Goal: Task Accomplishment & Management: Manage account settings

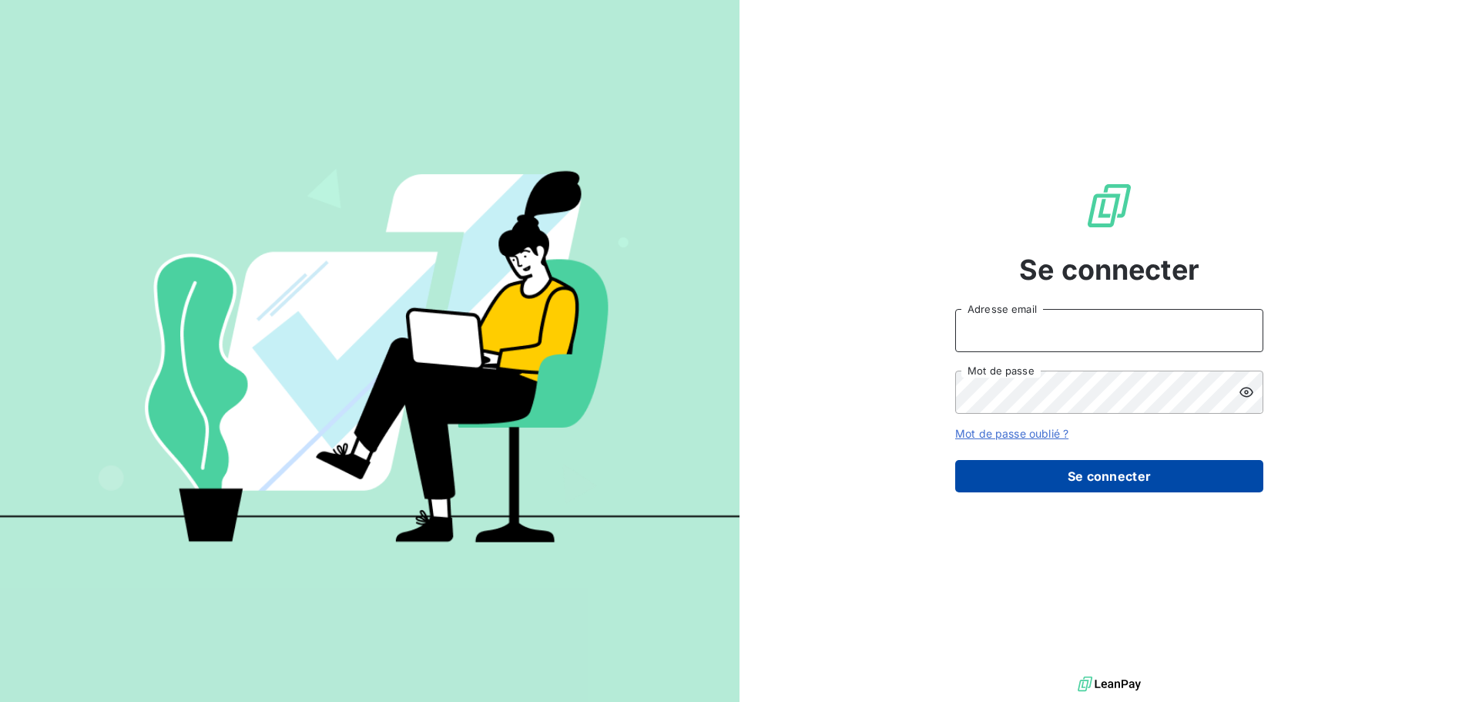
type input "[EMAIL_ADDRESS][DOMAIN_NAME]"
click at [1105, 472] on button "Se connecter" at bounding box center [1109, 476] width 308 height 32
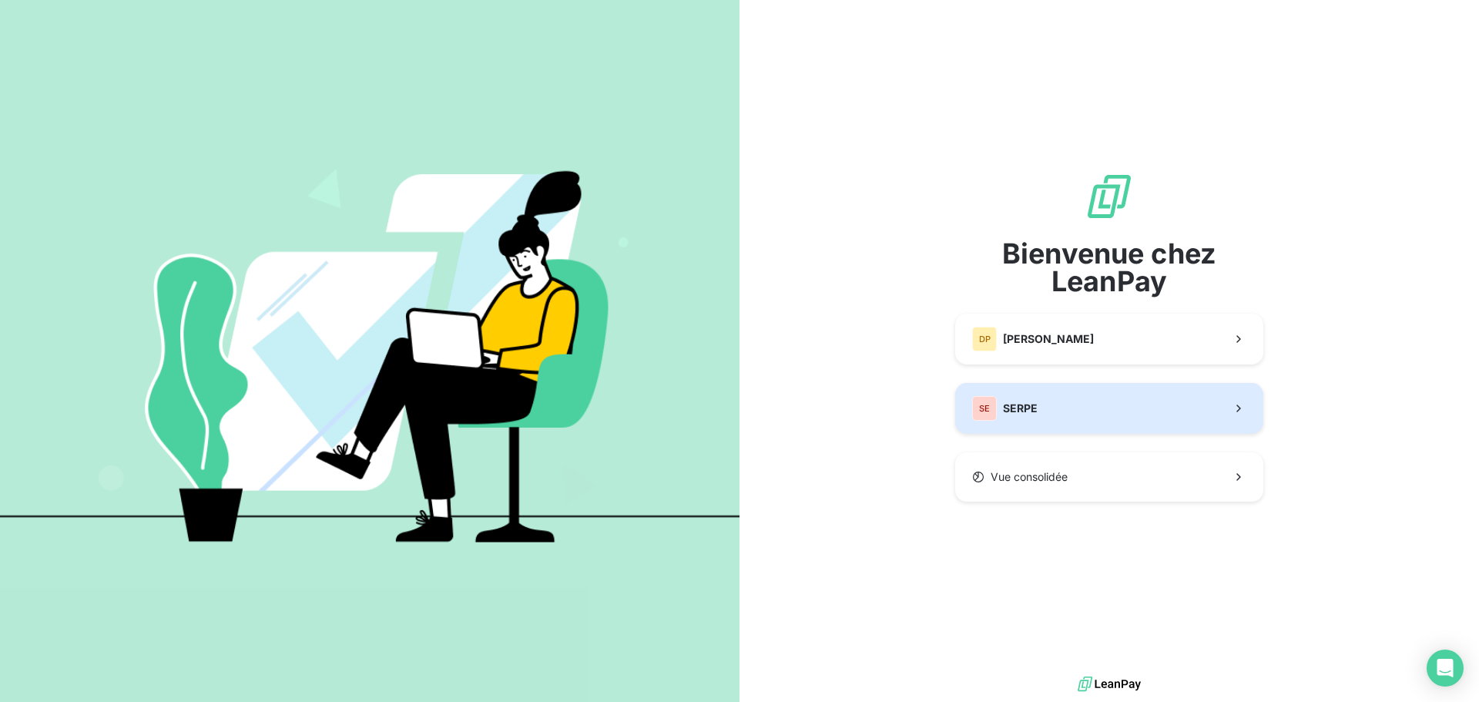
click at [1031, 413] on span "SERPE" at bounding box center [1020, 408] width 35 height 15
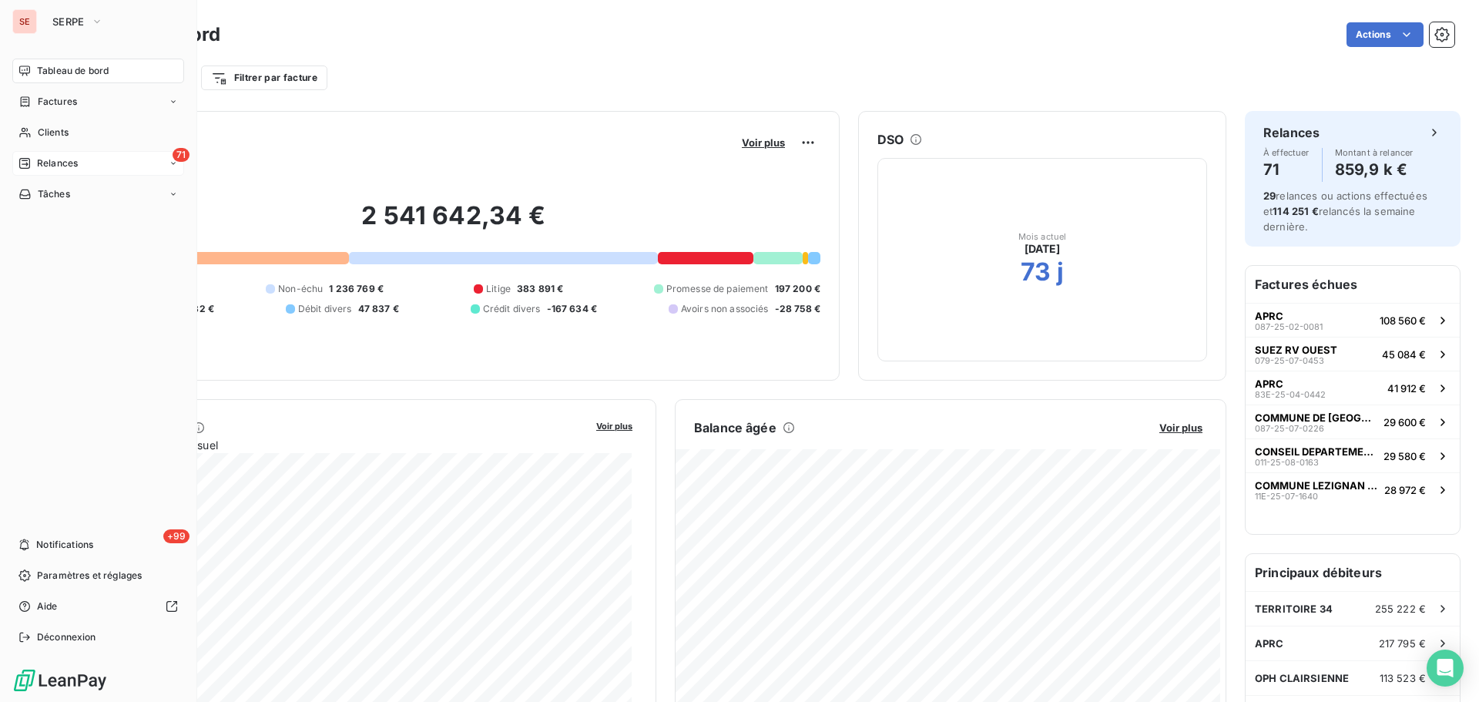
click at [49, 166] on span "Relances" at bounding box center [57, 163] width 41 height 14
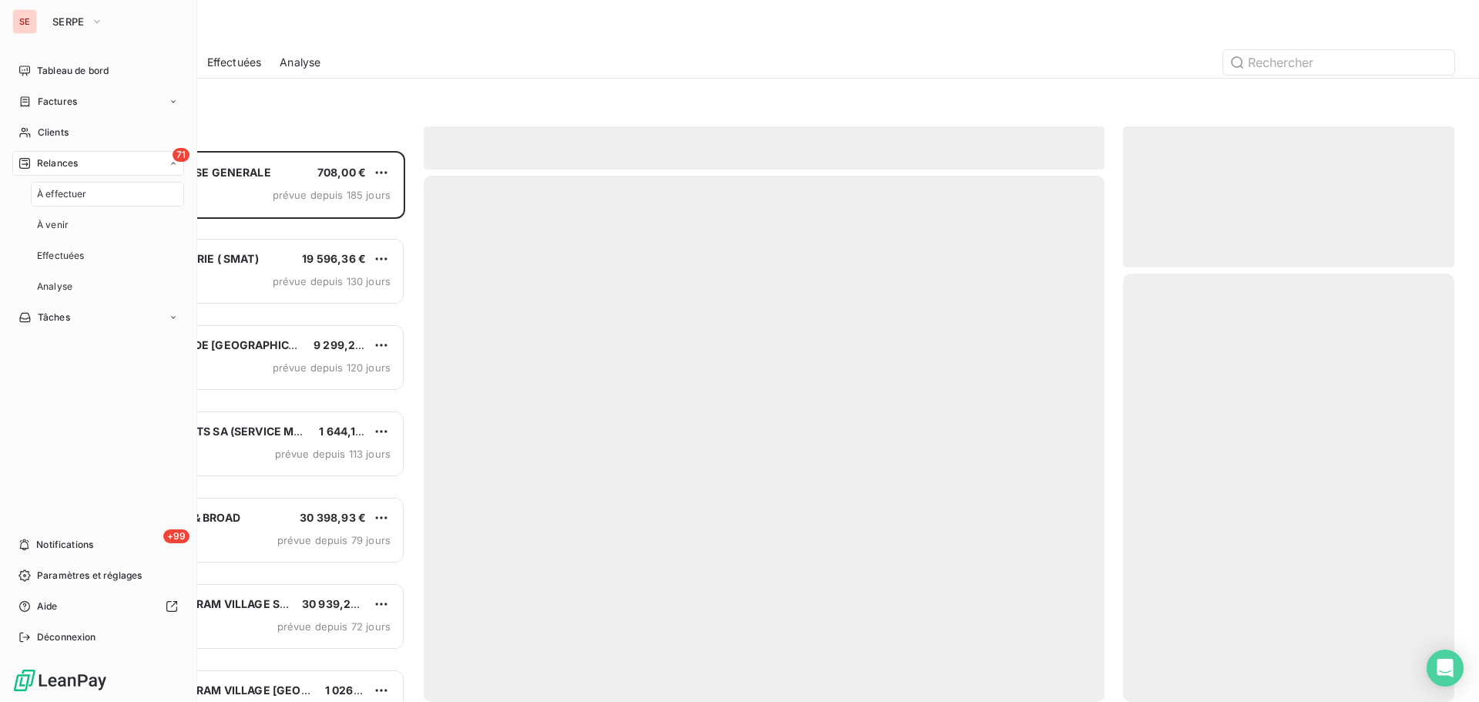
scroll to position [539, 320]
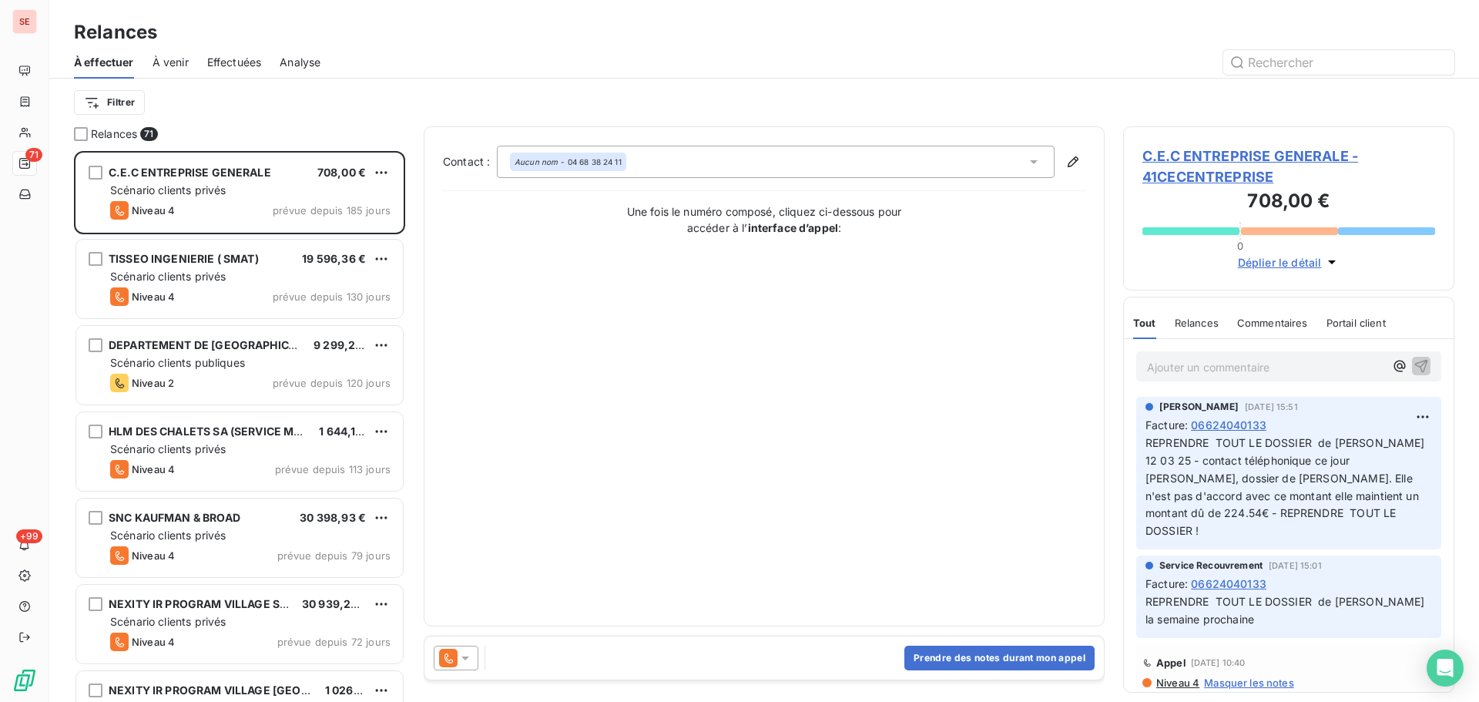
click at [324, 110] on div "Filtrer" at bounding box center [764, 102] width 1380 height 29
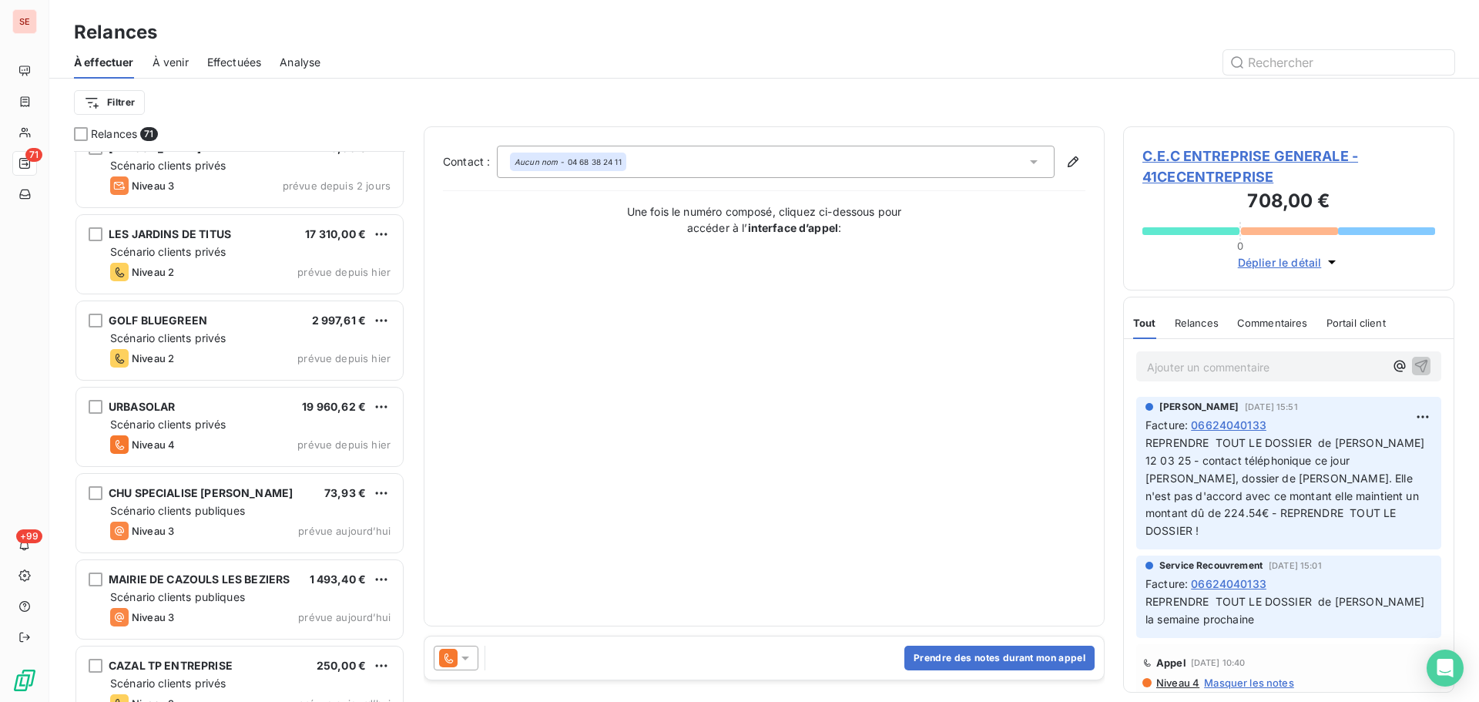
scroll to position [5575, 0]
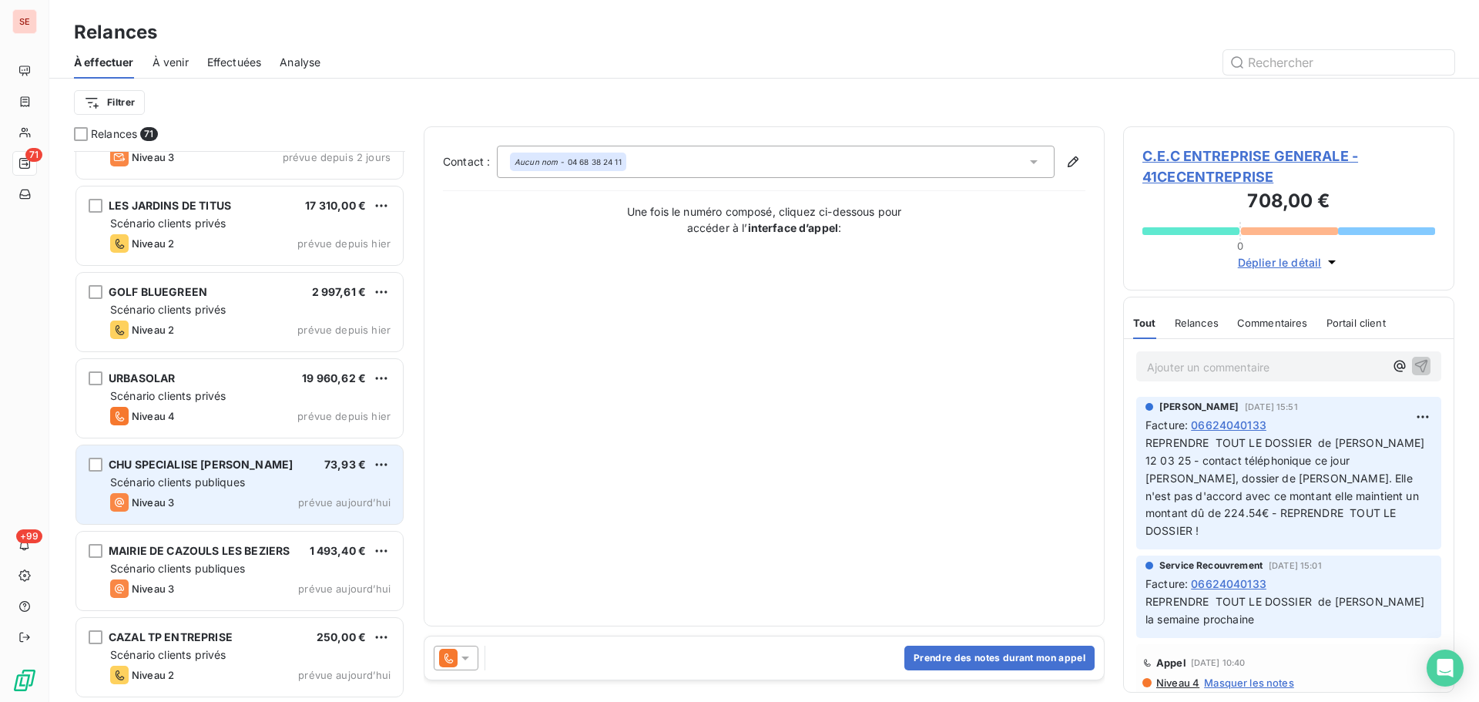
click at [233, 489] on div "Scénario clients publiques" at bounding box center [250, 481] width 280 height 15
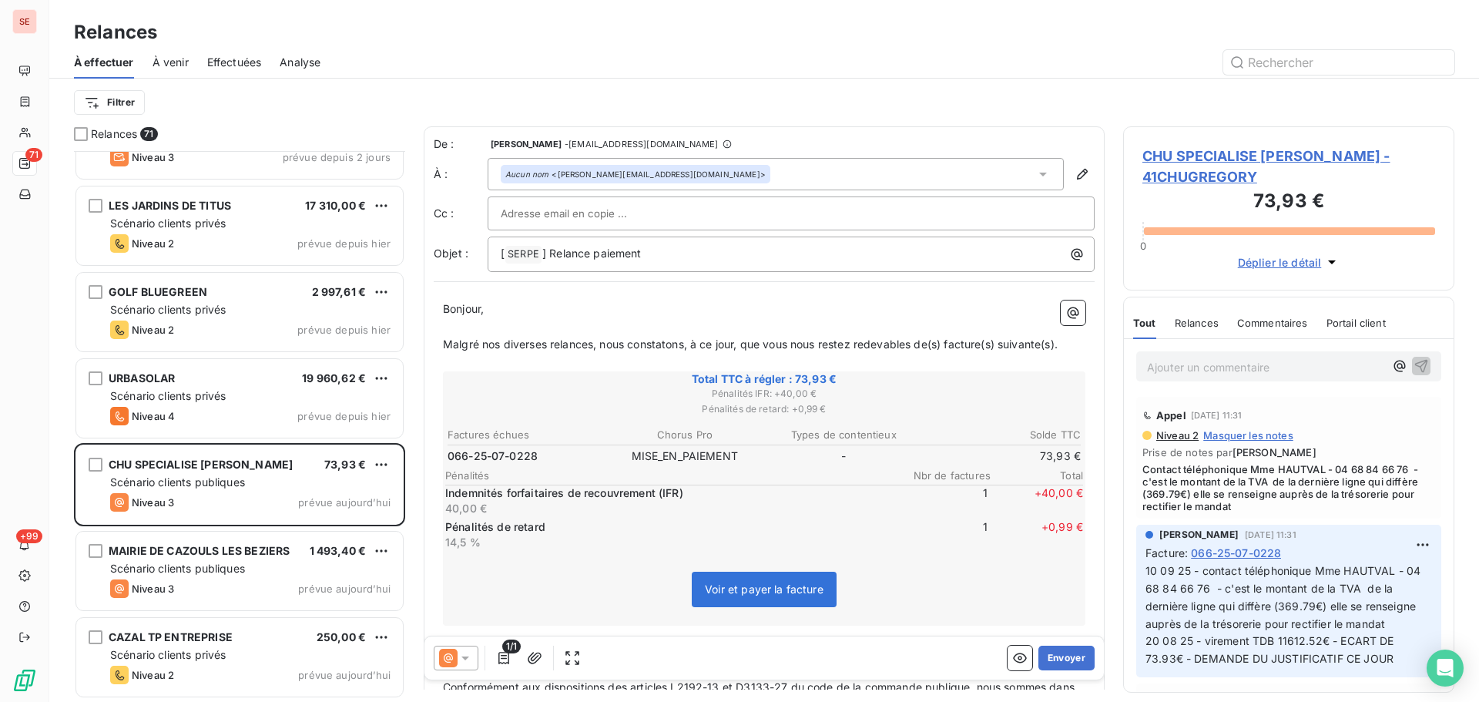
click at [1253, 164] on span "CHU SPECIALISE [PERSON_NAME] - 41CHUGREGORY" at bounding box center [1288, 167] width 293 height 42
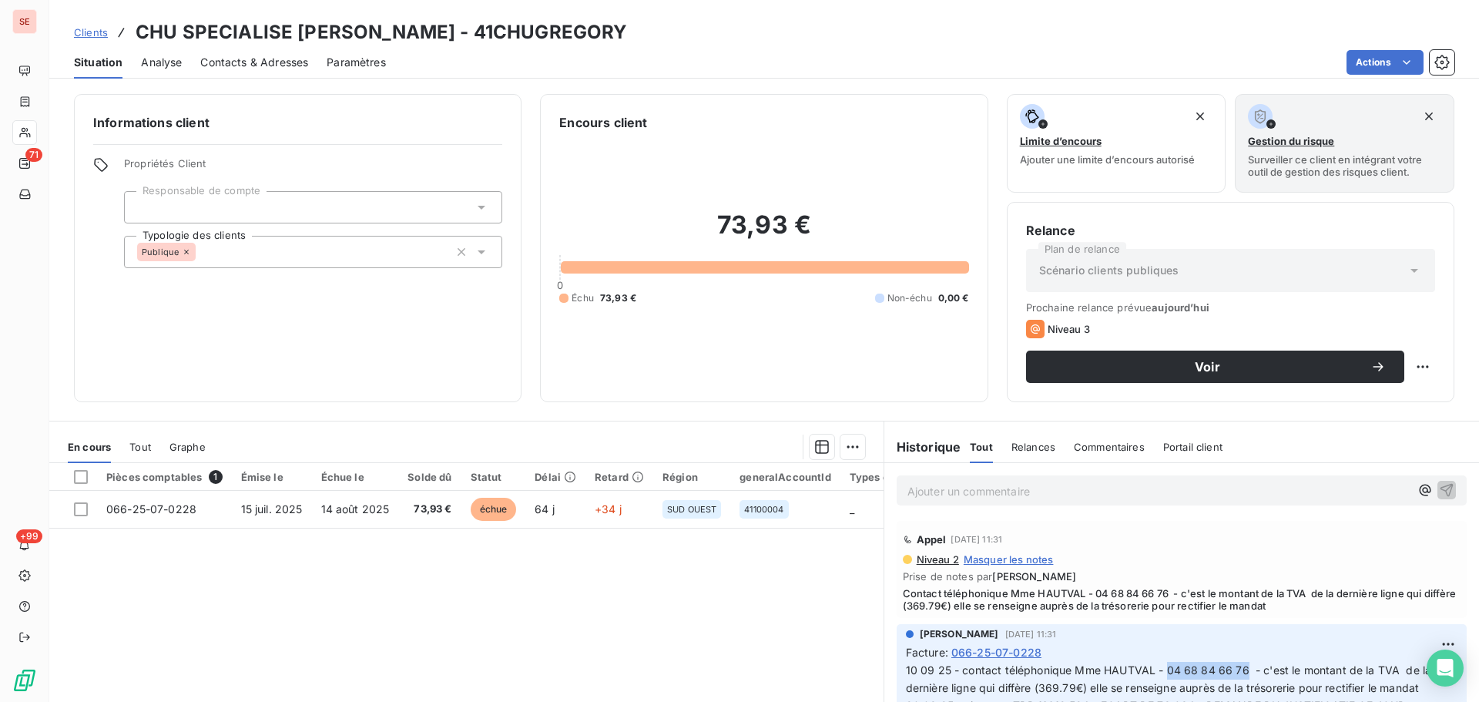
drag, startPoint x: 1238, startPoint y: 672, endPoint x: 1159, endPoint y: 666, distance: 78.9
click at [1159, 666] on span "10 09 25 - contact téléphonique Mme HAUTVAL - 04 68 84 66 76 - c'est le montant…" at bounding box center [1362, 687] width 913 height 49
copy span "04 68 84 66 76"
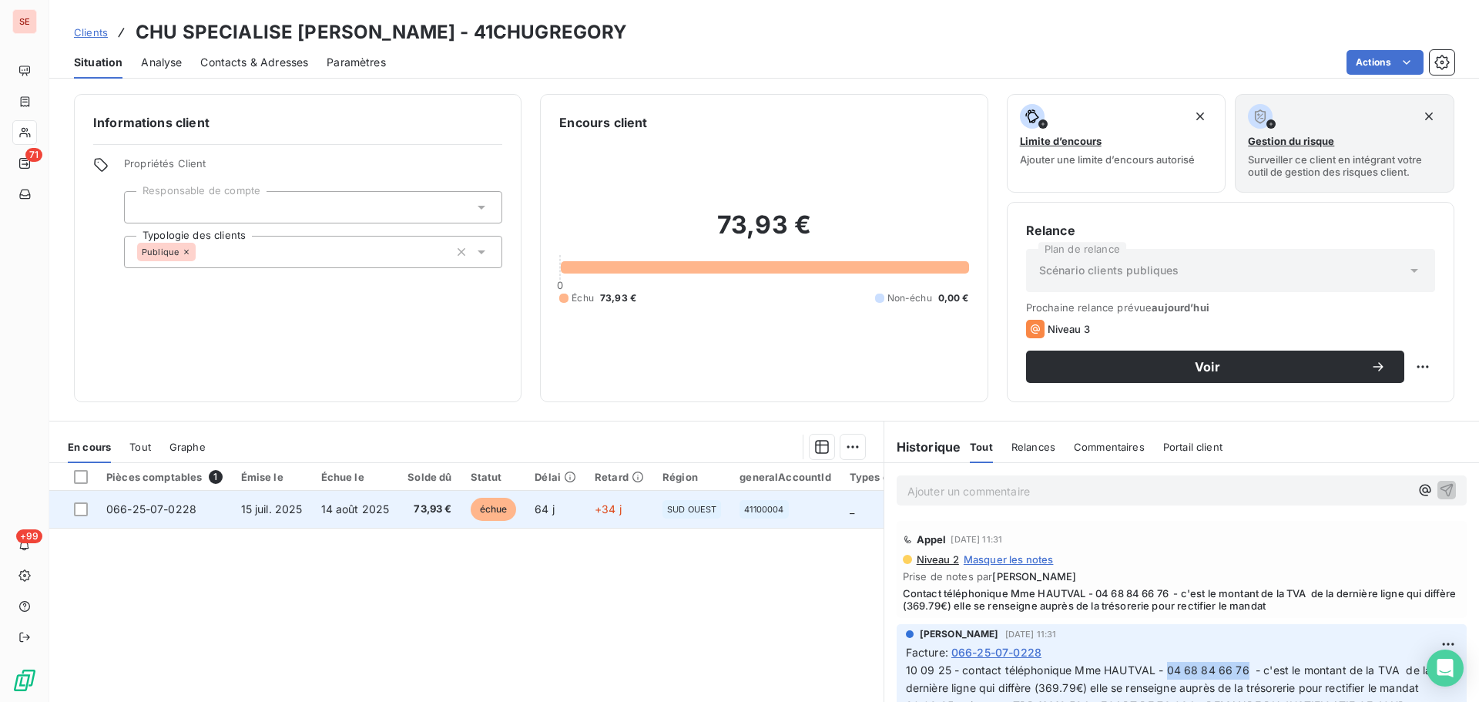
click at [204, 518] on td "066-25-07-0228" at bounding box center [164, 509] width 135 height 37
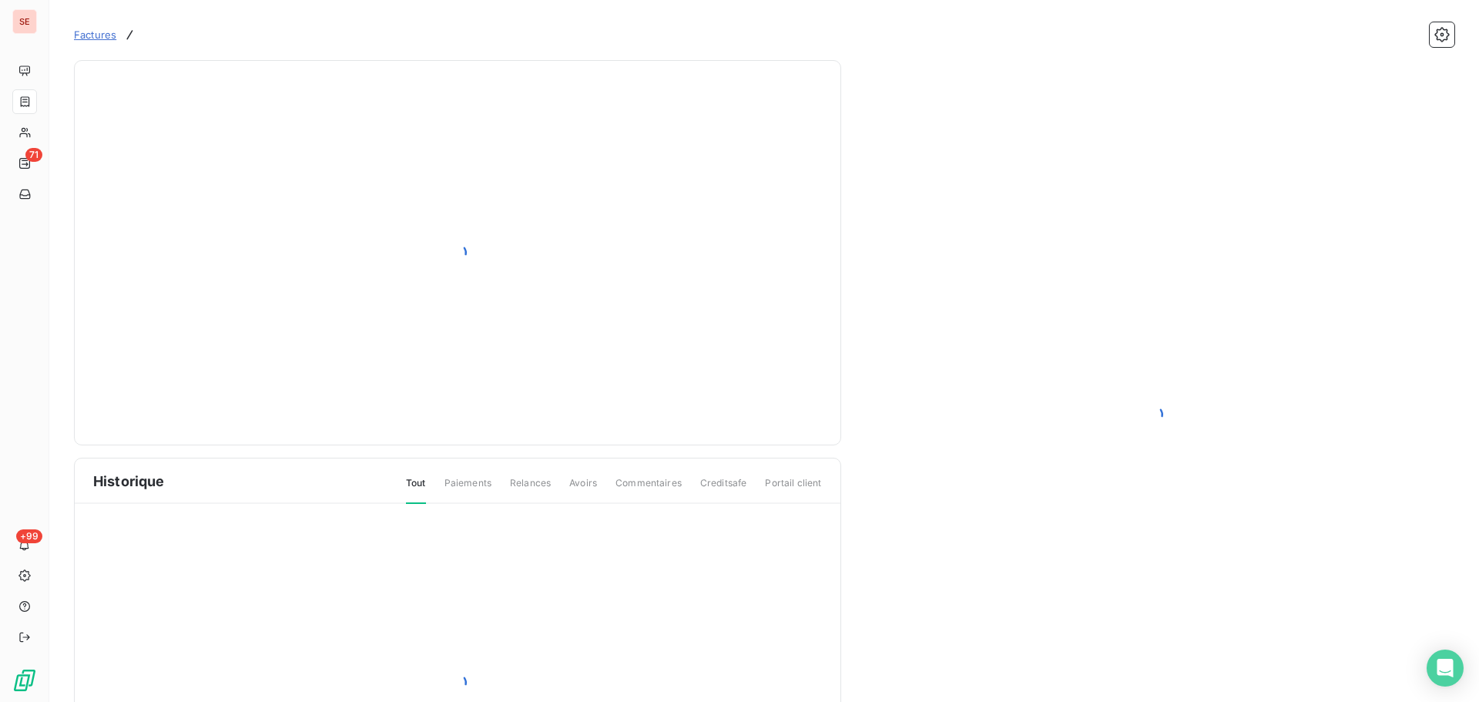
click at [315, 516] on div at bounding box center [458, 682] width 766 height 357
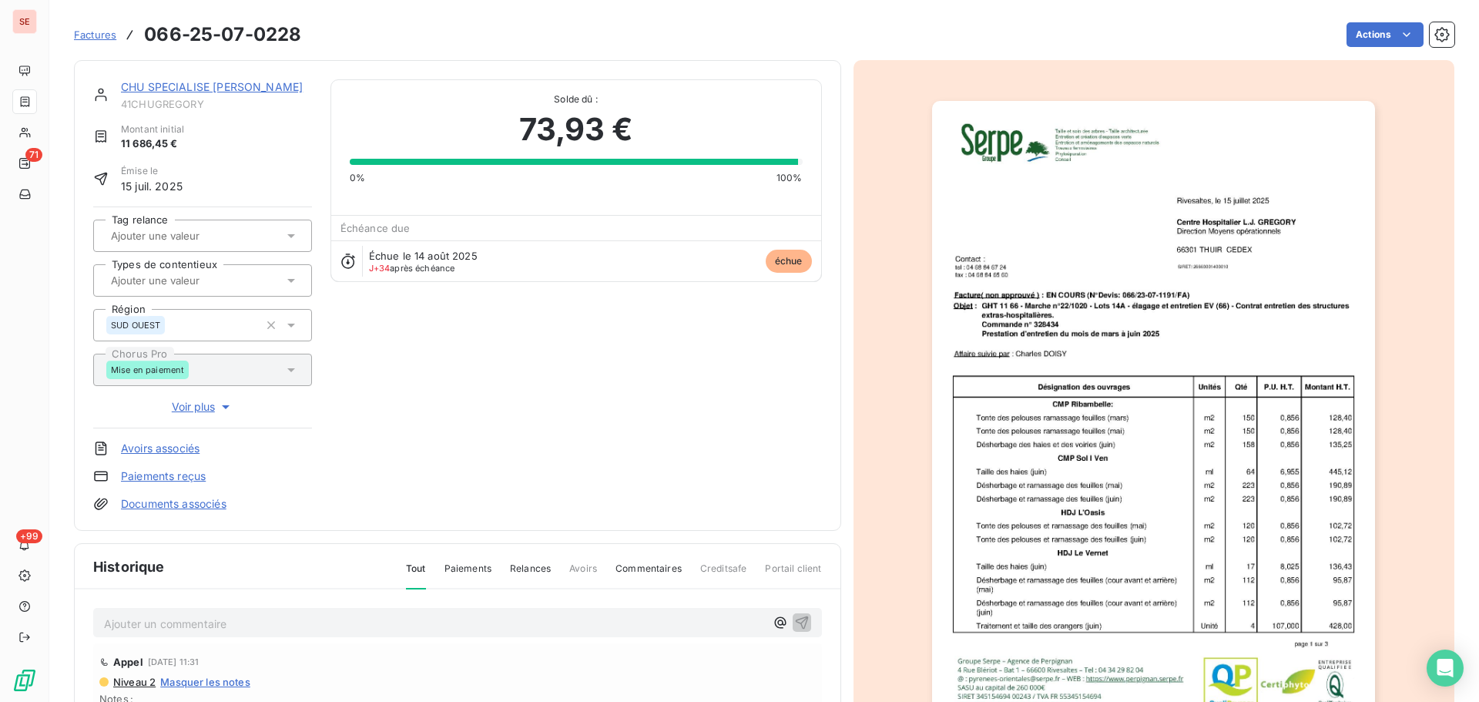
scroll to position [211, 0]
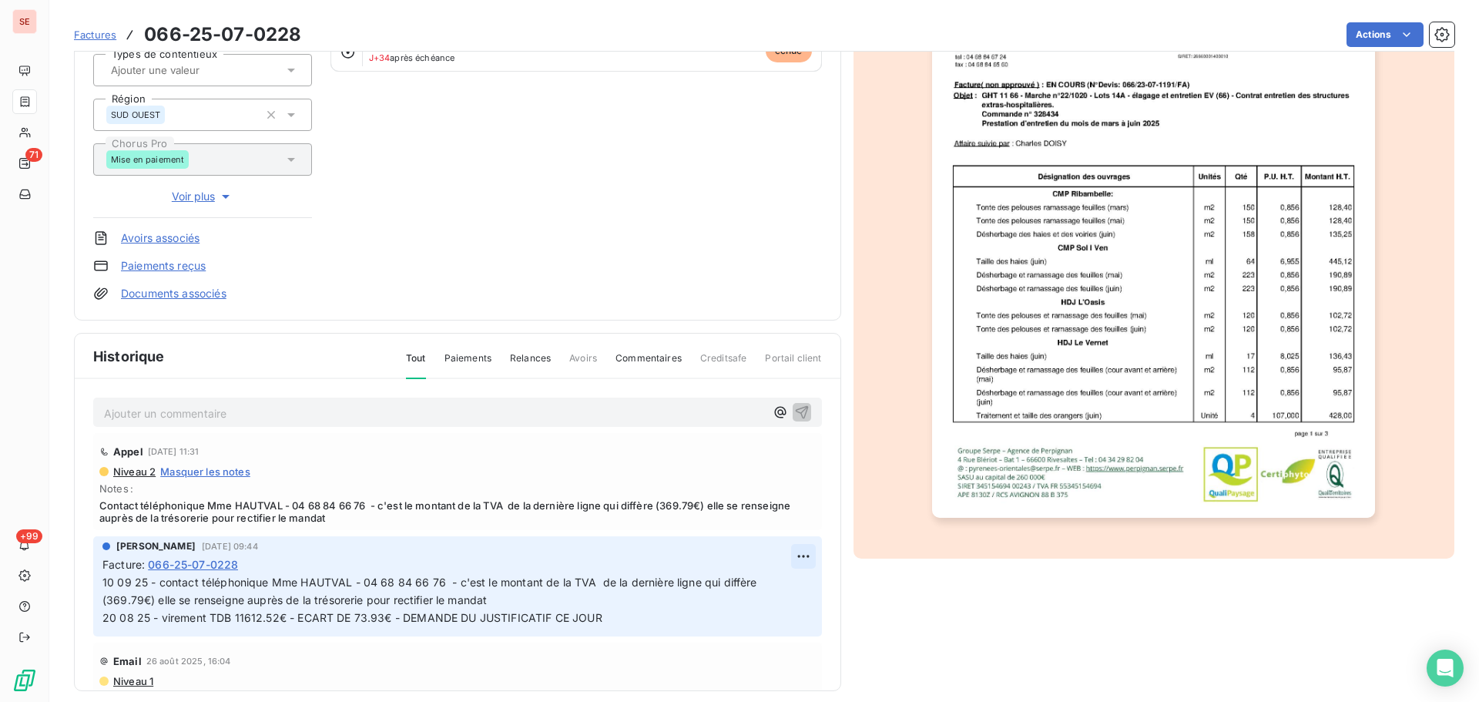
click at [788, 559] on html "SE 71 +99 Factures 066-25-07-0228 Actions CHU SPECIALISE [PERSON_NAME] 41CHUGRE…" at bounding box center [739, 351] width 1479 height 702
click at [762, 594] on div "Editer" at bounding box center [749, 590] width 86 height 25
click at [106, 588] on span "10 09 25 - contact téléphonique Mme HAUTVAL - 04 68 84 66 76 - c'est le montant…" at bounding box center [494, 599] width 784 height 49
click at [103, 584] on span "10 09 25 - contact téléphonique Mme HAUTVAL - 04 68 84 66 76 - c'est le montant…" at bounding box center [494, 599] width 784 height 49
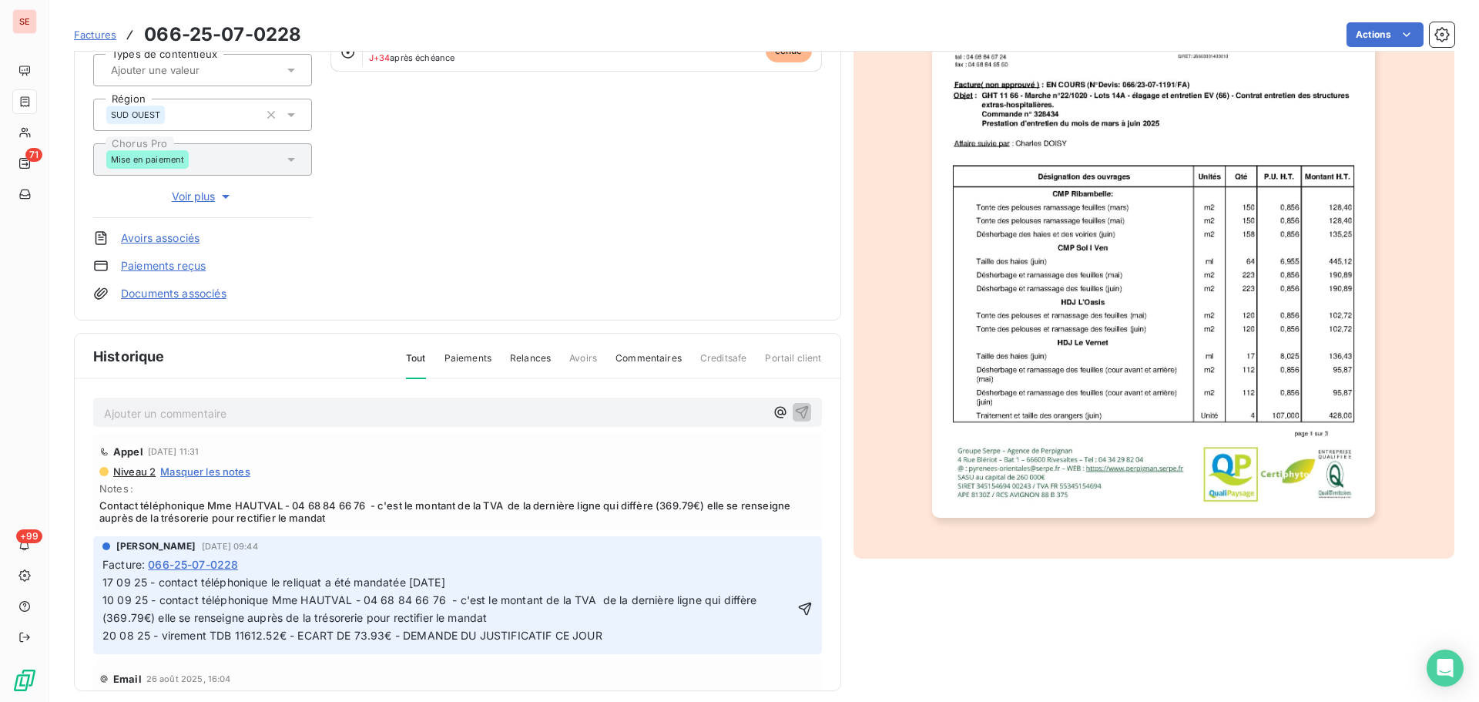
click at [445, 579] on span "17 09 25 - contact téléphonique le reliquat a été mandatée [DATE] 10 09 25 - co…" at bounding box center [494, 608] width 784 height 66
click at [433, 586] on span "17 09 25 - contact téléphonique le reliquat a été mandatée [DATE] 10 09 25 - co…" at bounding box center [494, 608] width 784 height 66
click at [476, 584] on span "17 09 25 - contact téléphonique le reliquat a été mandatée [DATE] - 10 09 25 - …" at bounding box center [494, 608] width 784 height 66
click at [440, 583] on span "17 09 25 - contact téléphonique le reliquat a été mandatée [DATE] - 10 09 25 - …" at bounding box center [494, 608] width 784 height 66
click at [797, 616] on icon "button" at bounding box center [804, 608] width 15 height 15
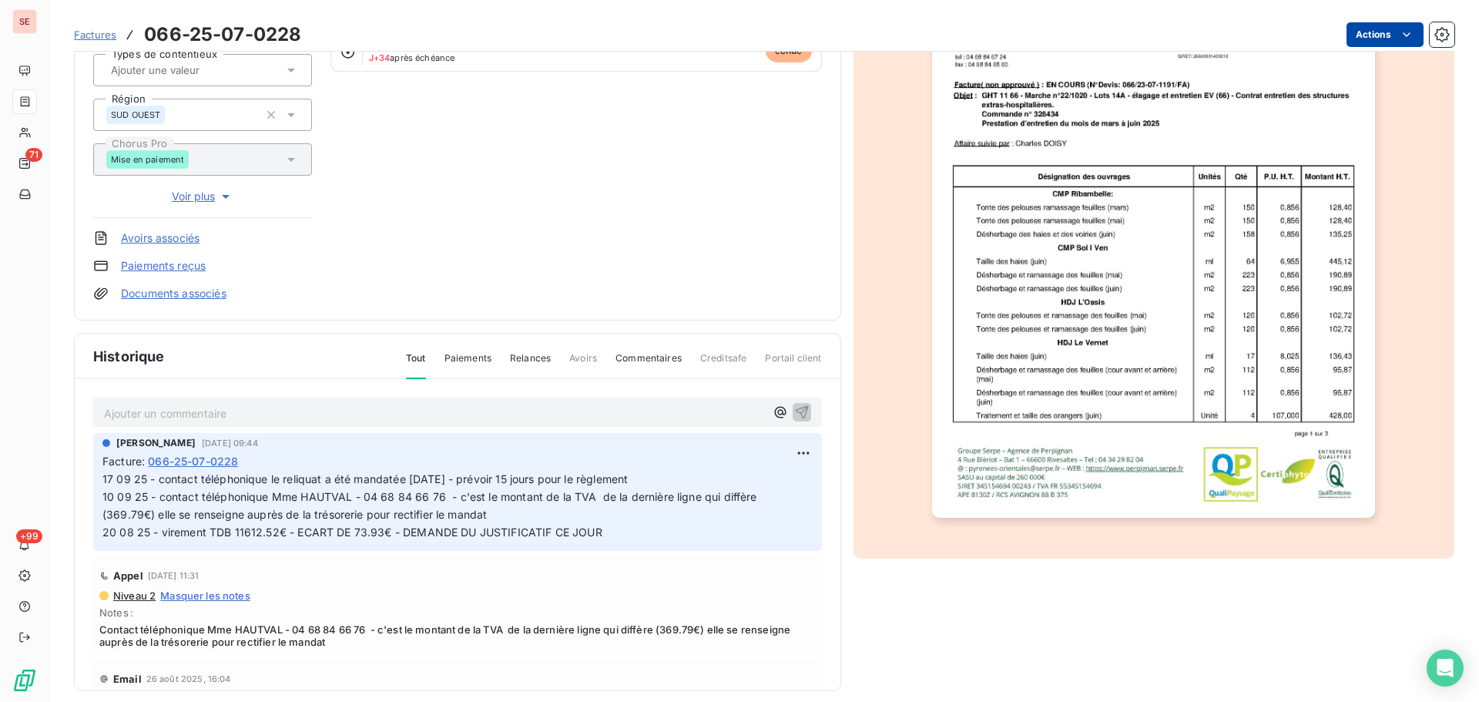
click at [1373, 36] on html "SE 71 +99 Factures 066-25-07-0228 Actions CHU SPECIALISE [PERSON_NAME] 41CHUGRE…" at bounding box center [739, 351] width 1479 height 702
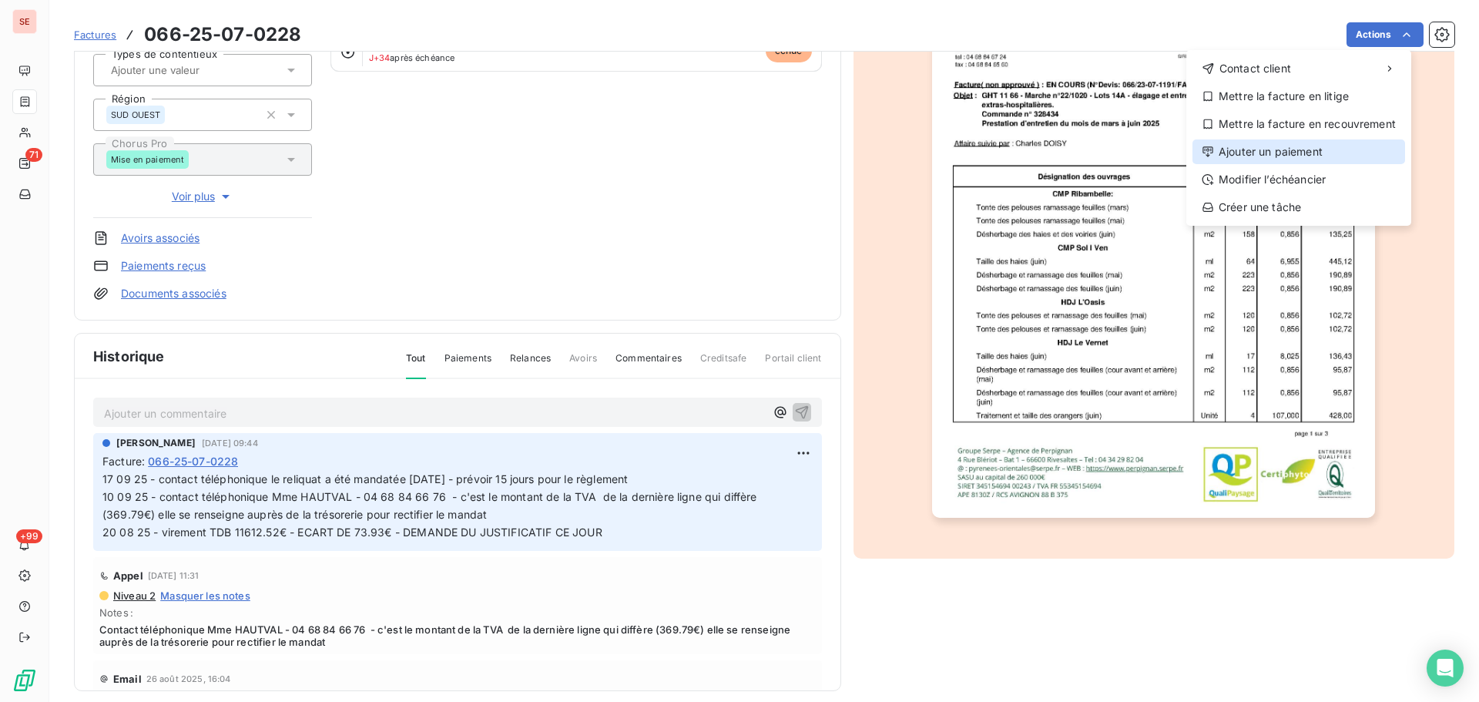
click at [1289, 153] on div "Ajouter un paiement" at bounding box center [1298, 151] width 213 height 25
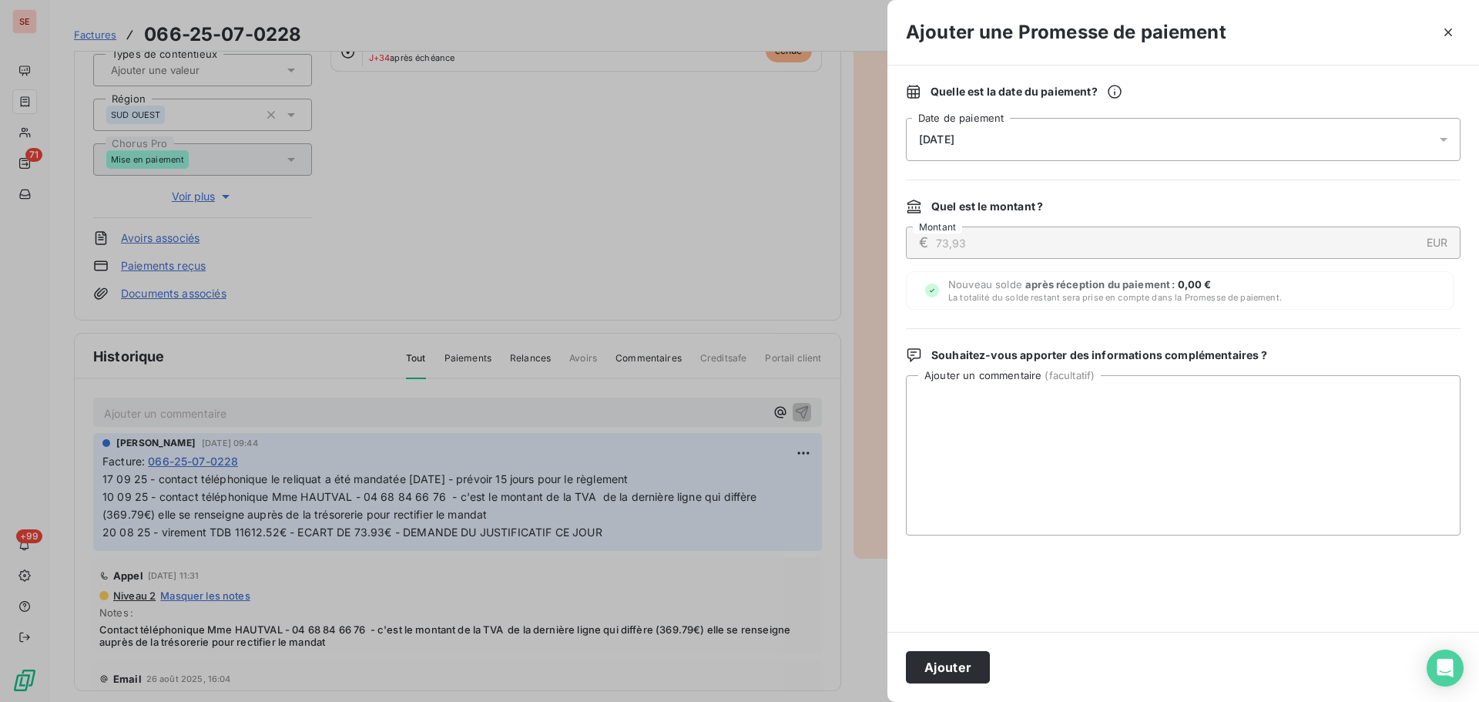
click at [1272, 139] on div "[DATE]" at bounding box center [1183, 139] width 555 height 43
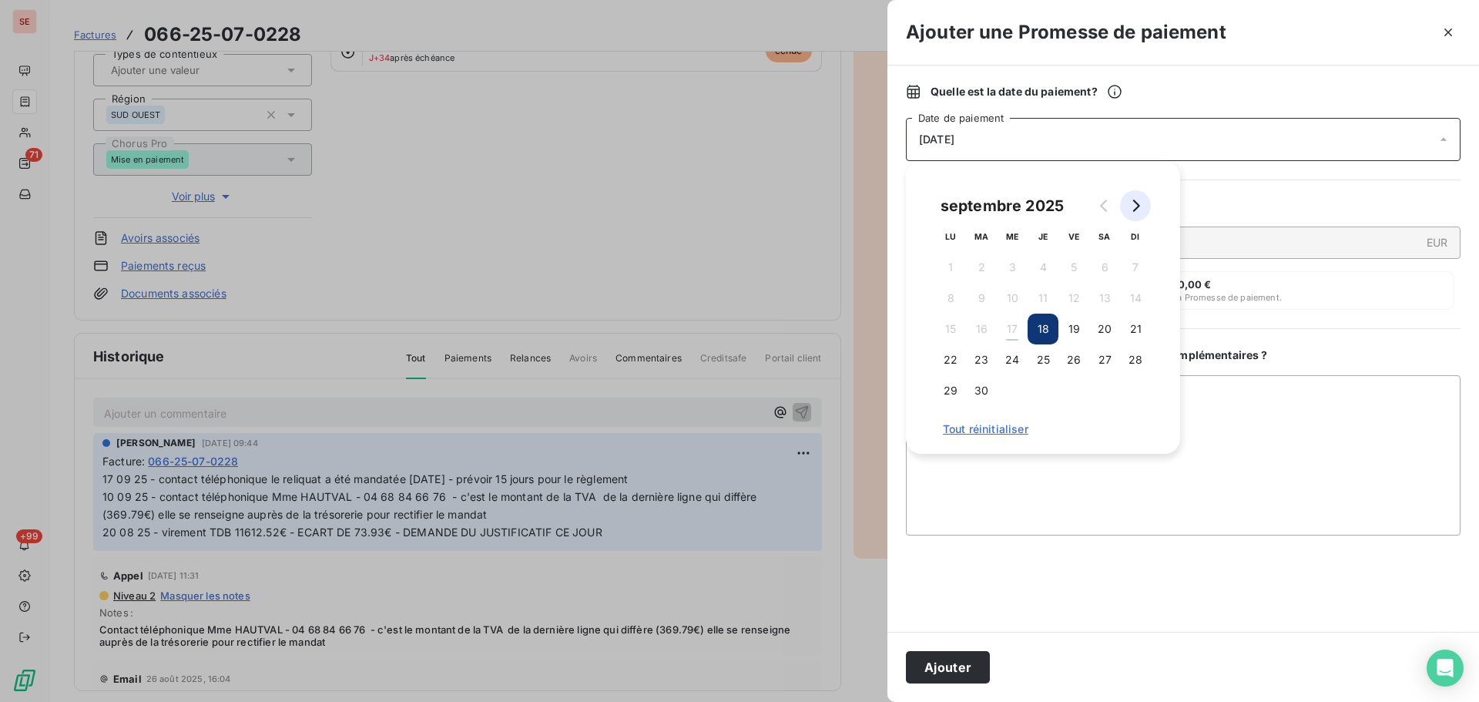
click at [1145, 208] on button "Go to next month" at bounding box center [1135, 205] width 31 height 31
click at [1144, 277] on button "5" at bounding box center [1135, 267] width 31 height 31
click at [939, 660] on button "Ajouter" at bounding box center [948, 667] width 84 height 32
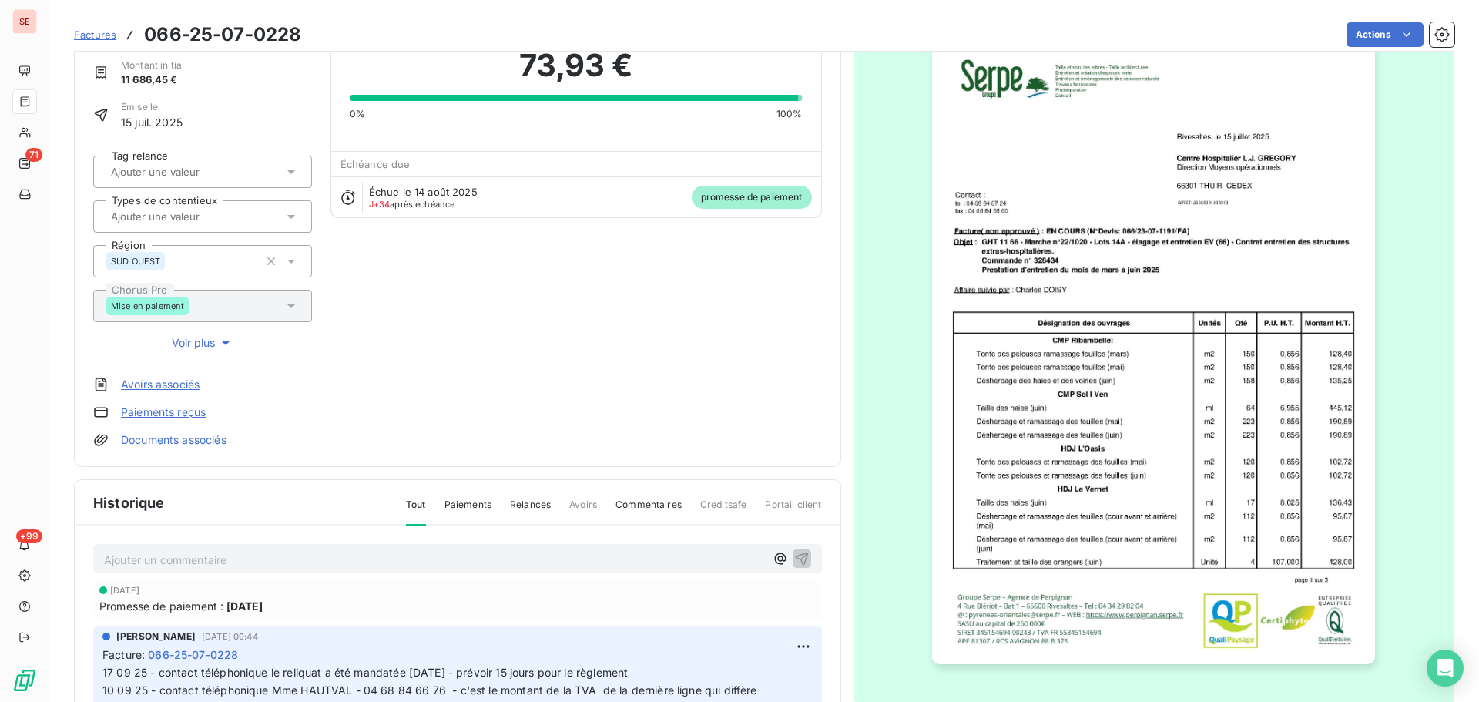
scroll to position [0, 0]
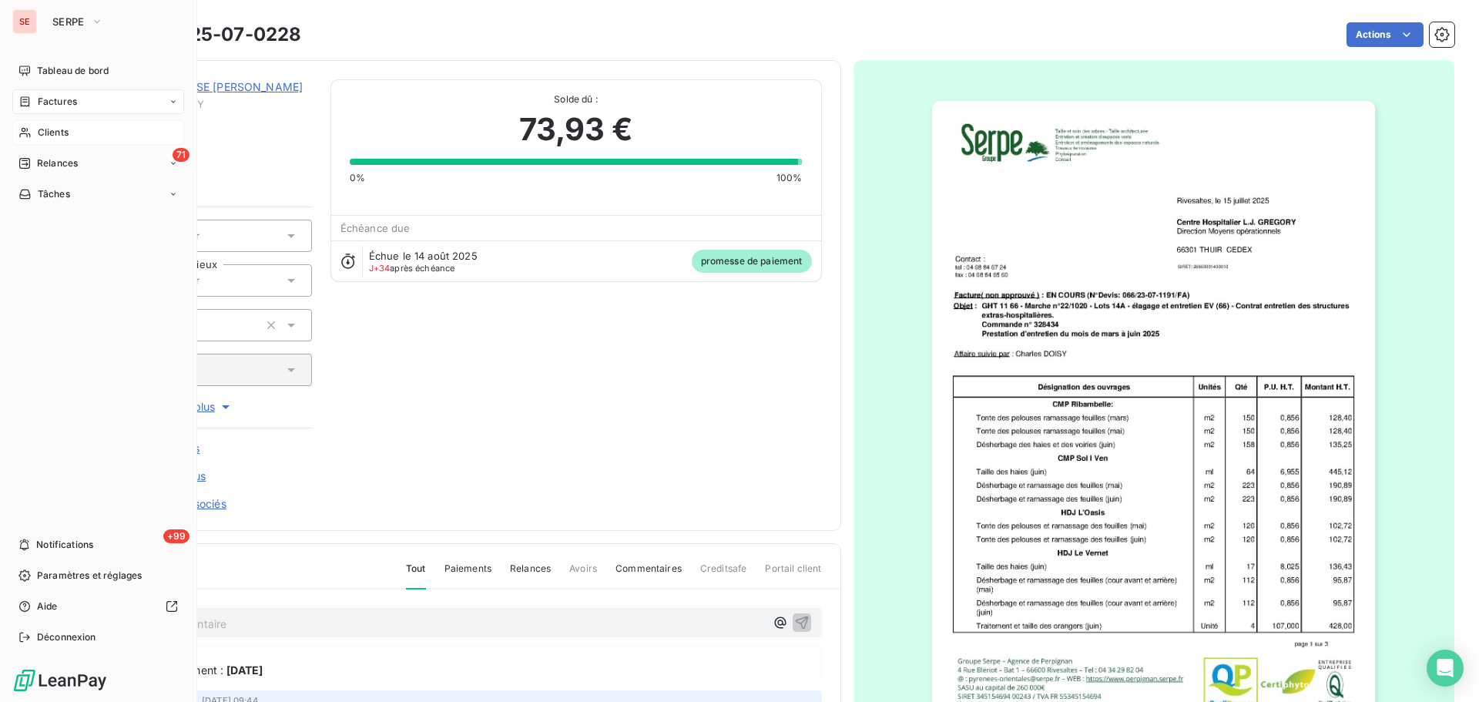
click at [45, 131] on span "Clients" at bounding box center [53, 133] width 31 height 14
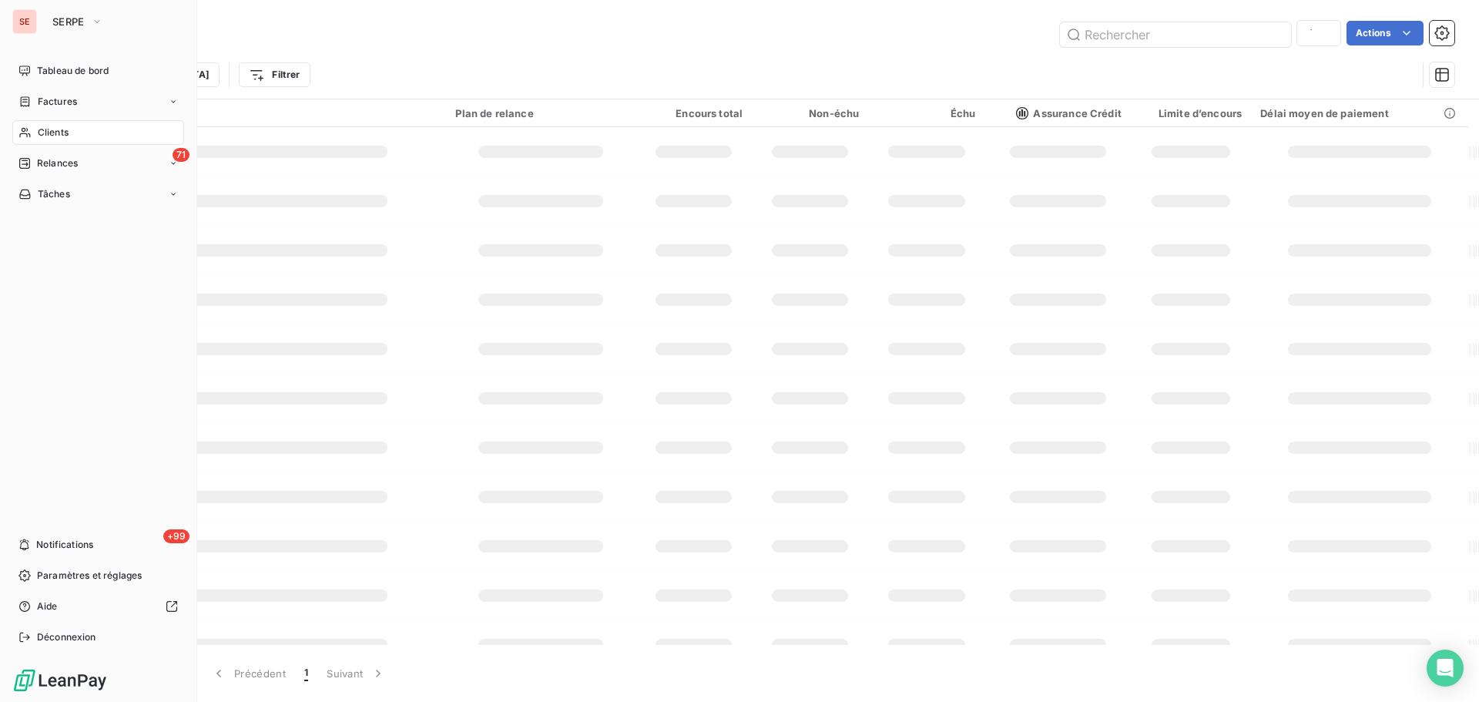
type input "covi"
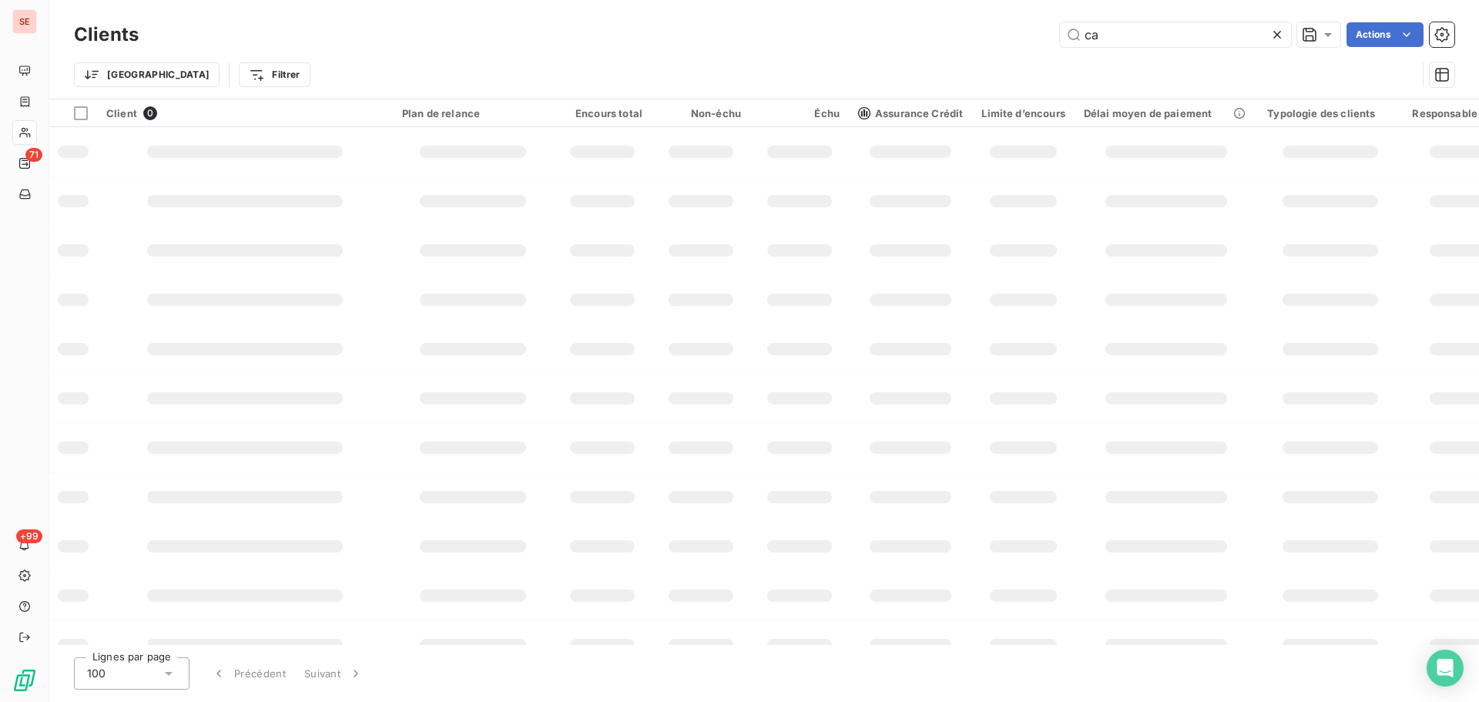
type input "c"
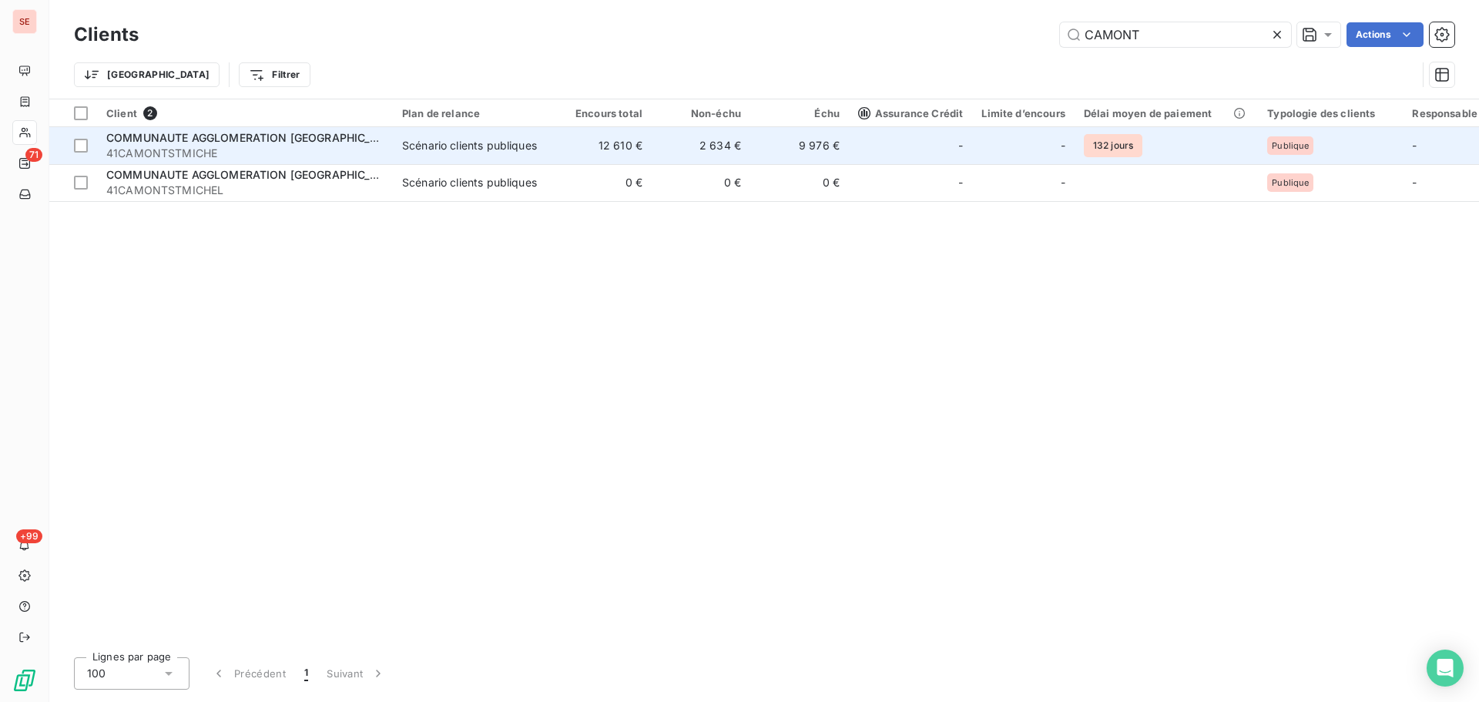
type input "CAMONT"
click at [276, 146] on span "41CAMONTSTMICHE" at bounding box center [244, 153] width 277 height 15
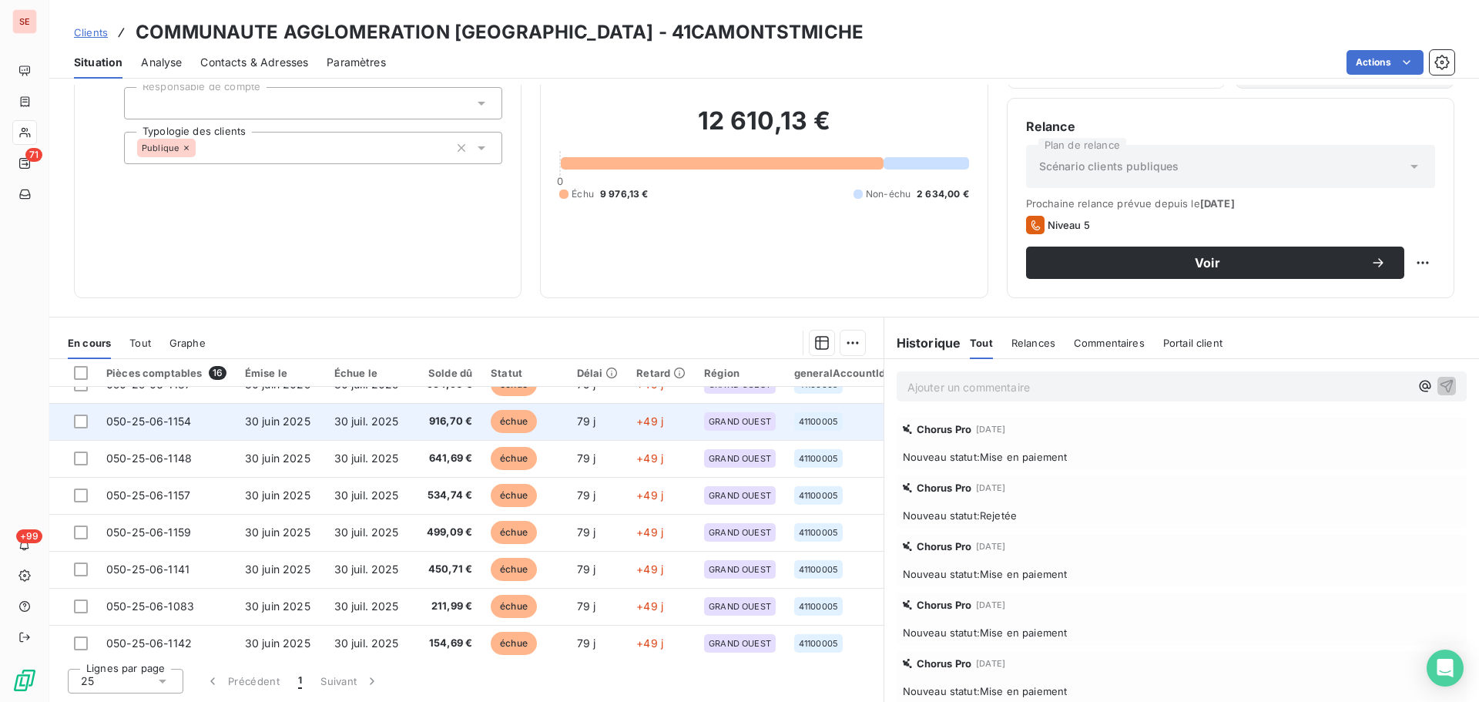
scroll to position [330, 0]
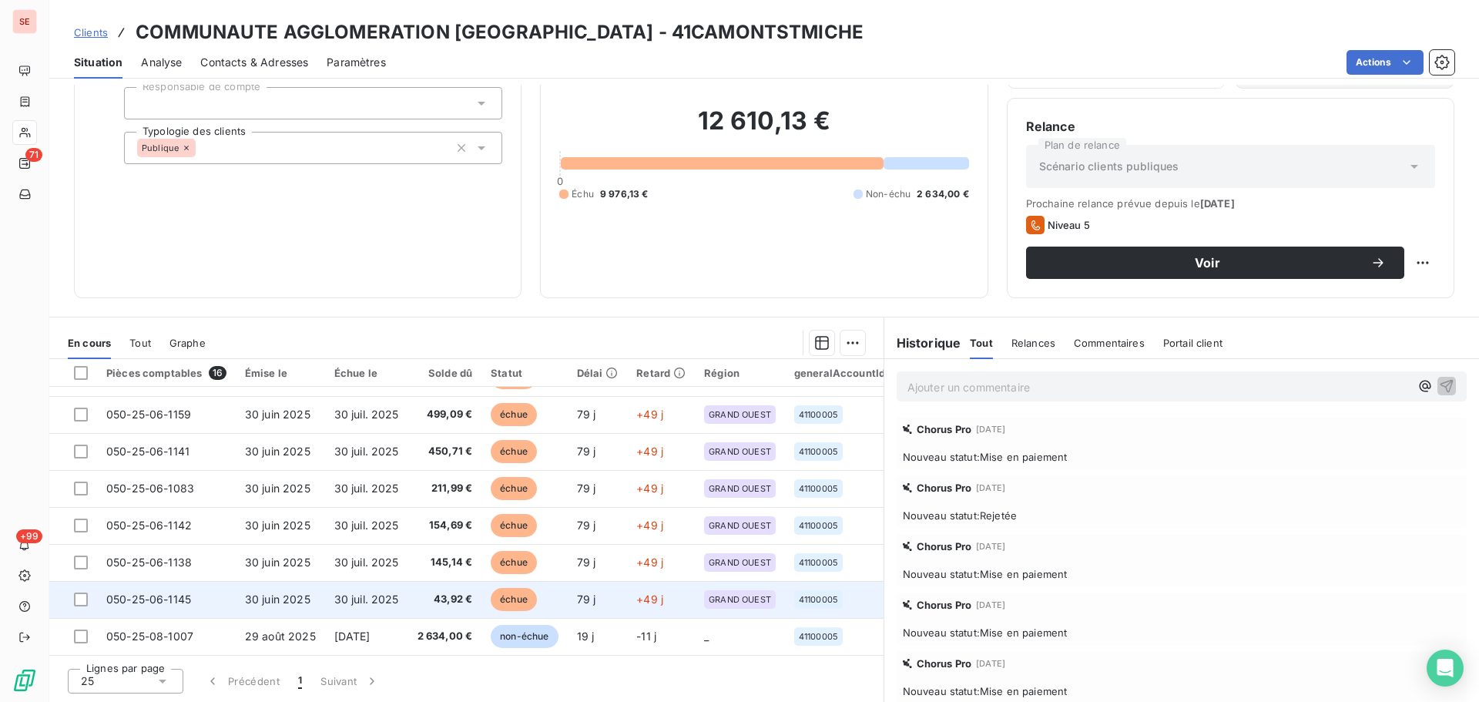
click at [330, 585] on td "30 juil. 2025" at bounding box center [366, 599] width 83 height 37
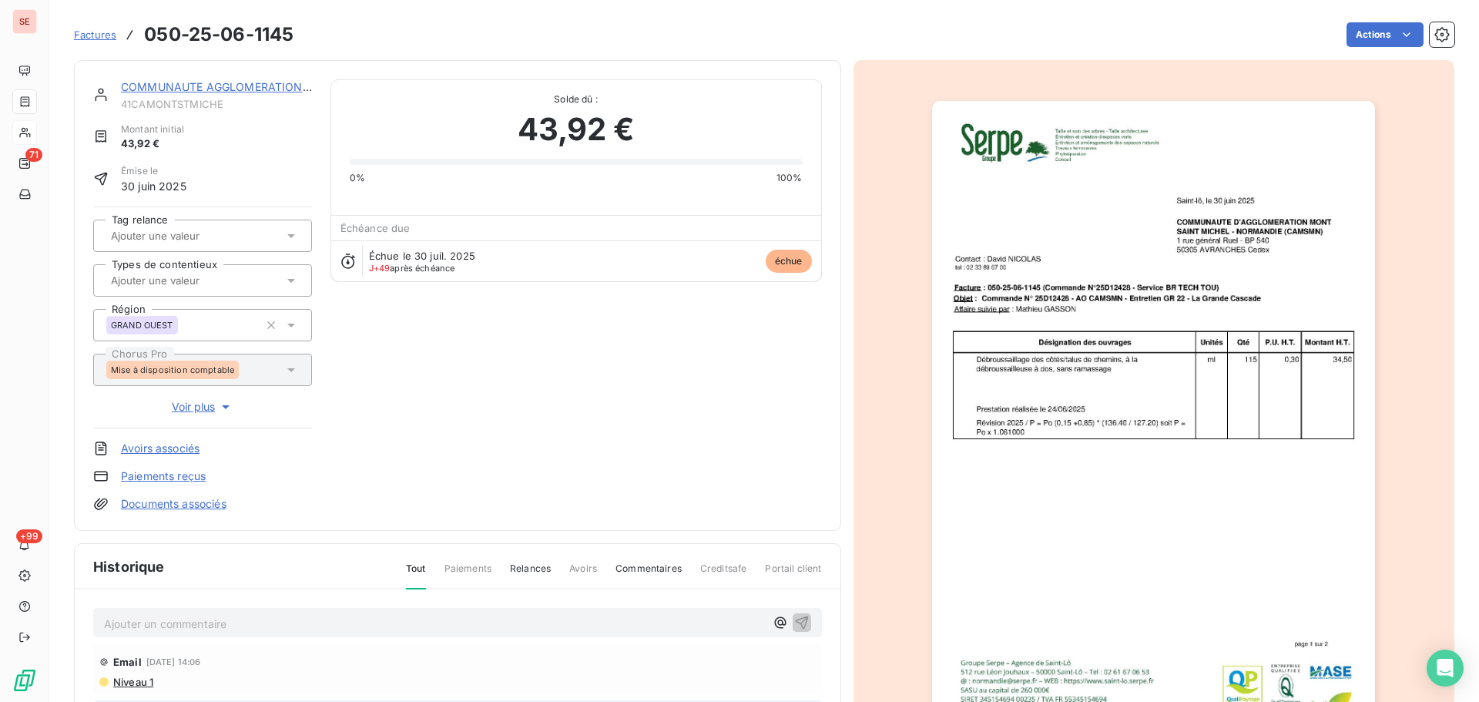
click at [1185, 421] on img "button" at bounding box center [1153, 414] width 443 height 627
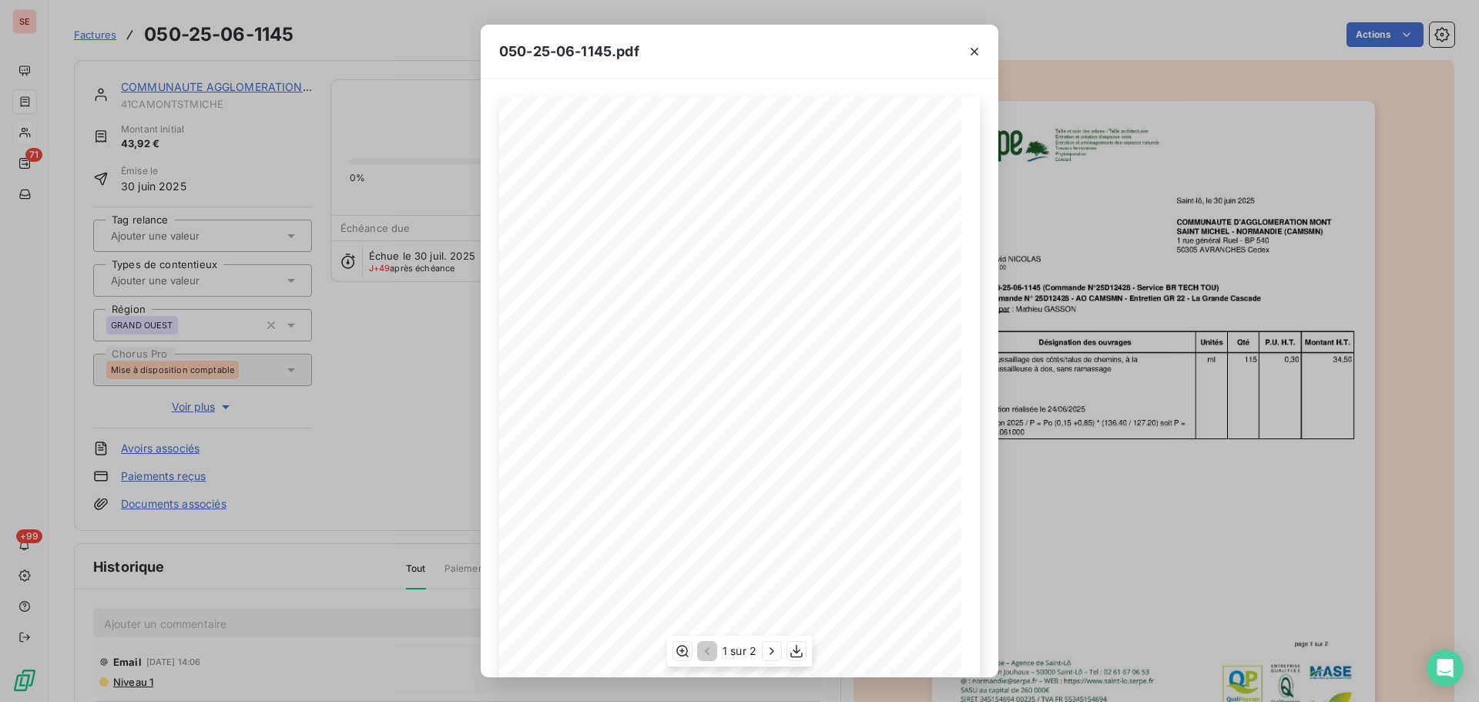
scroll to position [92, 0]
click at [774, 642] on button "button" at bounding box center [772, 651] width 18 height 18
click at [973, 48] on icon "button" at bounding box center [974, 51] width 15 height 15
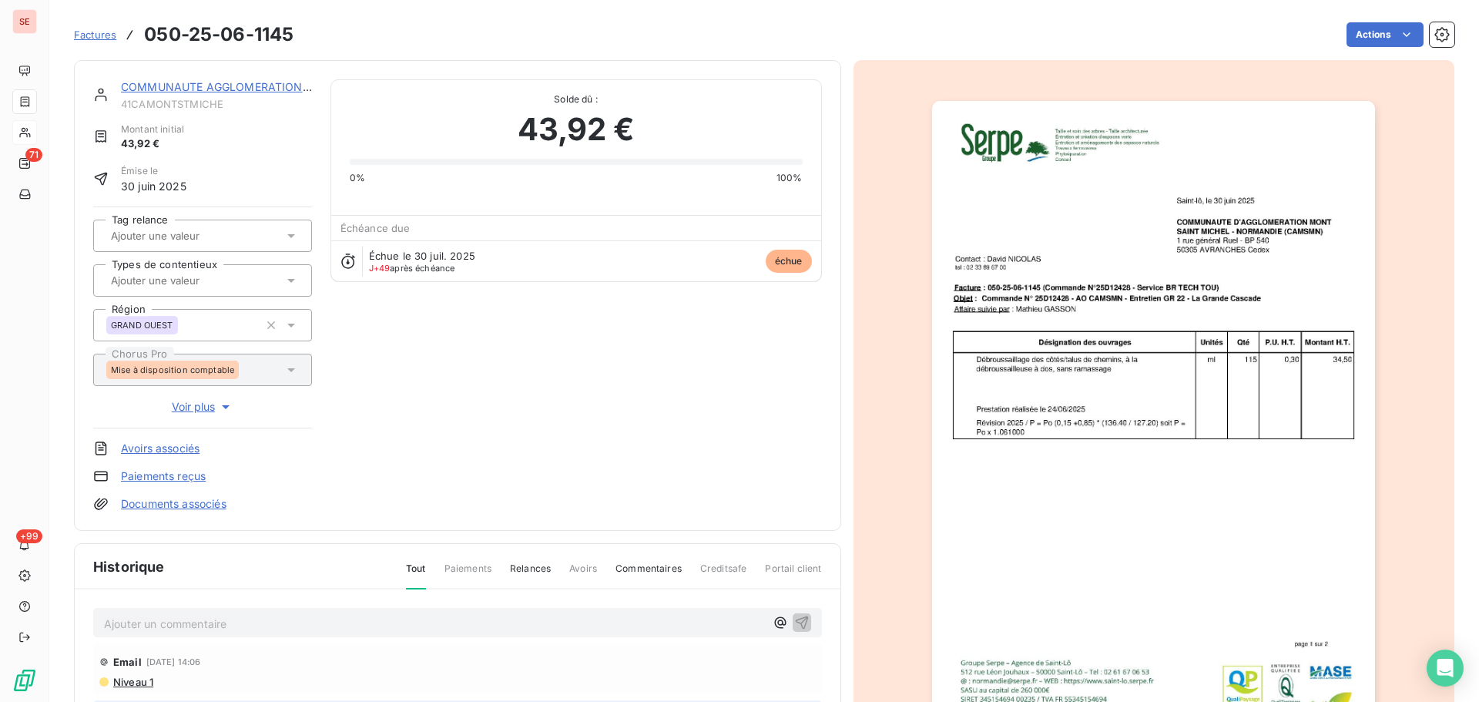
click at [256, 89] on link "COMMUNAUTE AGGLOMERATION [GEOGRAPHIC_DATA]" at bounding box center [269, 86] width 297 height 13
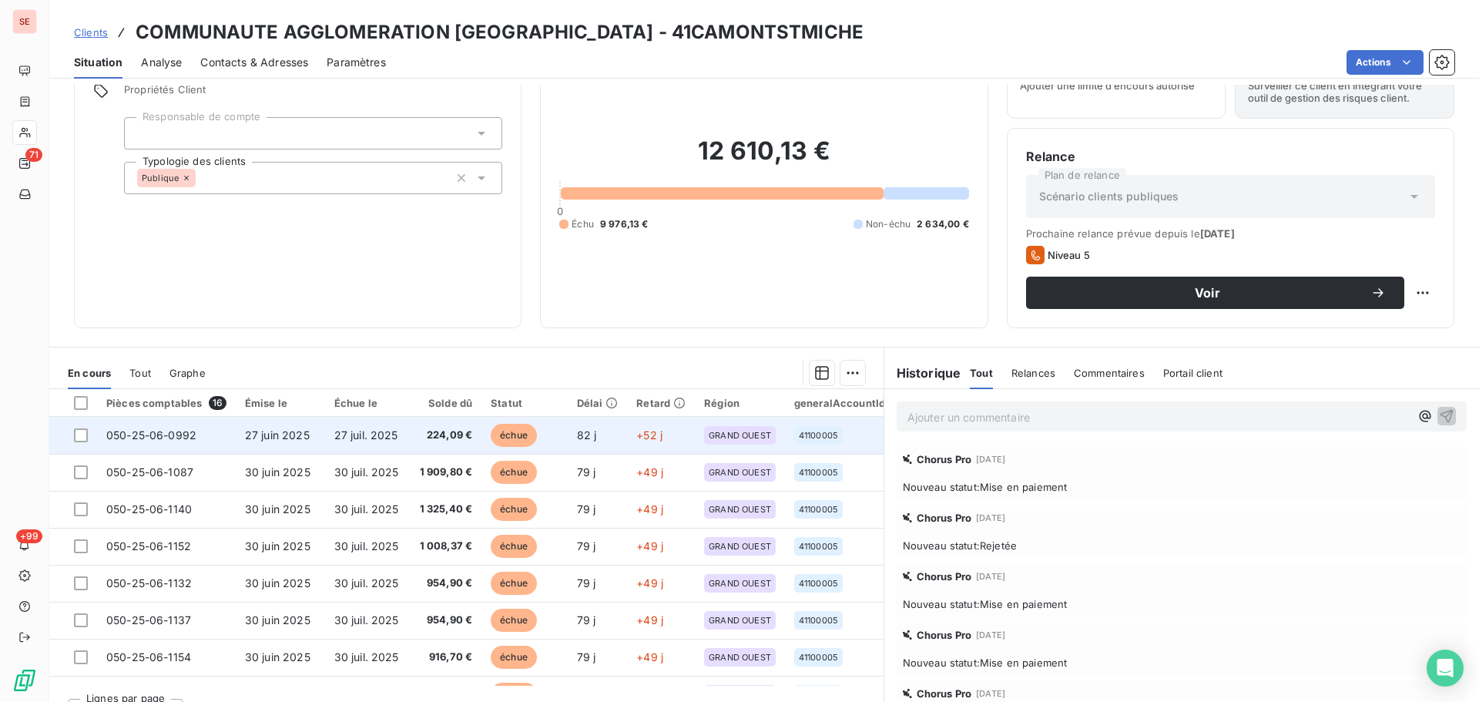
scroll to position [104, 0]
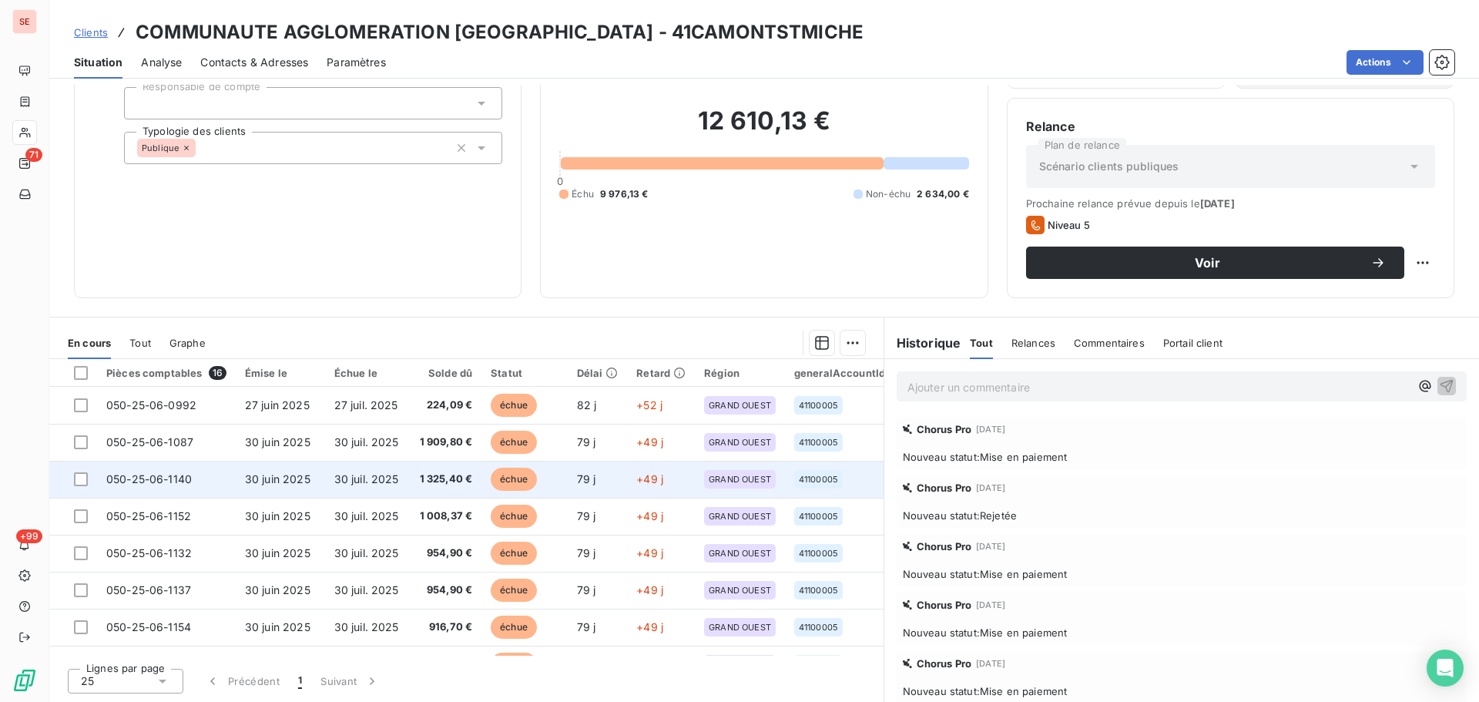
click at [373, 486] on td "30 juil. 2025" at bounding box center [366, 479] width 83 height 37
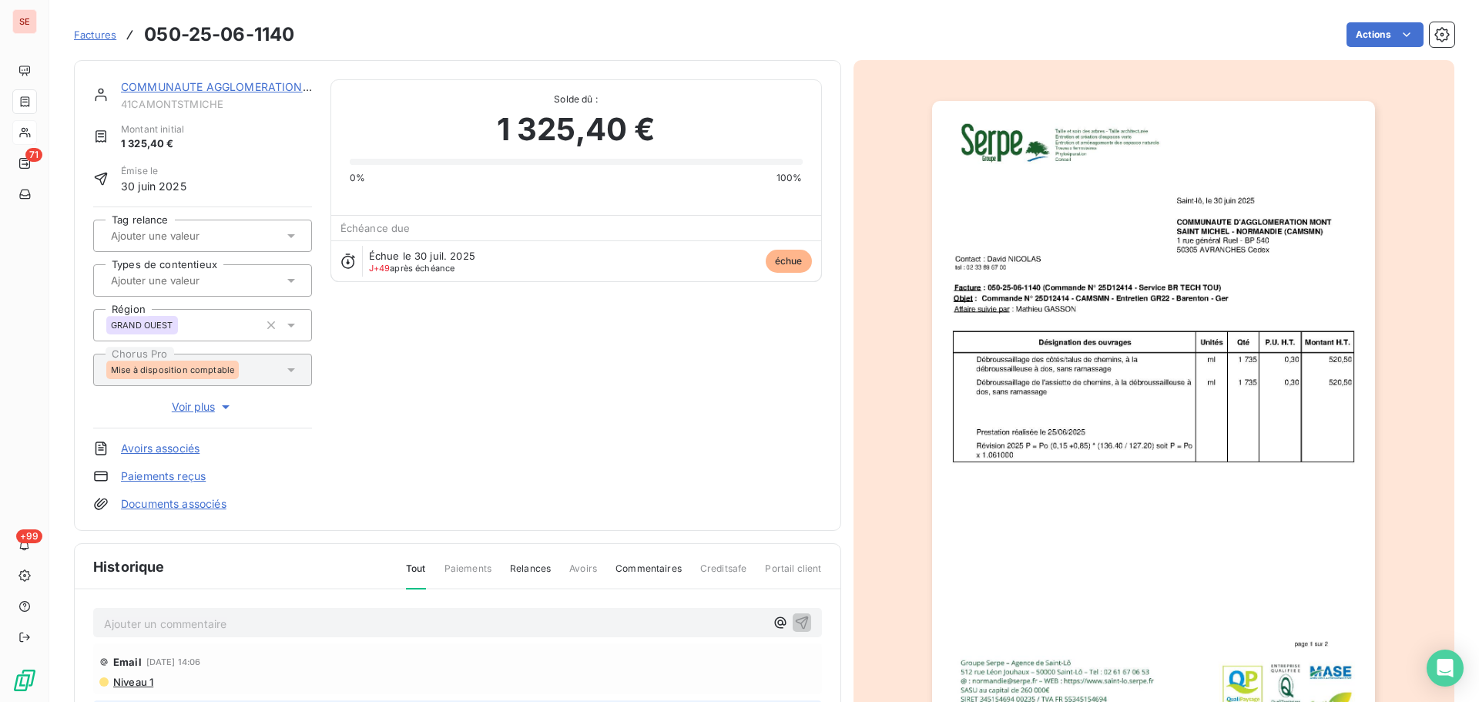
click at [1147, 362] on img "button" at bounding box center [1153, 414] width 443 height 627
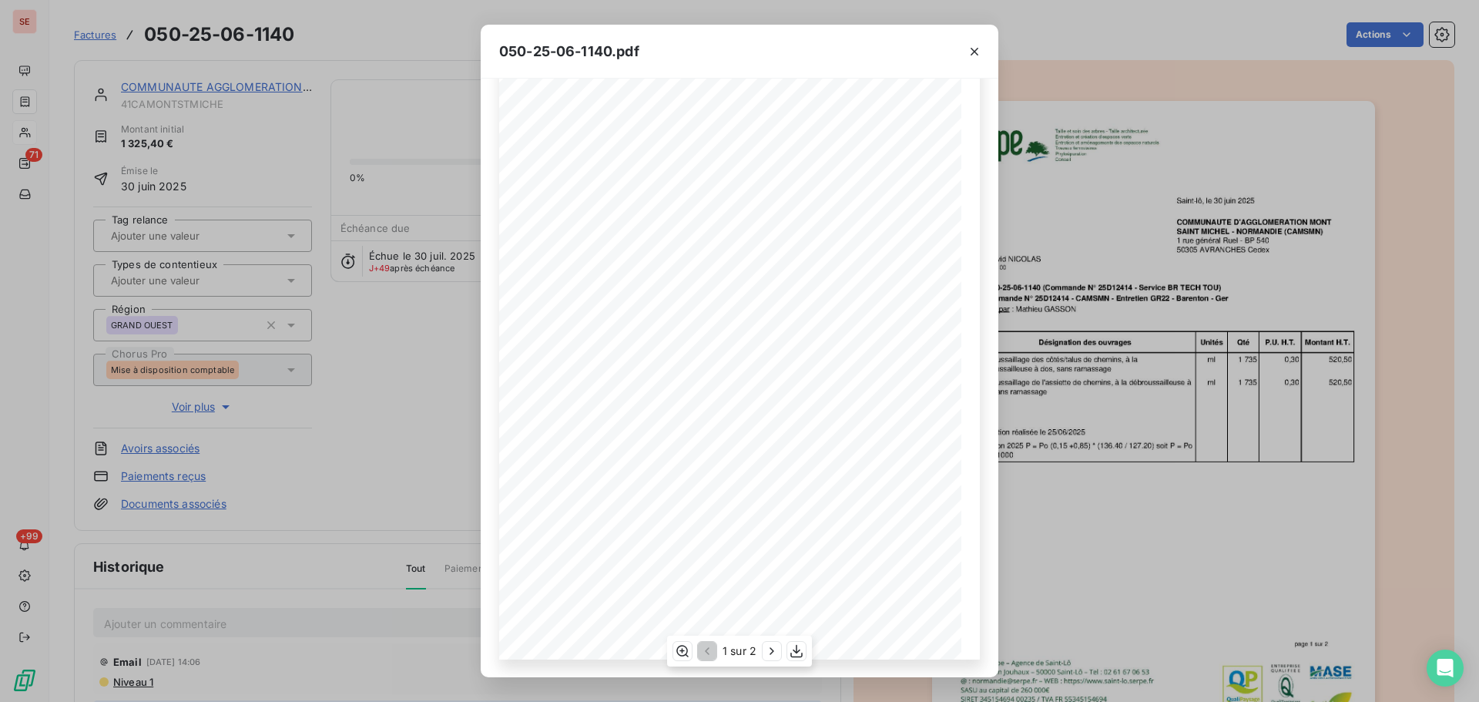
scroll to position [92, 0]
click at [763, 648] on button "button" at bounding box center [772, 651] width 18 height 18
click at [967, 49] on icon "button" at bounding box center [974, 51] width 15 height 15
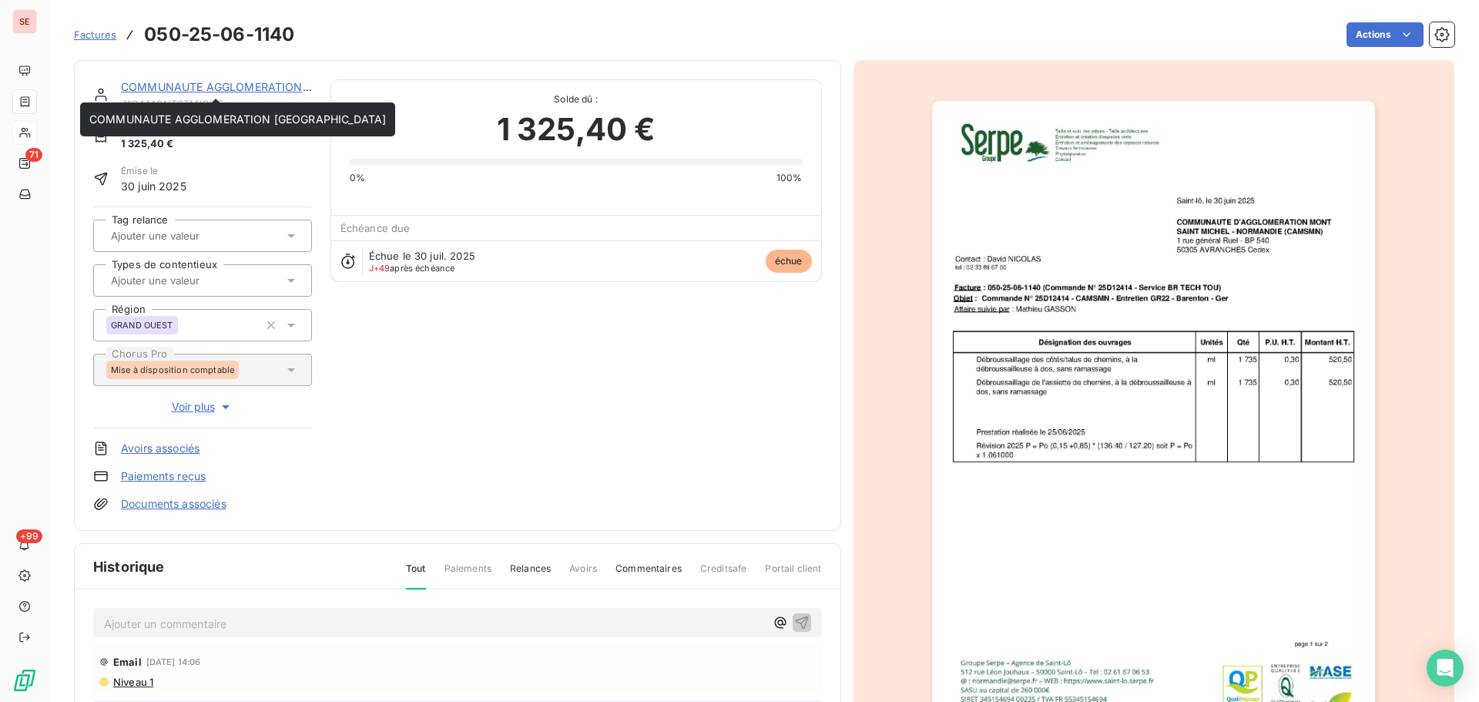
click at [293, 86] on link "COMMUNAUTE AGGLOMERATION [GEOGRAPHIC_DATA]" at bounding box center [269, 86] width 297 height 13
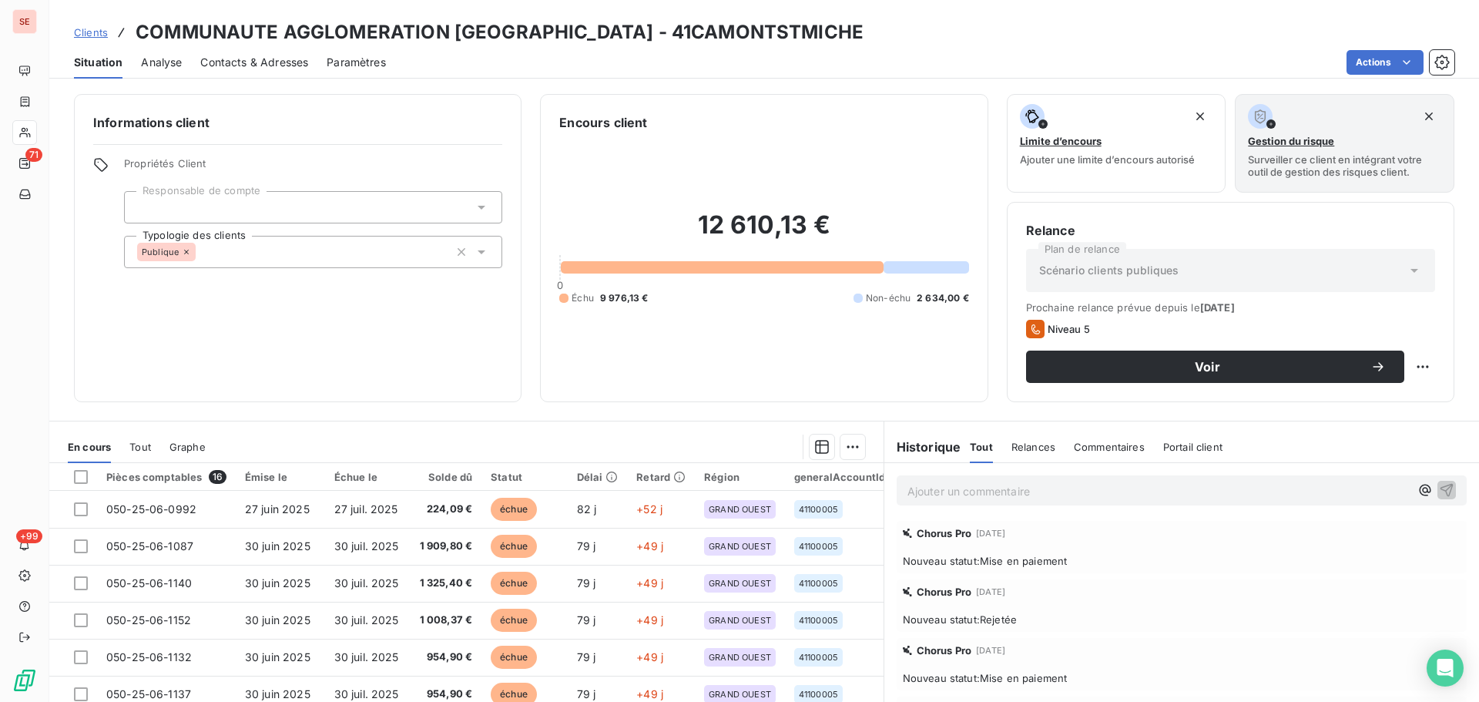
click at [275, 72] on div "Contacts & Adresses" at bounding box center [254, 62] width 108 height 32
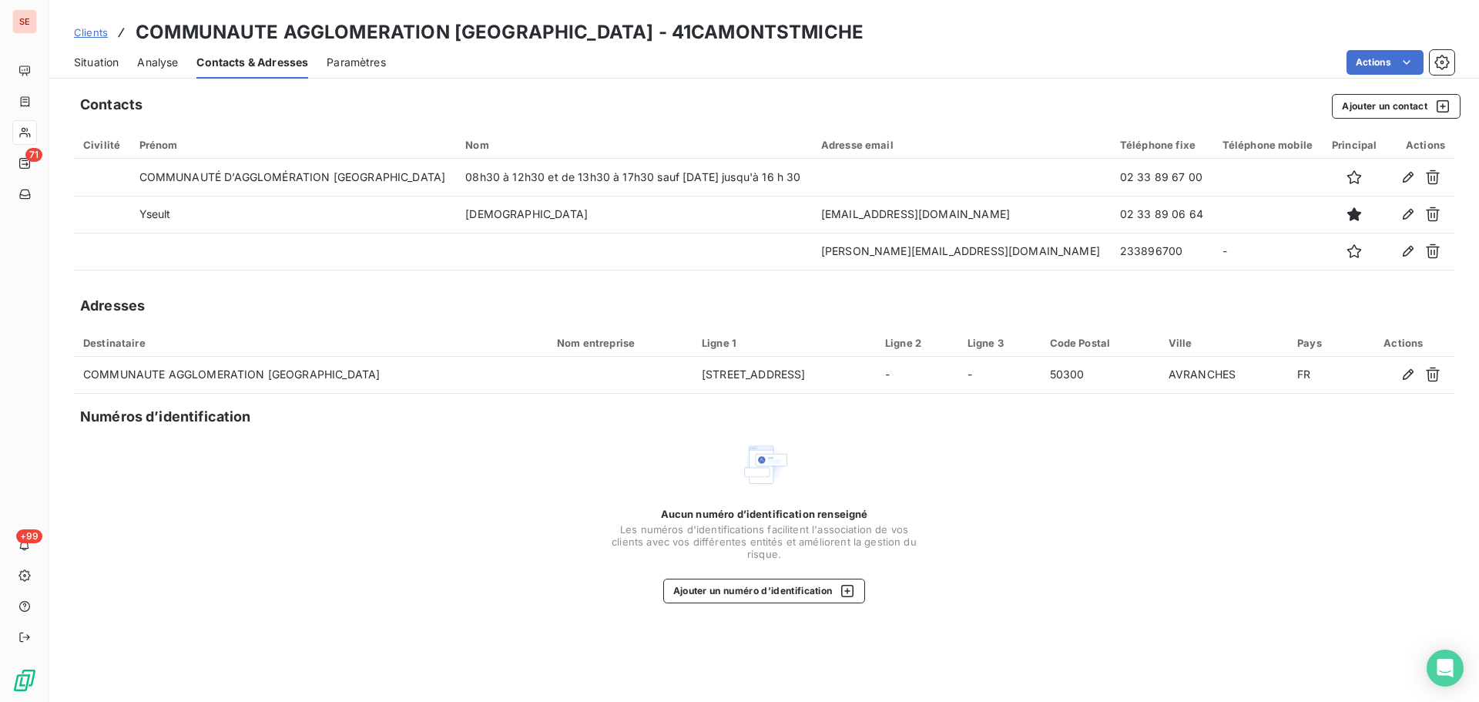
click at [109, 60] on span "Situation" at bounding box center [96, 62] width 45 height 15
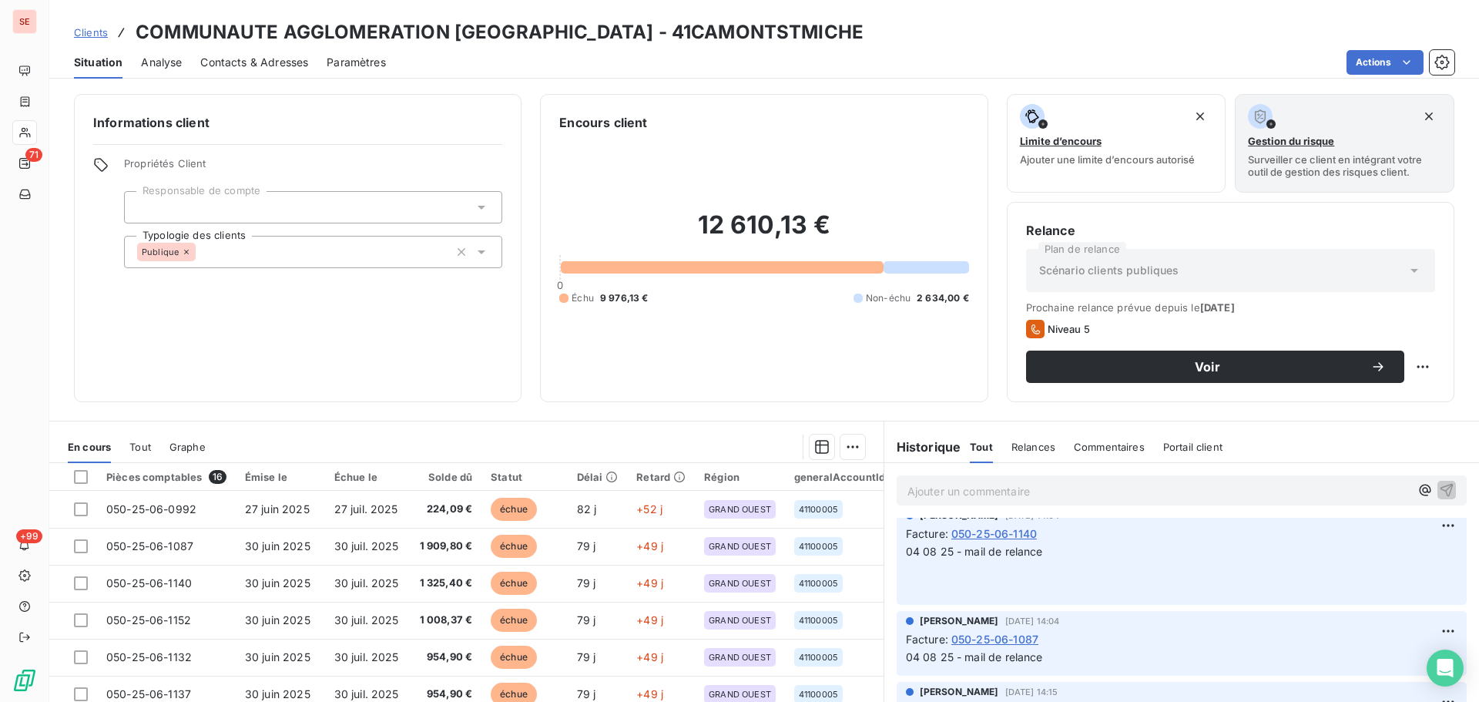
click at [622, 32] on h3 "COMMUNAUTE AGGLOMERATION [GEOGRAPHIC_DATA] - 41CAMONTSTMICHE" at bounding box center [500, 32] width 728 height 28
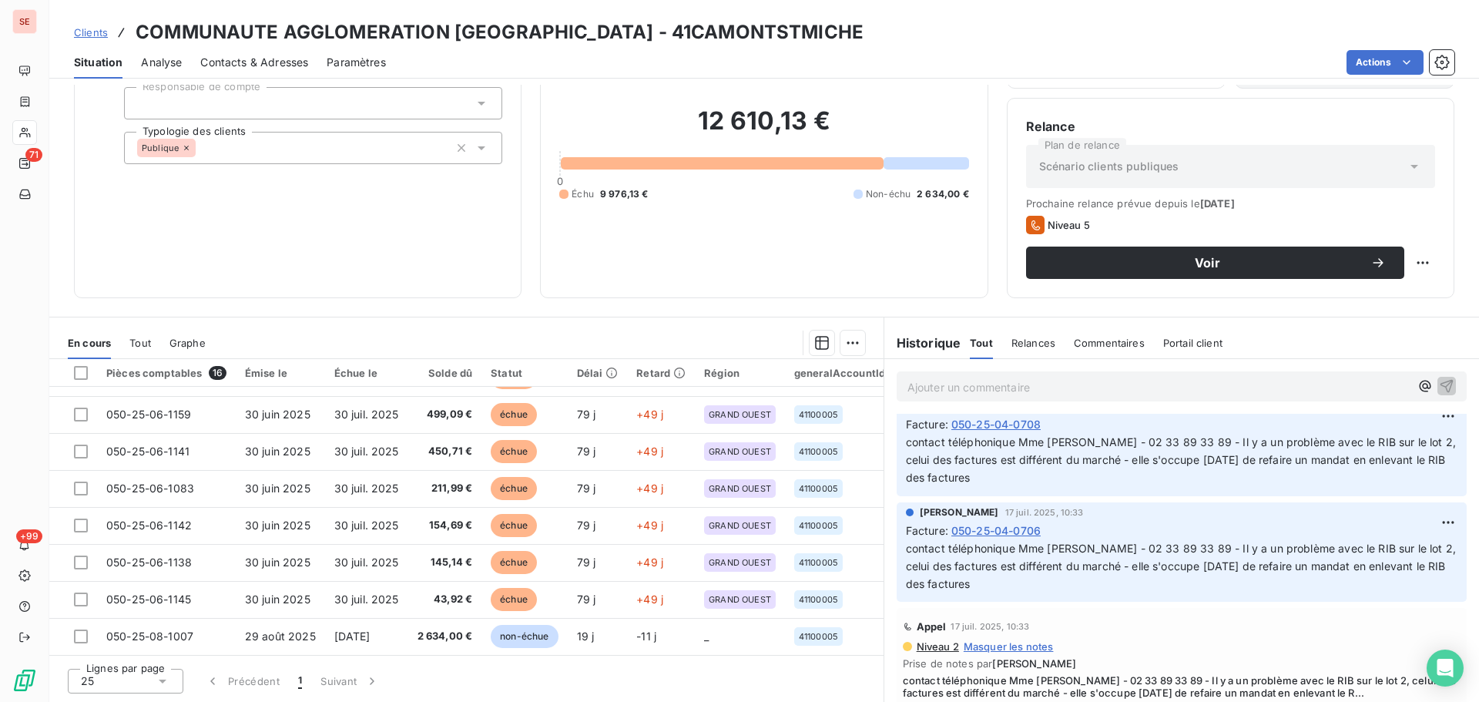
scroll to position [1849, 0]
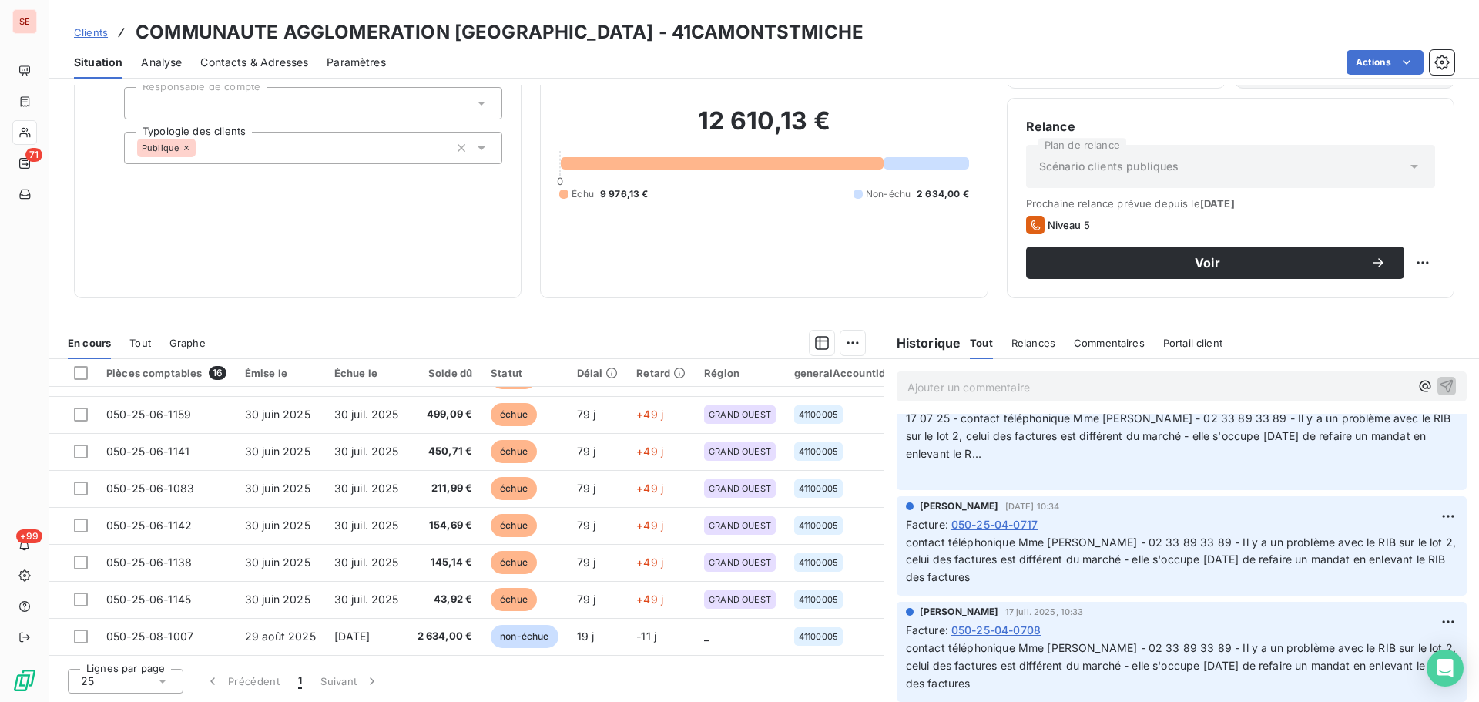
click at [1091, 438] on span "17 07 25 - contact téléphonique Mme [PERSON_NAME] - 02 33 89 33 89 - Il y a un …" at bounding box center [1180, 435] width 548 height 49
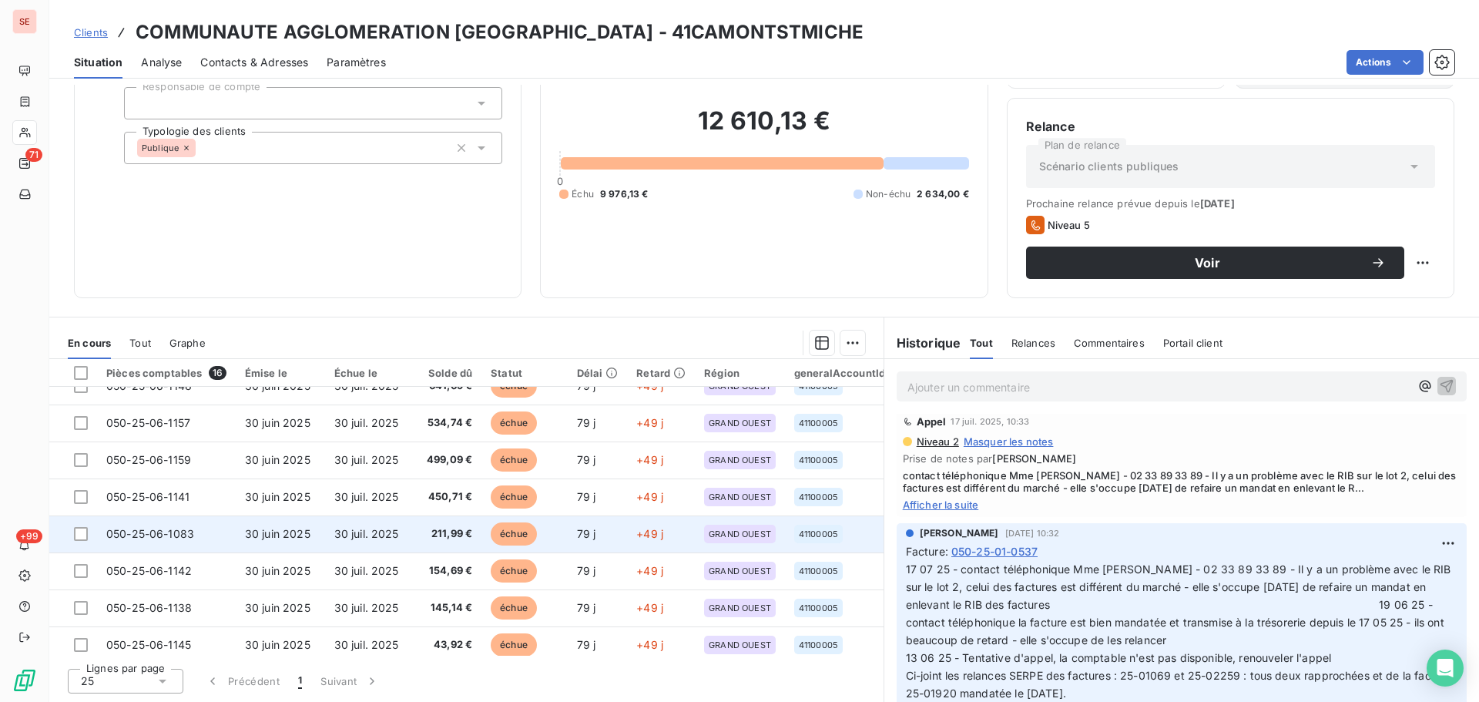
scroll to position [330, 0]
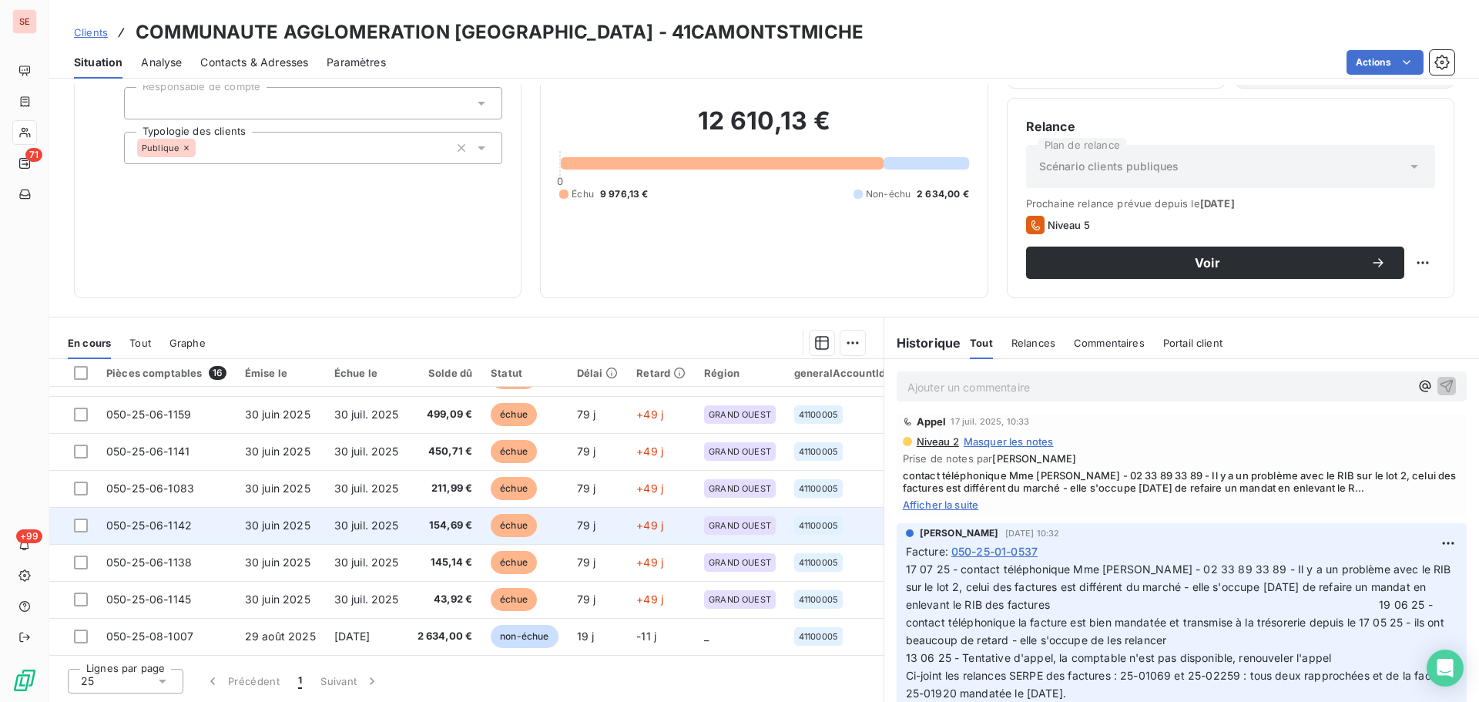
click at [355, 507] on td "30 juil. 2025" at bounding box center [366, 525] width 83 height 37
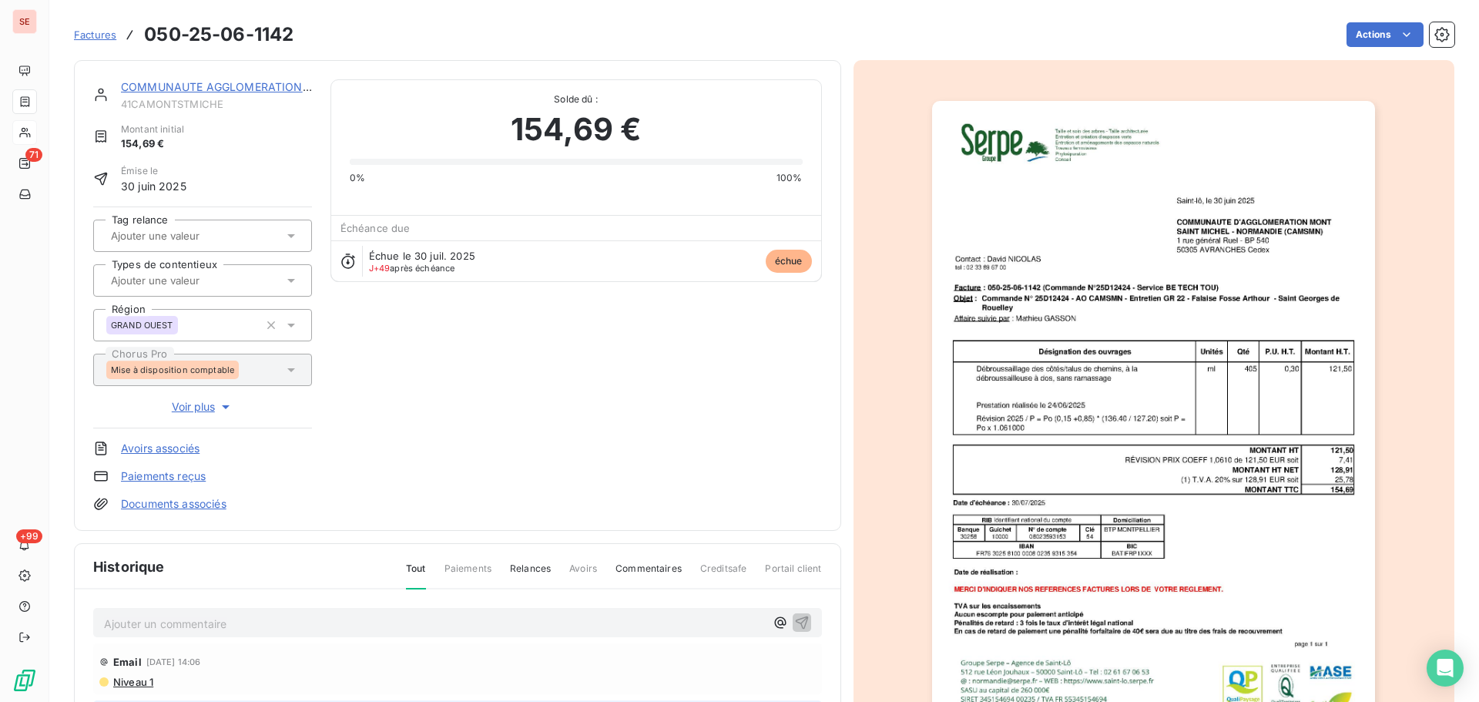
click at [1114, 282] on img "button" at bounding box center [1153, 414] width 443 height 627
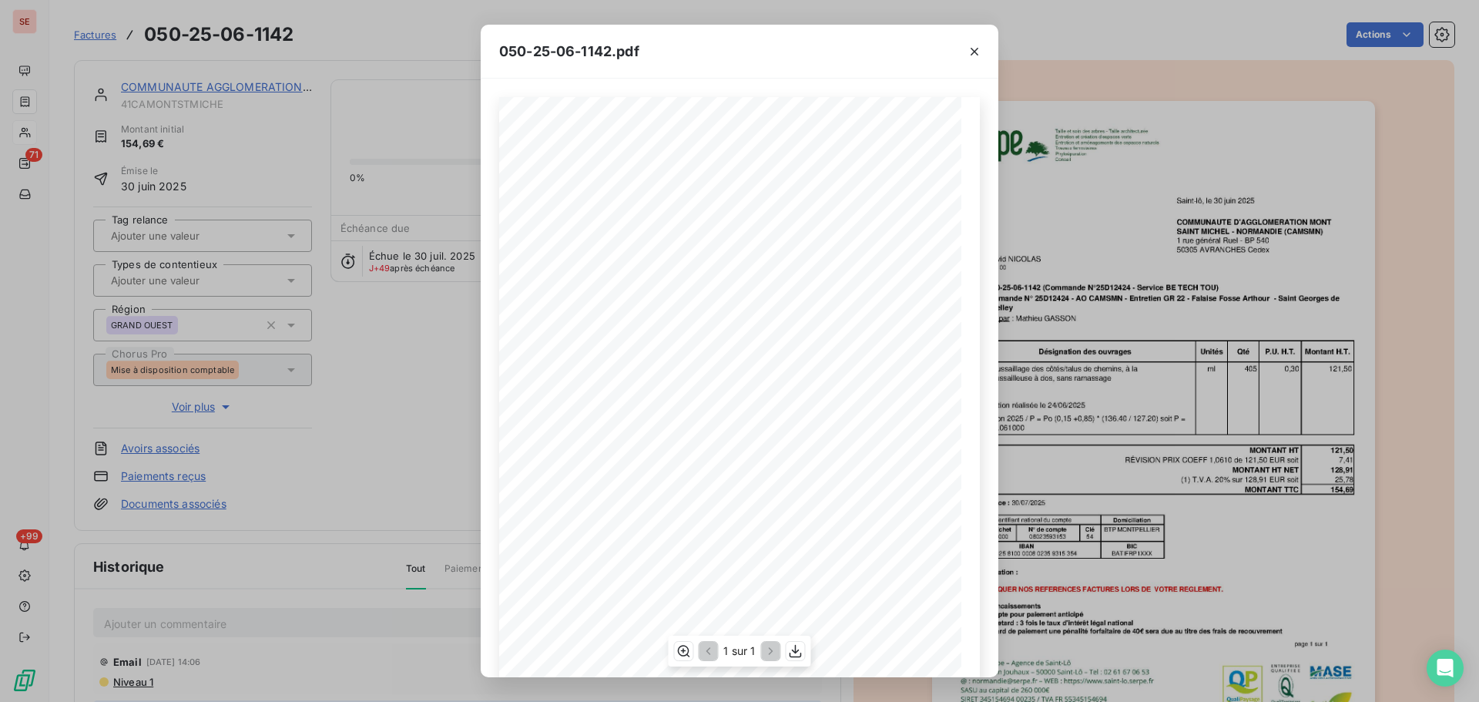
scroll to position [92, 0]
click at [974, 48] on icon "button" at bounding box center [974, 51] width 15 height 15
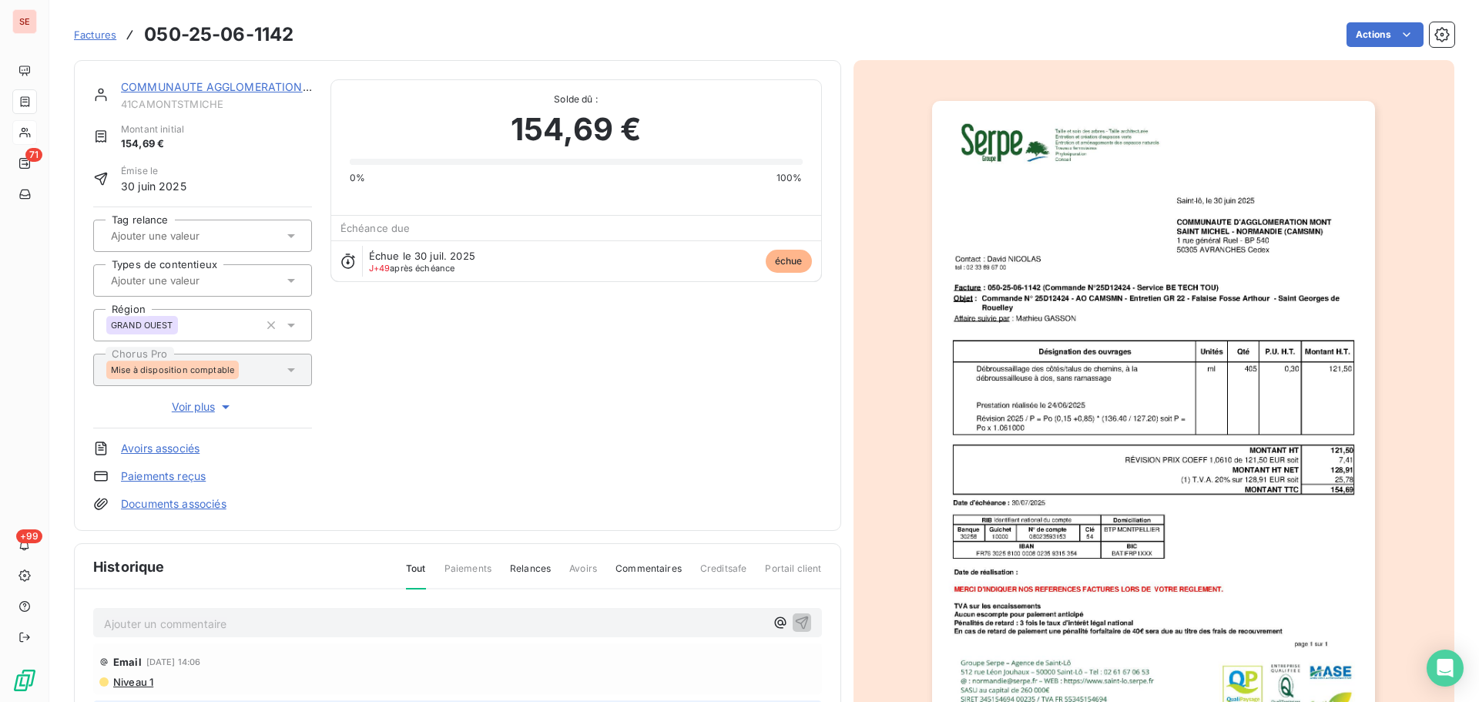
click at [253, 82] on link "COMMUNAUTE AGGLOMERATION [GEOGRAPHIC_DATA]" at bounding box center [269, 86] width 297 height 13
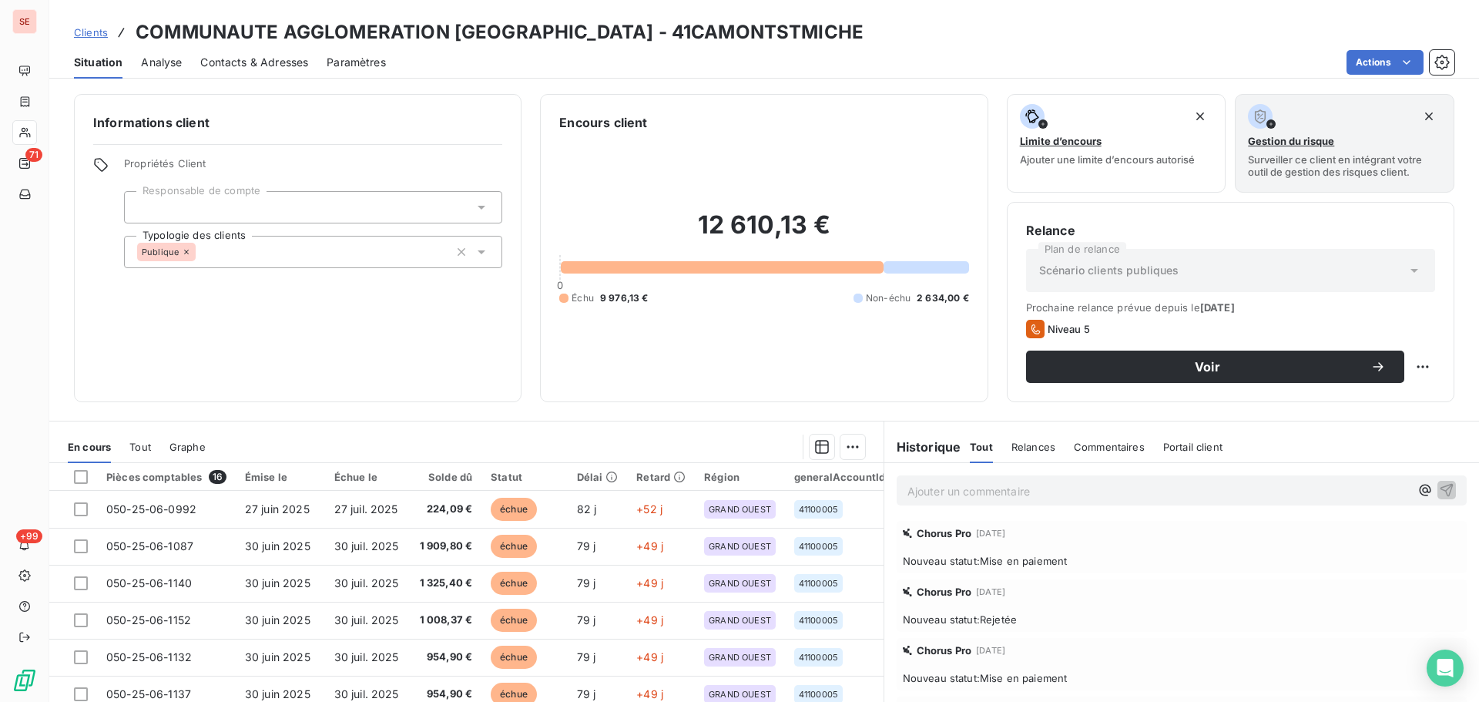
scroll to position [104, 0]
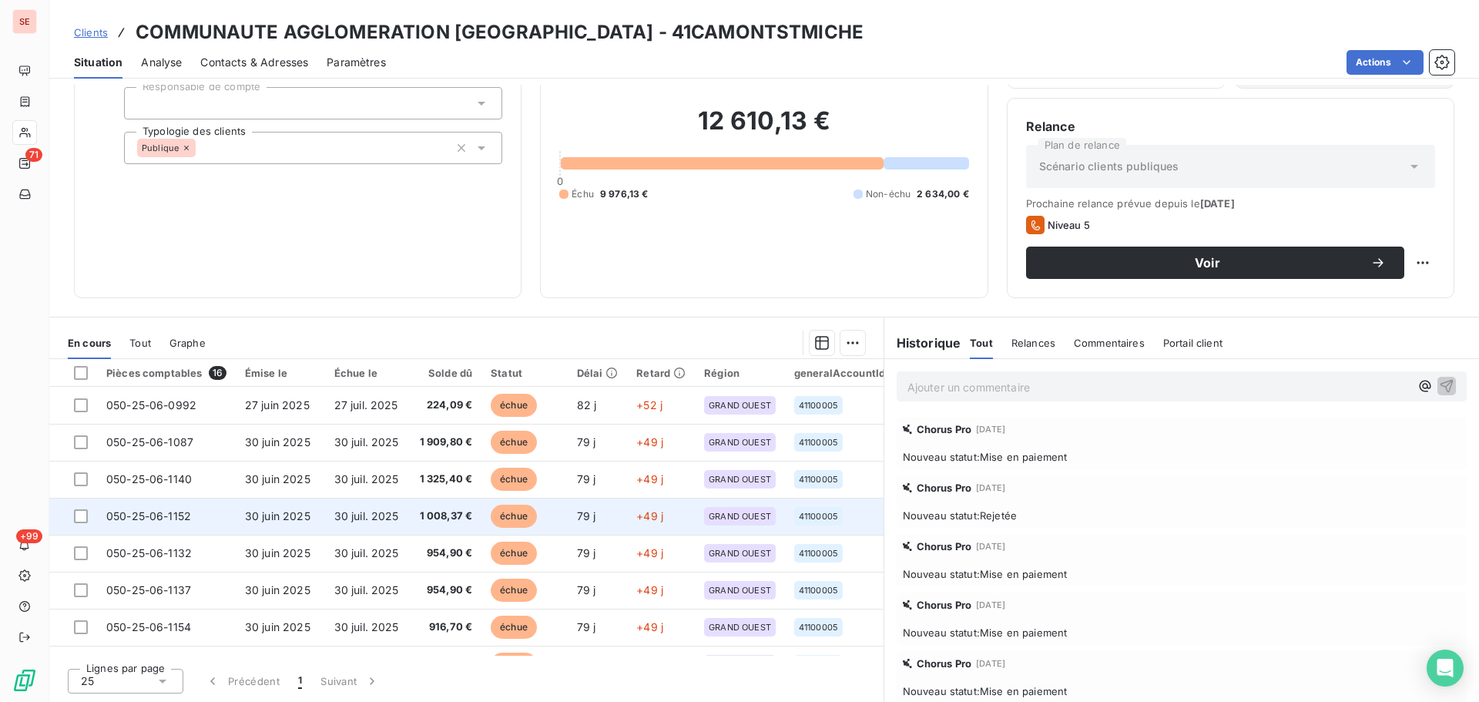
click at [399, 506] on td "30 juil. 2025" at bounding box center [366, 516] width 83 height 37
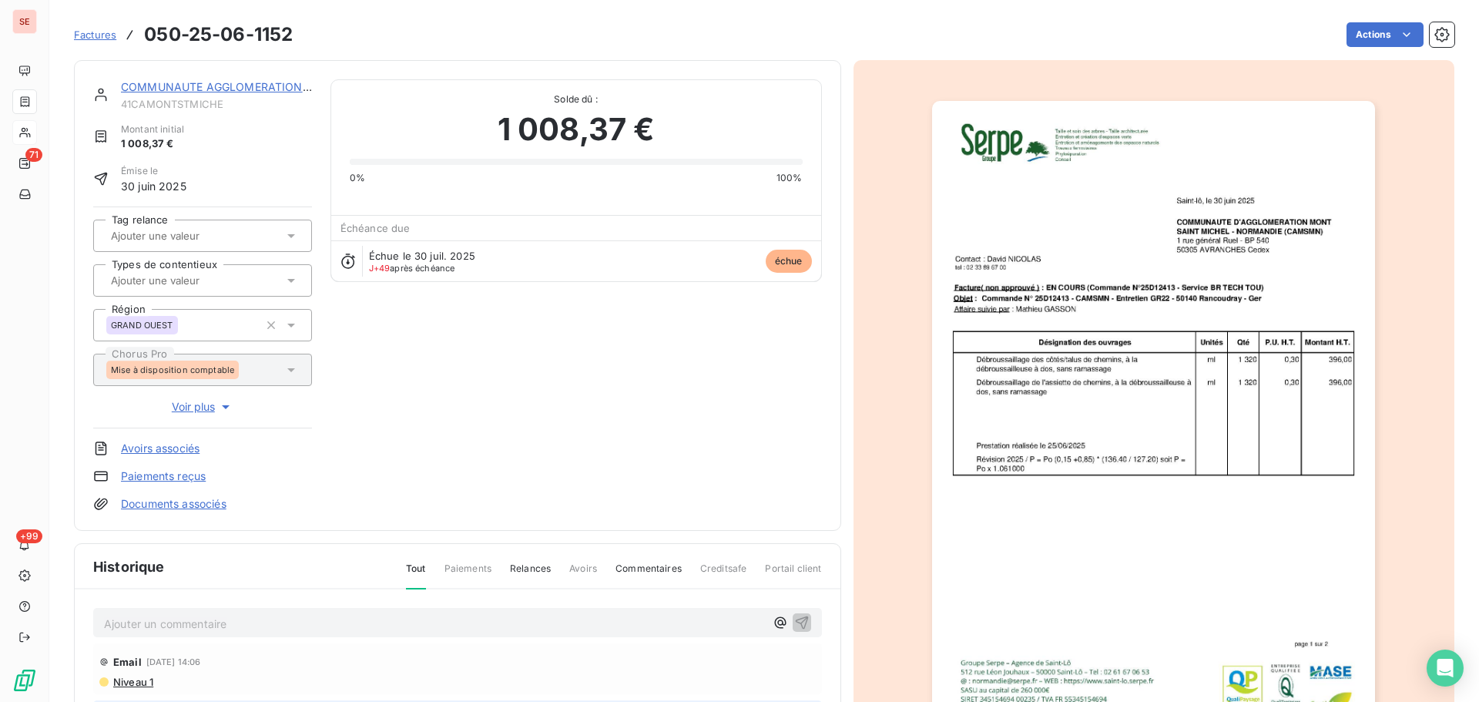
click at [212, 87] on link "COMMUNAUTE AGGLOMERATION [GEOGRAPHIC_DATA]" at bounding box center [269, 86] width 297 height 13
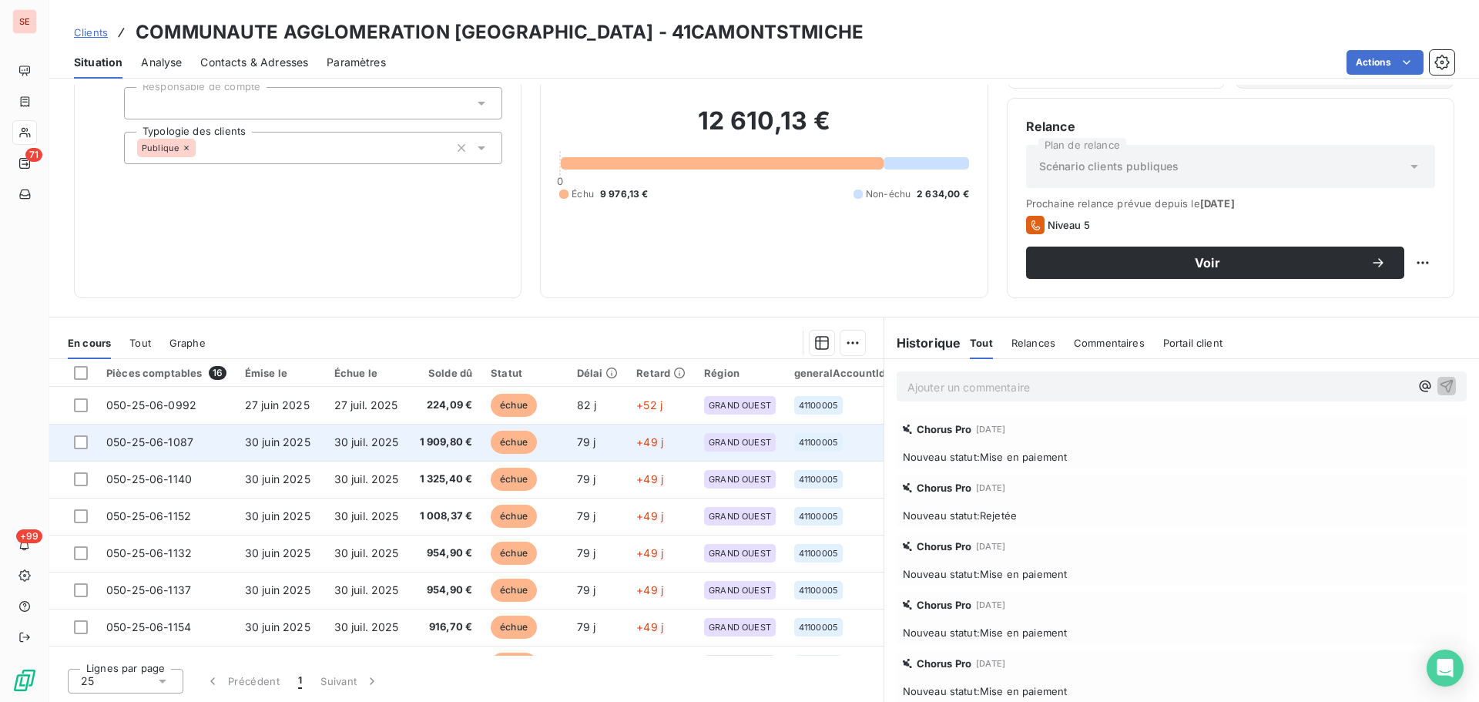
click at [438, 450] on td "1 909,80 €" at bounding box center [445, 442] width 74 height 37
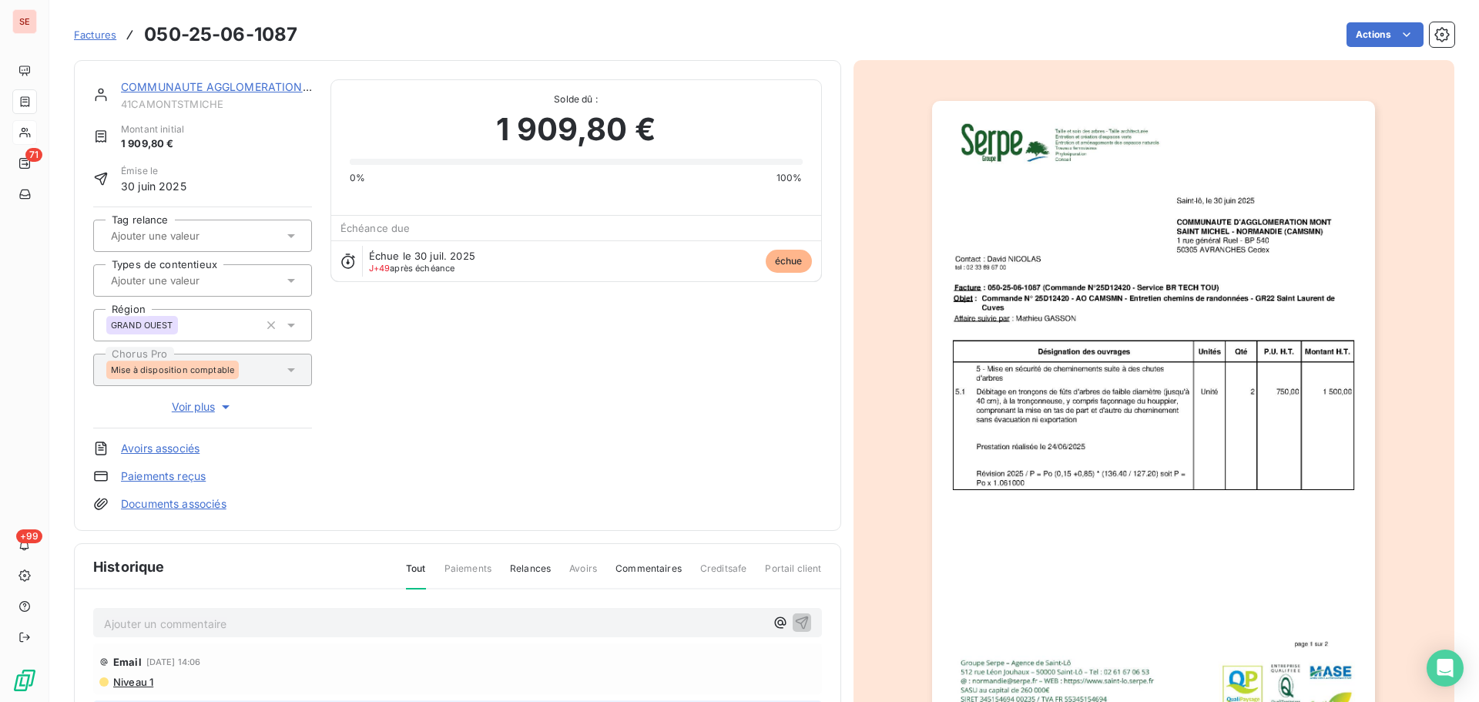
click at [1129, 364] on img "button" at bounding box center [1153, 414] width 443 height 627
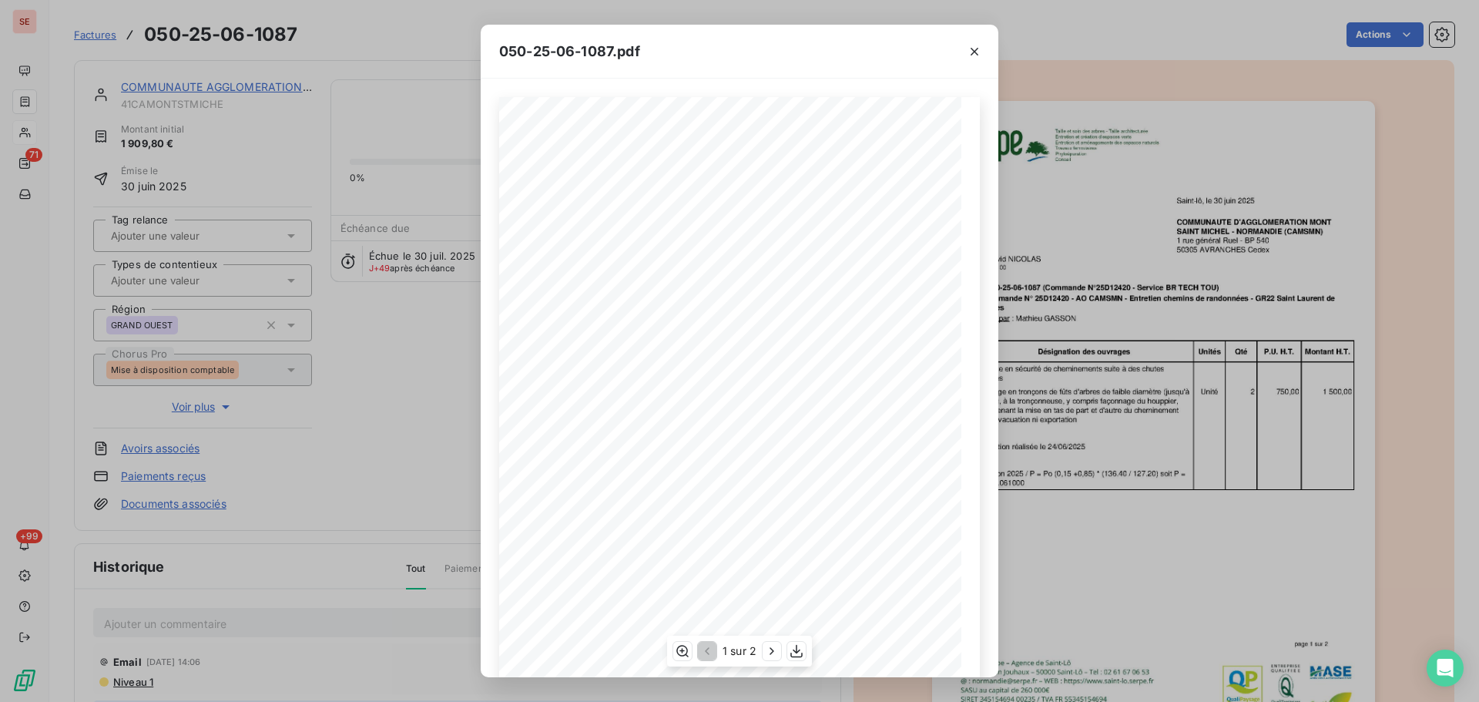
scroll to position [92, 0]
click at [775, 651] on icon "button" at bounding box center [771, 650] width 15 height 15
click at [972, 52] on icon "button" at bounding box center [974, 51] width 15 height 15
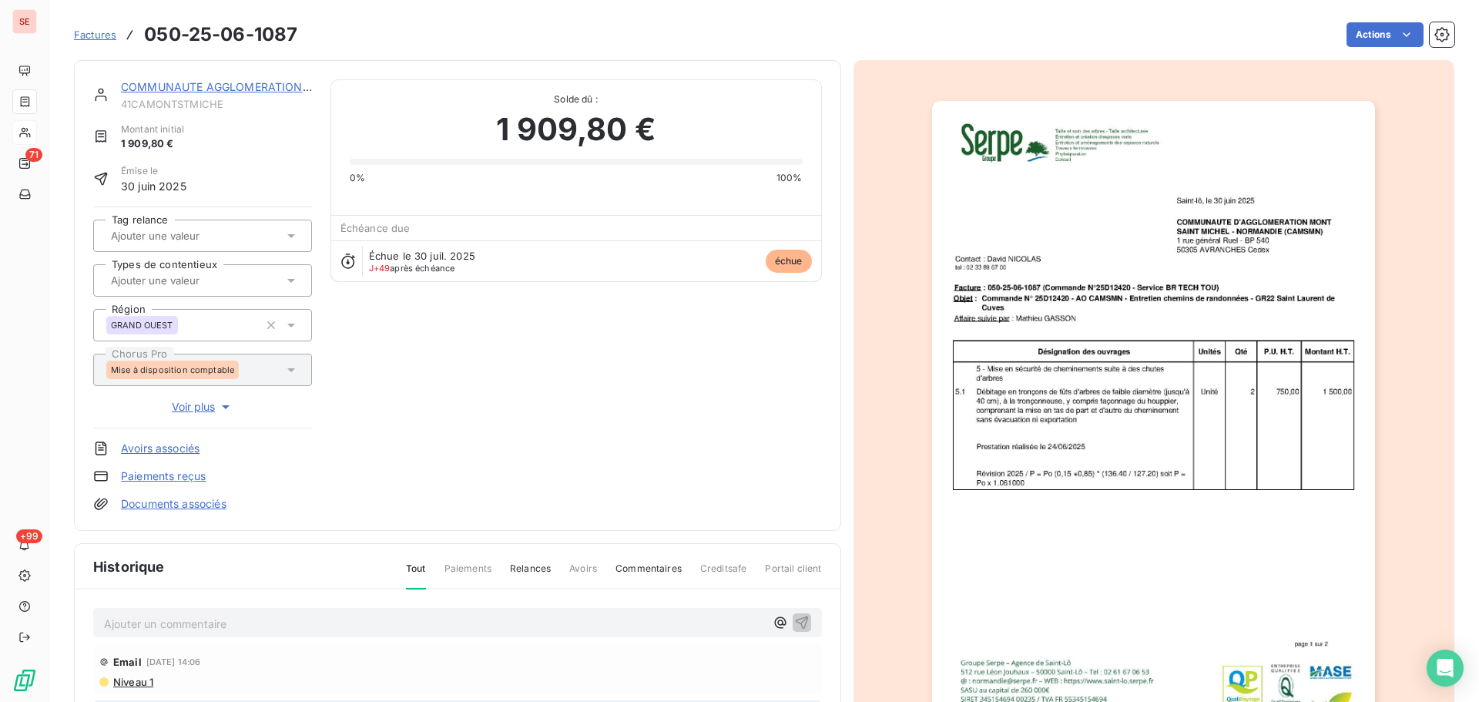
click at [264, 87] on link "COMMUNAUTE AGGLOMERATION [GEOGRAPHIC_DATA]" at bounding box center [269, 86] width 297 height 13
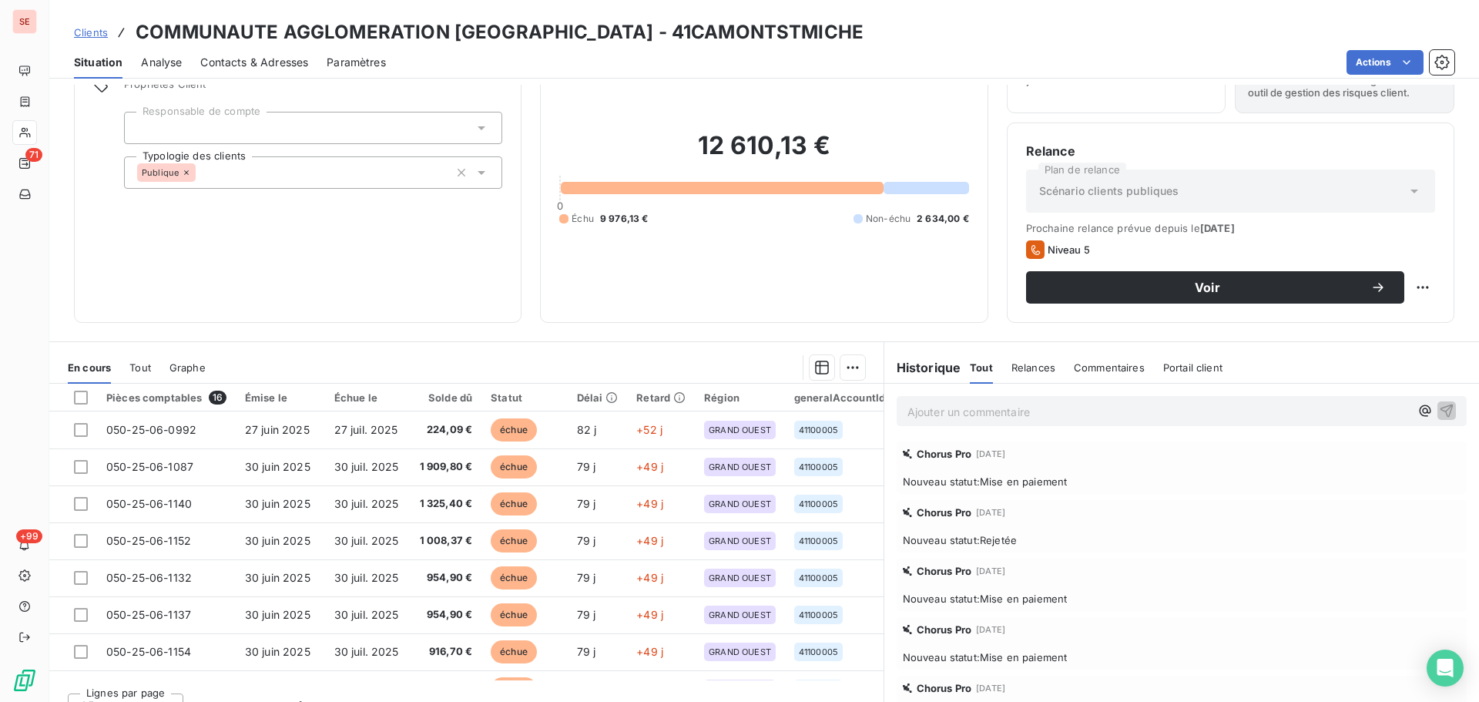
scroll to position [104, 0]
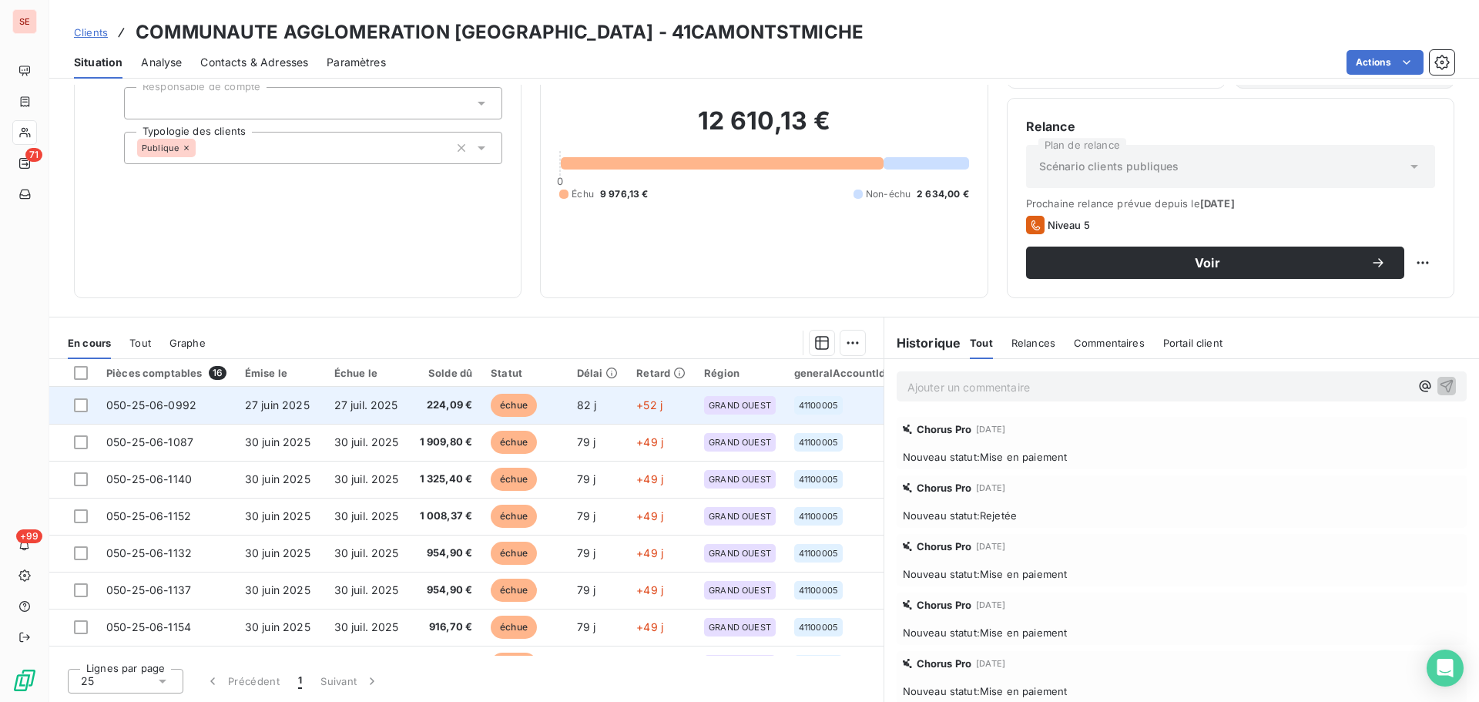
click at [398, 407] on td "27 juil. 2025" at bounding box center [366, 405] width 83 height 37
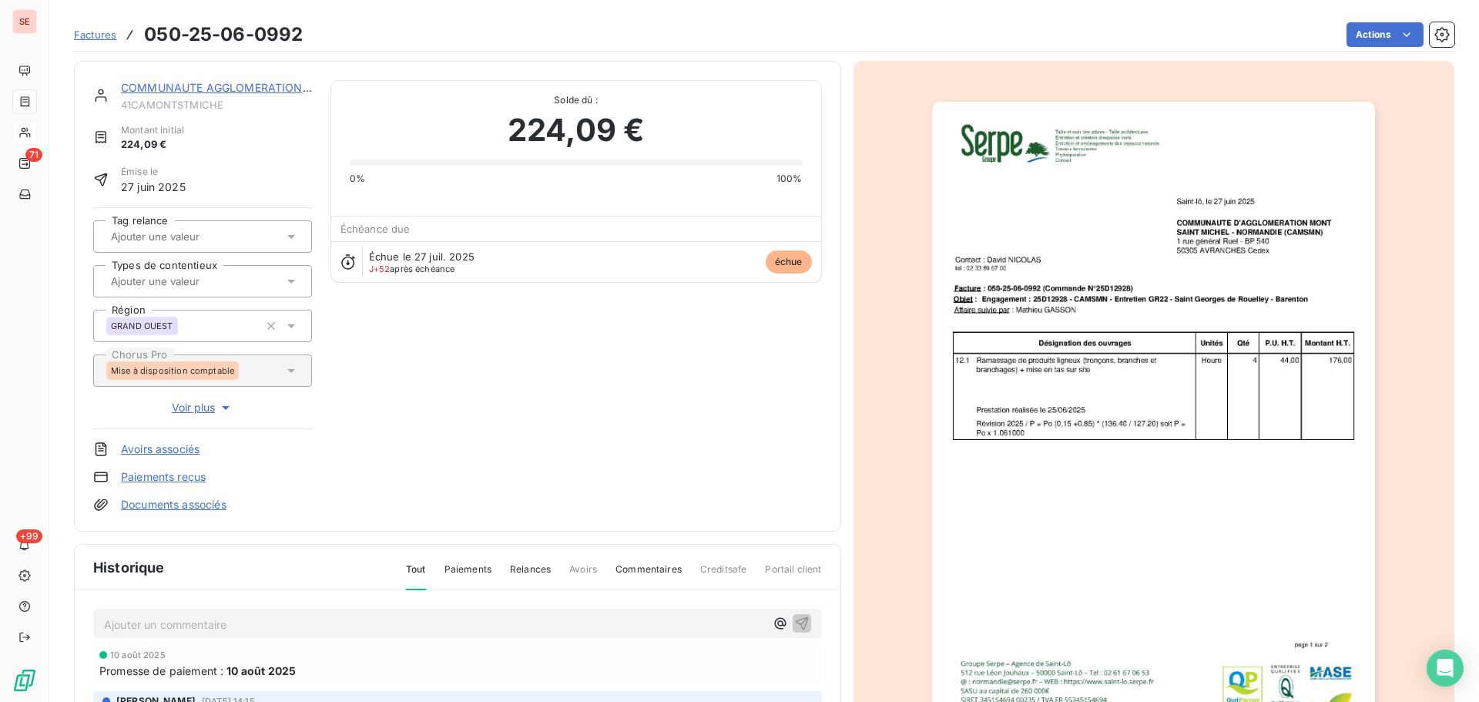
scroll to position [225, 0]
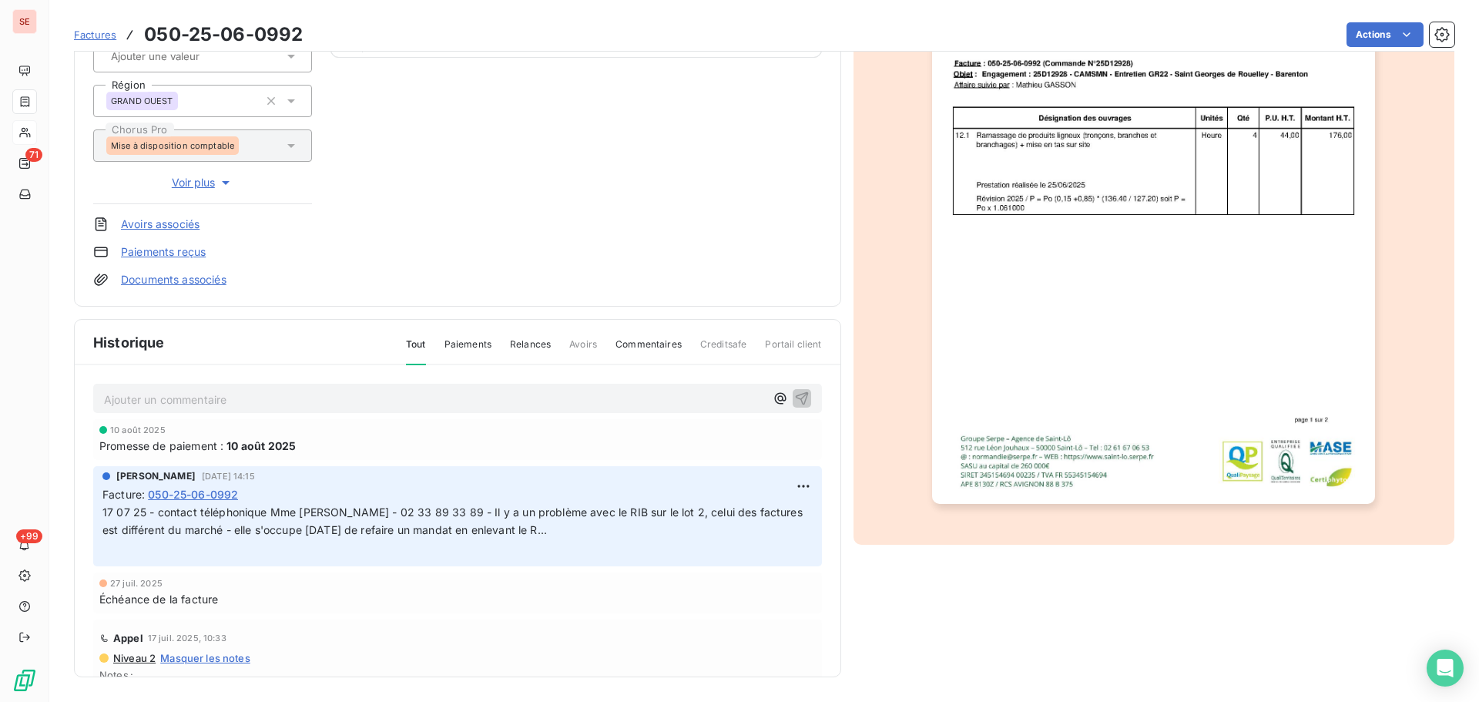
click at [338, 398] on p "Ajouter un commentaire ﻿" at bounding box center [434, 399] width 661 height 19
click at [207, 391] on p "Ajouter un commentaire ﻿" at bounding box center [434, 399] width 661 height 19
click at [427, 396] on p "17 09 25 - [PERSON_NAME] a eu Mme [PERSON_NAME] -" at bounding box center [434, 399] width 661 height 18
drag, startPoint x: 427, startPoint y: 396, endPoint x: 388, endPoint y: 397, distance: 39.3
click at [388, 397] on p "17 09 25 - [PERSON_NAME] a eu Mme [PERSON_NAME] -" at bounding box center [434, 399] width 661 height 18
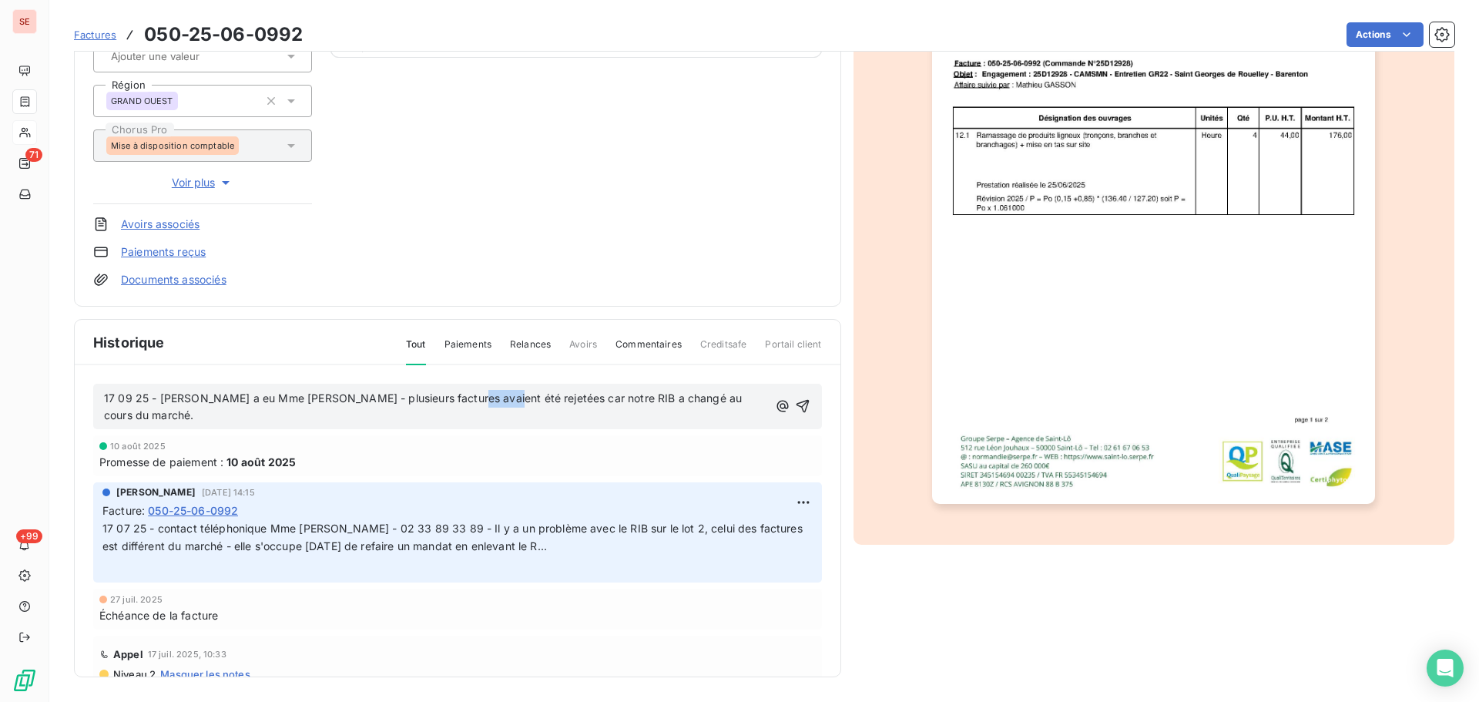
drag, startPoint x: 515, startPoint y: 399, endPoint x: 479, endPoint y: 394, distance: 35.8
click at [479, 394] on span "17 09 25 - [PERSON_NAME] a eu Mme [PERSON_NAME] - plusieurs factures avaient ét…" at bounding box center [424, 406] width 641 height 31
click at [484, 399] on span "17 09 25 - [PERSON_NAME] a eu Mme [PERSON_NAME] - plusieurs factures Oont été r…" at bounding box center [434, 406] width 660 height 31
click at [287, 391] on span "17 09 25 - [PERSON_NAME] a eu Mme [PERSON_NAME] - plusieurs factures ont été re…" at bounding box center [430, 406] width 652 height 31
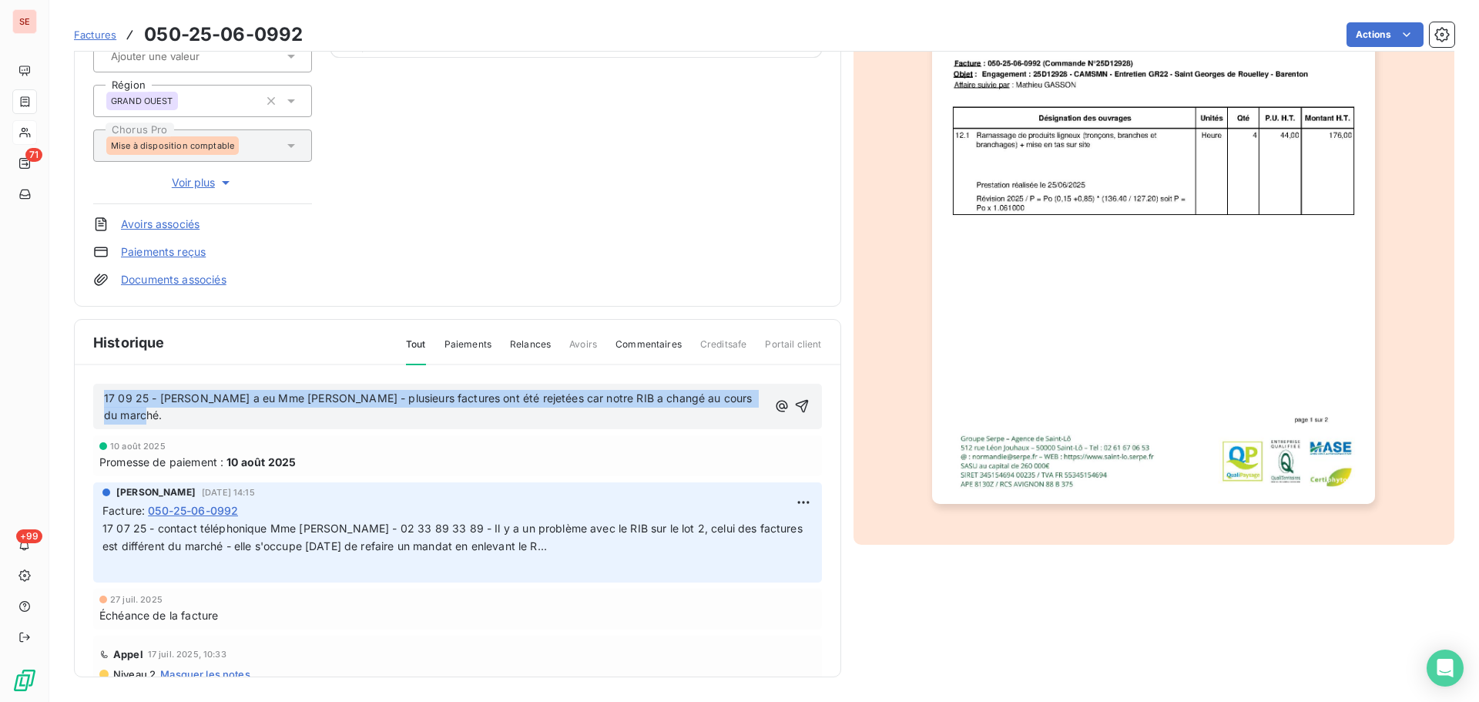
click at [287, 391] on span "17 09 25 - [PERSON_NAME] a eu Mme [PERSON_NAME] - plusieurs factures ont été re…" at bounding box center [430, 406] width 652 height 31
copy span "17 09 25 - [PERSON_NAME] a eu Mme [PERSON_NAME] - plusieurs factures ont été re…"
click at [796, 405] on icon "button" at bounding box center [802, 406] width 13 height 13
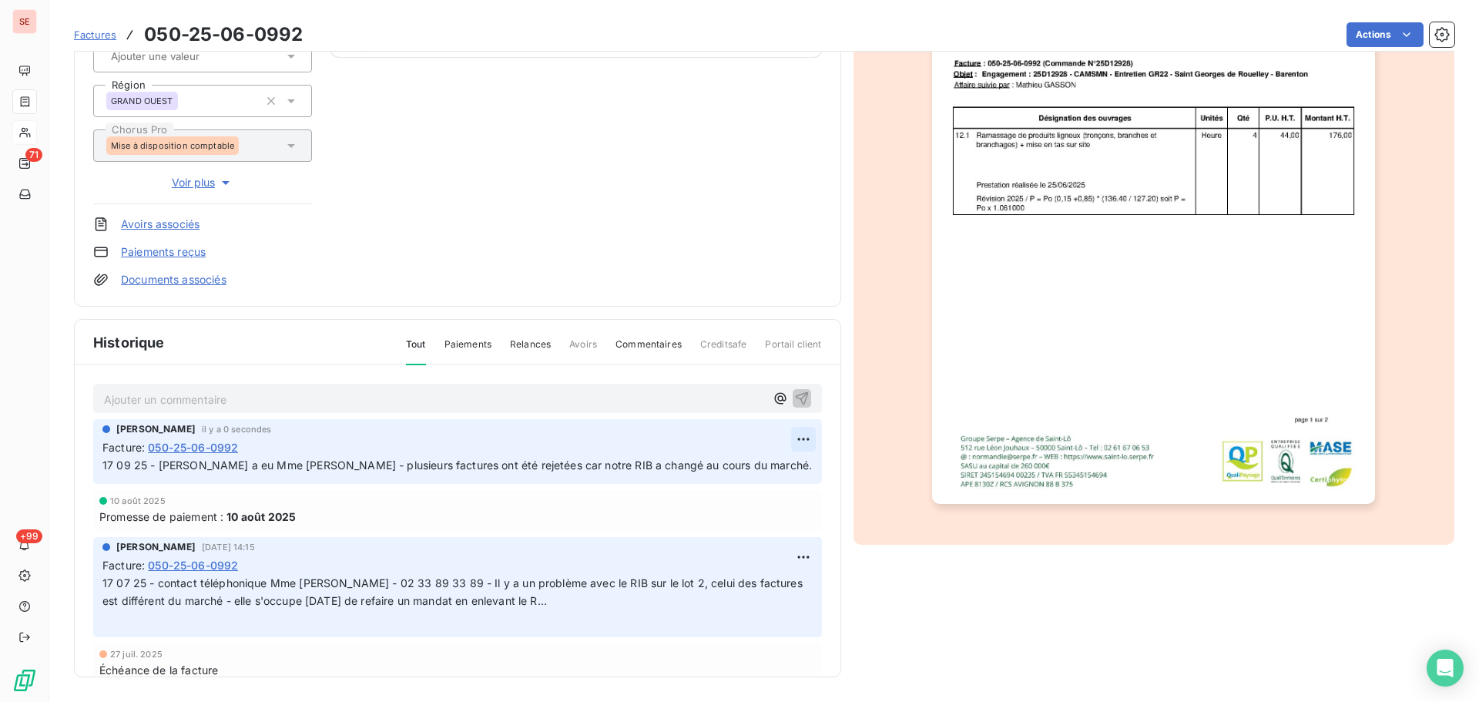
click at [788, 435] on html "SE 71 +99 Factures 050-25-06-0992 Actions COMMUNAUTE AGGLOMERATION [GEOGRAPHIC_…" at bounding box center [739, 351] width 1479 height 702
click at [759, 483] on div "Editer" at bounding box center [749, 473] width 86 height 25
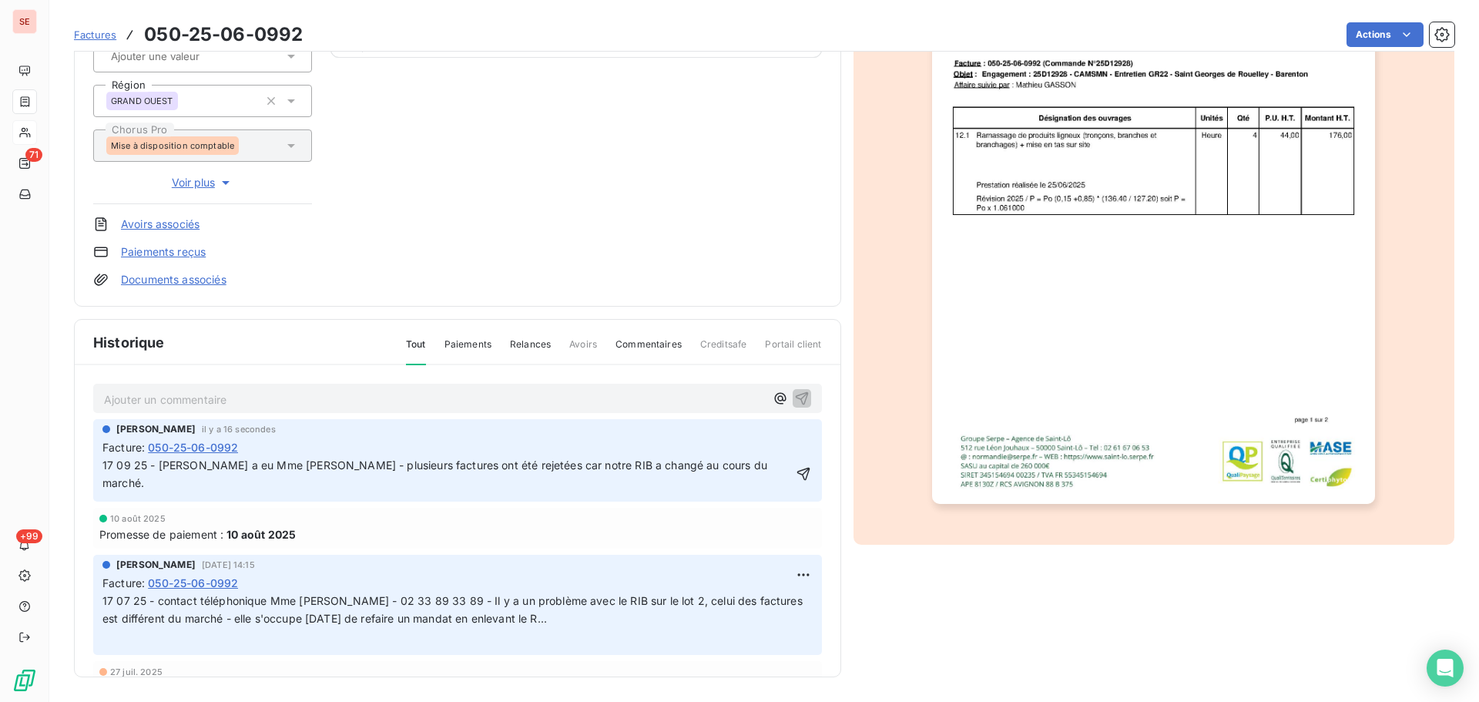
click at [172, 485] on p "17 09 25 - [PERSON_NAME] a eu Mme [PERSON_NAME] - plusieurs factures ont été re…" at bounding box center [446, 474] width 689 height 35
click at [144, 480] on span "17 09 25 - [PERSON_NAME] a eu Mme [PERSON_NAME] - plusieurs factures ont été re…" at bounding box center [436, 473] width 668 height 31
click at [602, 477] on p "17 09 25 - [PERSON_NAME] a eu Mme [PERSON_NAME] - plusieurs factures ont été re…" at bounding box center [448, 474] width 692 height 35
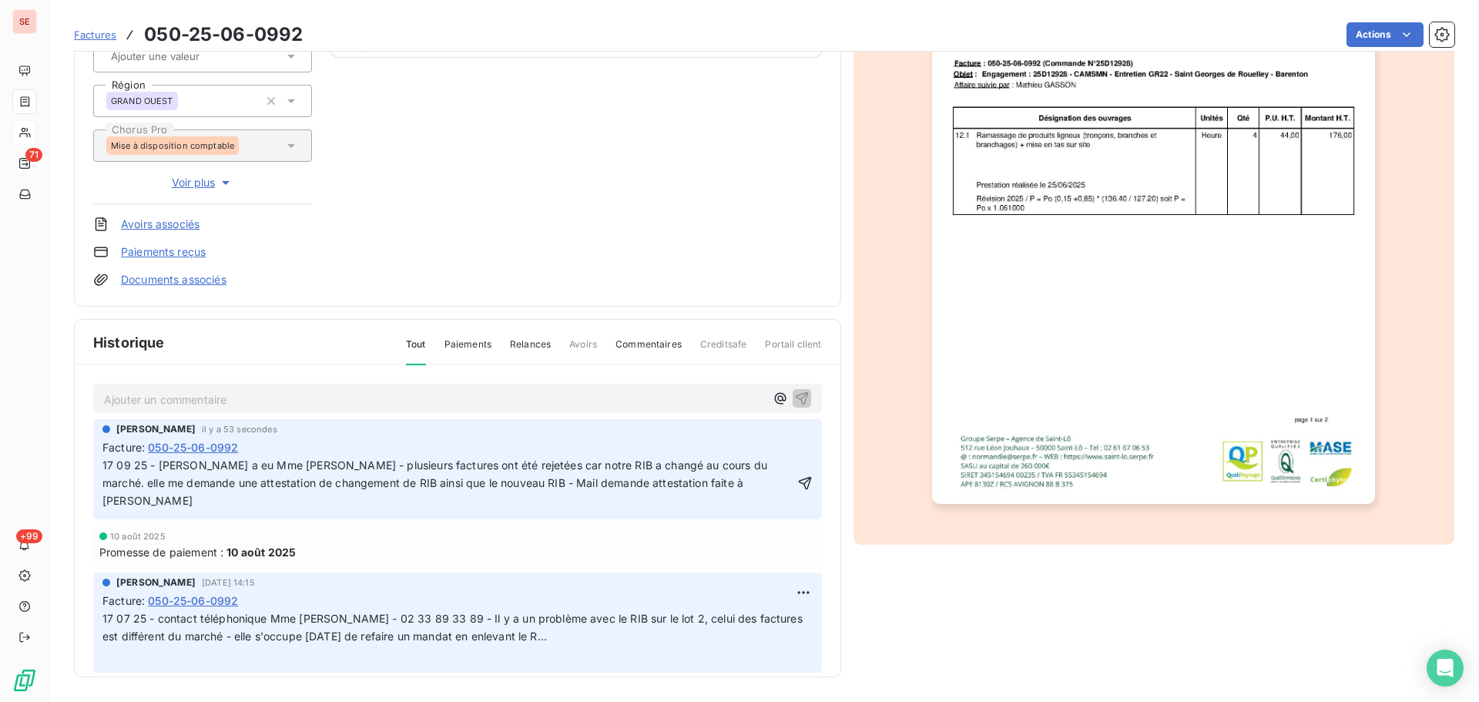
click at [195, 501] on p "17 09 25 - [PERSON_NAME] a eu Mme [PERSON_NAME] - plusieurs factures ont été re…" at bounding box center [448, 483] width 692 height 53
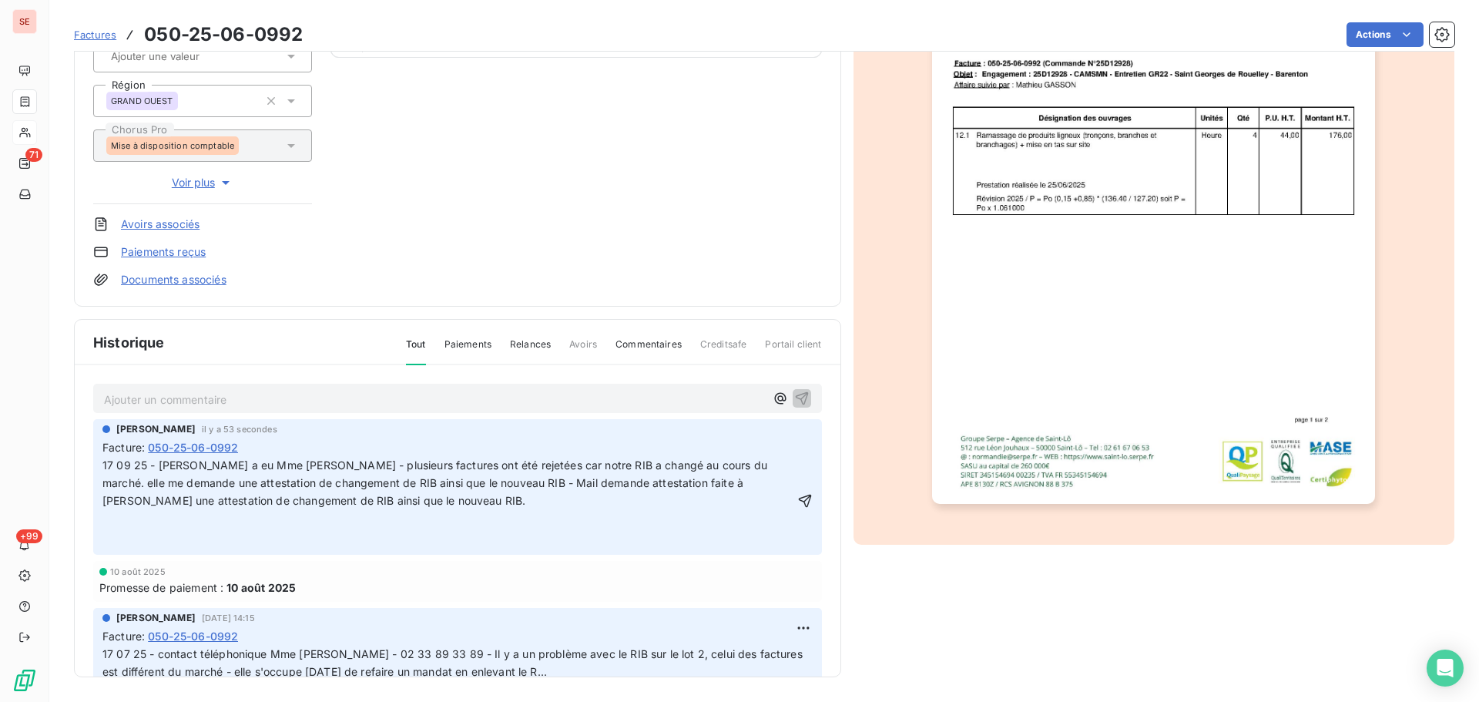
click at [739, 483] on span "17 09 25 - [PERSON_NAME] a eu Mme [PERSON_NAME] - plusieurs factures ont été re…" at bounding box center [436, 482] width 668 height 49
click at [662, 486] on span "17 09 25 - [PERSON_NAME] a eu Mme [PERSON_NAME] - plusieurs factures ont été re…" at bounding box center [436, 482] width 668 height 49
click at [659, 484] on span "17 09 25 - [PERSON_NAME] a eu Mme [PERSON_NAME] - plusieurs factures ont été re…" at bounding box center [436, 482] width 668 height 49
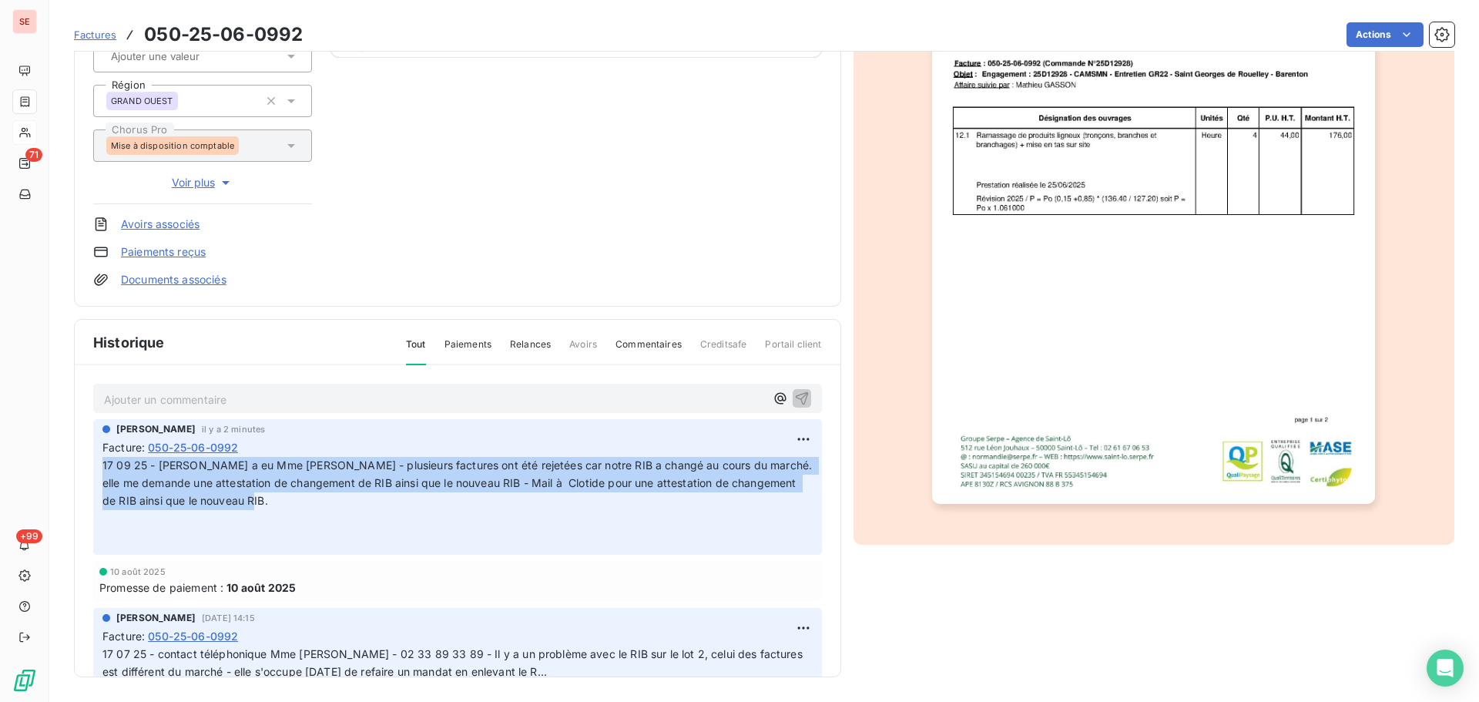
drag, startPoint x: 344, startPoint y: 499, endPoint x: 104, endPoint y: 465, distance: 242.7
click at [104, 465] on p "17 09 25 - [PERSON_NAME] a eu Mme [PERSON_NAME] - plusieurs factures ont été re…" at bounding box center [457, 483] width 710 height 53
copy span "17 09 25 - [PERSON_NAME] a eu Mme [PERSON_NAME] - plusieurs factures ont été re…"
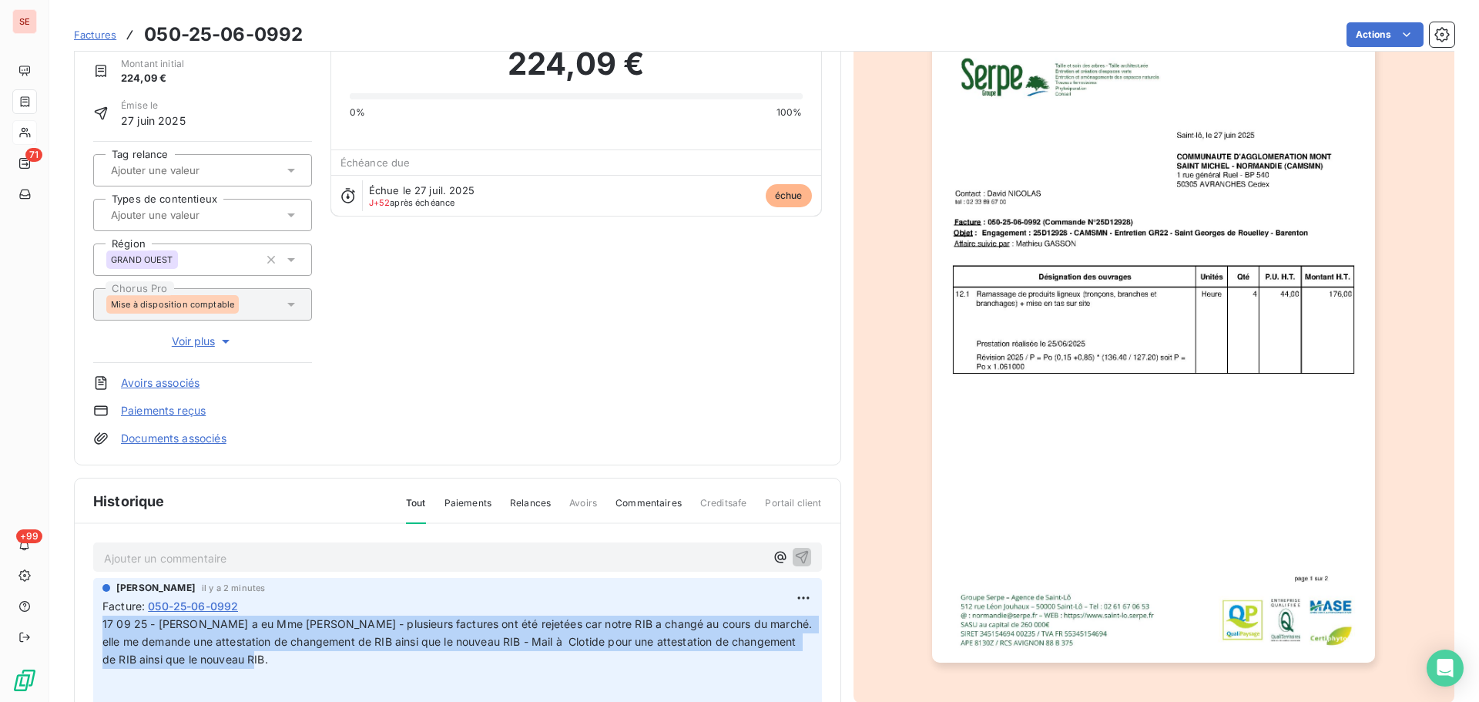
scroll to position [0, 0]
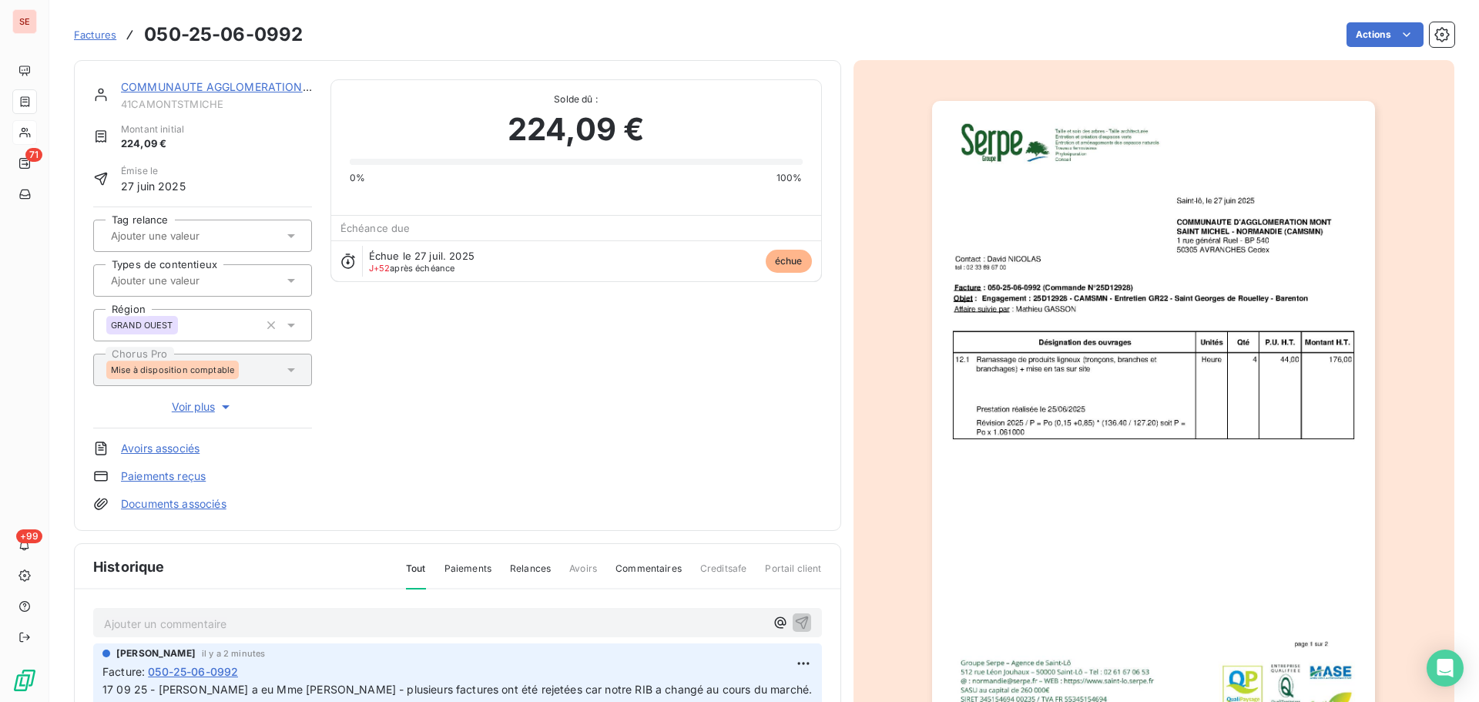
click at [246, 79] on div "COMMUNAUTE AGGLOMERATION [GEOGRAPHIC_DATA] 41CAMONTSTMICHE Montant initial 224,…" at bounding box center [457, 295] width 767 height 471
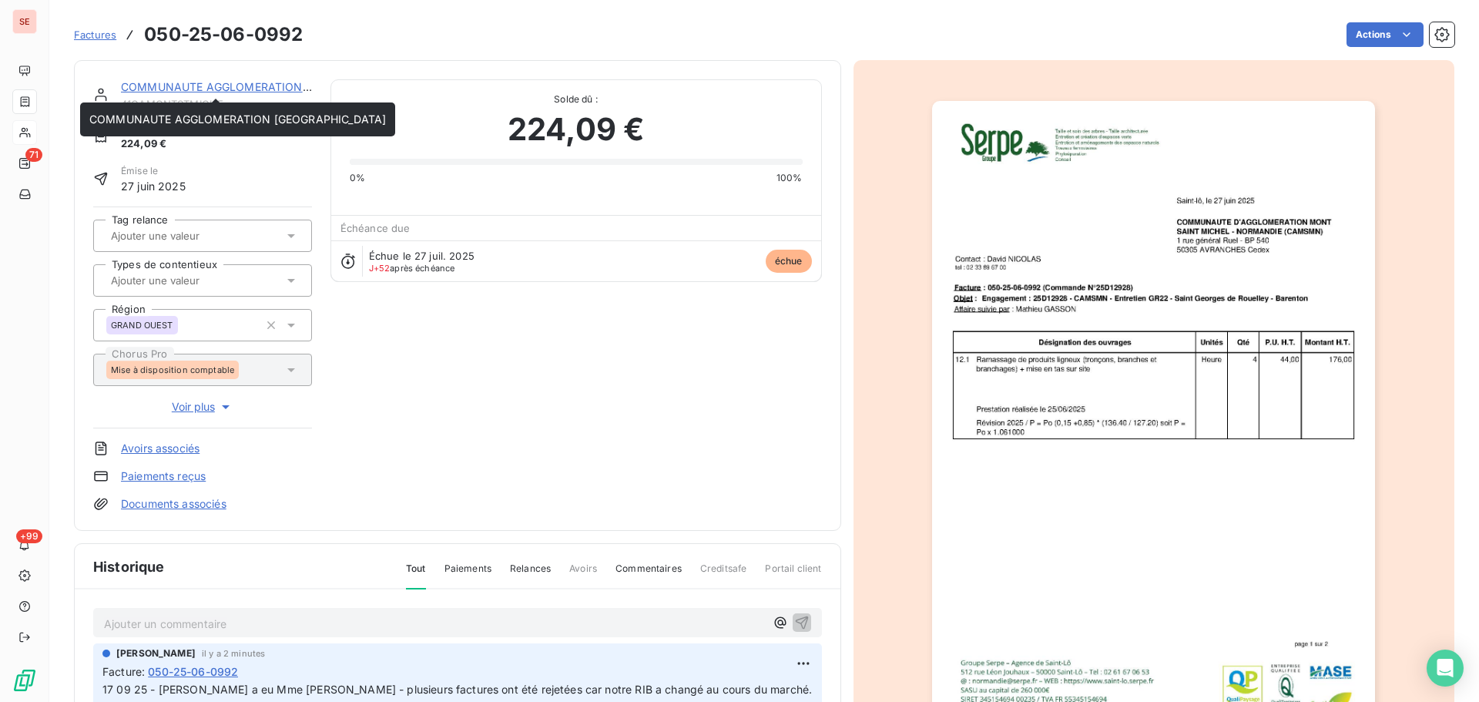
click at [230, 80] on link "COMMUNAUTE AGGLOMERATION [GEOGRAPHIC_DATA]" at bounding box center [269, 86] width 297 height 13
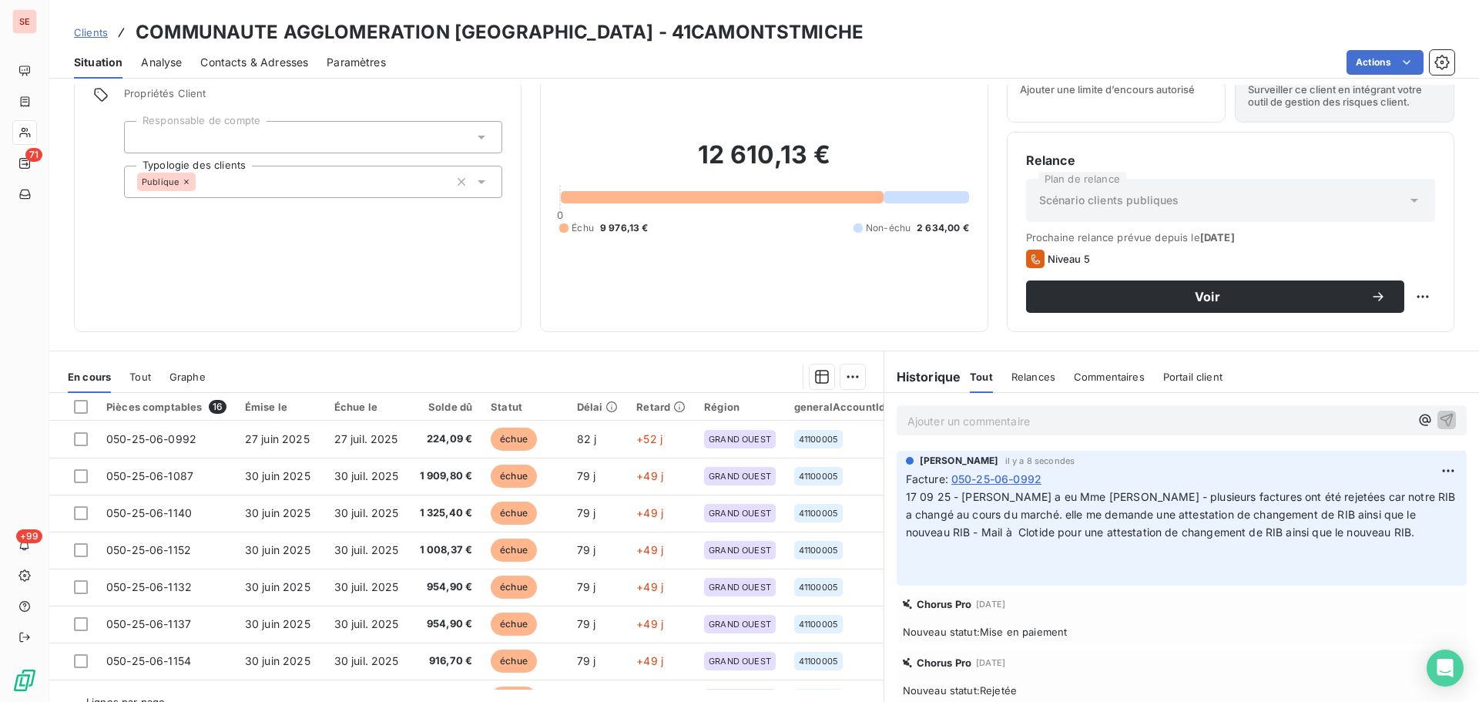
scroll to position [104, 0]
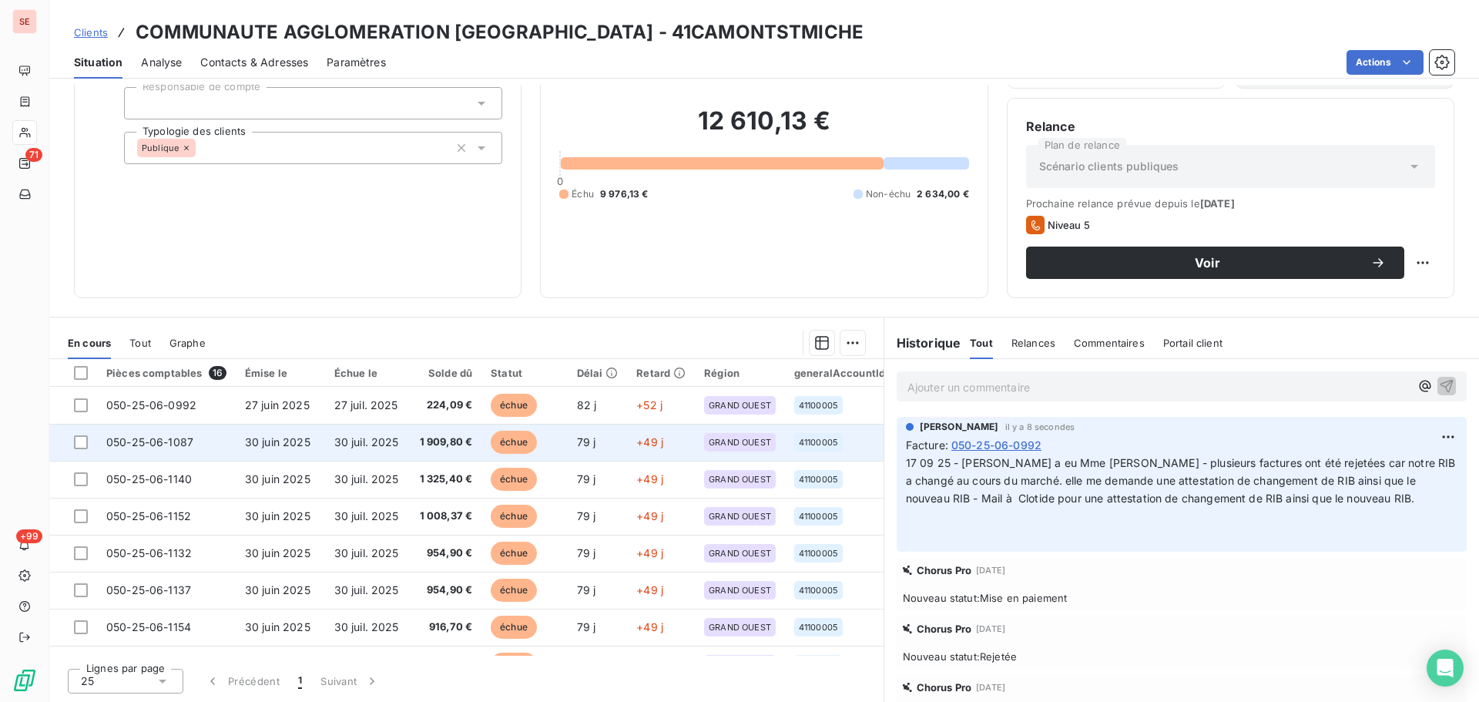
click at [377, 440] on span "30 juil. 2025" at bounding box center [366, 441] width 65 height 13
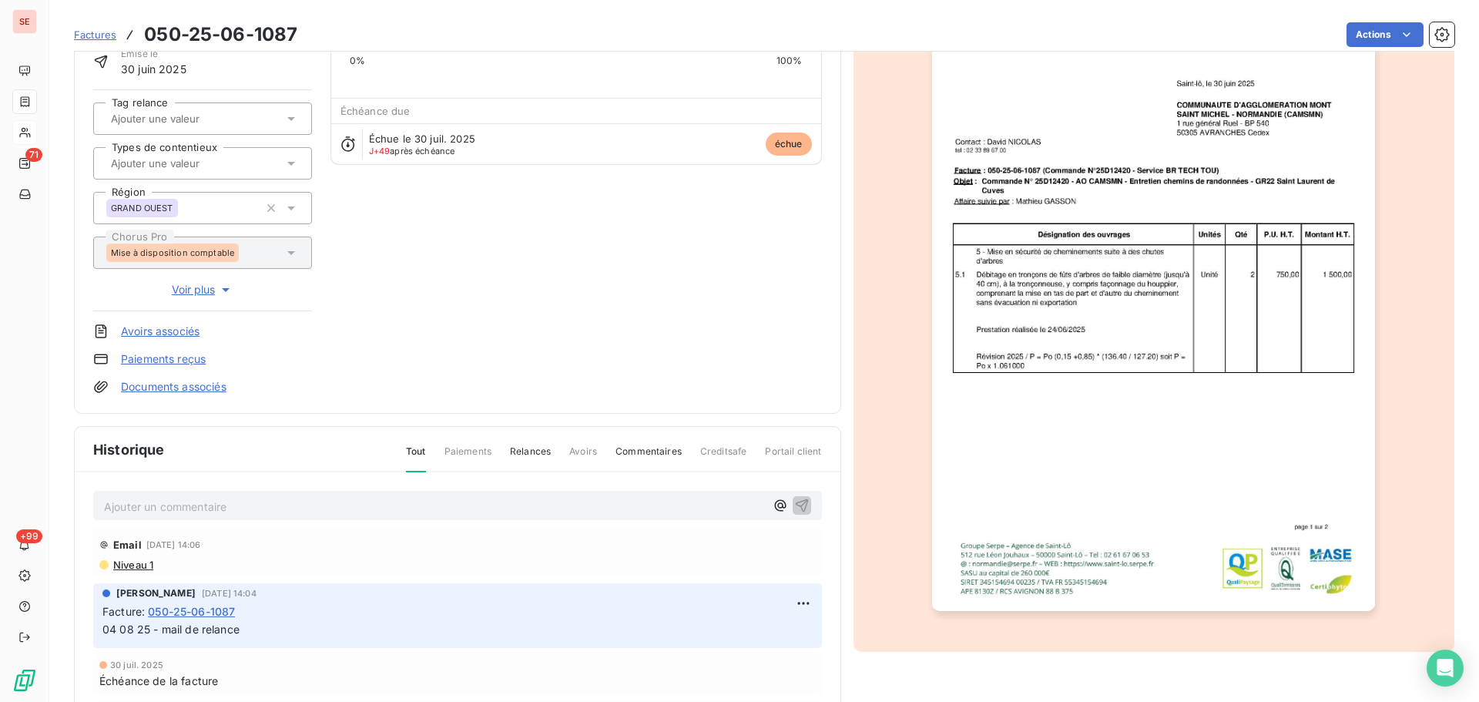
scroll to position [211, 0]
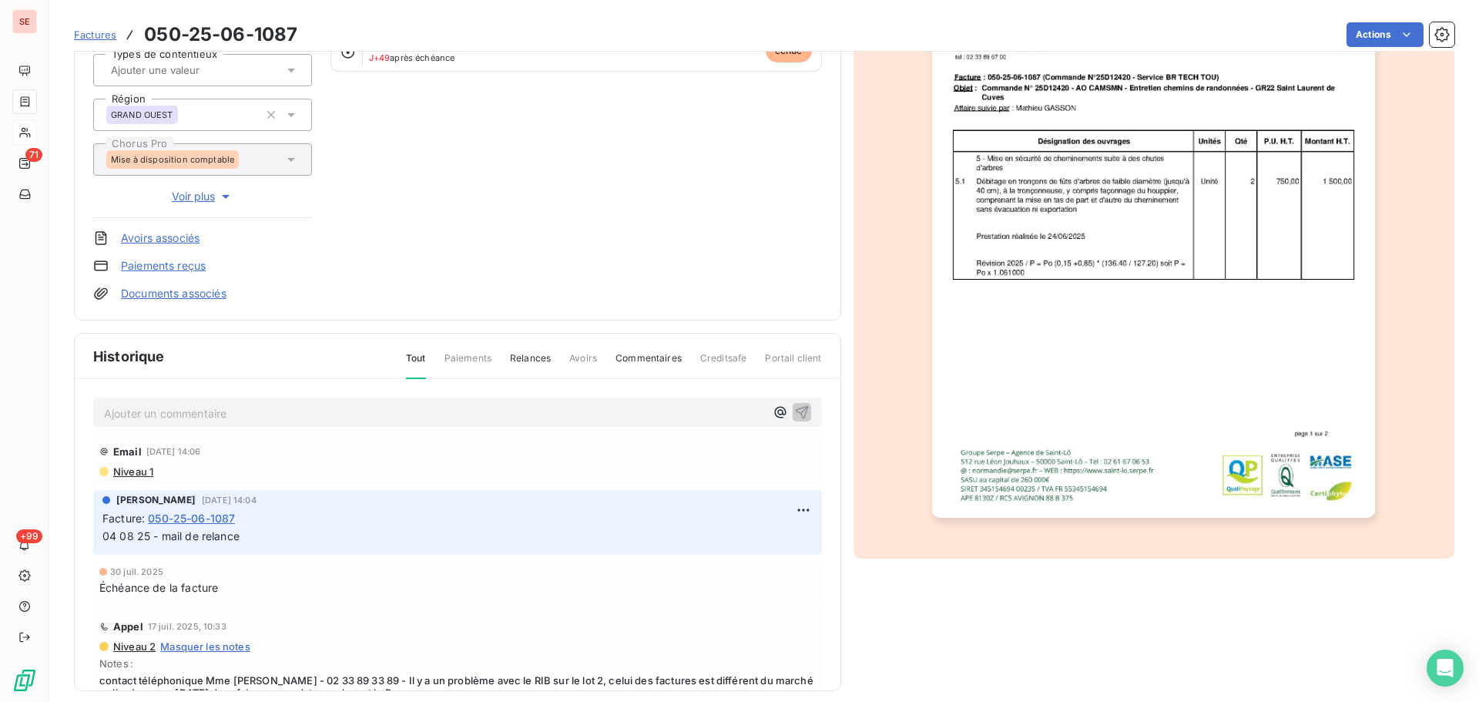
click at [314, 407] on p "Ajouter un commentaire ﻿" at bounding box center [434, 413] width 661 height 19
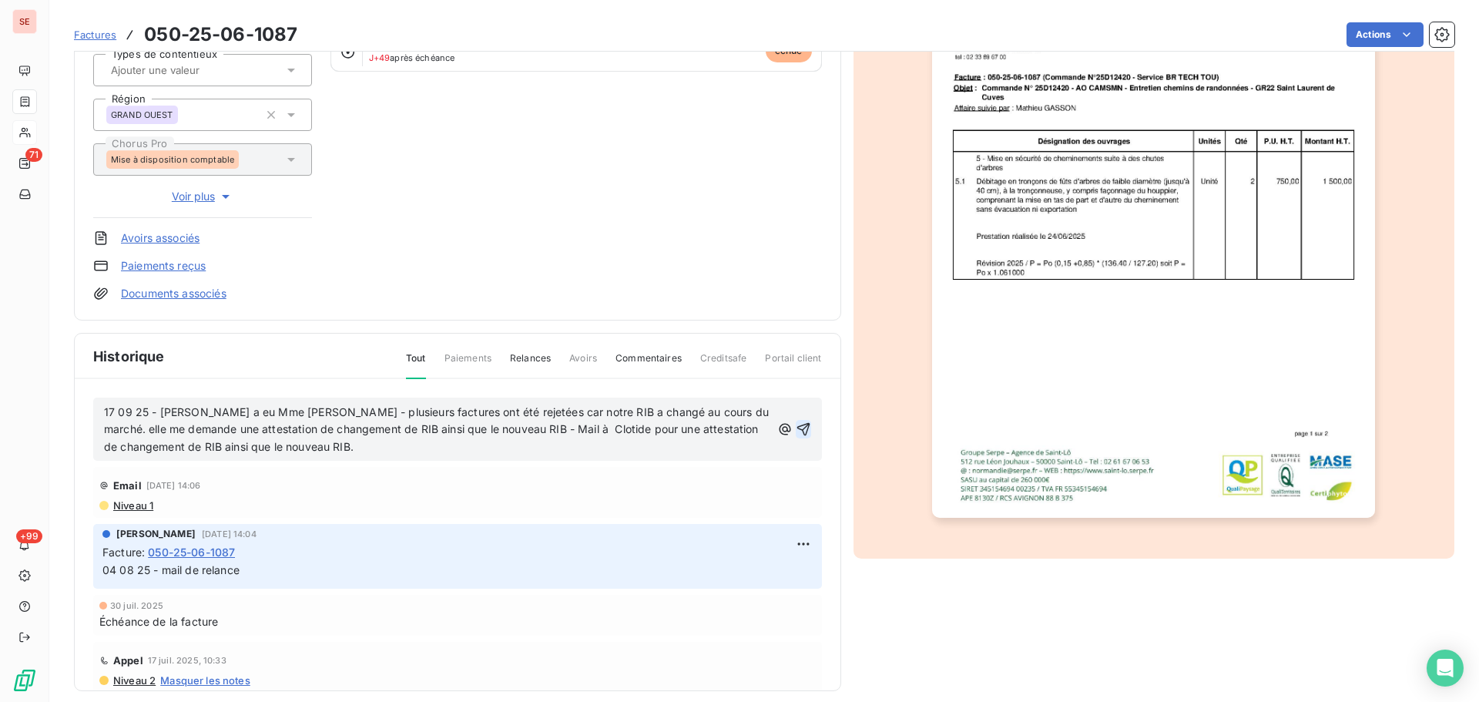
click at [796, 424] on icon "button" at bounding box center [802, 429] width 13 height 13
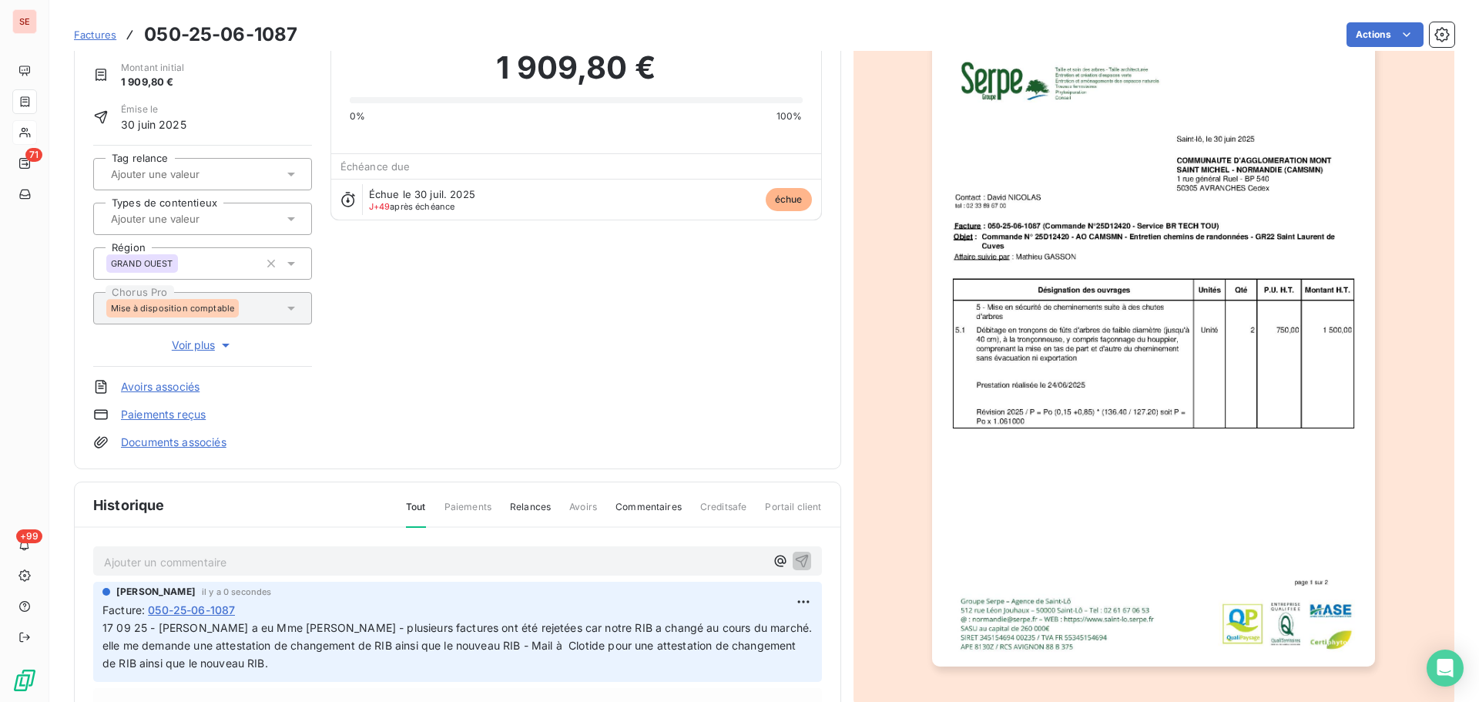
scroll to position [0, 0]
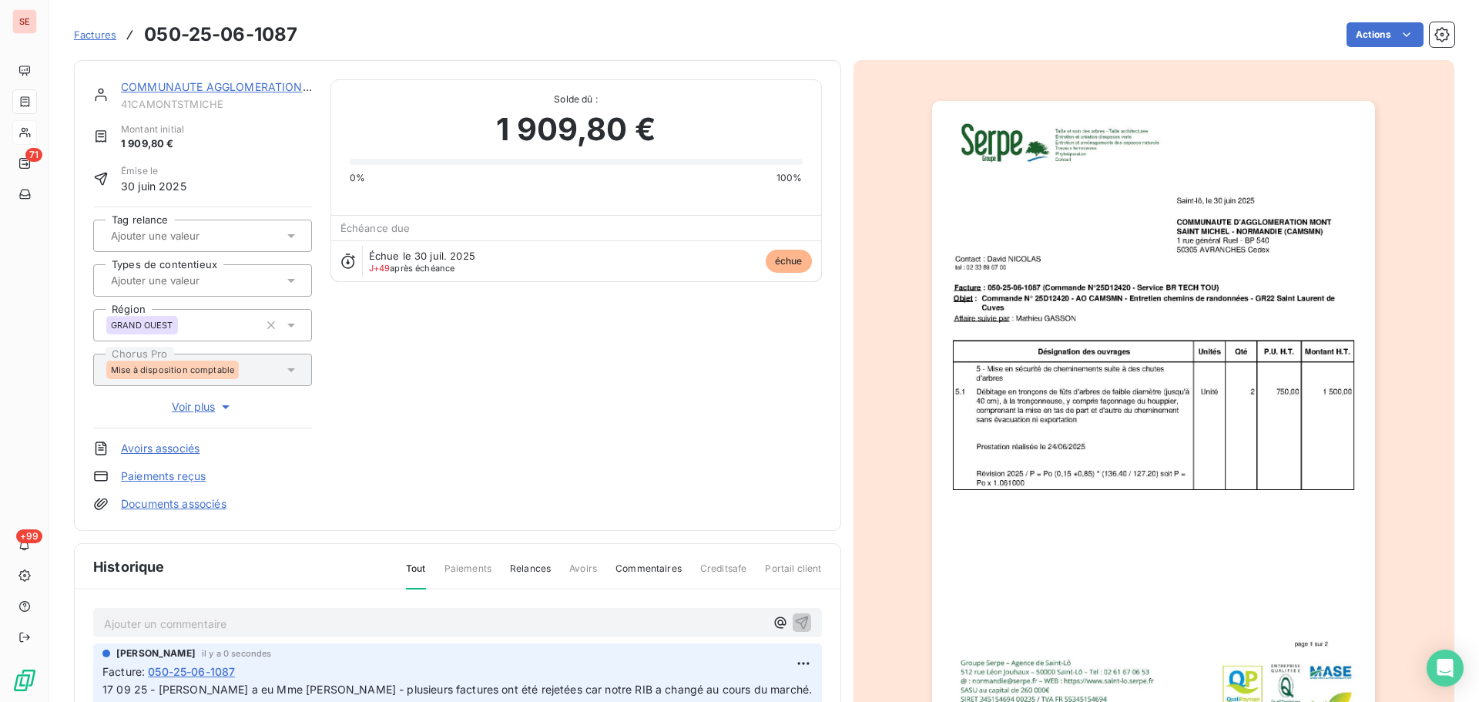
click at [217, 89] on link "COMMUNAUTE AGGLOMERATION [GEOGRAPHIC_DATA]" at bounding box center [269, 86] width 297 height 13
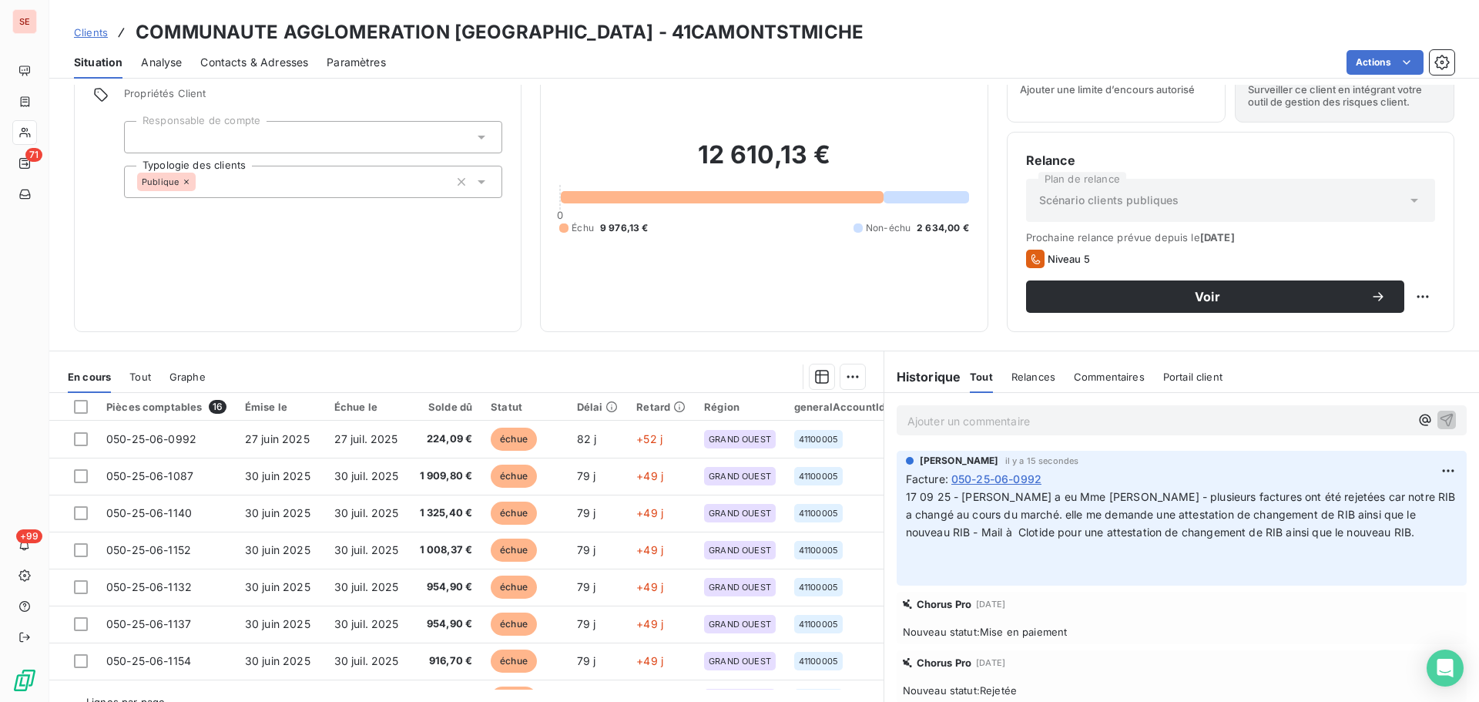
scroll to position [104, 0]
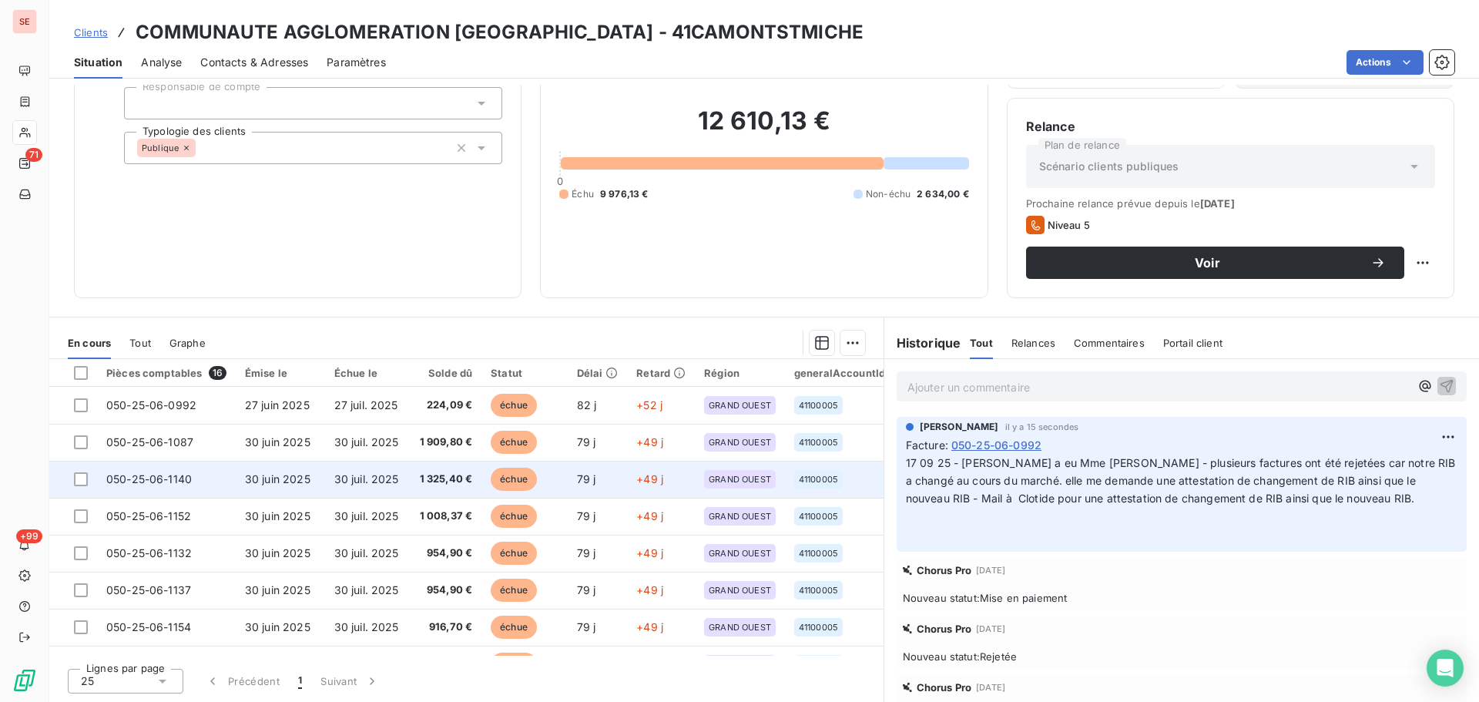
click at [317, 474] on td "30 juin 2025" at bounding box center [280, 479] width 89 height 37
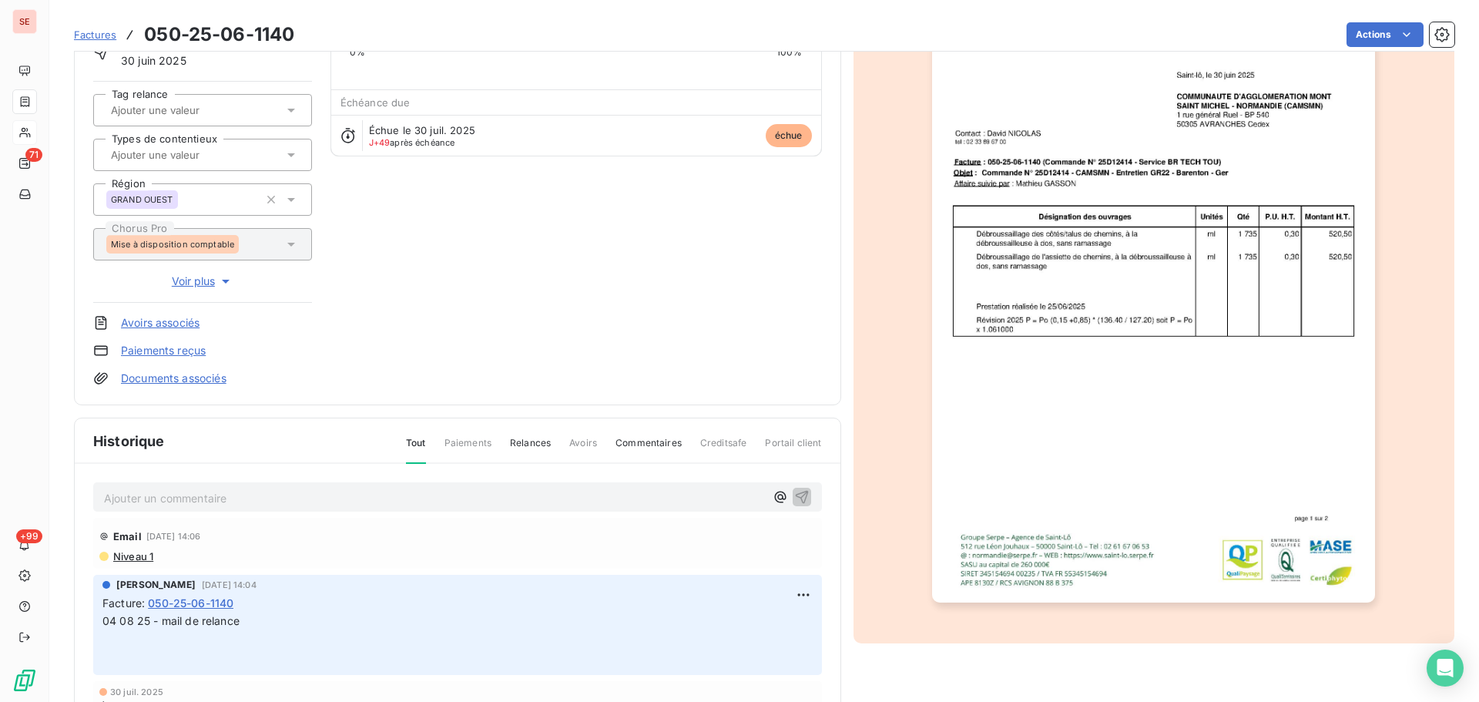
scroll to position [225, 0]
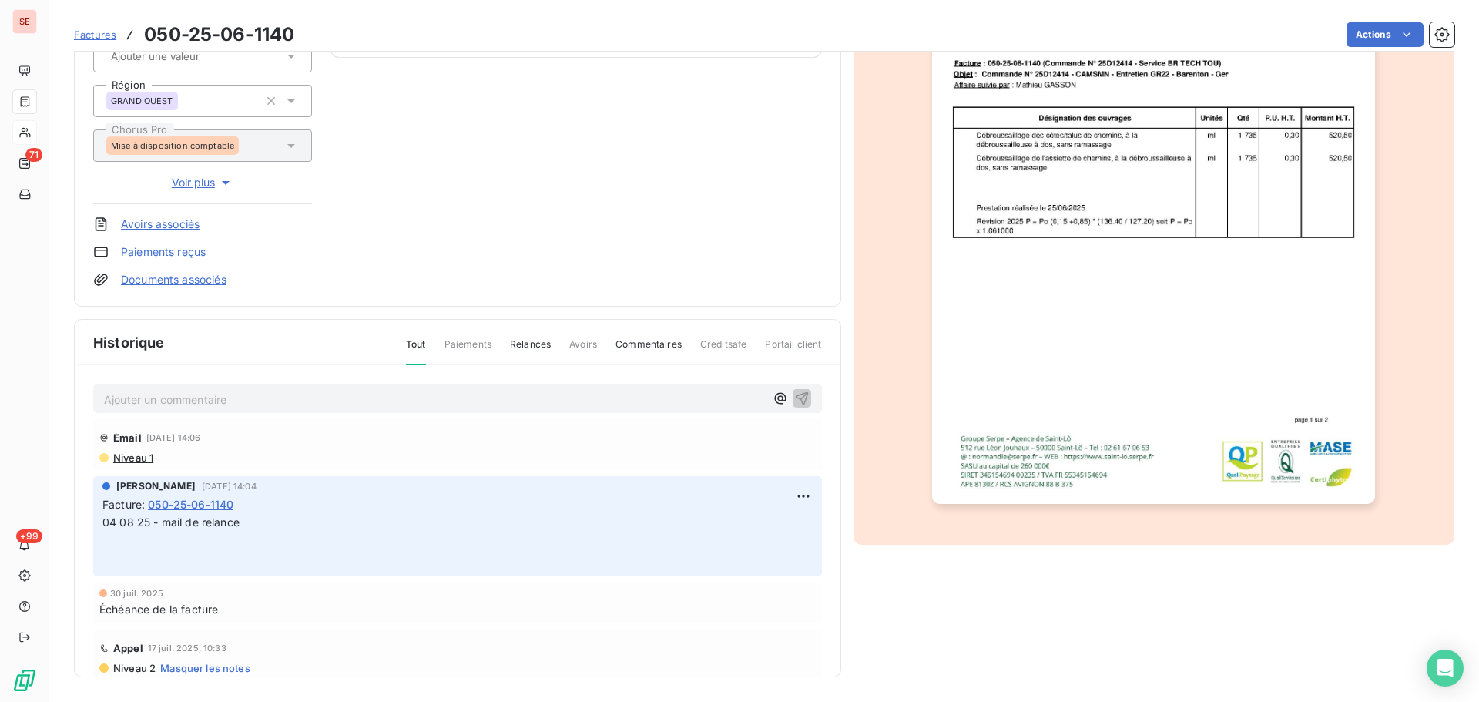
click at [321, 394] on p "Ajouter un commentaire ﻿" at bounding box center [434, 399] width 661 height 19
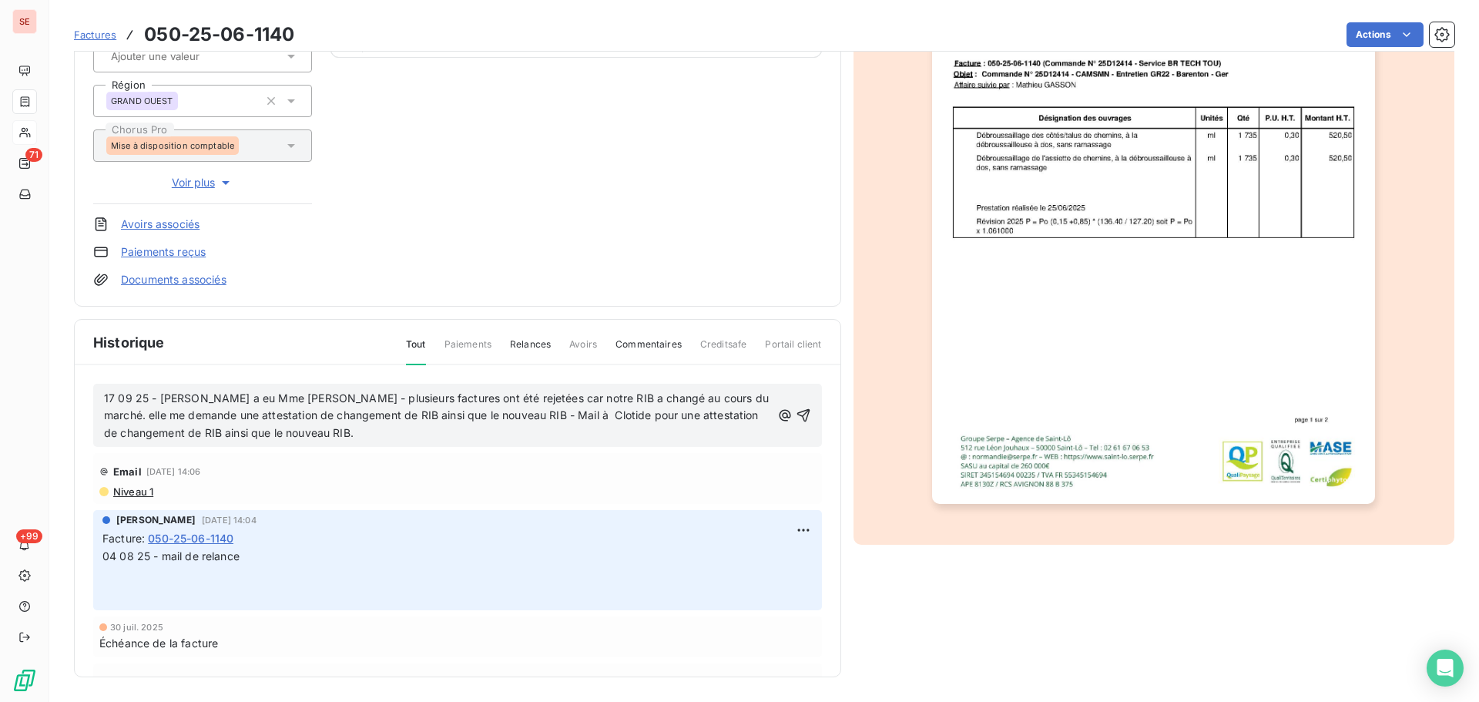
click at [796, 407] on icon "button" at bounding box center [803, 414] width 15 height 15
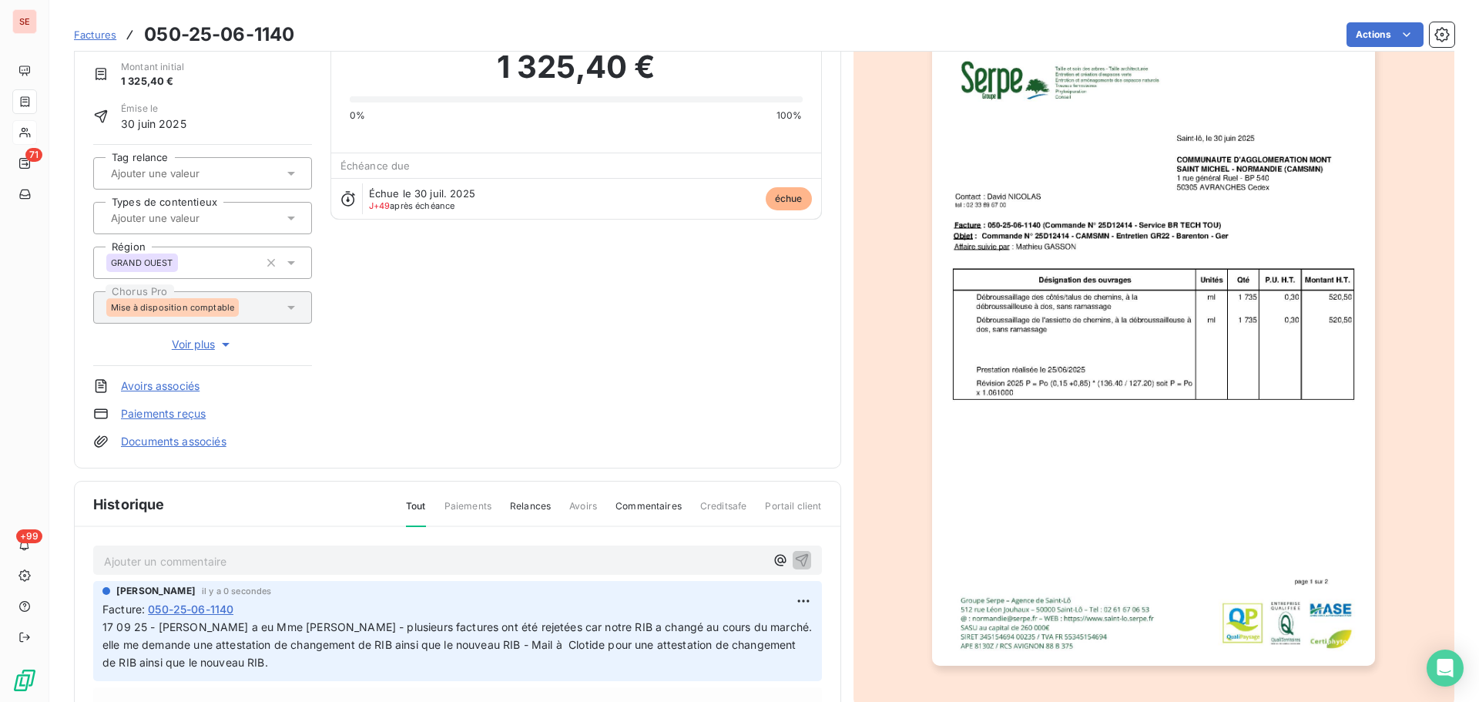
scroll to position [0, 0]
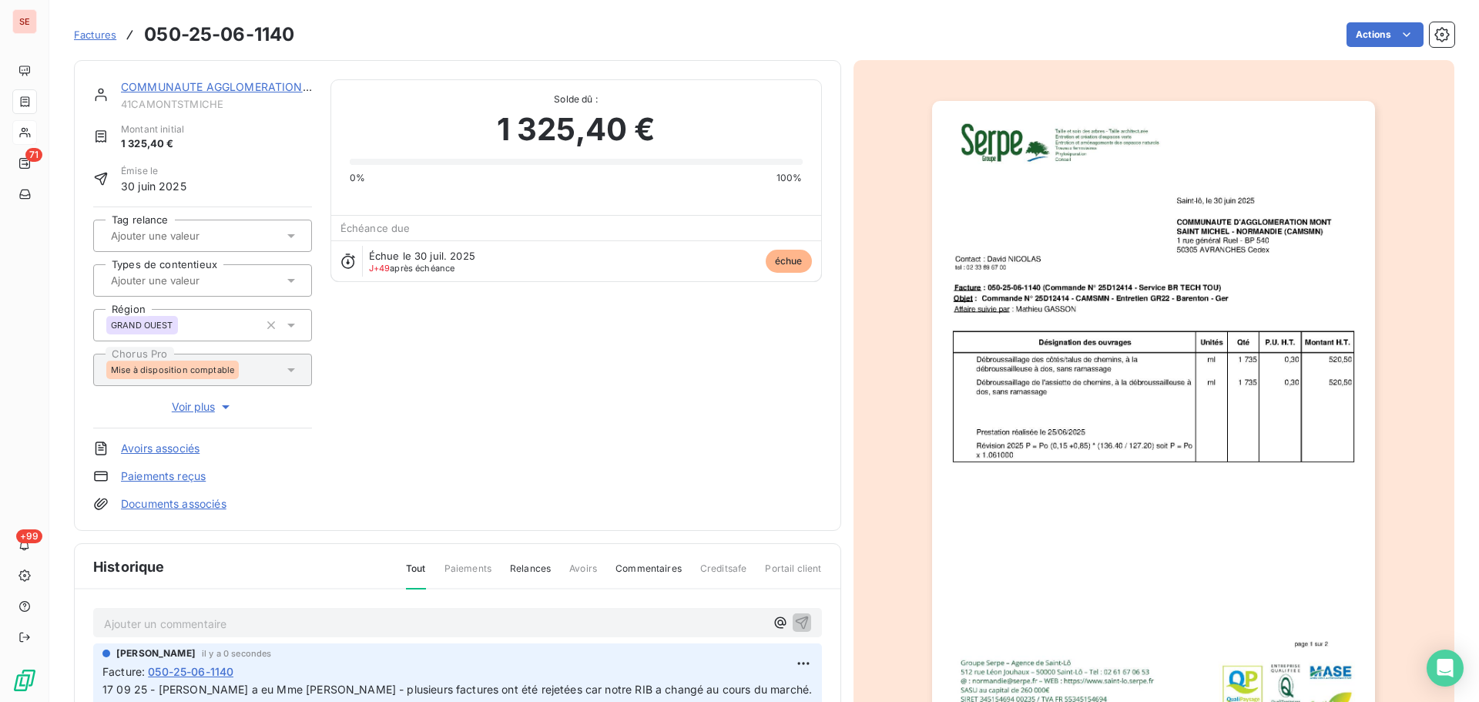
click at [200, 82] on link "COMMUNAUTE AGGLOMERATION [GEOGRAPHIC_DATA]" at bounding box center [269, 86] width 297 height 13
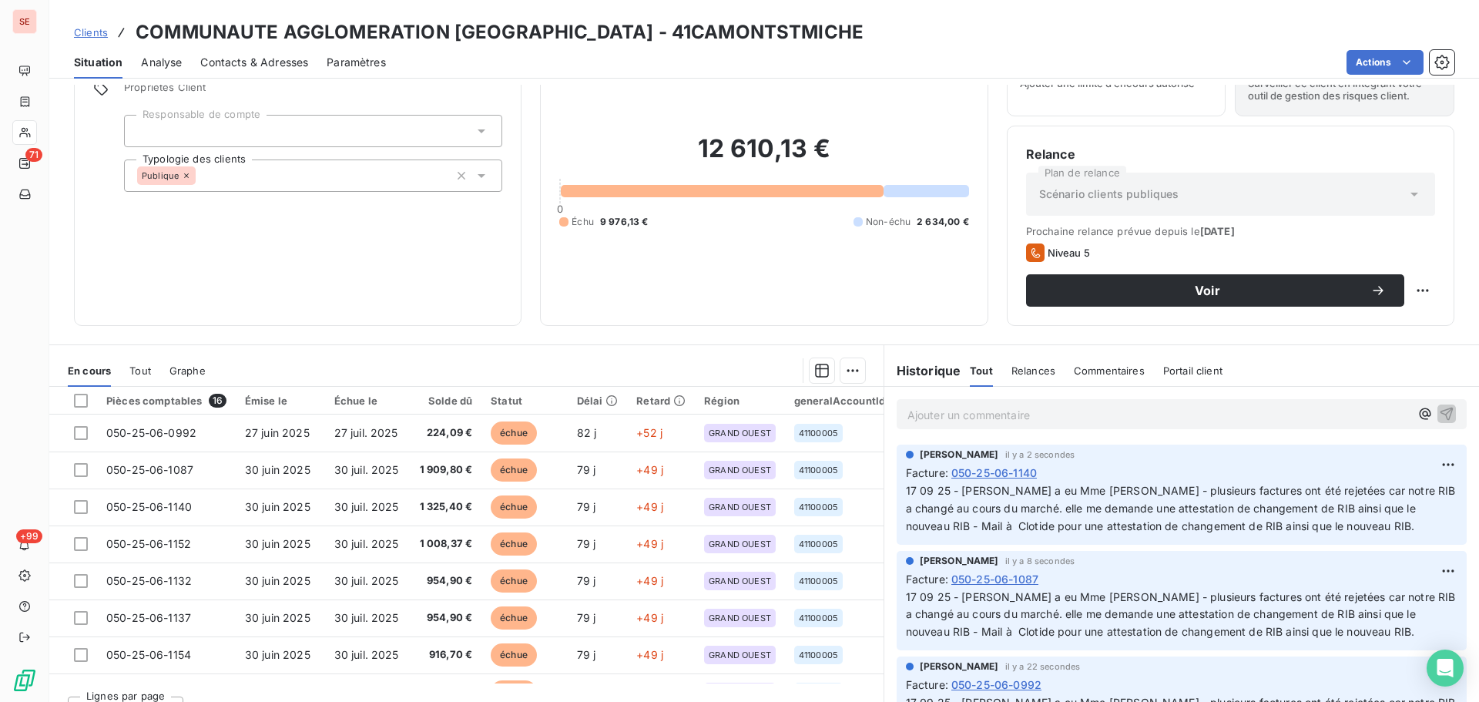
scroll to position [104, 0]
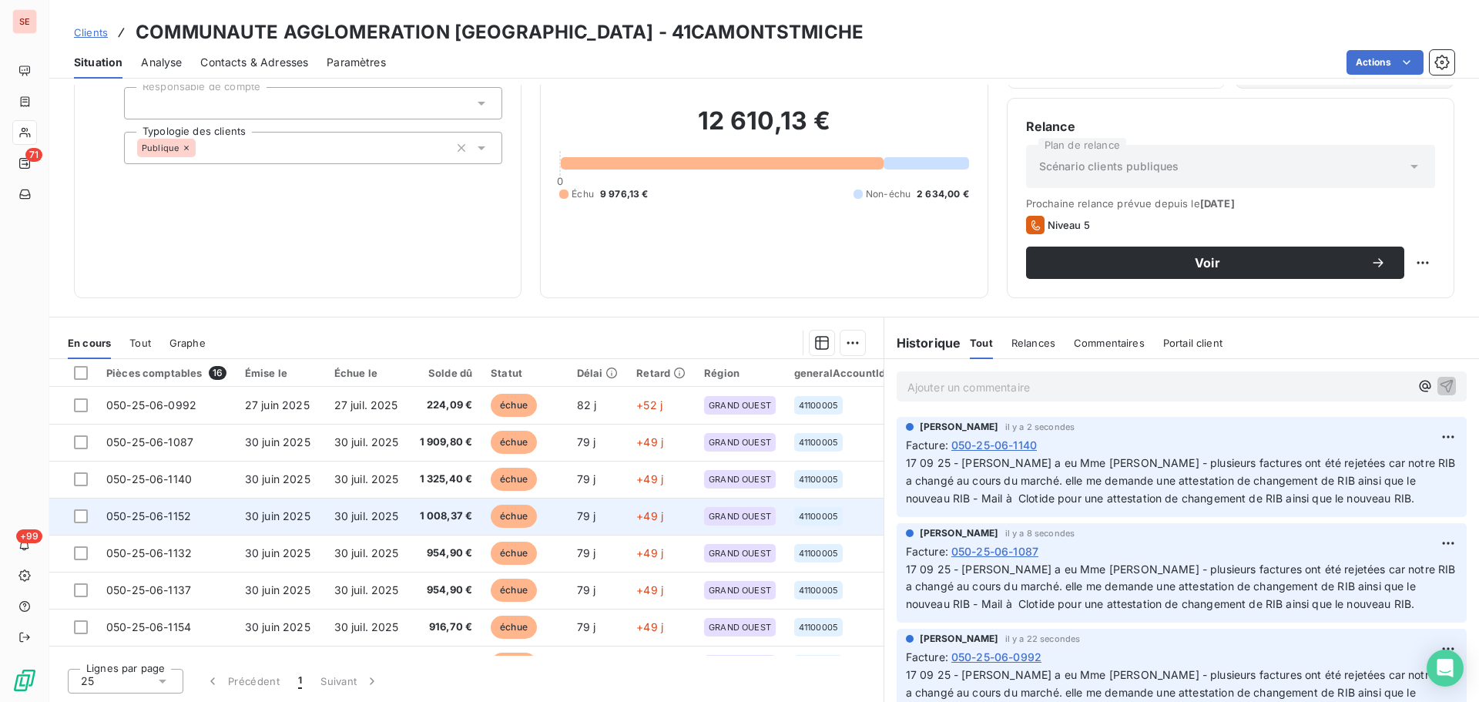
click at [368, 518] on span "30 juil. 2025" at bounding box center [366, 515] width 65 height 13
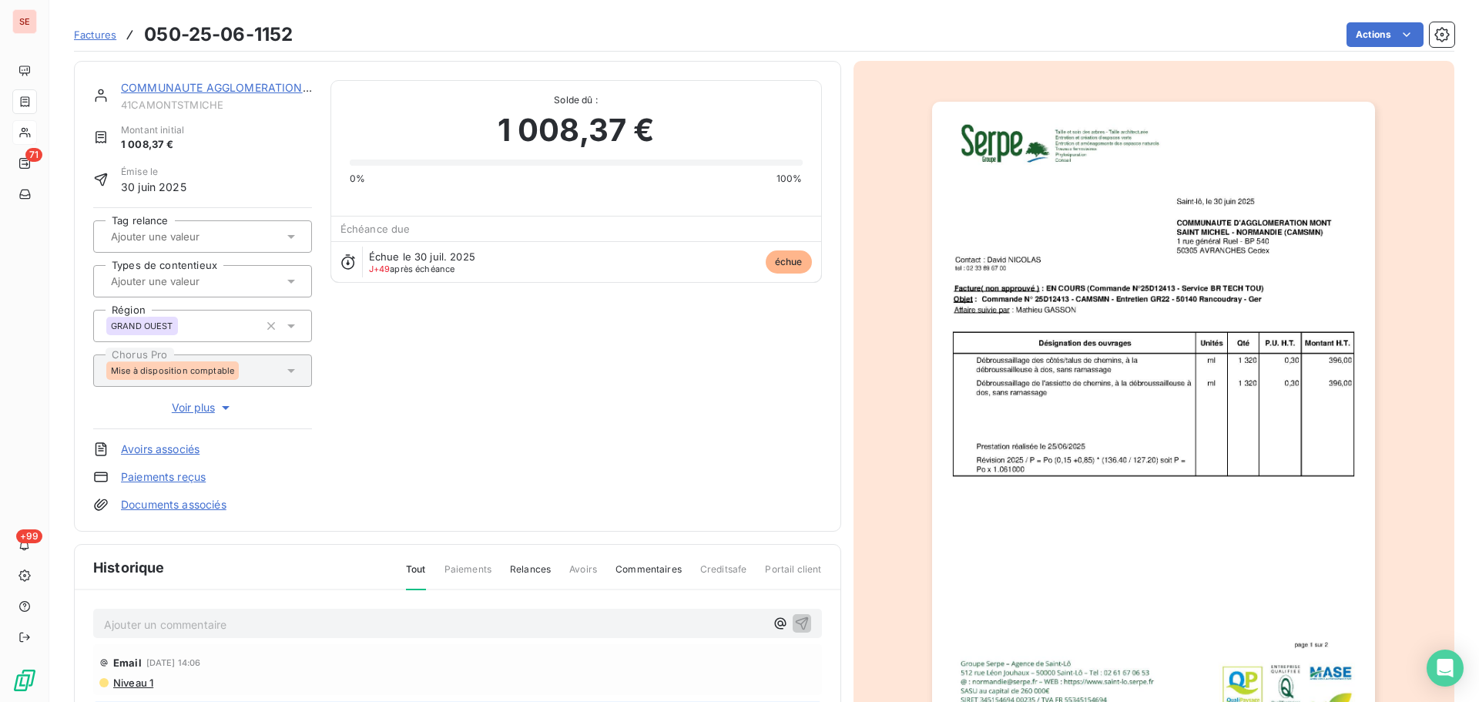
scroll to position [225, 0]
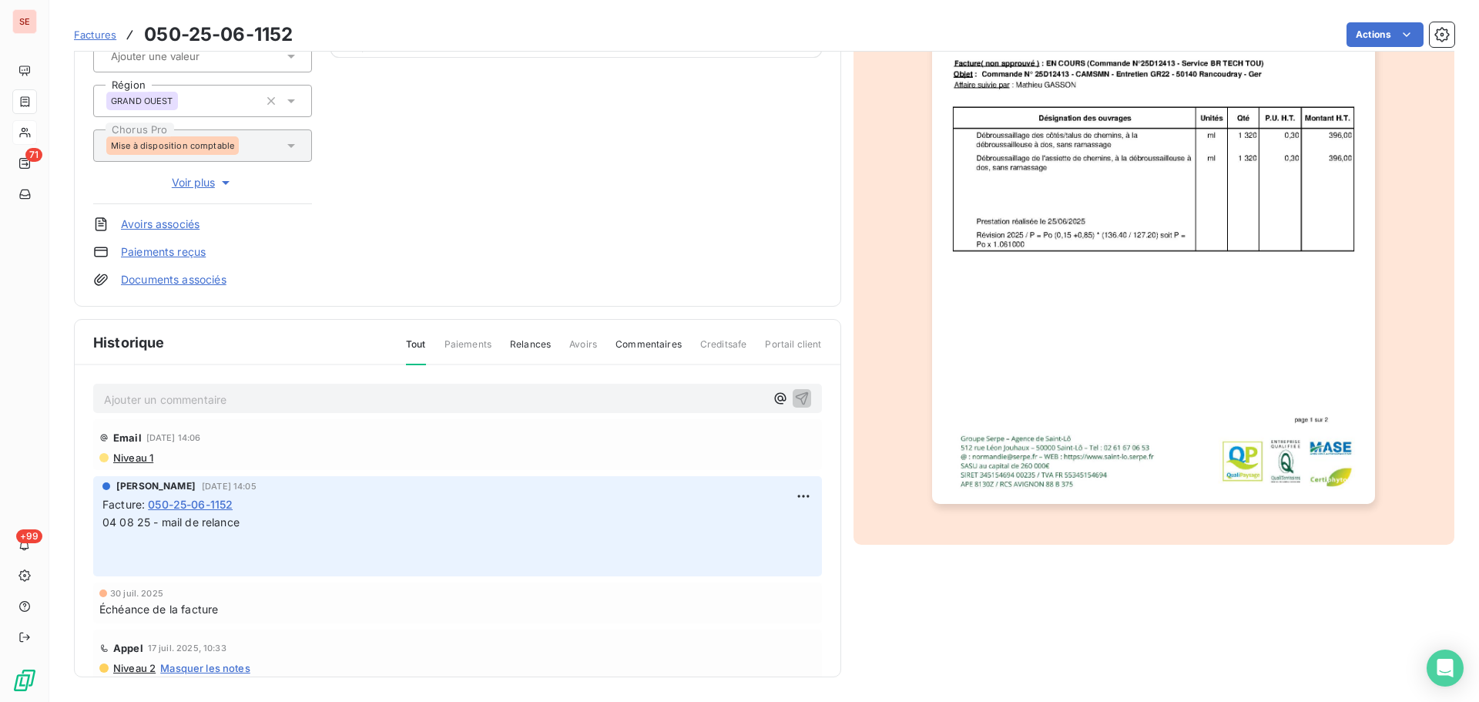
click at [320, 407] on p "Ajouter un commentaire ﻿" at bounding box center [434, 399] width 661 height 19
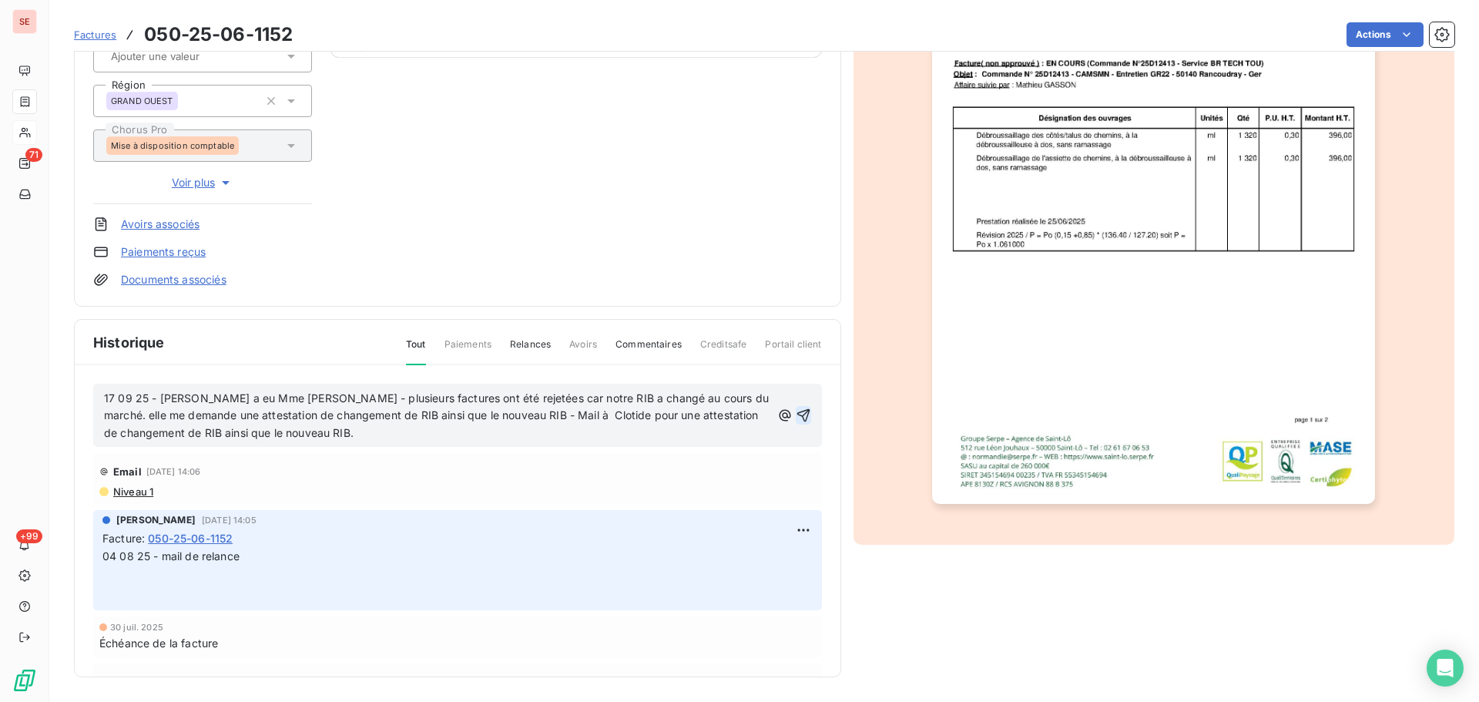
click at [796, 420] on icon "button" at bounding box center [803, 414] width 15 height 15
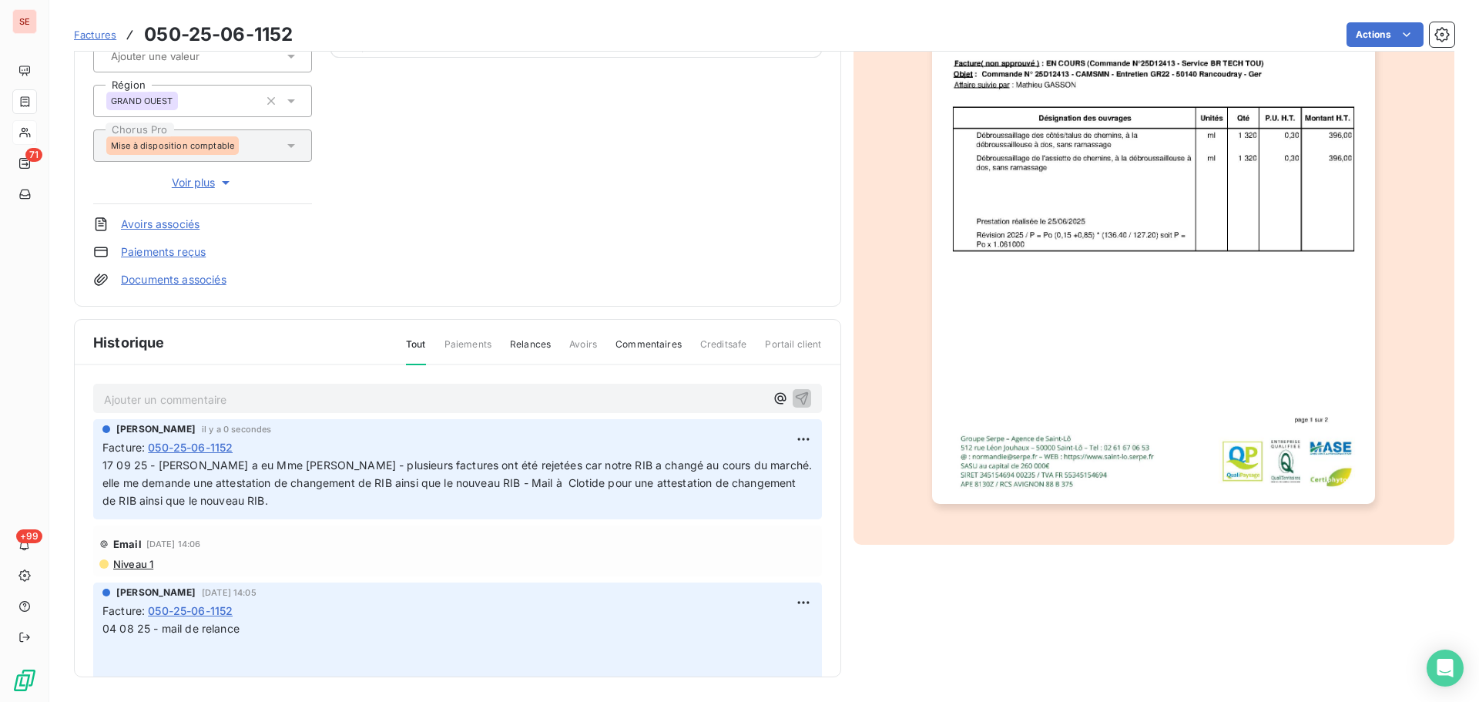
scroll to position [0, 0]
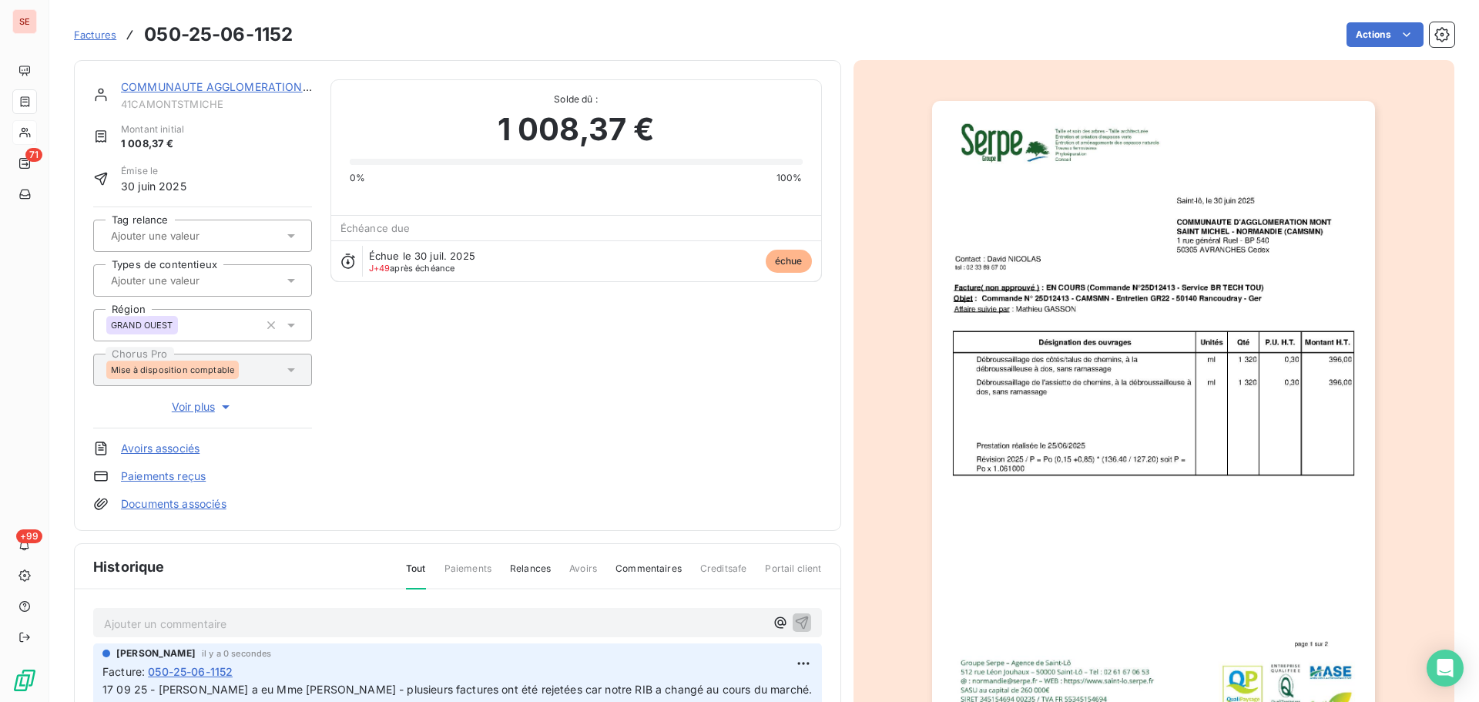
click at [217, 89] on link "COMMUNAUTE AGGLOMERATION [GEOGRAPHIC_DATA]" at bounding box center [269, 86] width 297 height 13
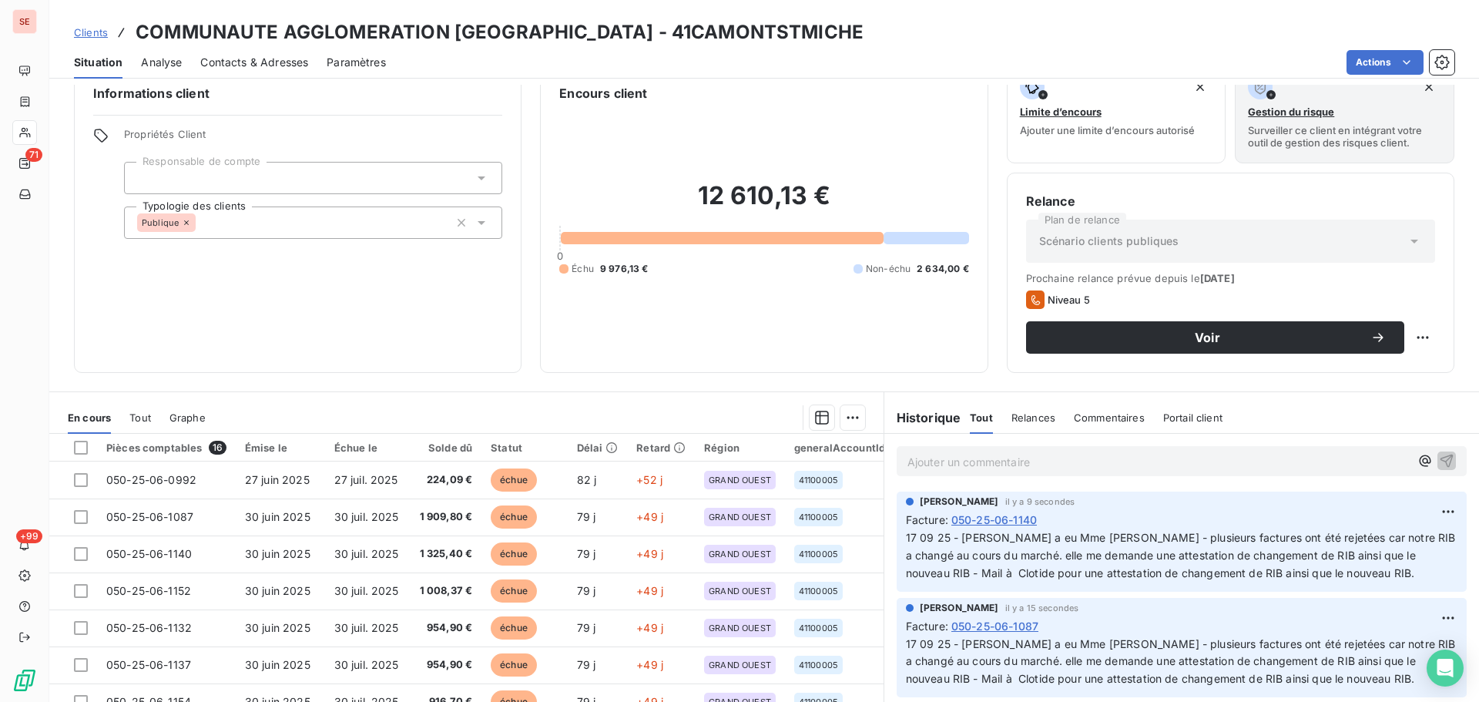
scroll to position [104, 0]
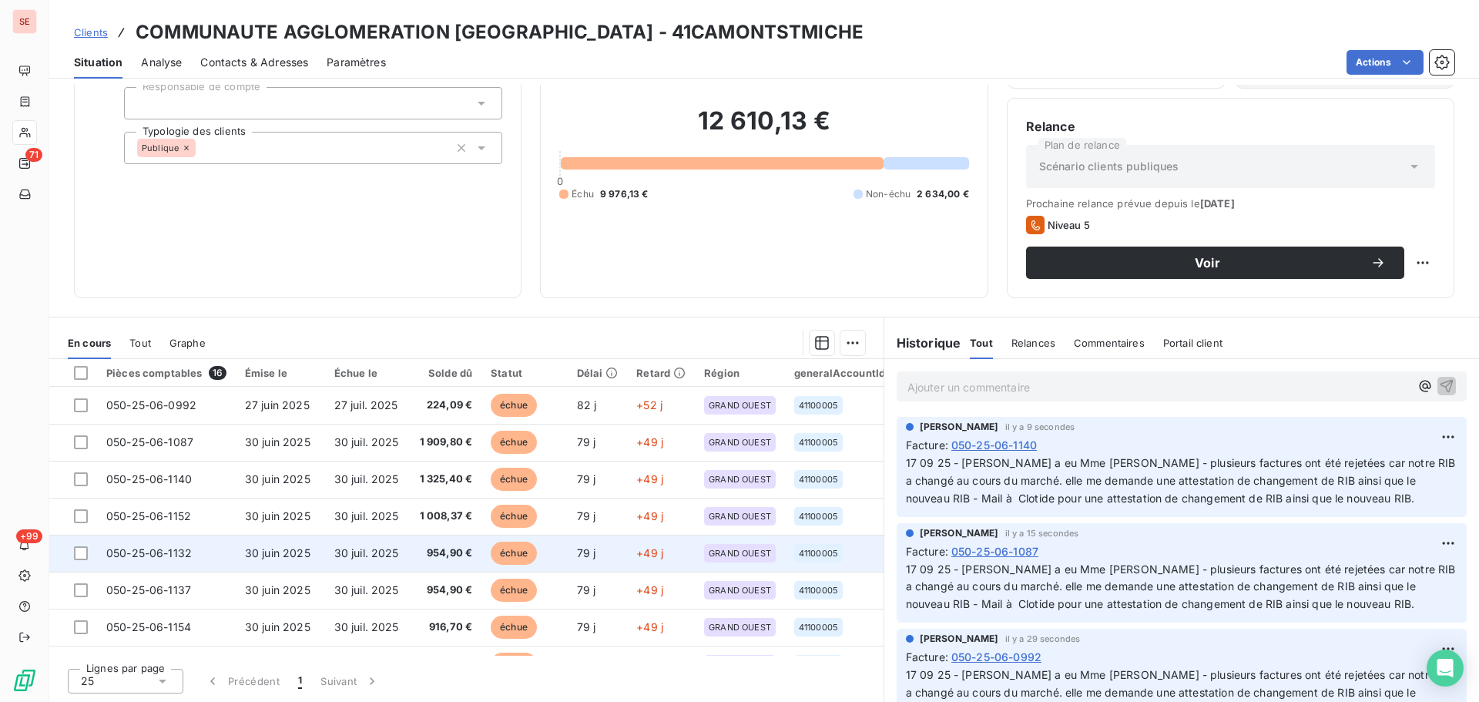
click at [260, 554] on span "30 juin 2025" at bounding box center [277, 552] width 65 height 13
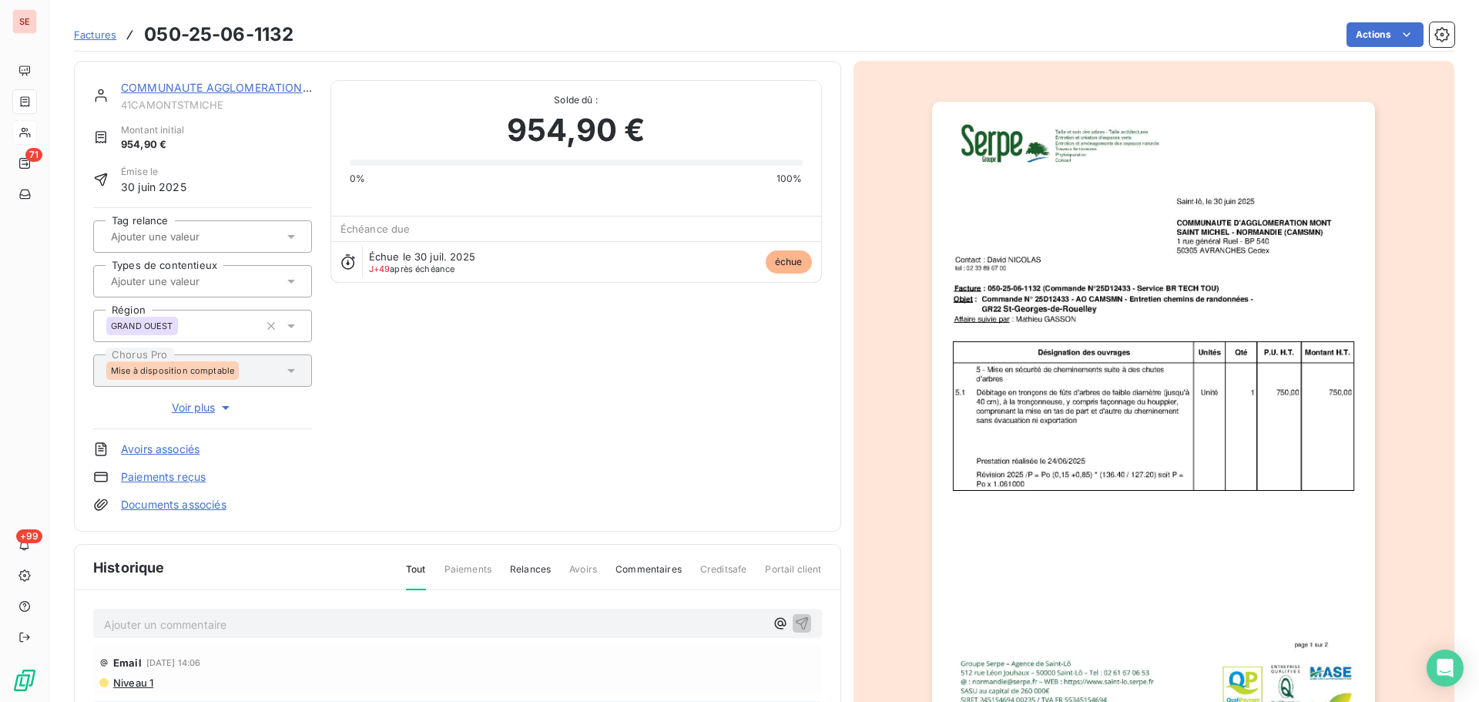
scroll to position [206, 0]
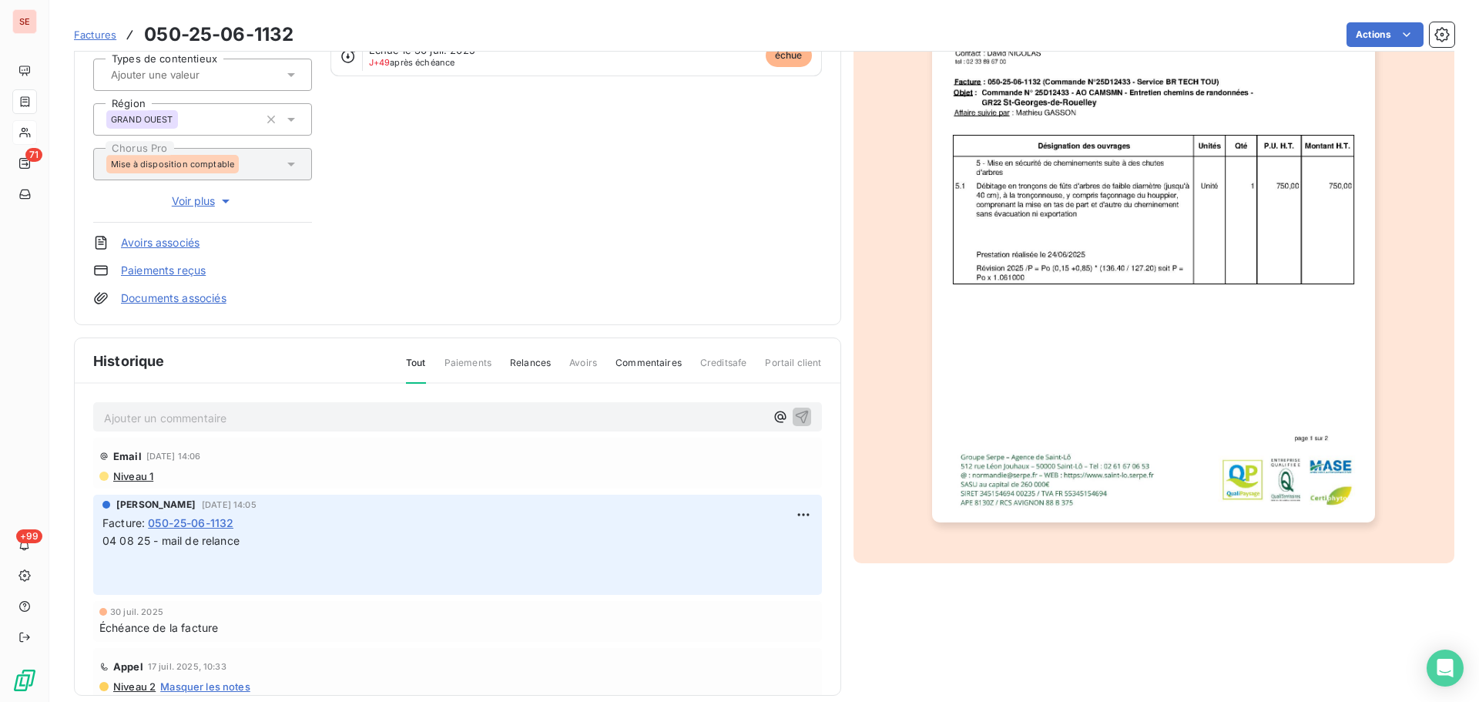
click at [326, 410] on p "Ajouter un commentaire ﻿" at bounding box center [434, 417] width 661 height 19
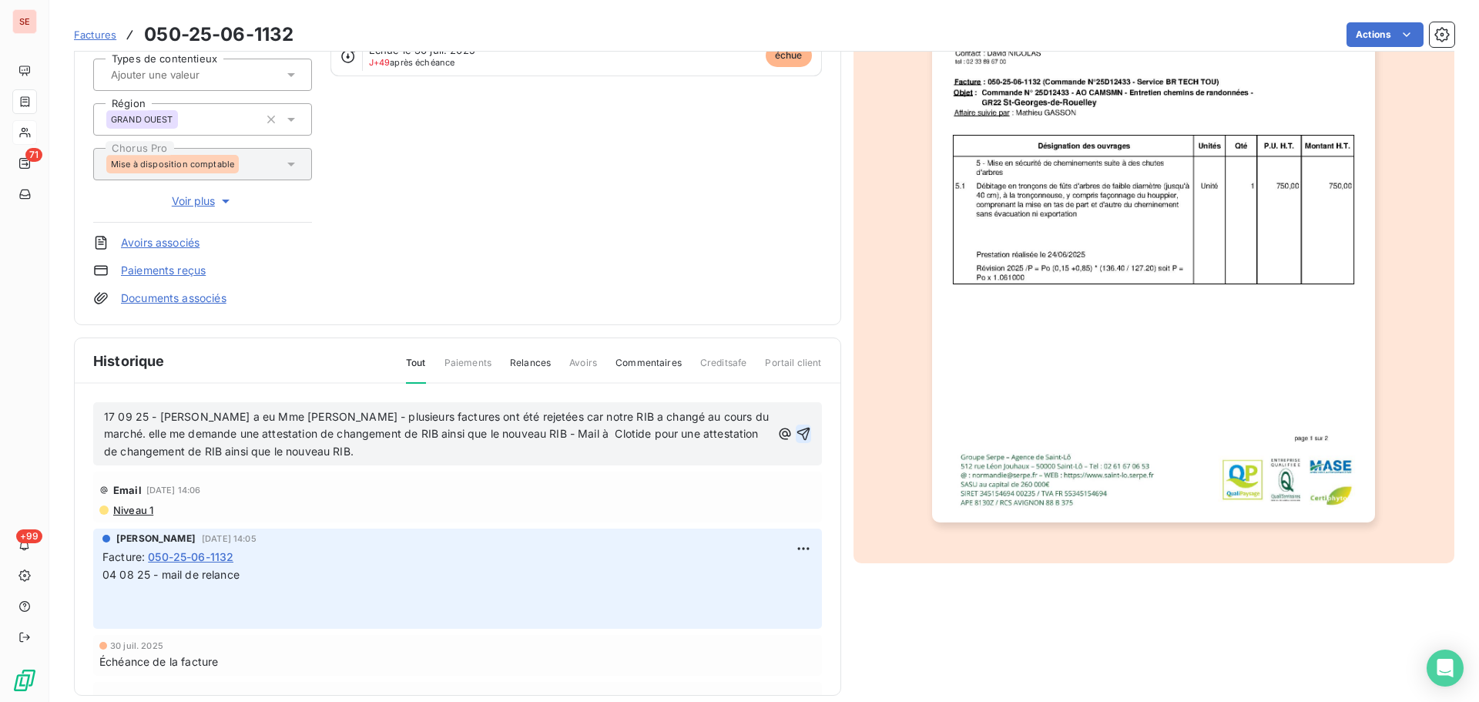
click at [796, 432] on icon "button" at bounding box center [803, 433] width 15 height 15
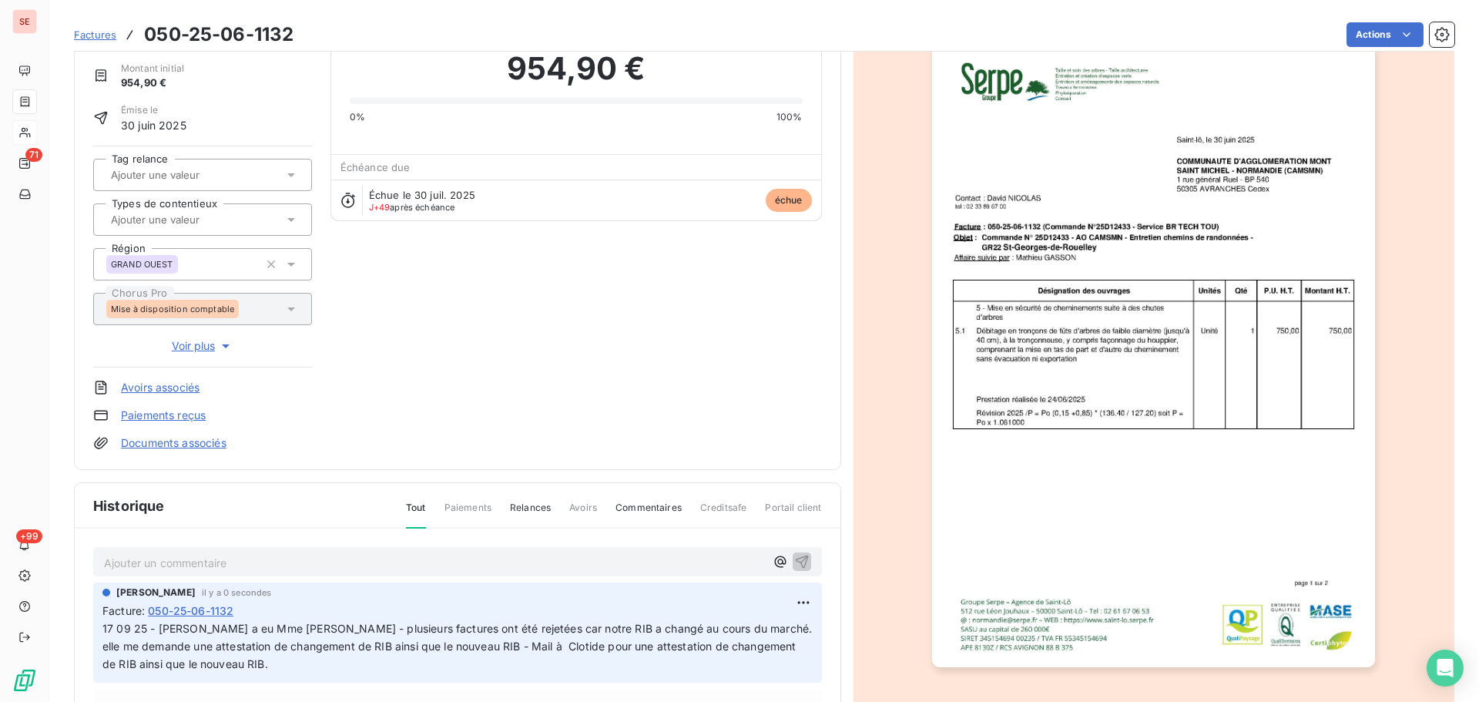
scroll to position [0, 0]
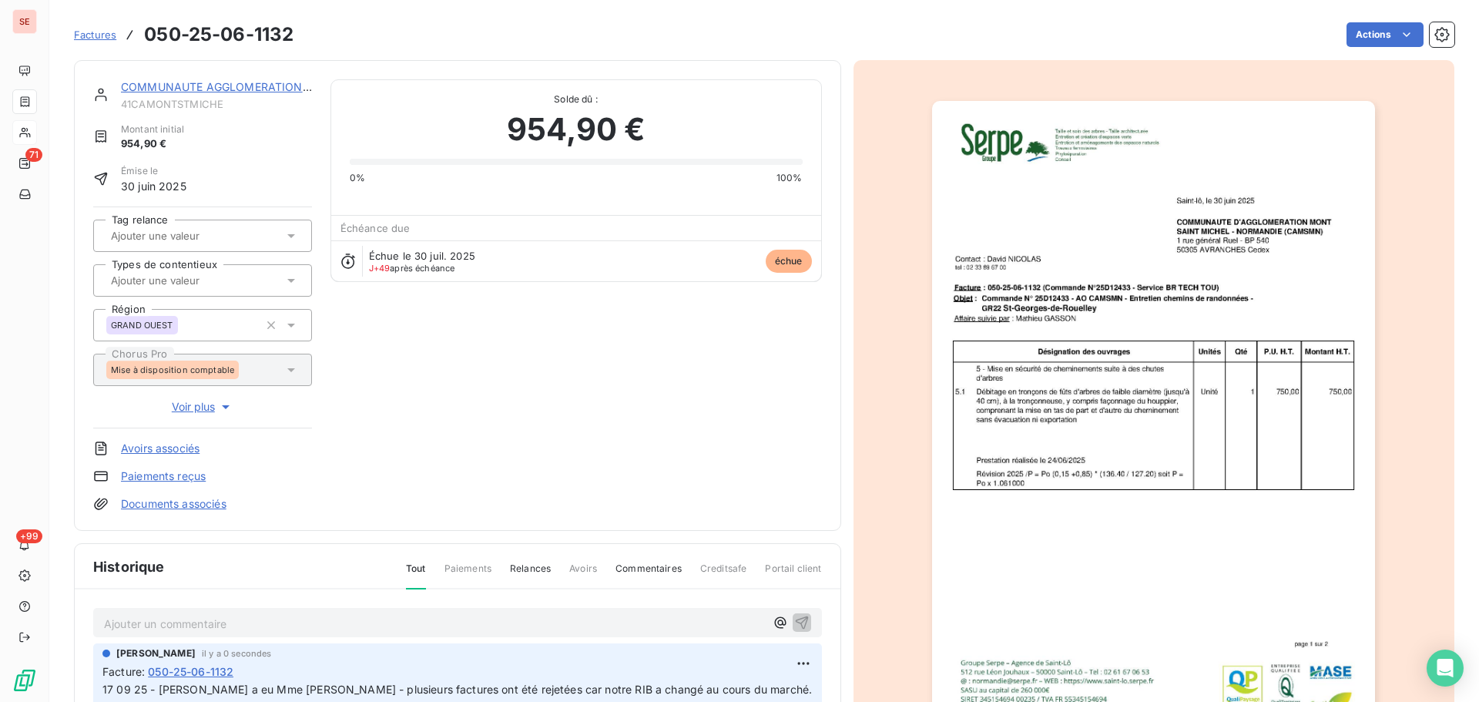
click at [246, 82] on link "COMMUNAUTE AGGLOMERATION [GEOGRAPHIC_DATA]" at bounding box center [269, 86] width 297 height 13
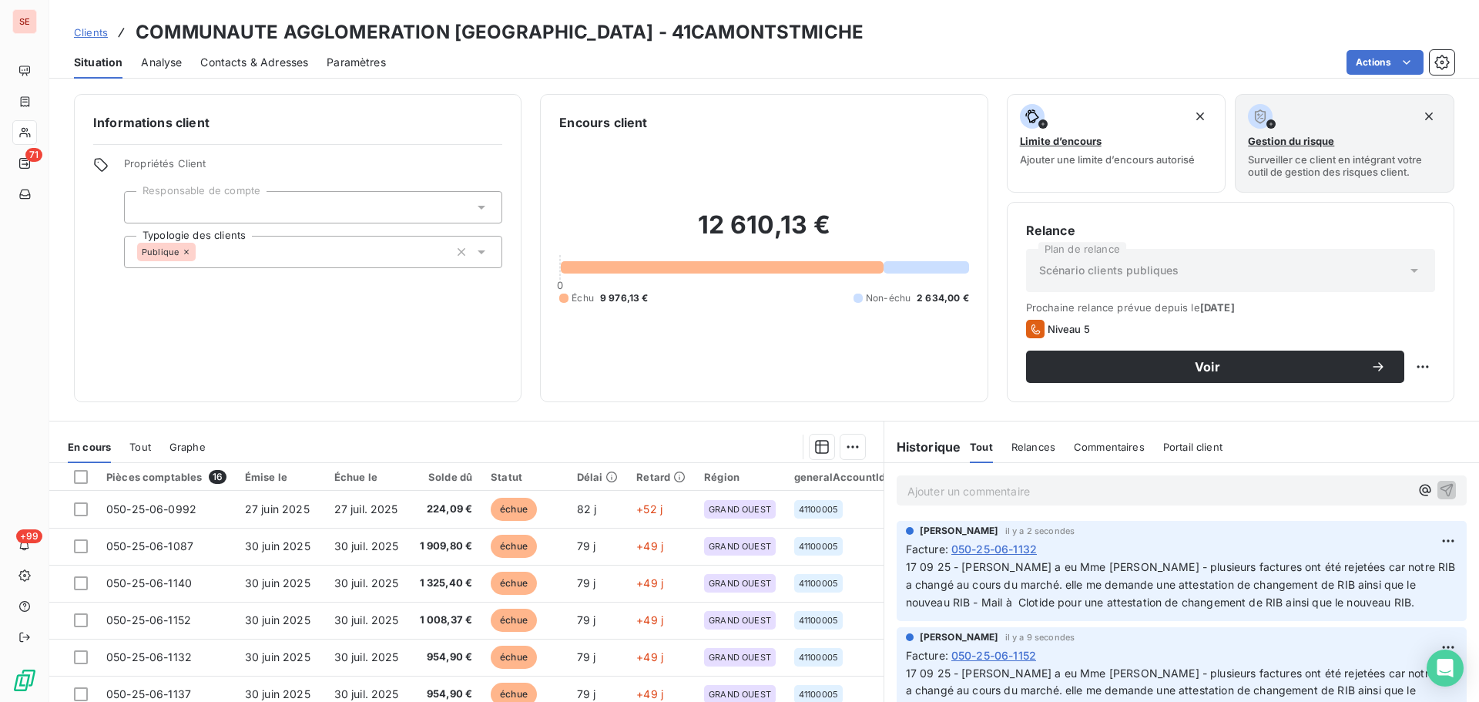
scroll to position [104, 0]
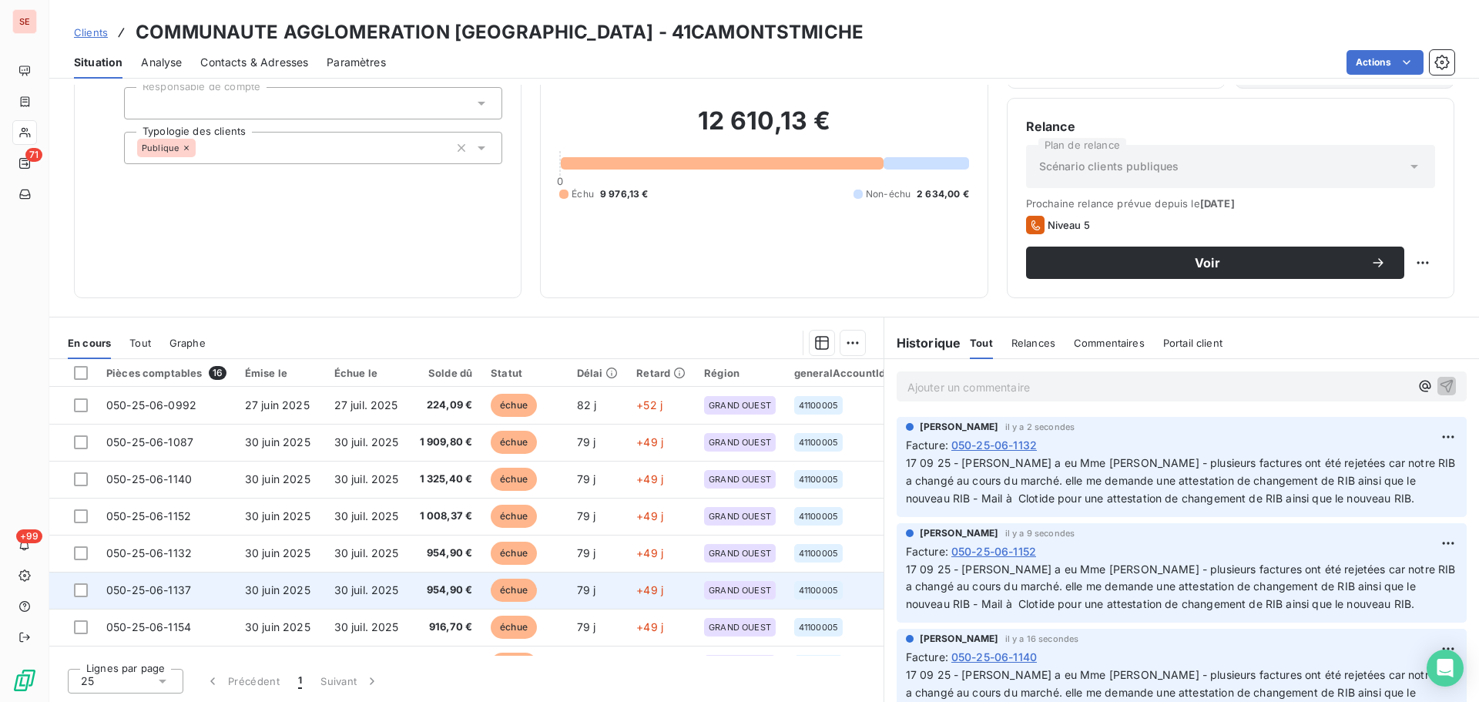
click at [175, 593] on span "050-25-06-1137" at bounding box center [148, 589] width 85 height 13
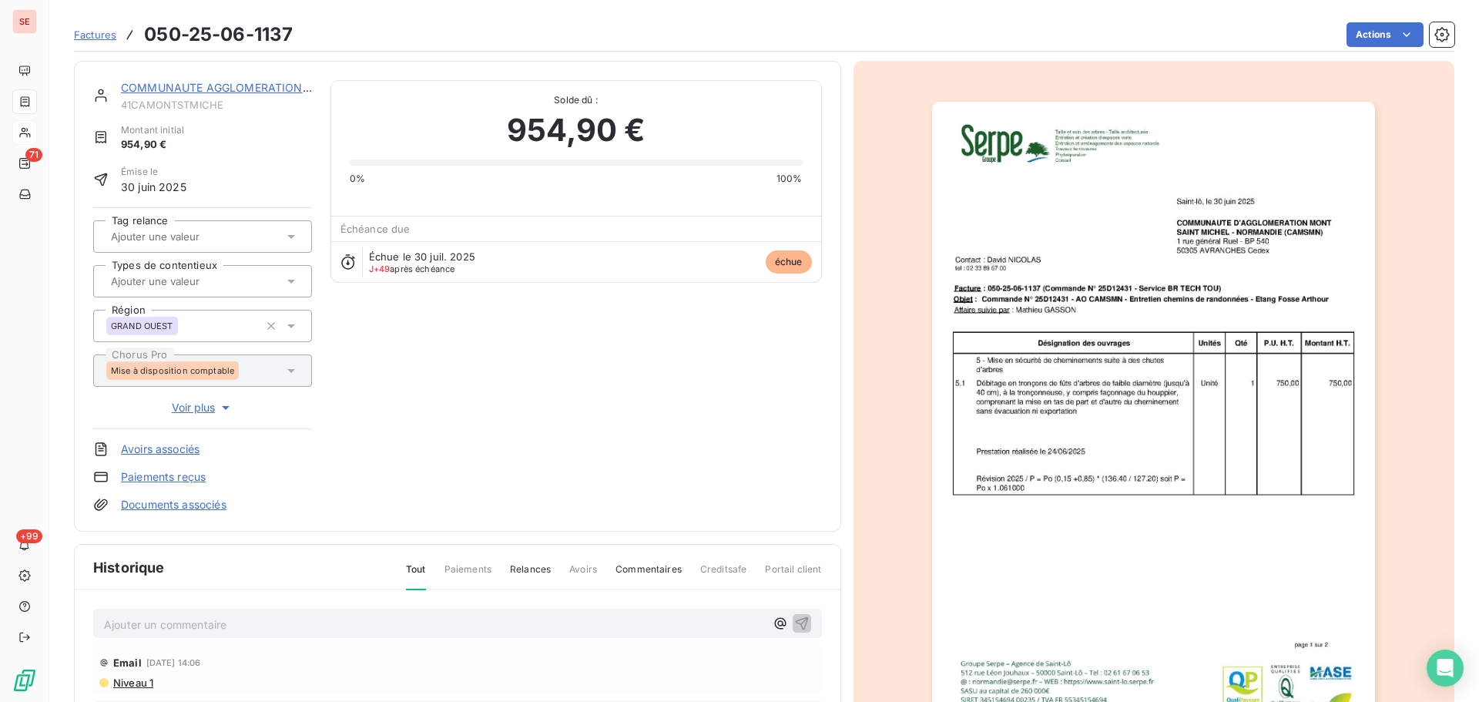
scroll to position [225, 0]
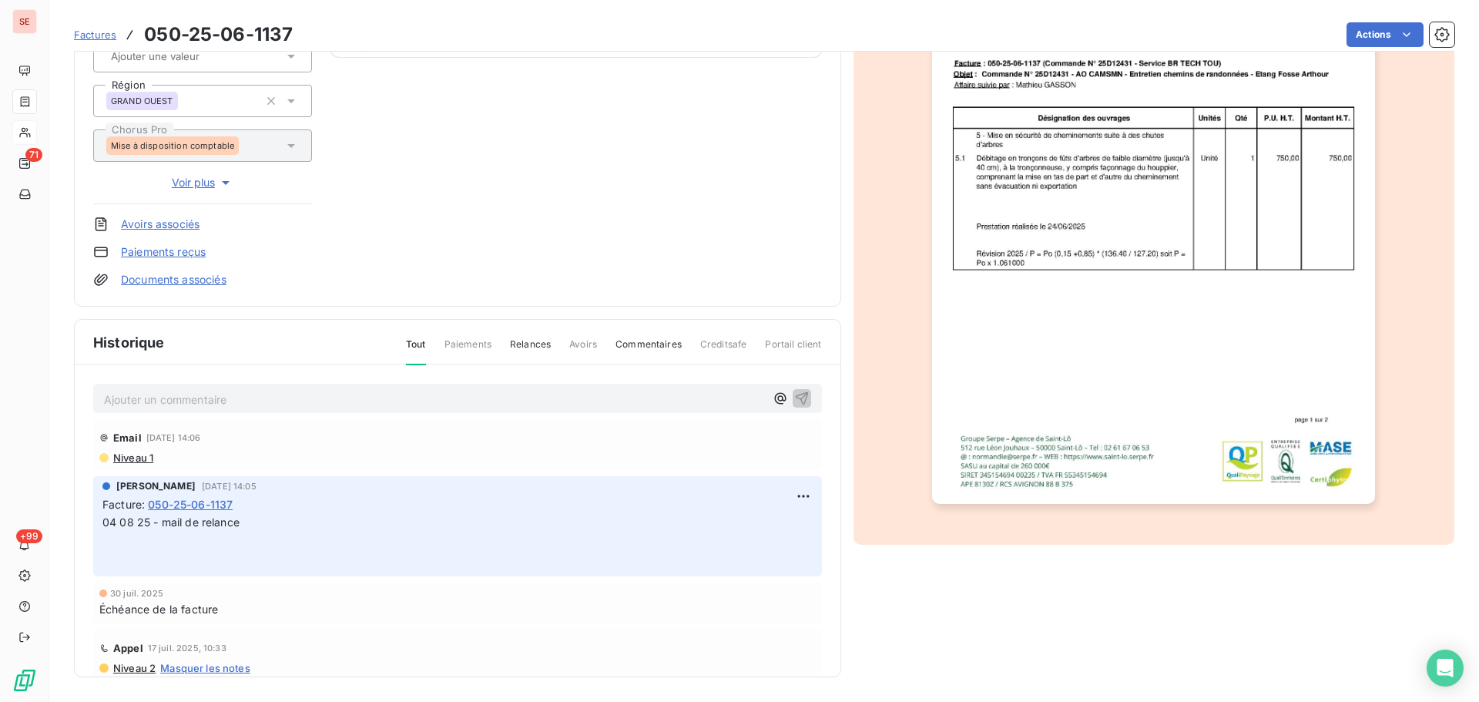
click at [291, 393] on p "Ajouter un commentaire ﻿" at bounding box center [434, 399] width 661 height 19
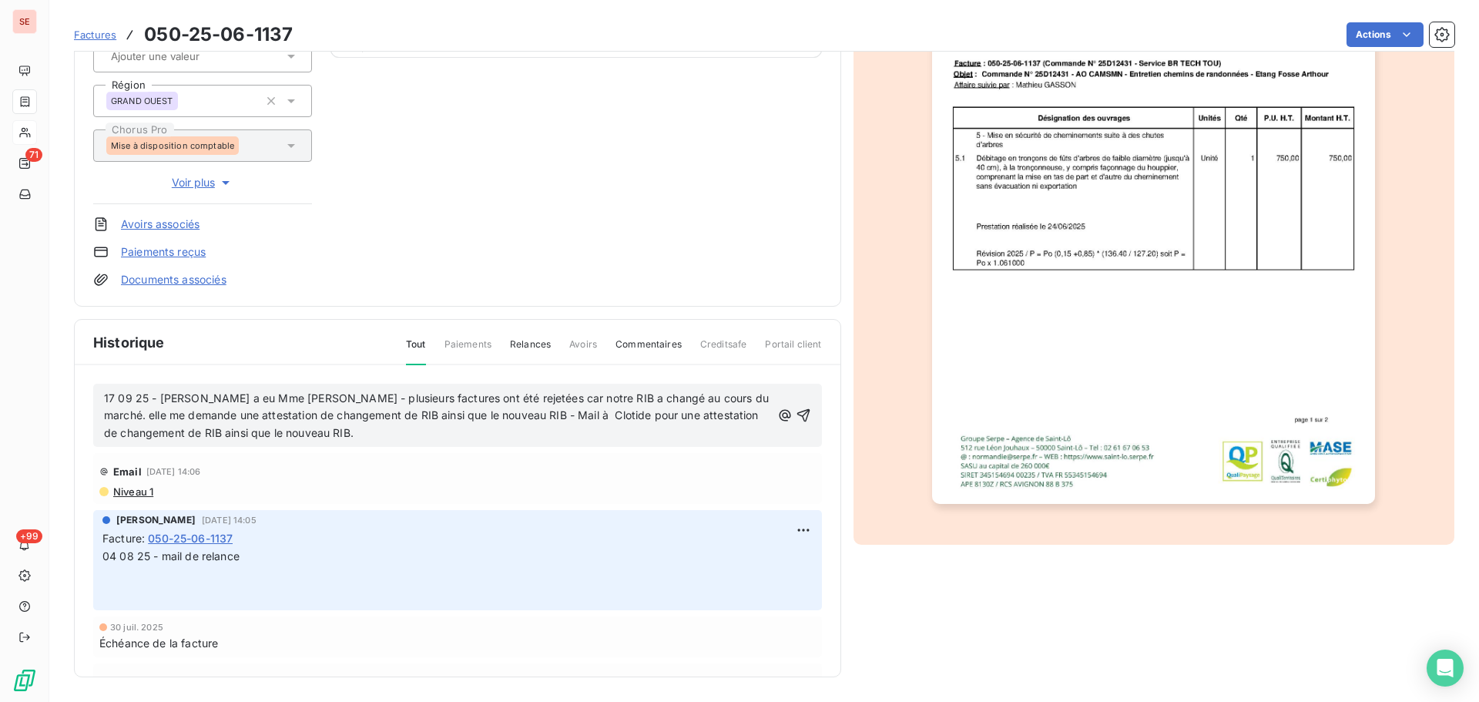
click at [793, 411] on div "17 09 25 - [PERSON_NAME] a eu Mme [PERSON_NAME] - plusieurs factures ont été re…" at bounding box center [457, 416] width 729 height 64
click at [794, 407] on div "17 09 25 - [PERSON_NAME] a eu Mme [PERSON_NAME] - plusieurs factures ont été re…" at bounding box center [457, 416] width 729 height 64
click at [796, 411] on icon "button" at bounding box center [803, 414] width 15 height 15
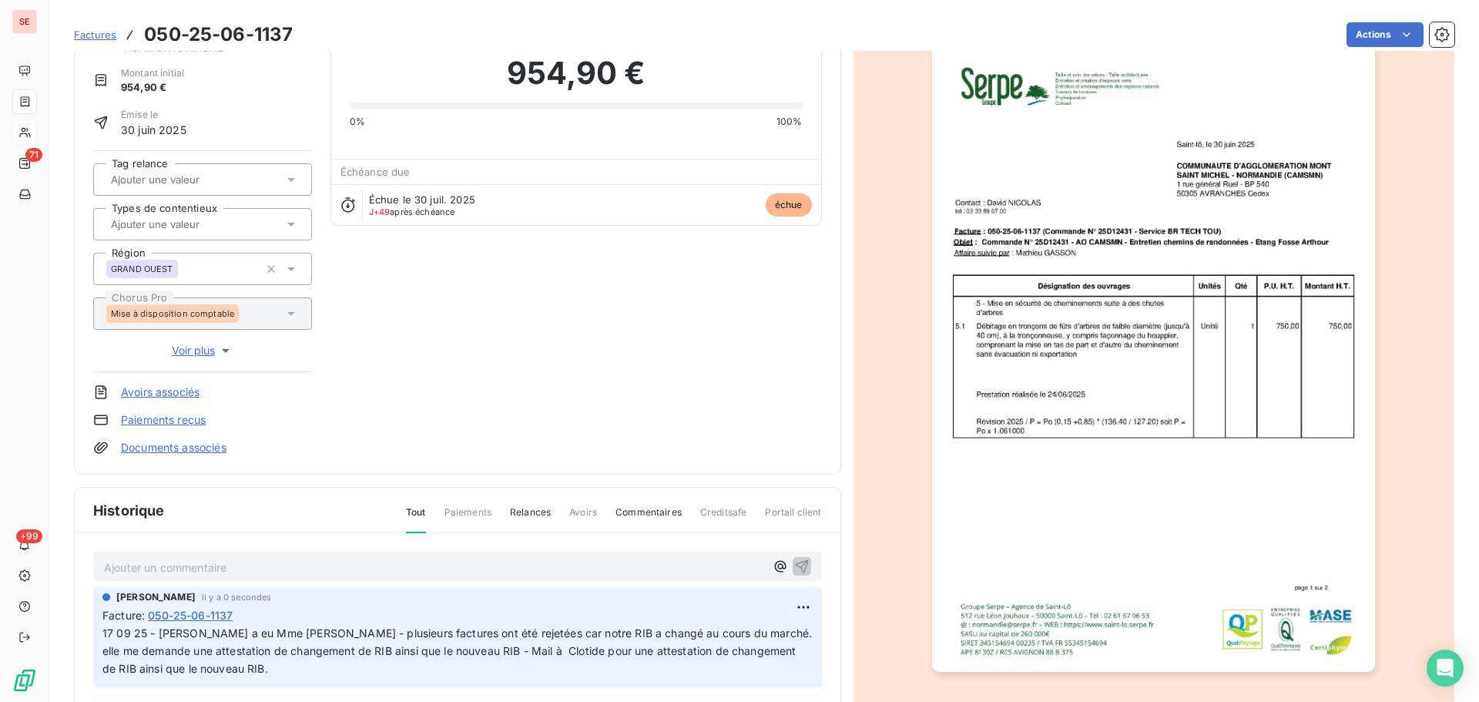
scroll to position [0, 0]
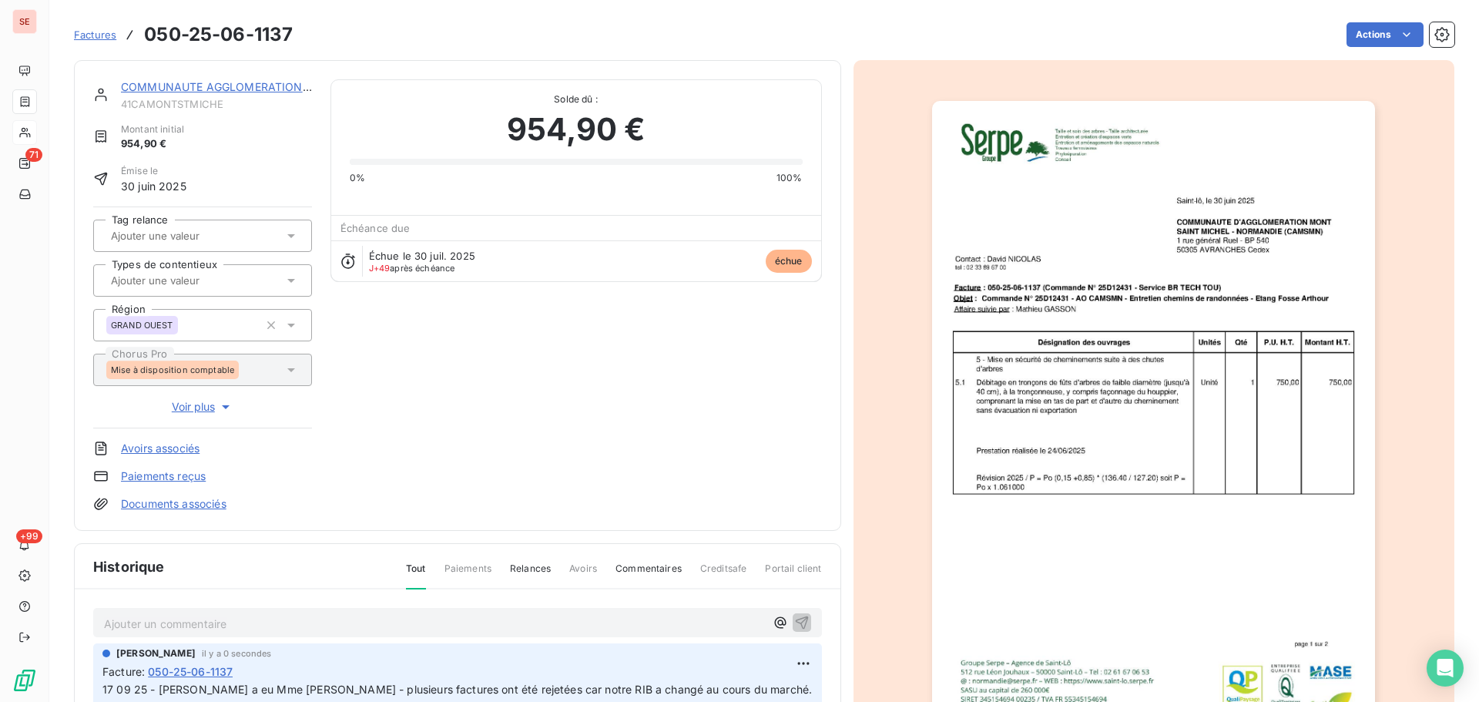
click at [233, 79] on div "COMMUNAUTE AGGLOMERATION [GEOGRAPHIC_DATA]" at bounding box center [216, 86] width 191 height 15
click at [242, 86] on link "COMMUNAUTE AGGLOMERATION [GEOGRAPHIC_DATA]" at bounding box center [269, 86] width 297 height 13
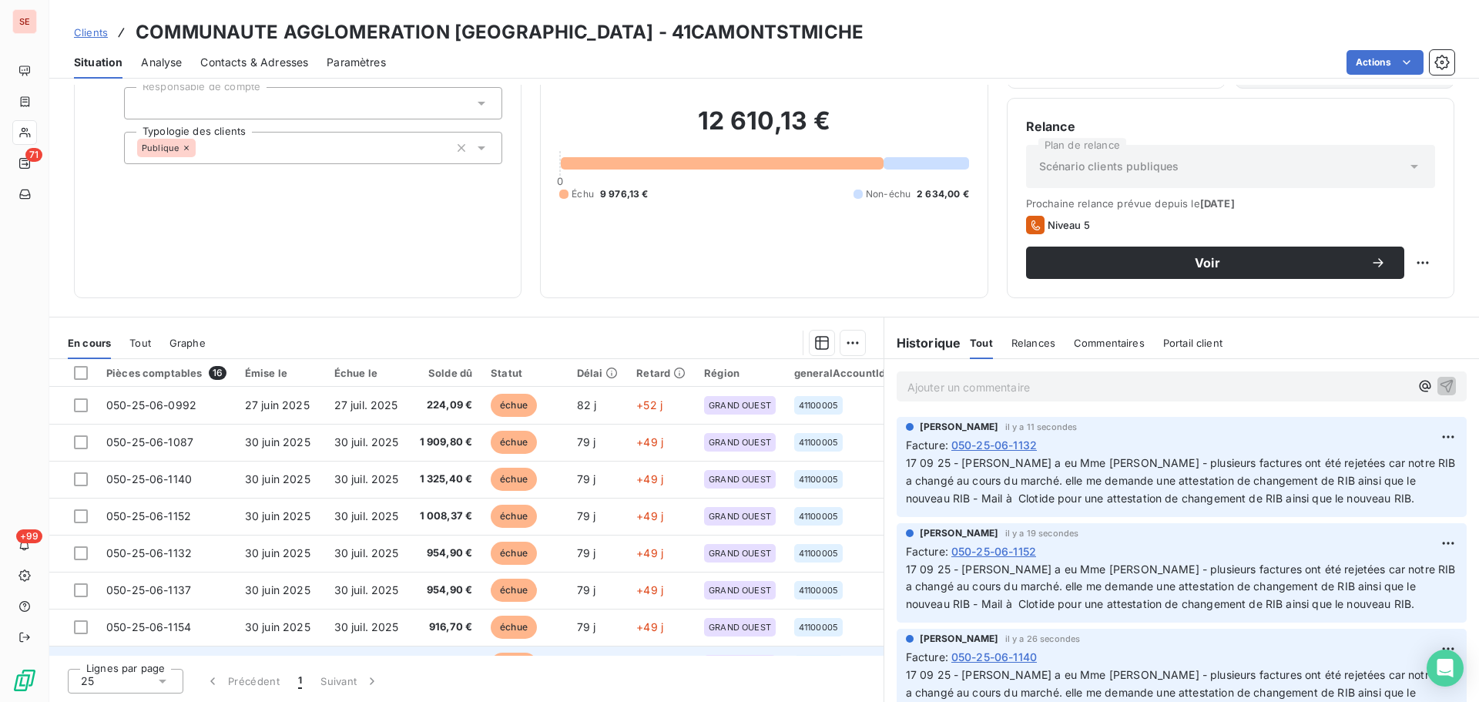
scroll to position [206, 0]
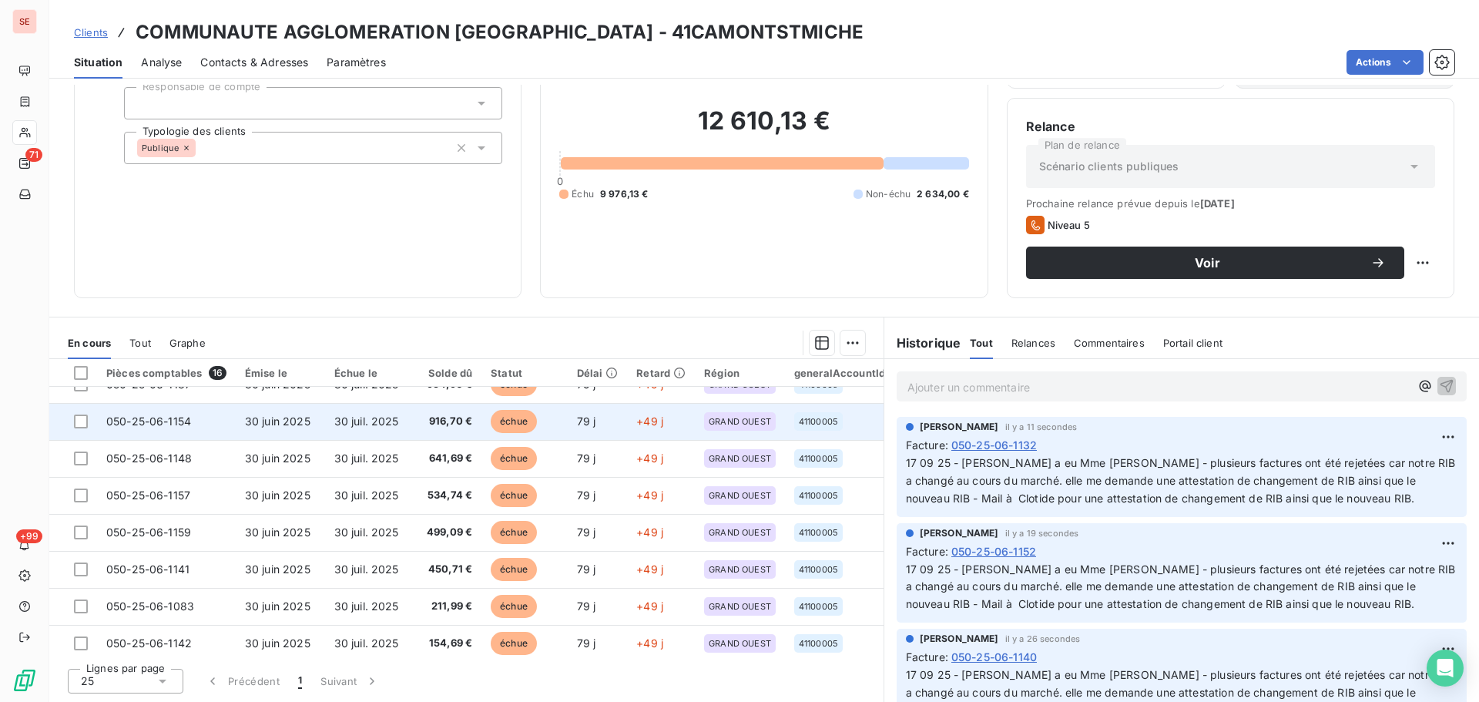
click at [352, 431] on td "30 juil. 2025" at bounding box center [366, 421] width 83 height 37
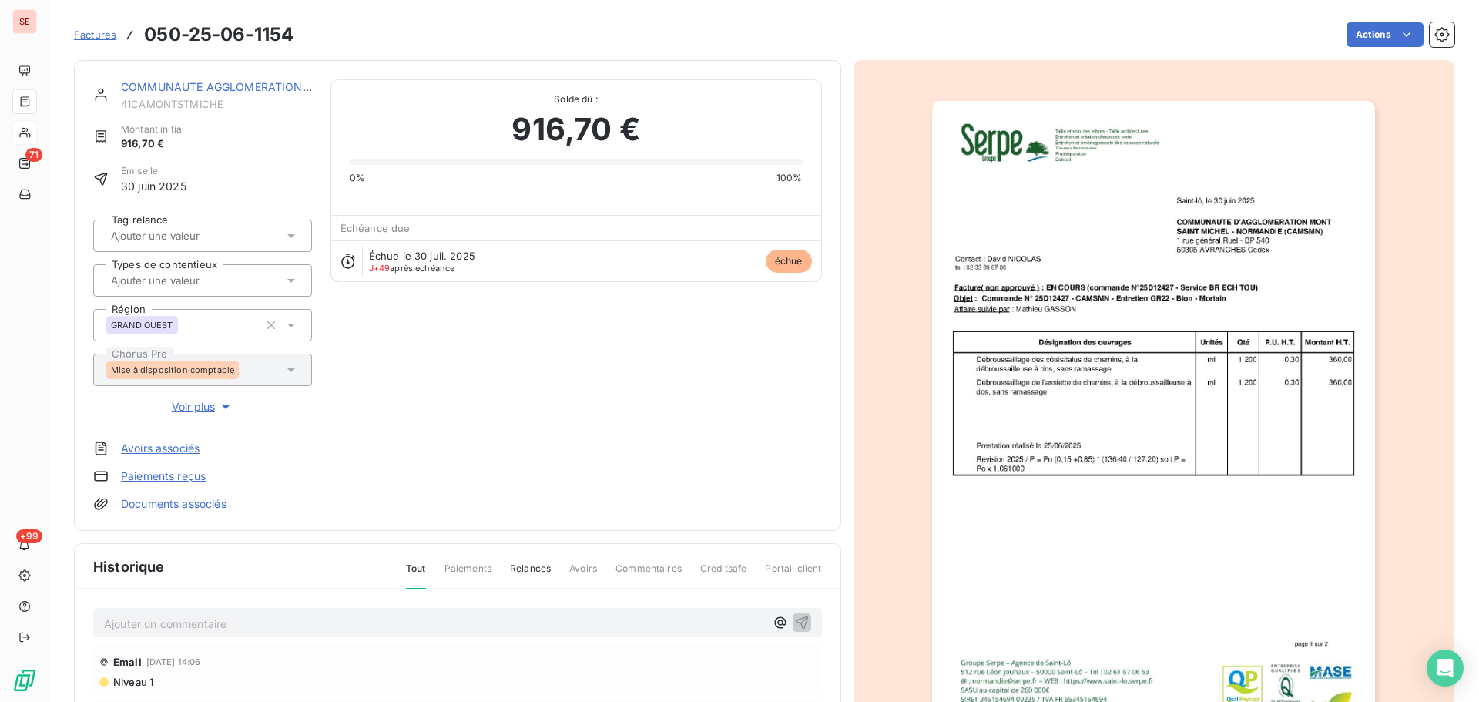
click at [292, 622] on p "Ajouter un commentaire ﻿" at bounding box center [434, 623] width 661 height 19
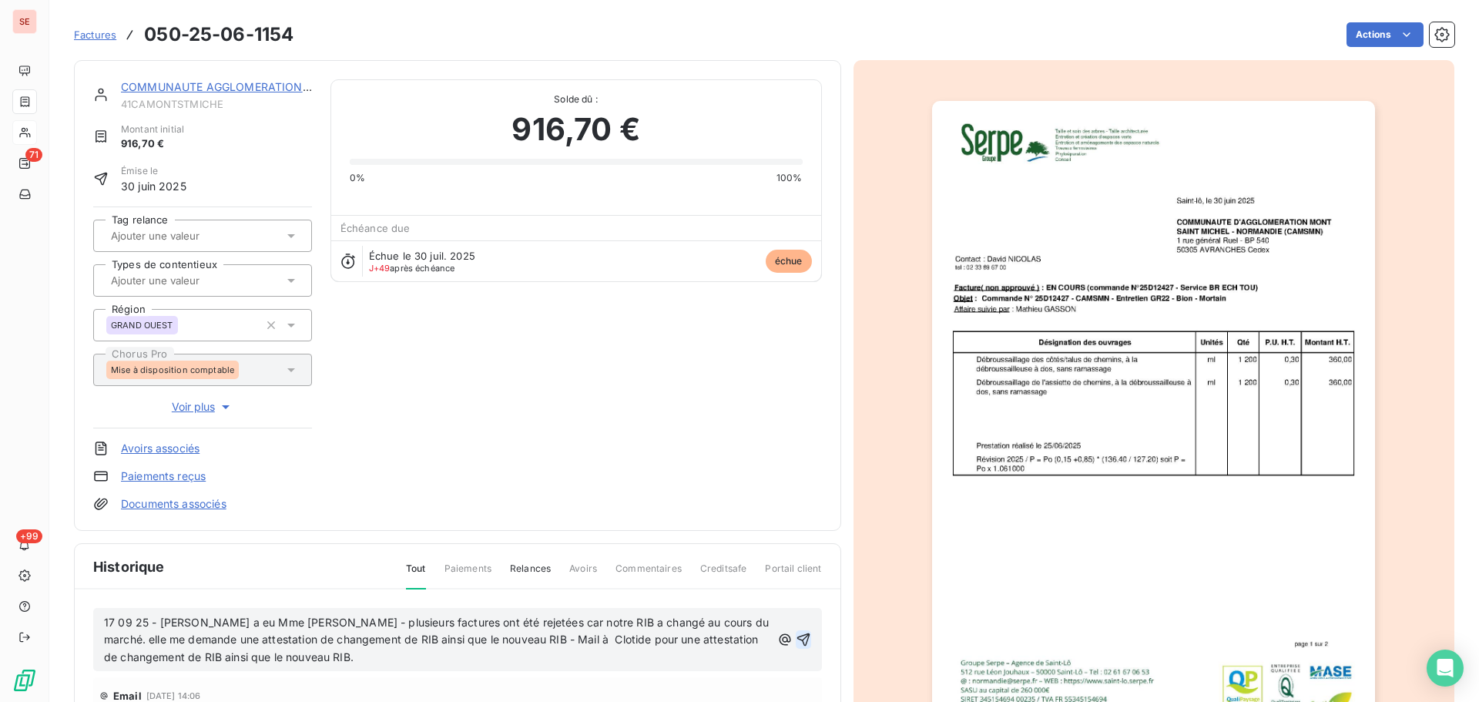
click at [796, 640] on icon "button" at bounding box center [803, 639] width 15 height 15
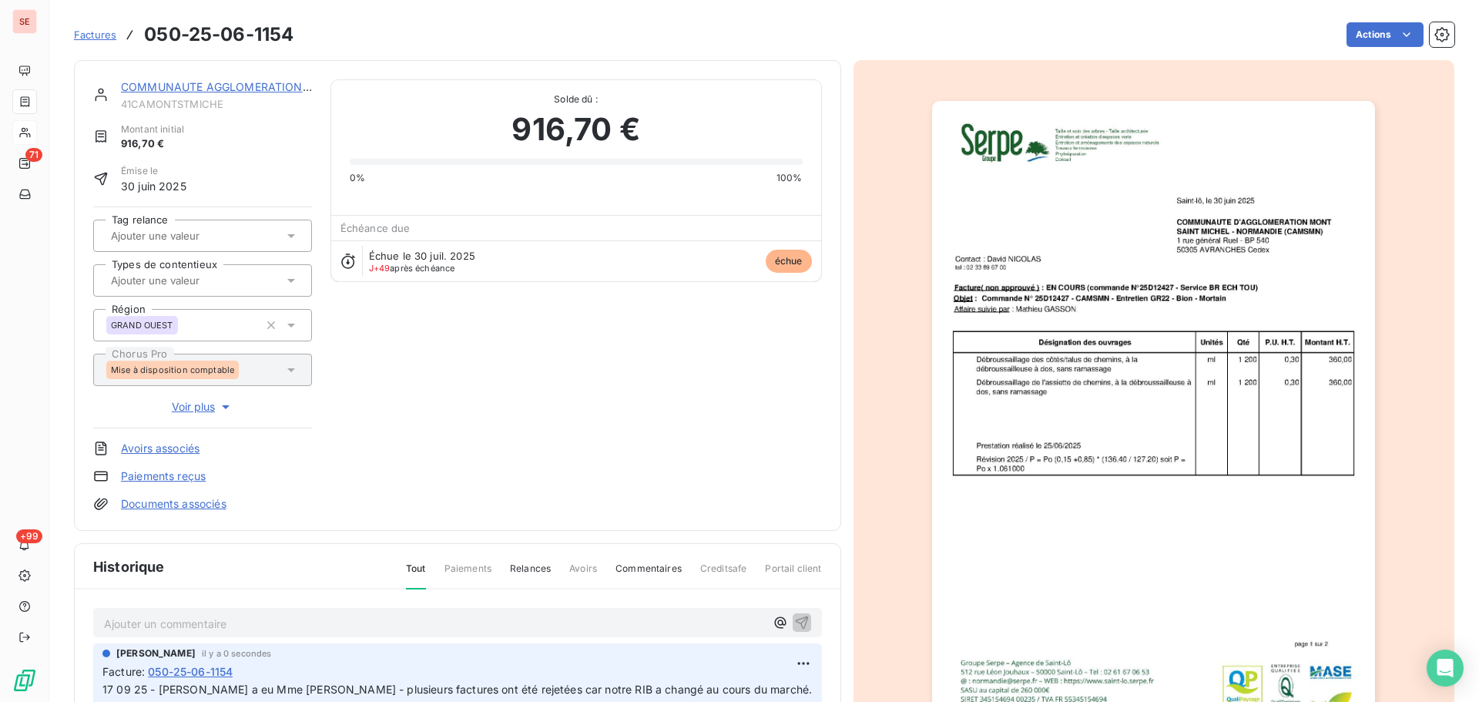
click at [218, 90] on link "COMMUNAUTE AGGLOMERATION [GEOGRAPHIC_DATA]" at bounding box center [269, 86] width 297 height 13
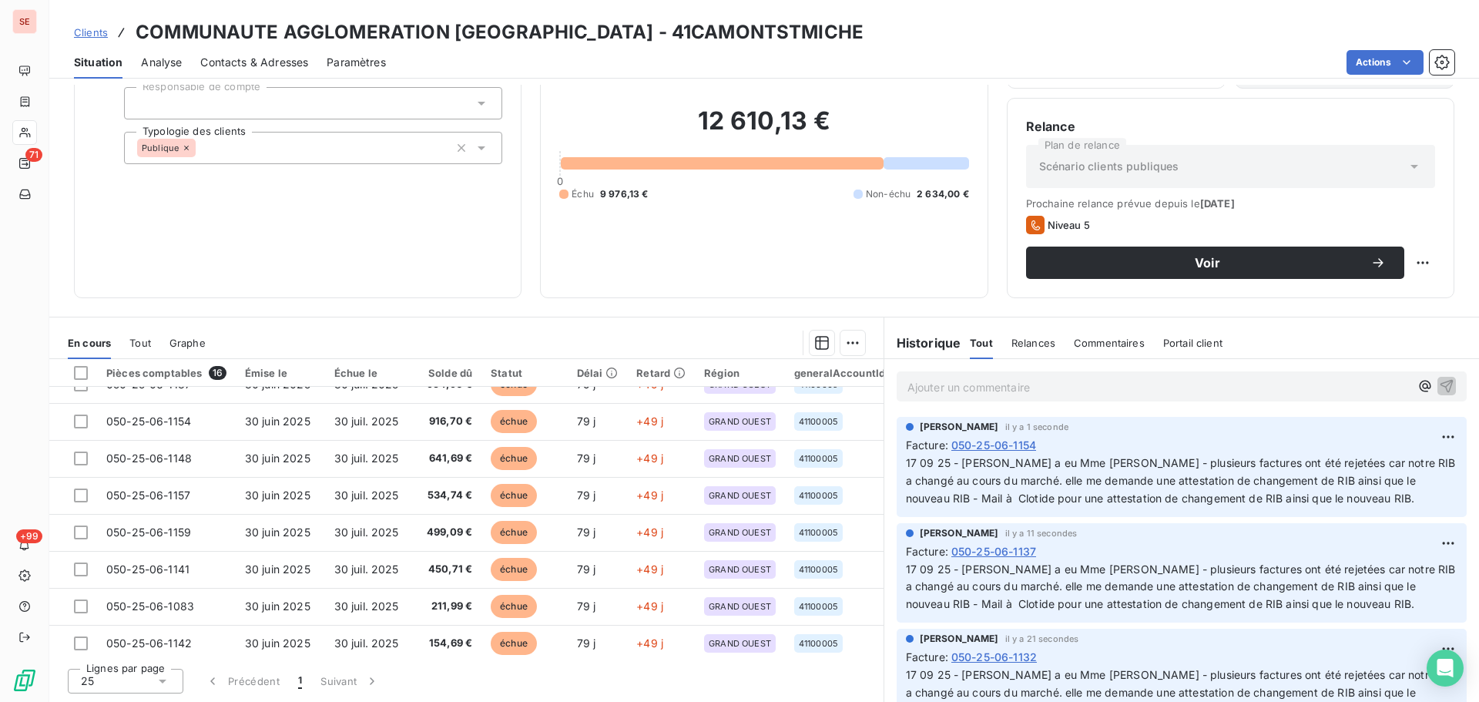
scroll to position [330, 0]
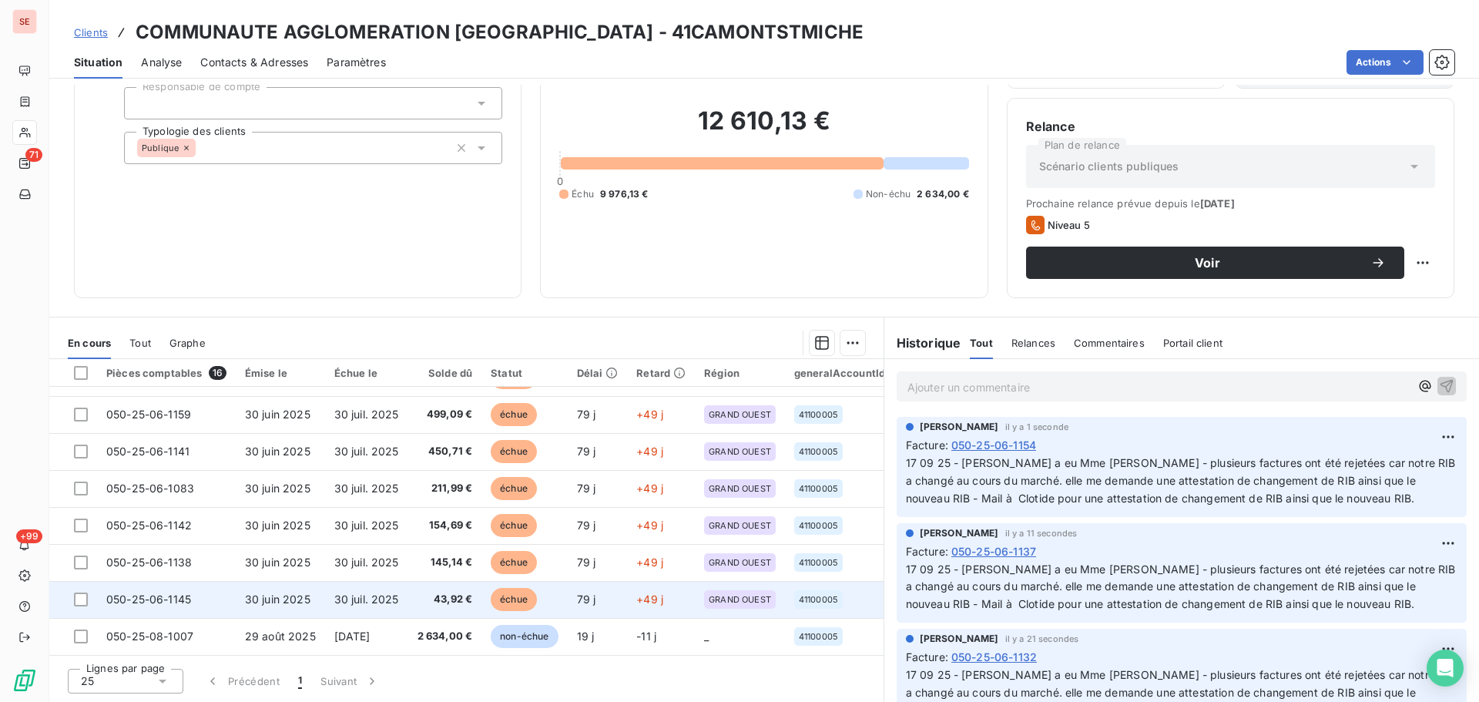
click at [407, 592] on td "30 juil. 2025" at bounding box center [366, 599] width 83 height 37
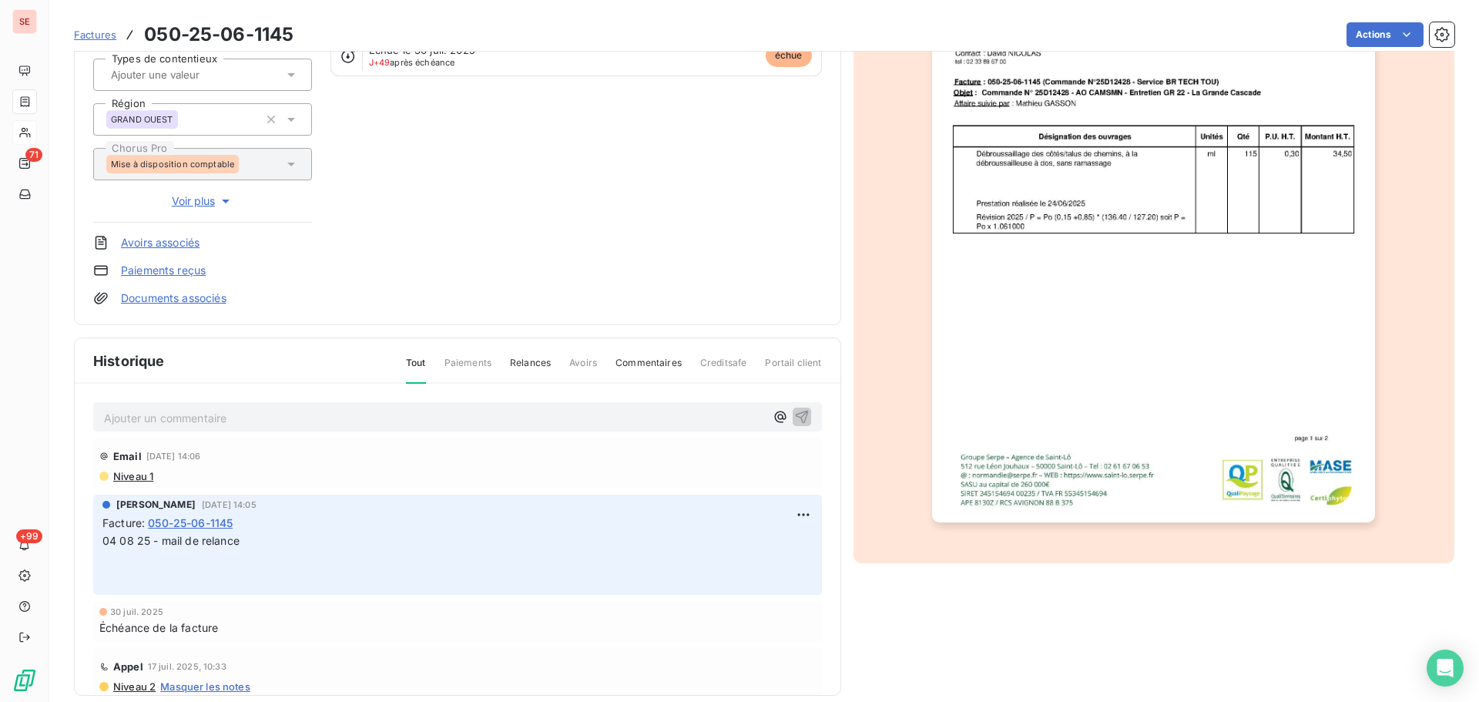
click at [372, 421] on p "Ajouter un commentaire ﻿" at bounding box center [434, 417] width 661 height 19
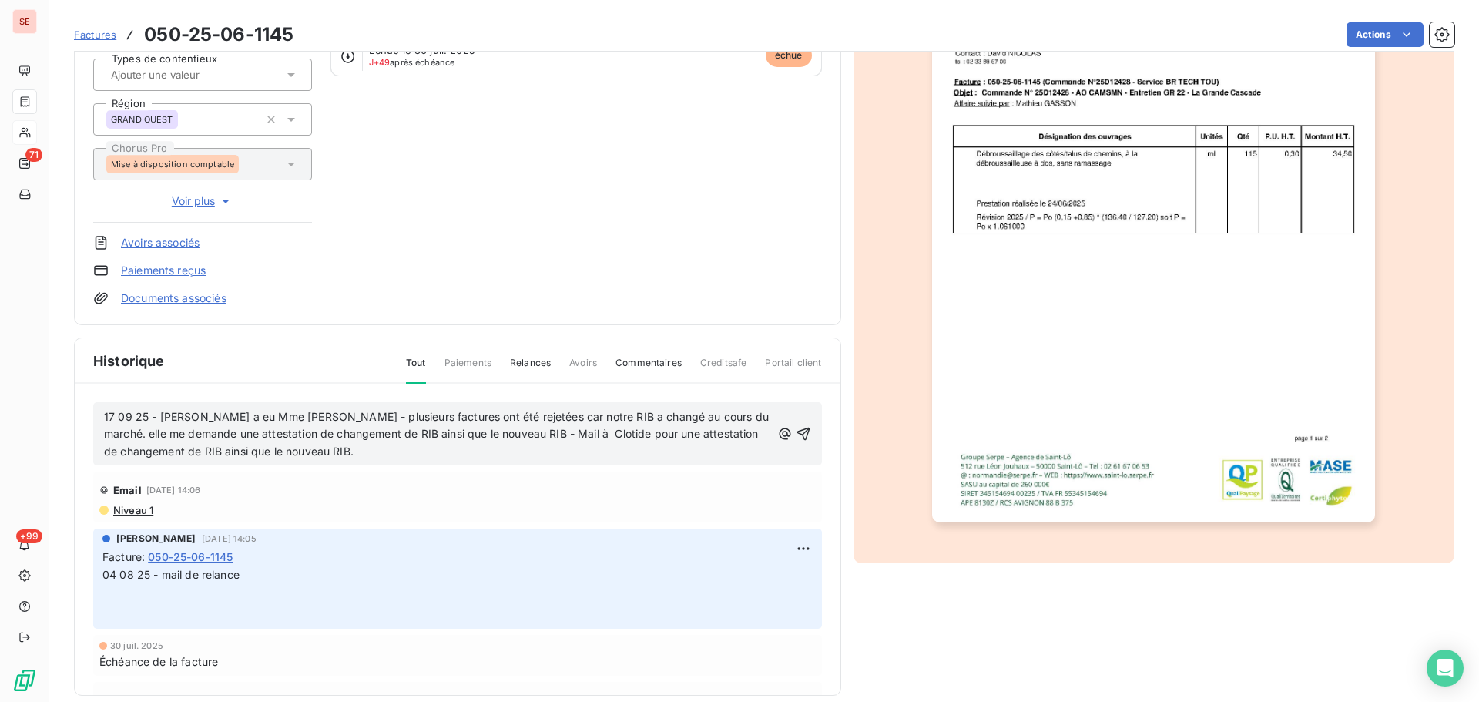
drag, startPoint x: 791, startPoint y: 434, endPoint x: 768, endPoint y: 434, distance: 23.1
click at [796, 434] on icon "button" at bounding box center [803, 433] width 15 height 15
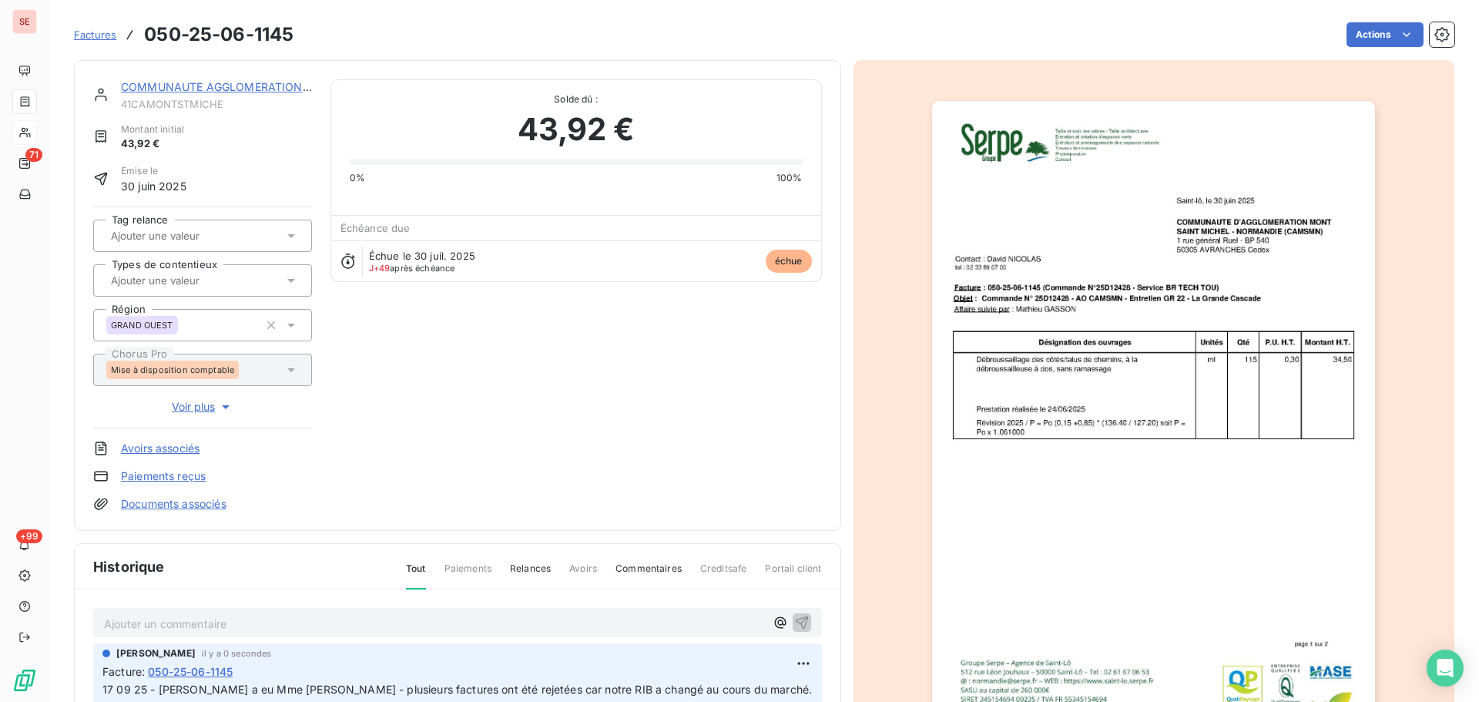
click at [296, 85] on link "COMMUNAUTE AGGLOMERATION [GEOGRAPHIC_DATA]" at bounding box center [269, 86] width 297 height 13
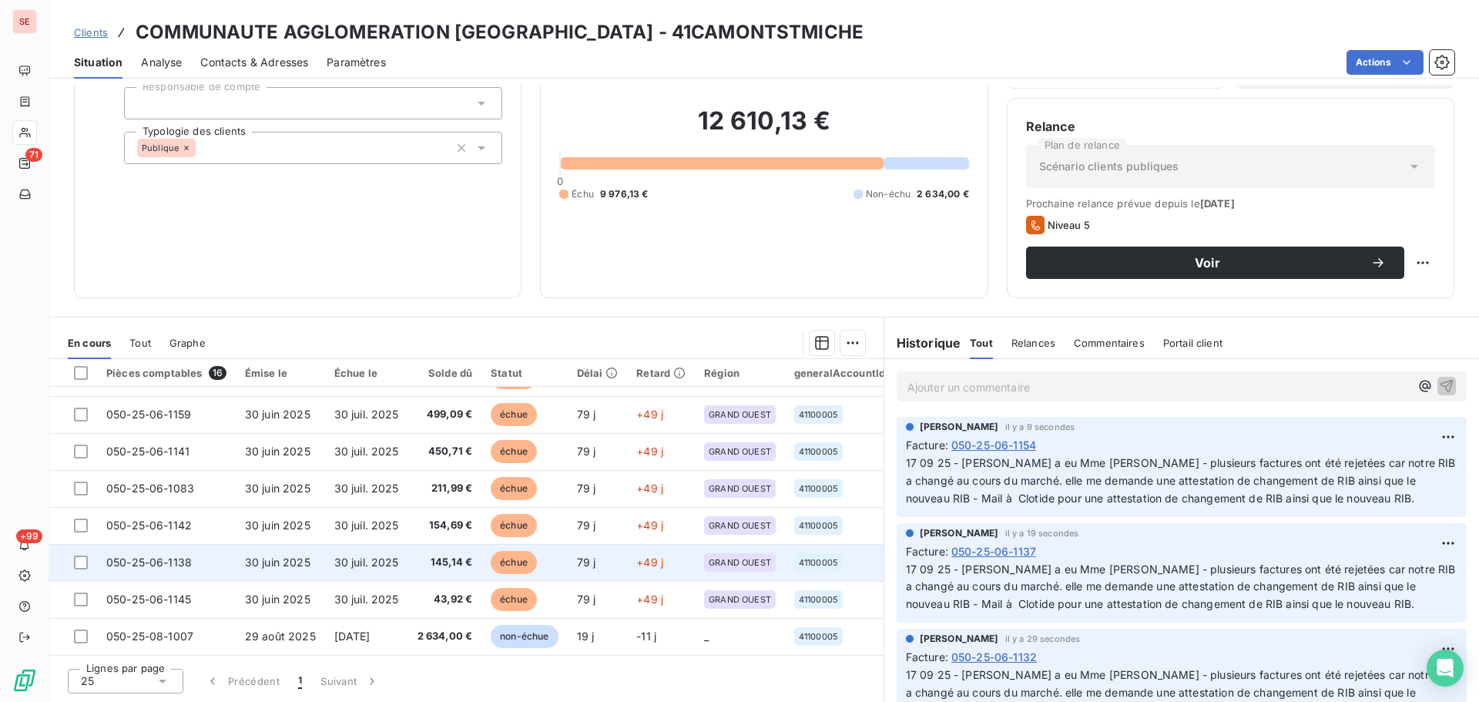
click at [441, 568] on td "145,14 €" at bounding box center [445, 562] width 74 height 37
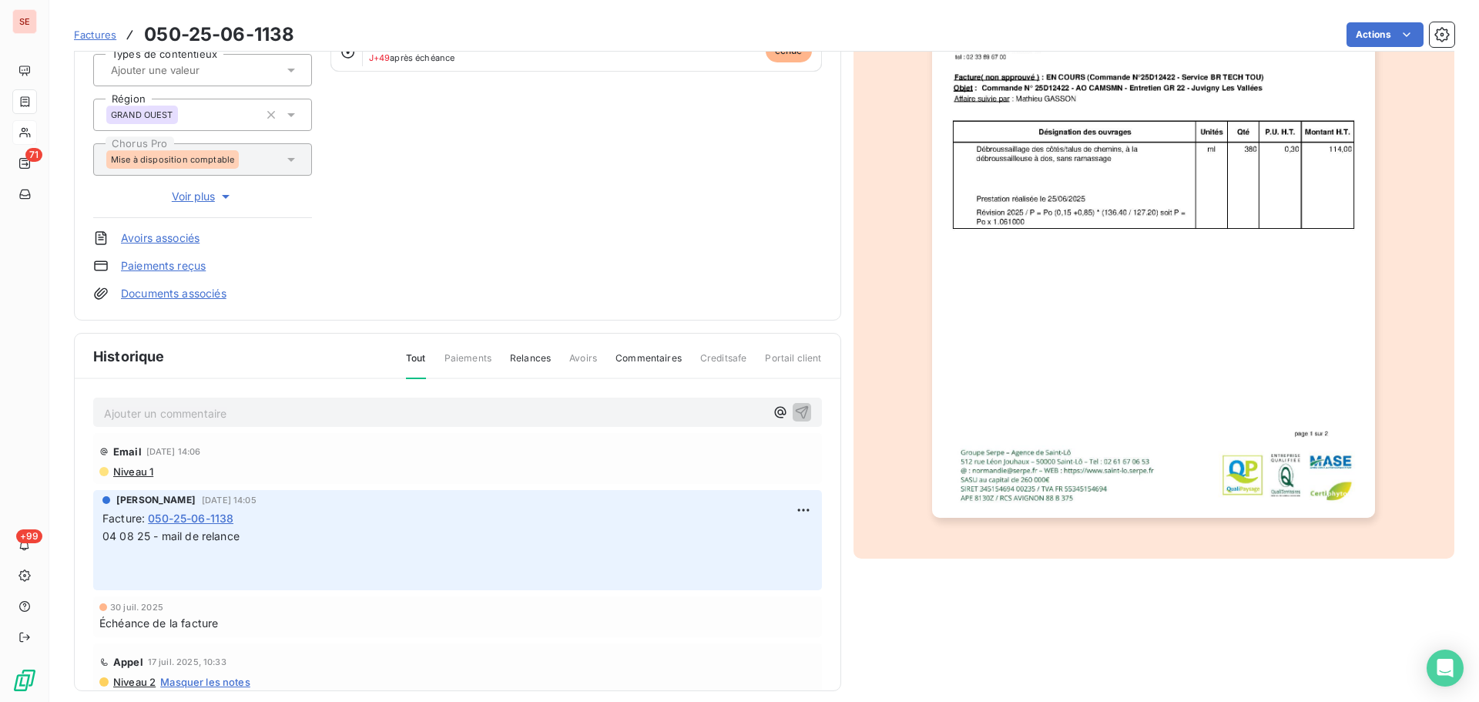
click at [334, 408] on p "Ajouter un commentaire ﻿" at bounding box center [434, 413] width 661 height 19
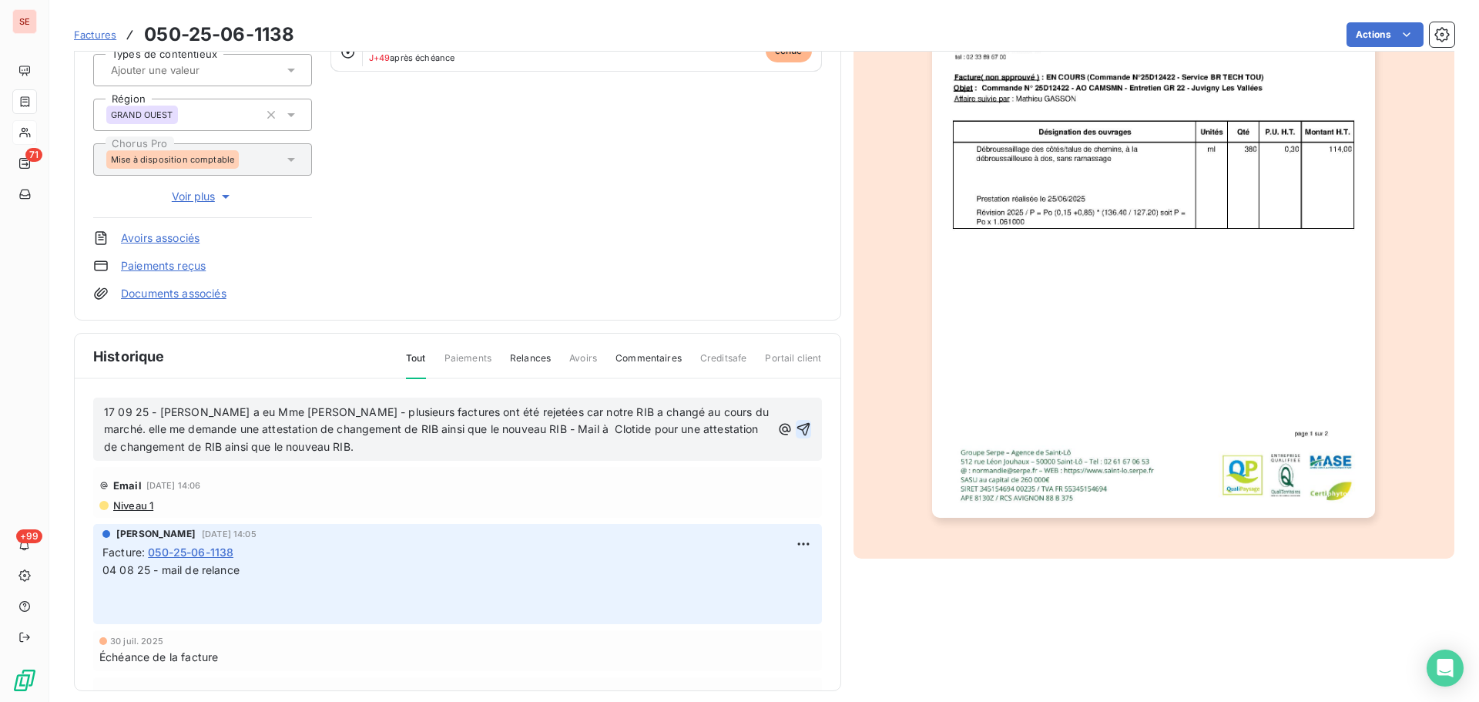
click at [796, 428] on icon "button" at bounding box center [802, 429] width 13 height 13
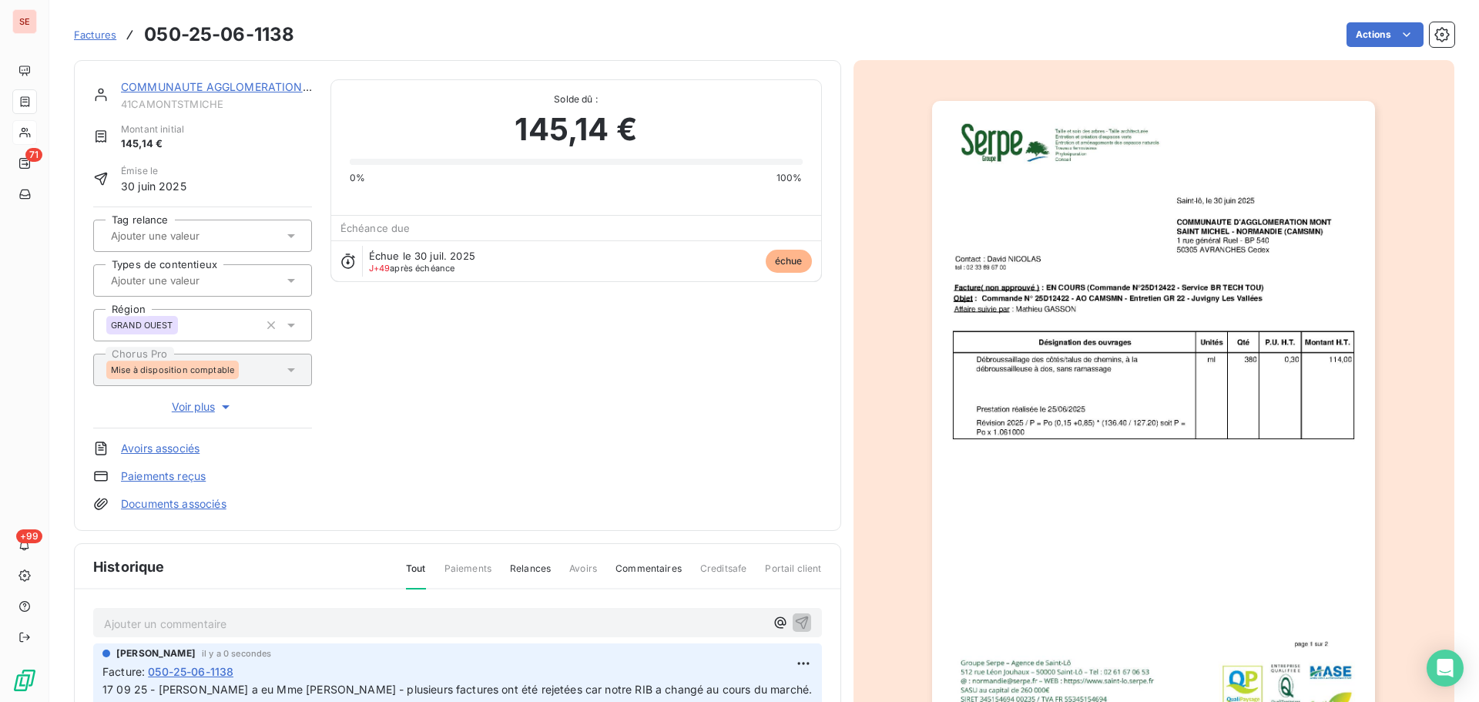
click at [219, 86] on link "COMMUNAUTE AGGLOMERATION [GEOGRAPHIC_DATA]" at bounding box center [269, 86] width 297 height 13
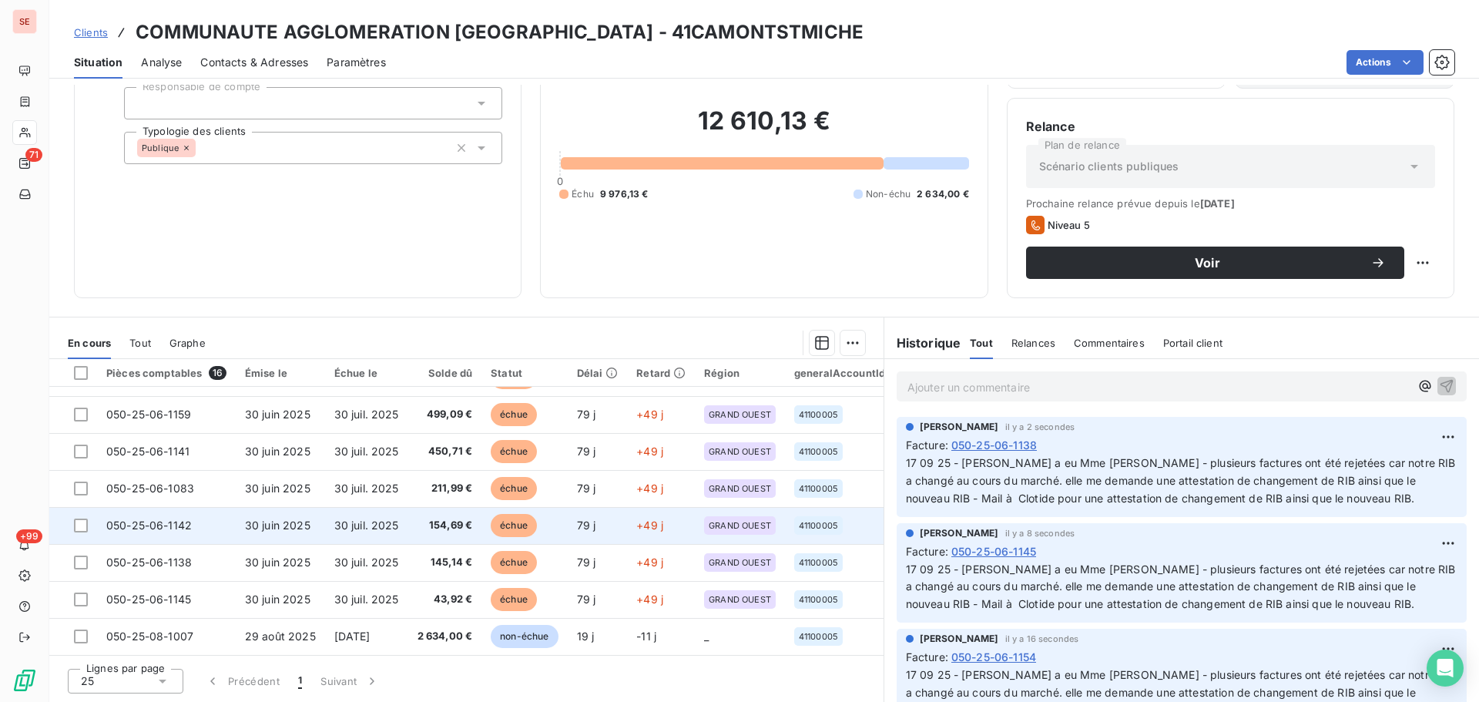
click at [217, 518] on td "050-25-06-1142" at bounding box center [166, 525] width 139 height 37
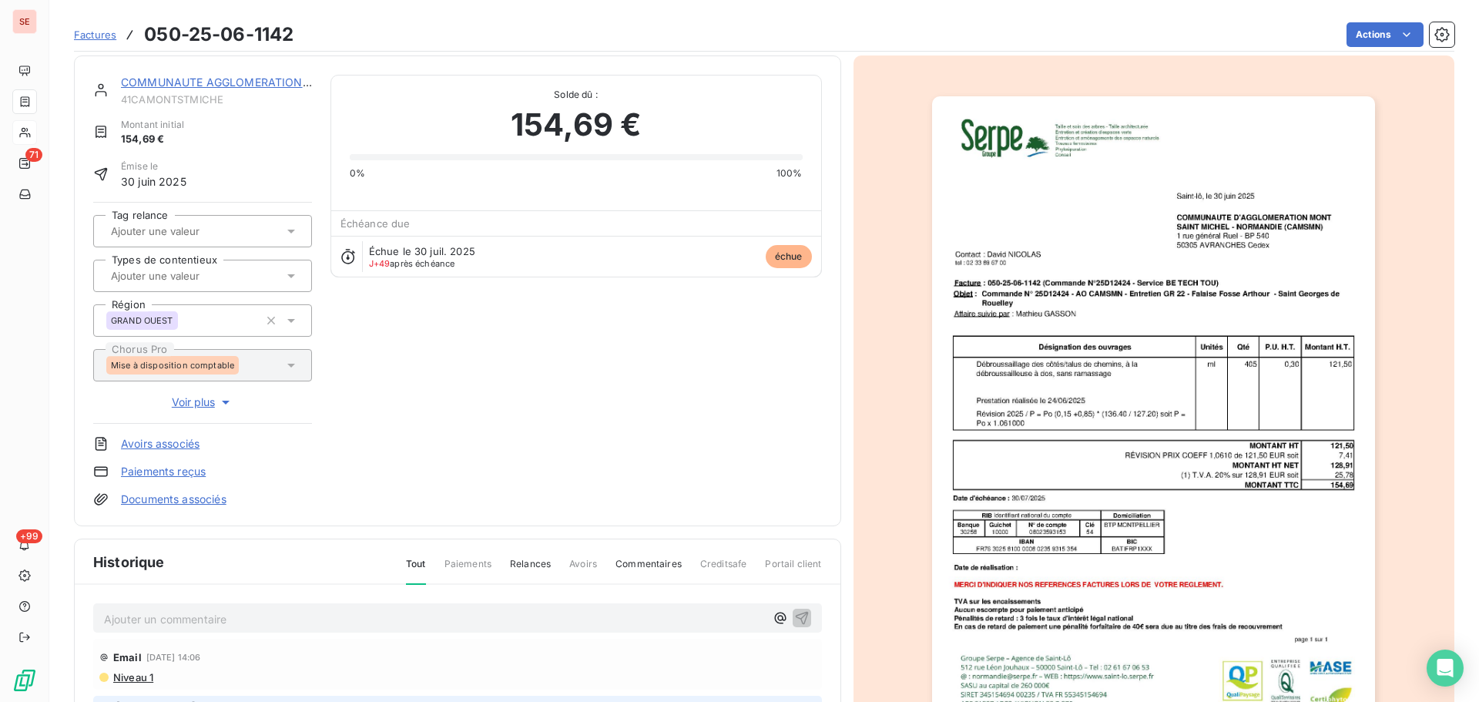
click at [273, 608] on div "Ajouter un commentaire ﻿" at bounding box center [434, 618] width 661 height 21
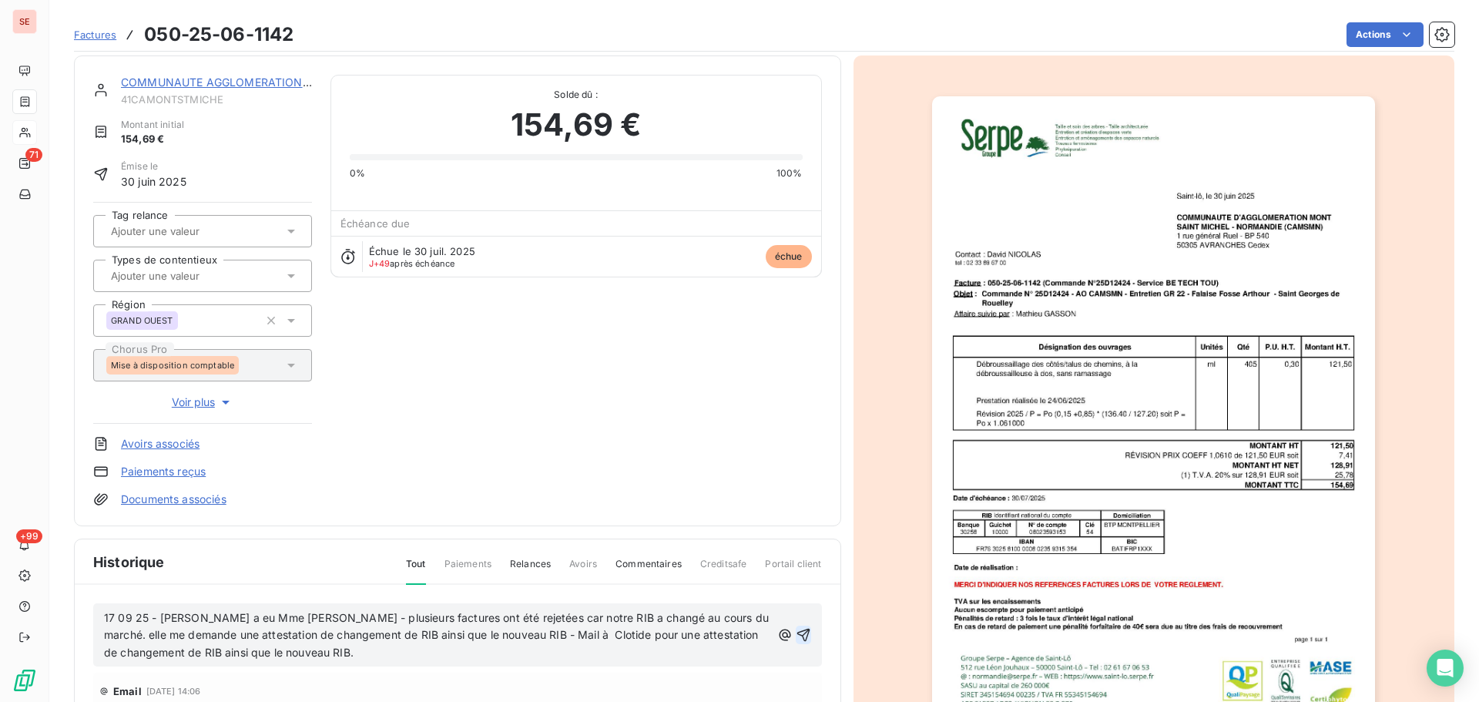
click at [796, 632] on icon "button" at bounding box center [802, 635] width 13 height 13
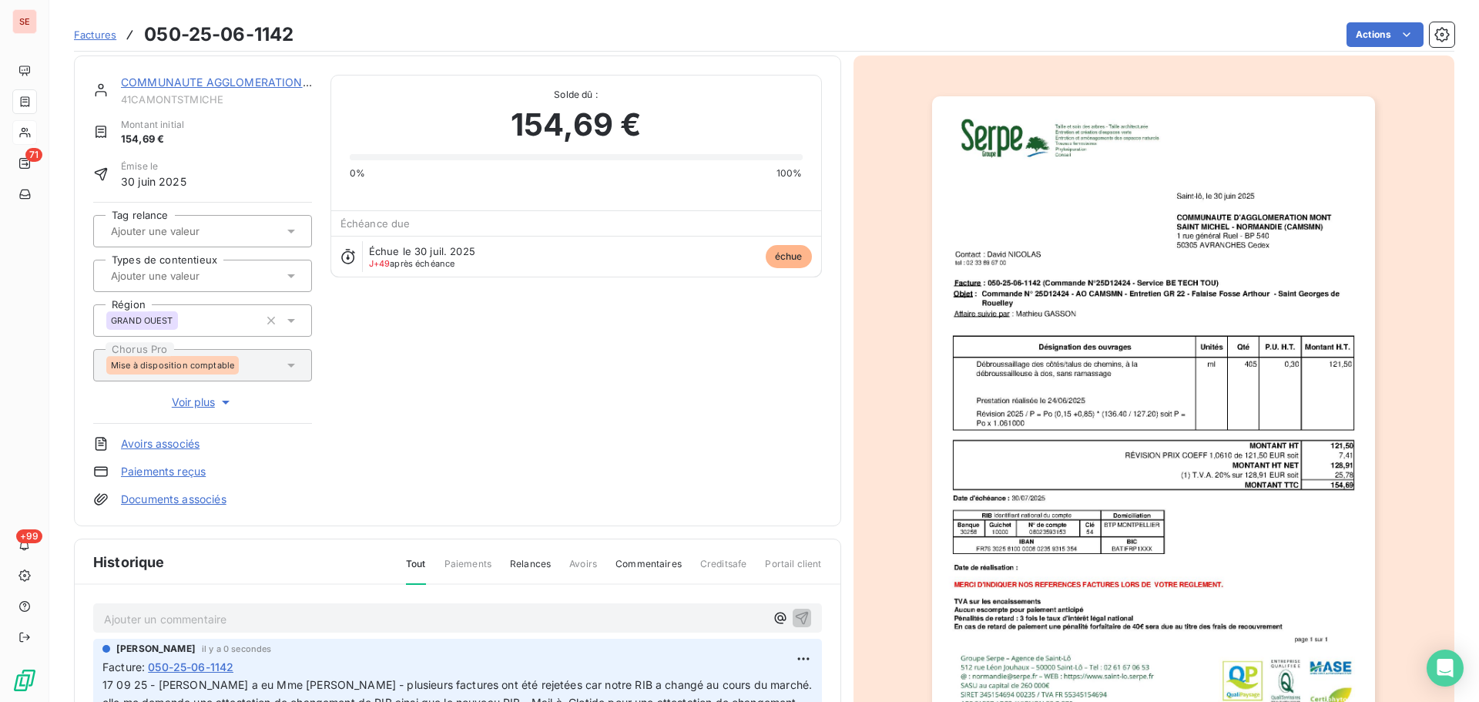
scroll to position [1, 0]
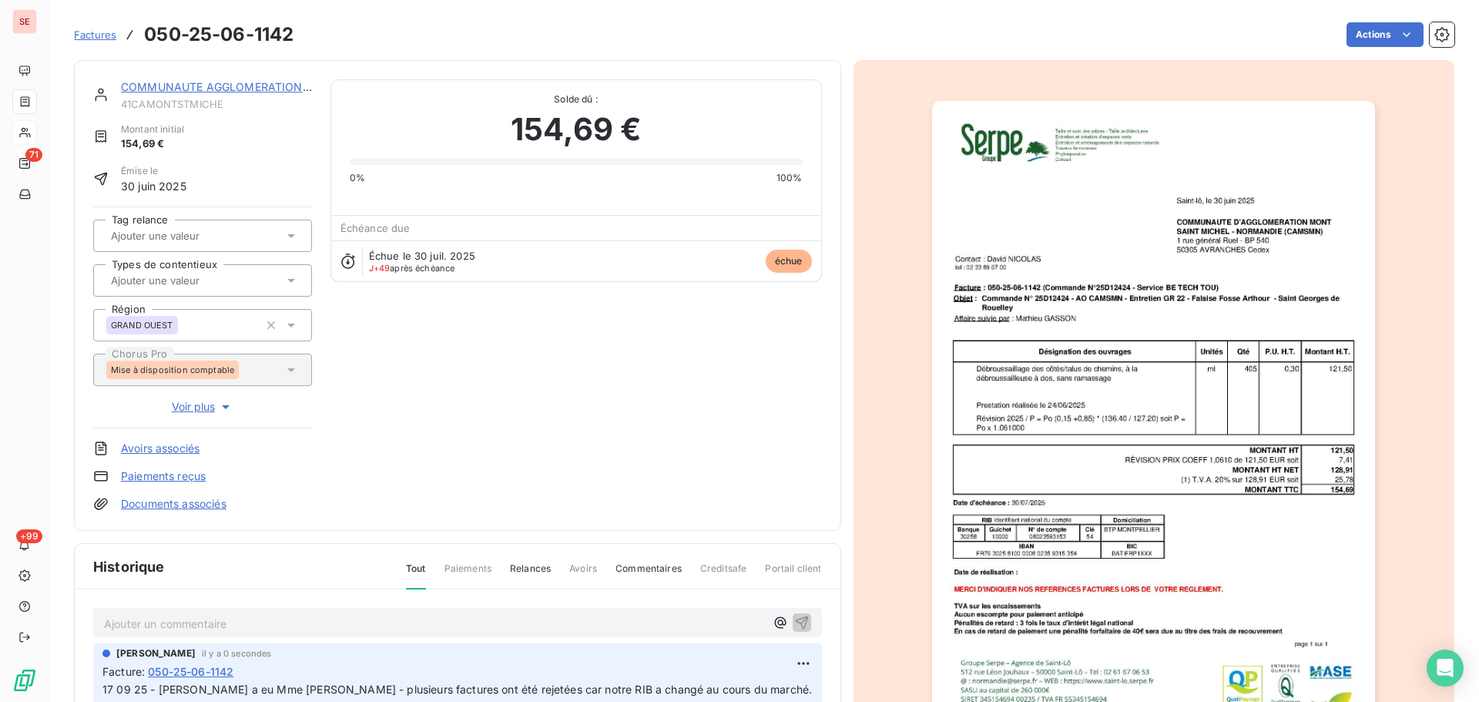
click at [224, 82] on link "COMMUNAUTE AGGLOMERATION [GEOGRAPHIC_DATA]" at bounding box center [269, 86] width 297 height 13
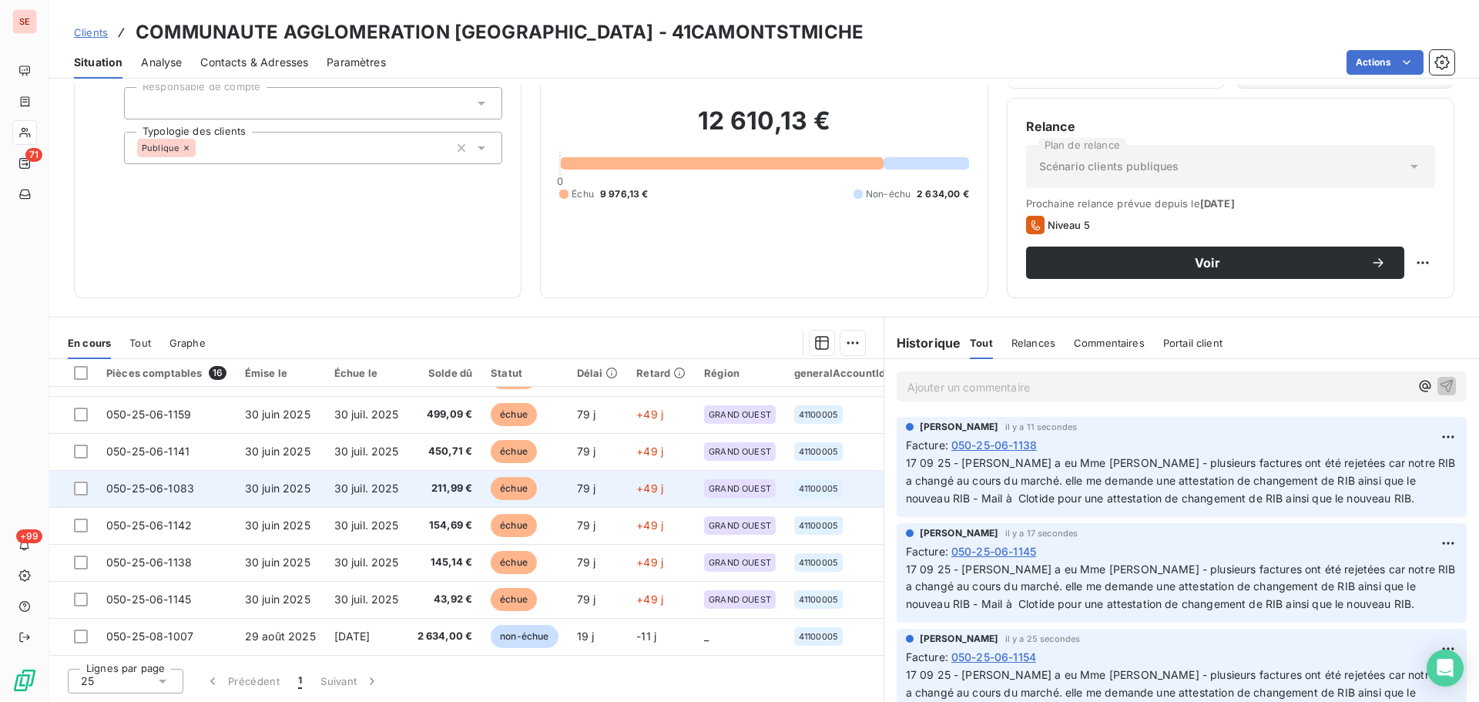
click at [274, 492] on td "30 juin 2025" at bounding box center [280, 488] width 89 height 37
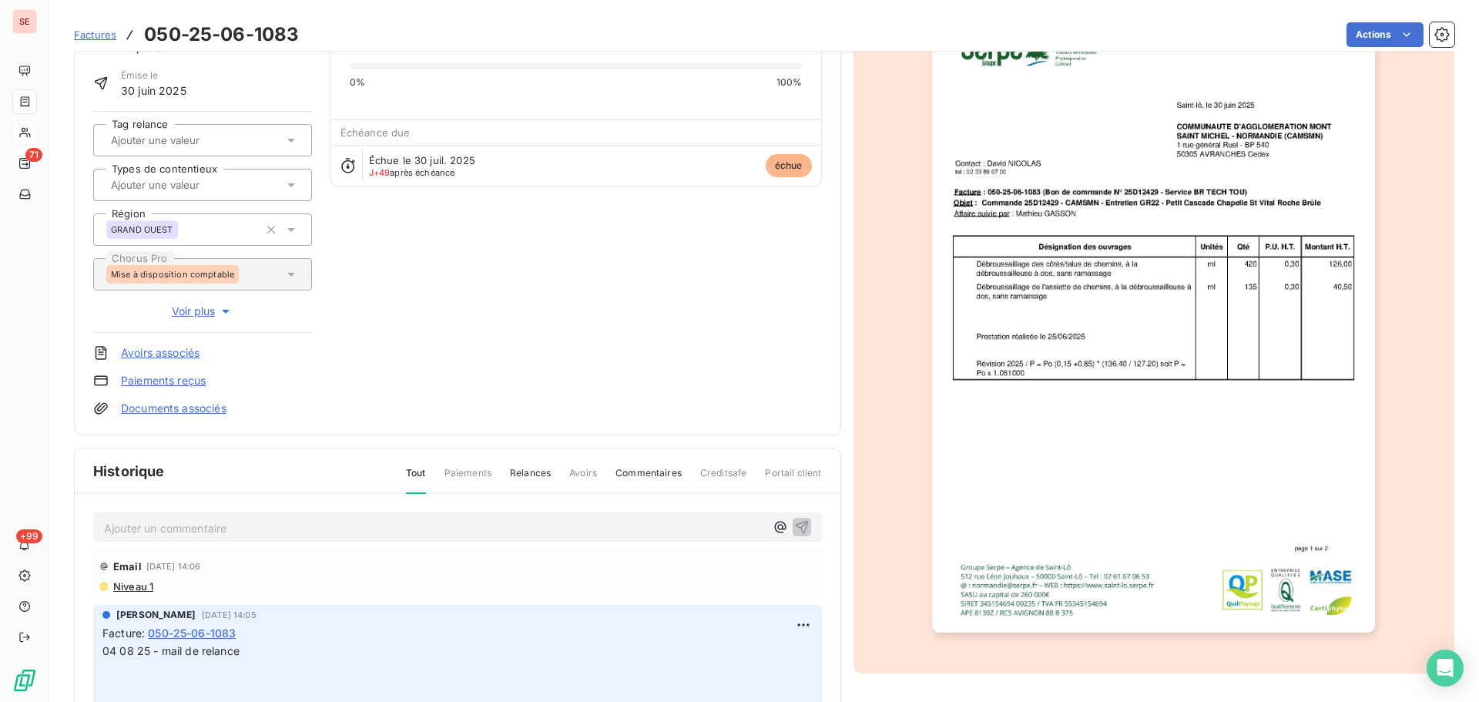
scroll to position [225, 0]
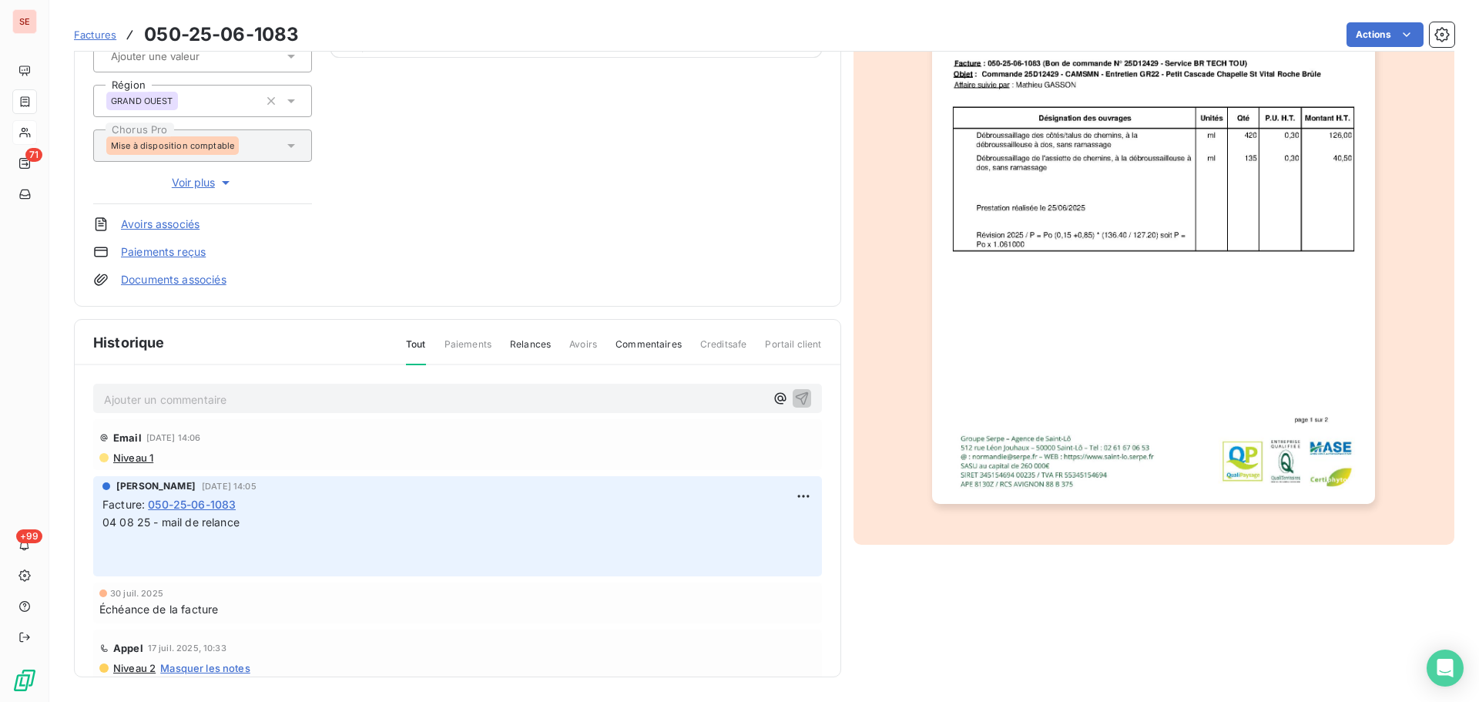
click at [404, 402] on p "Ajouter un commentaire ﻿" at bounding box center [434, 399] width 661 height 19
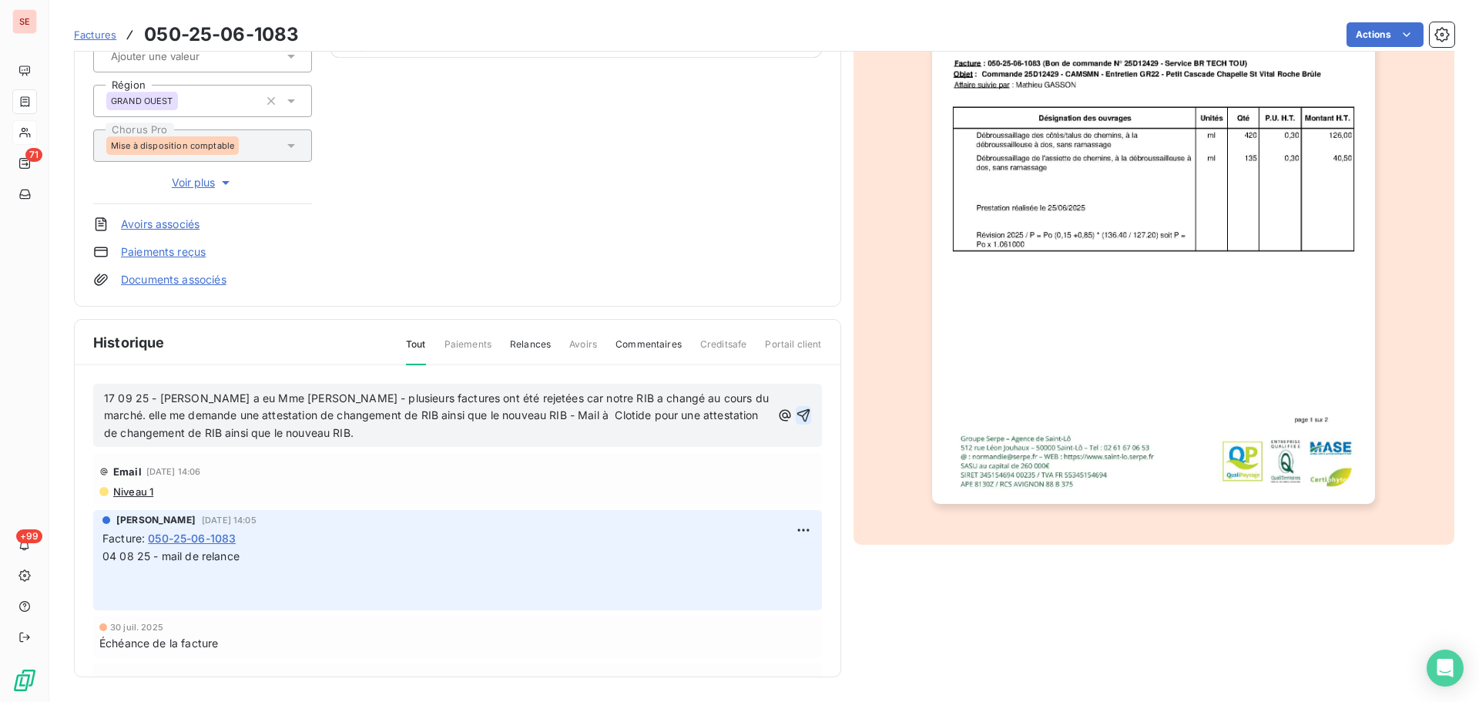
click at [796, 416] on icon "button" at bounding box center [802, 415] width 13 height 13
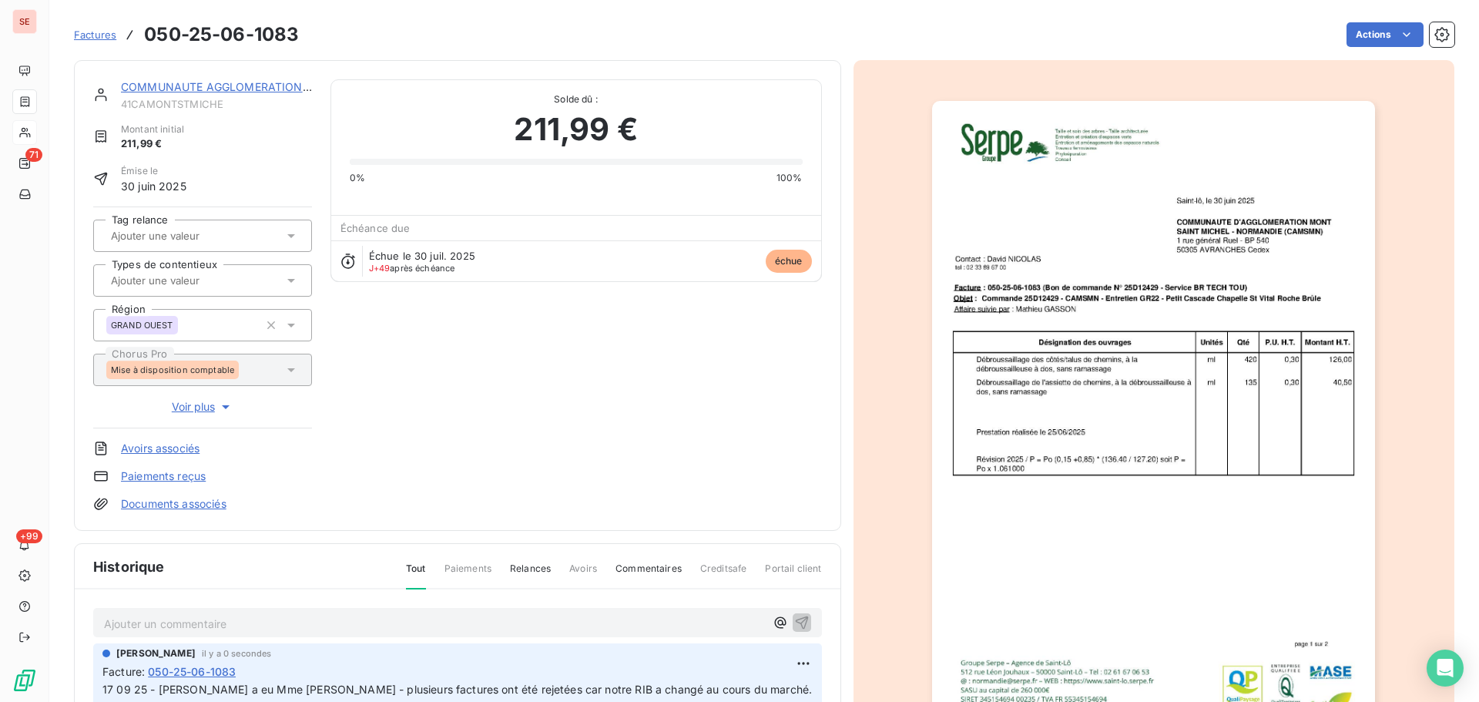
click at [201, 91] on link "COMMUNAUTE AGGLOMERATION [GEOGRAPHIC_DATA]" at bounding box center [269, 86] width 297 height 13
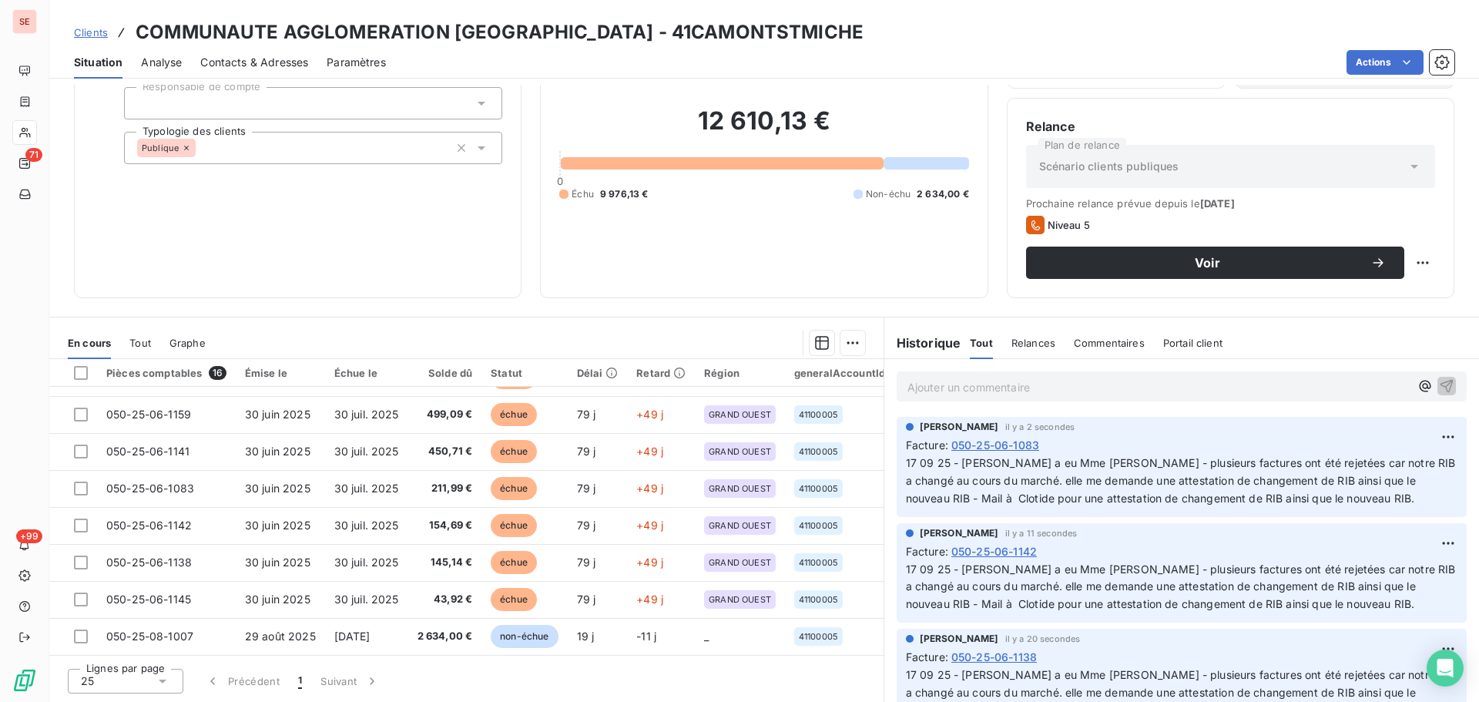
click at [406, 439] on td "30 juil. 2025" at bounding box center [366, 451] width 83 height 37
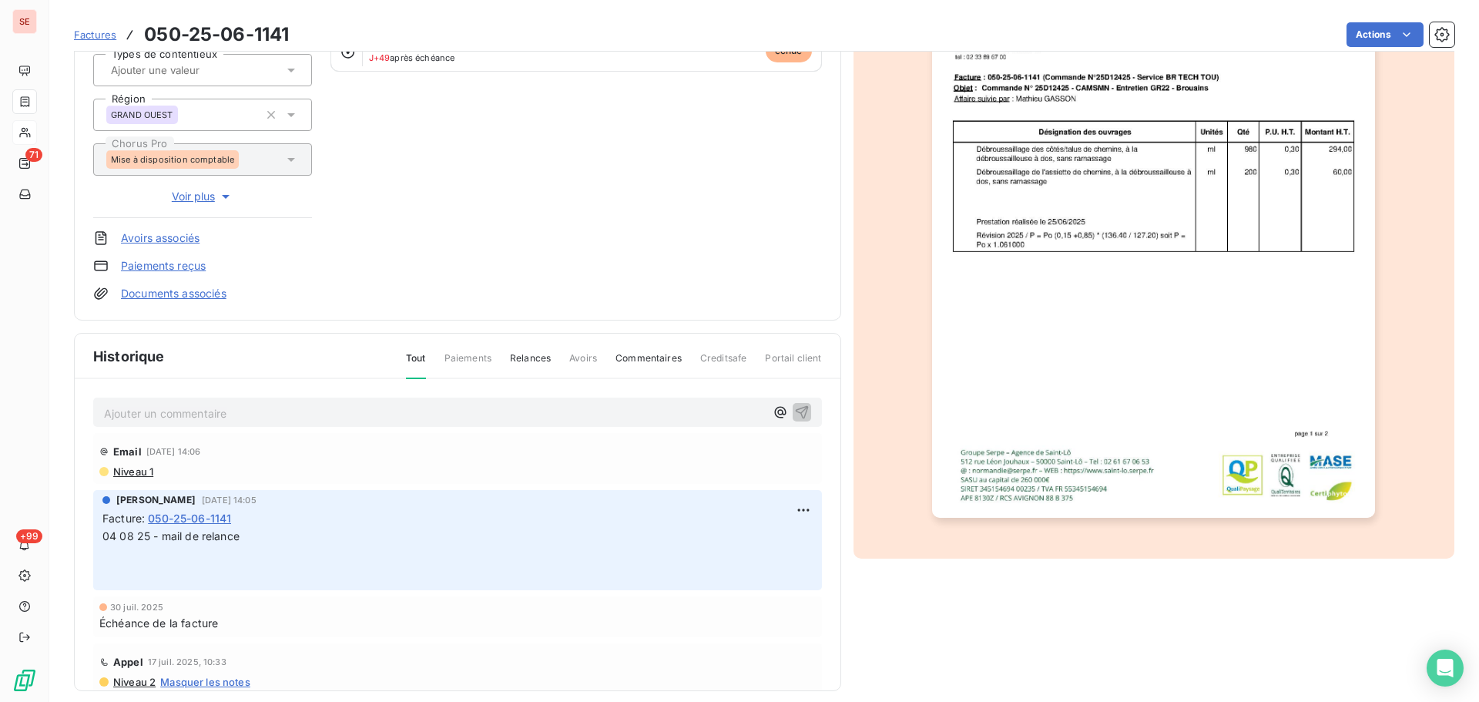
click at [393, 407] on p "Ajouter un commentaire ﻿" at bounding box center [434, 413] width 661 height 19
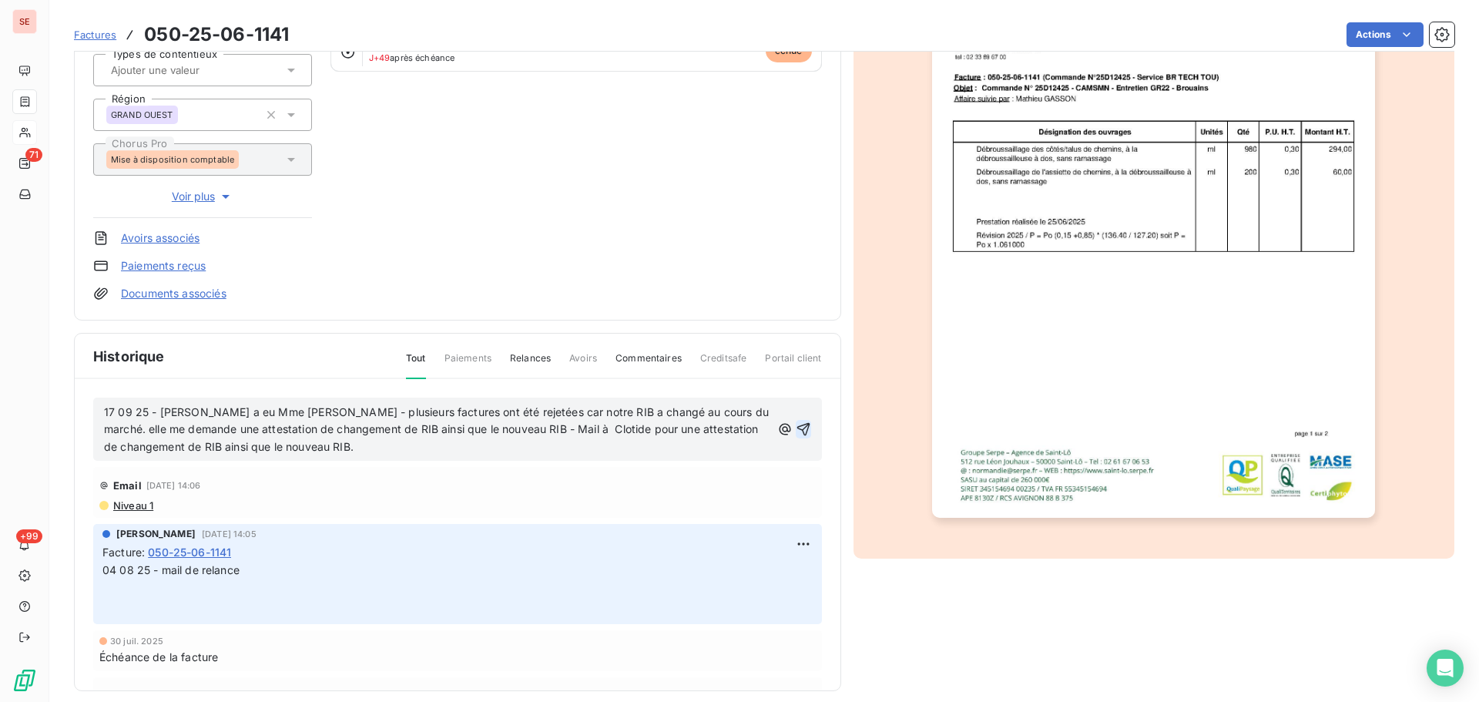
click at [796, 427] on icon "button" at bounding box center [803, 428] width 15 height 15
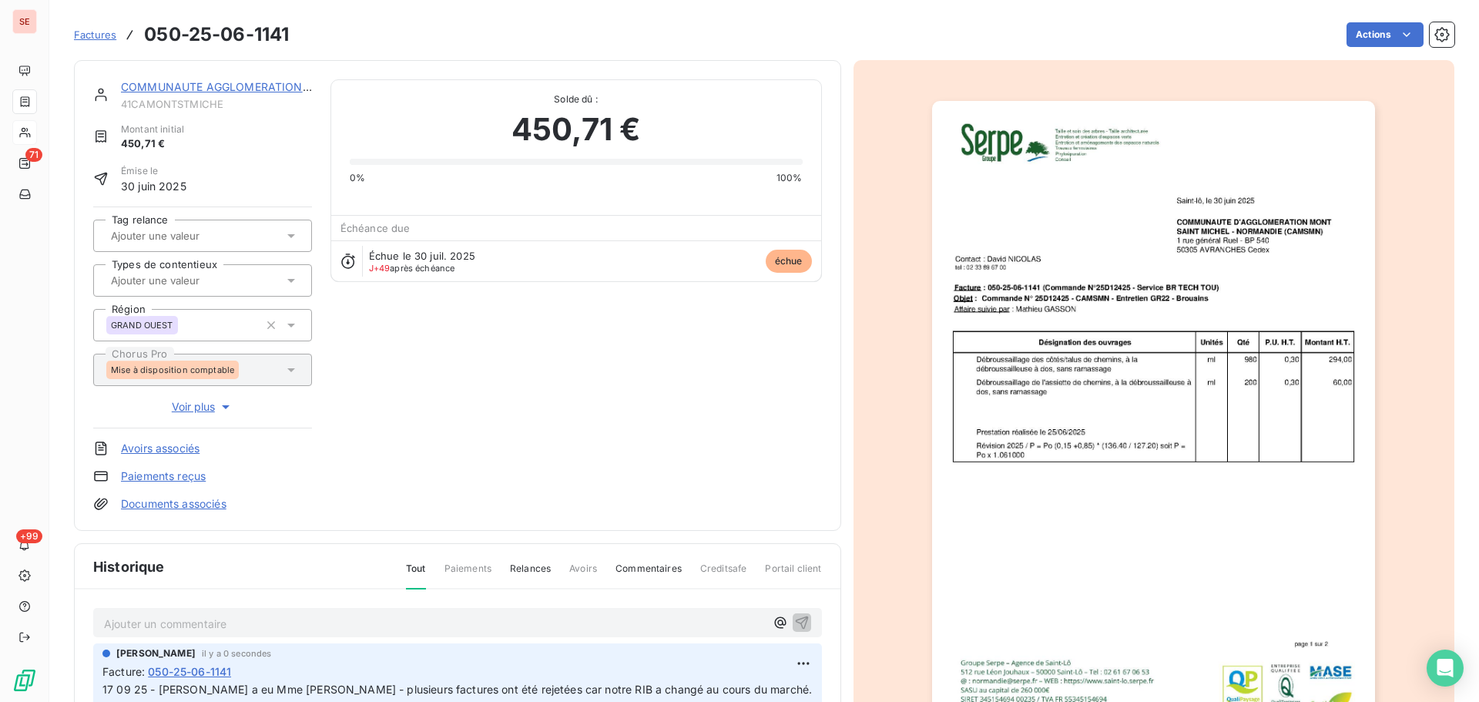
click at [258, 84] on link "COMMUNAUTE AGGLOMERATION [GEOGRAPHIC_DATA]" at bounding box center [269, 86] width 297 height 13
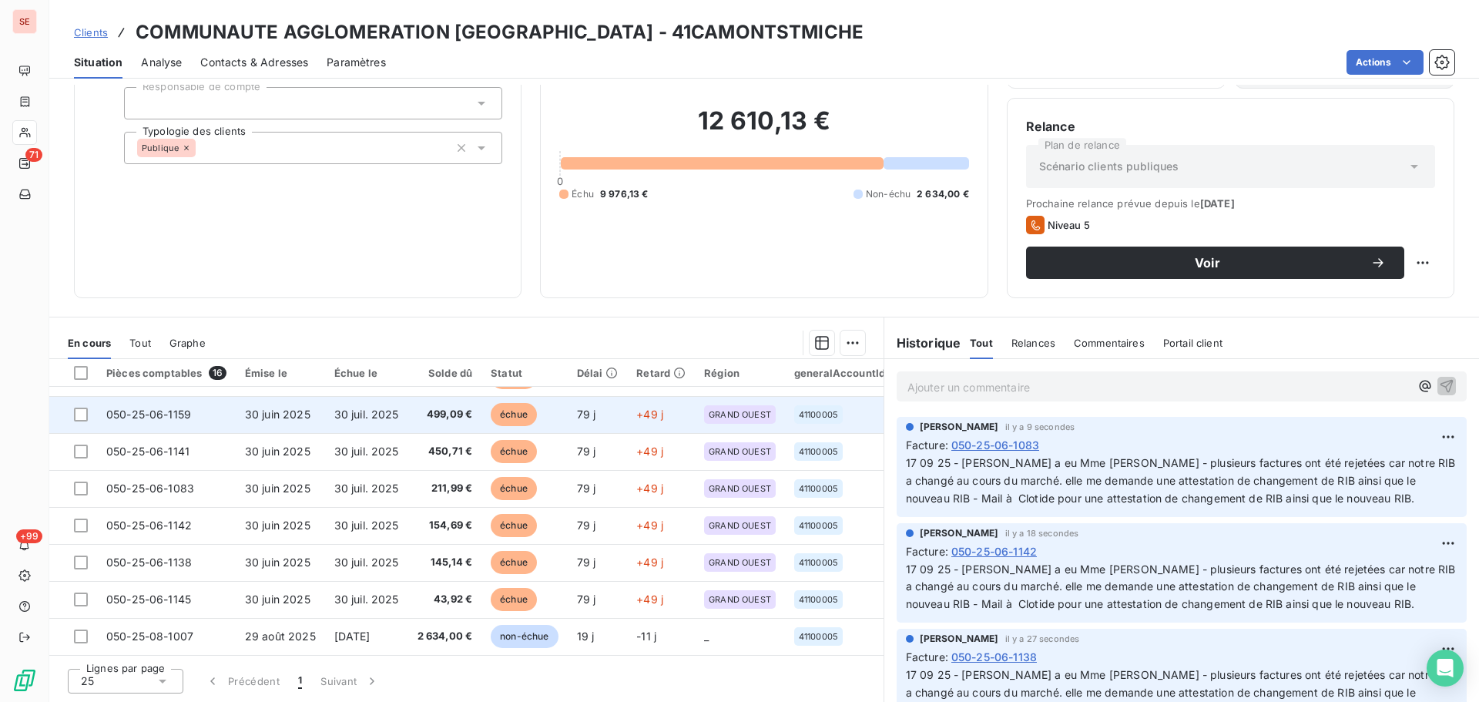
click at [397, 409] on td "30 juil. 2025" at bounding box center [366, 414] width 83 height 37
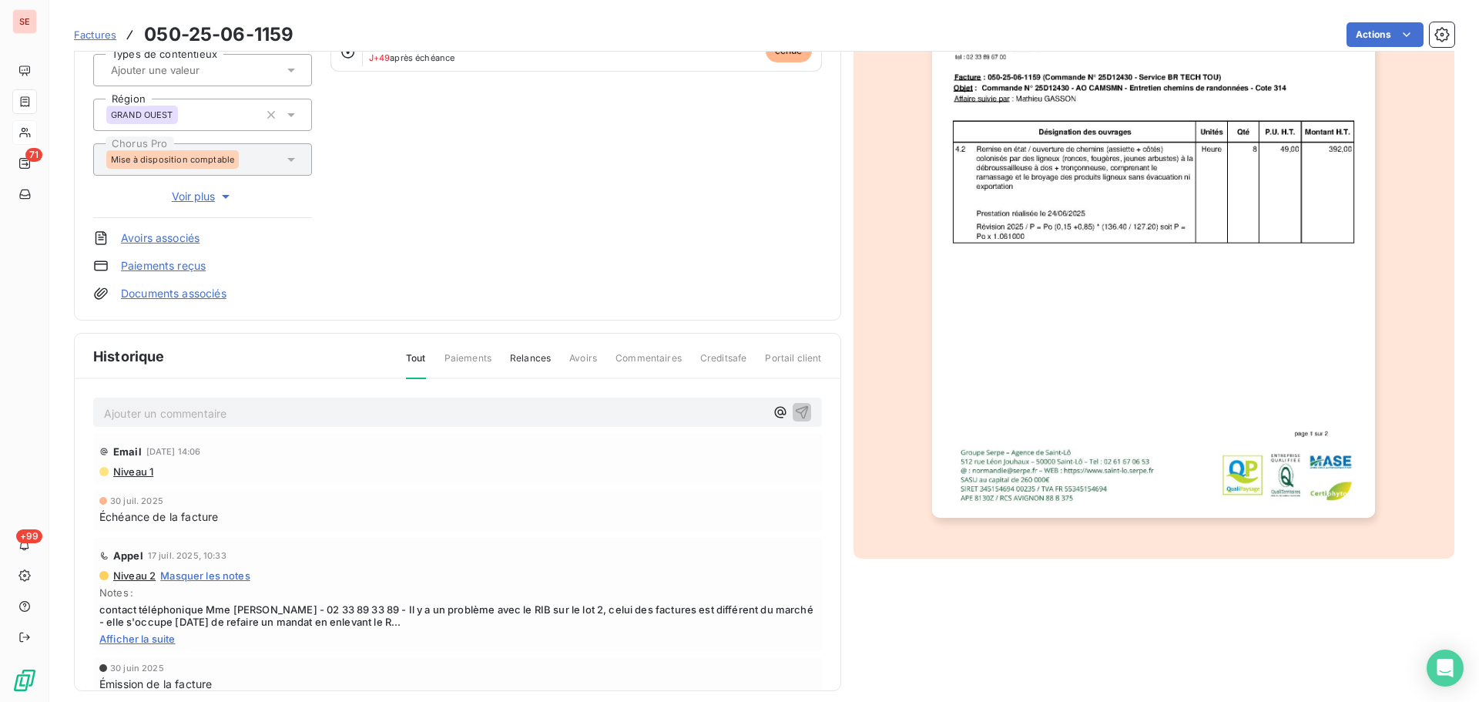
click at [360, 405] on p "Ajouter un commentaire ﻿" at bounding box center [434, 413] width 661 height 19
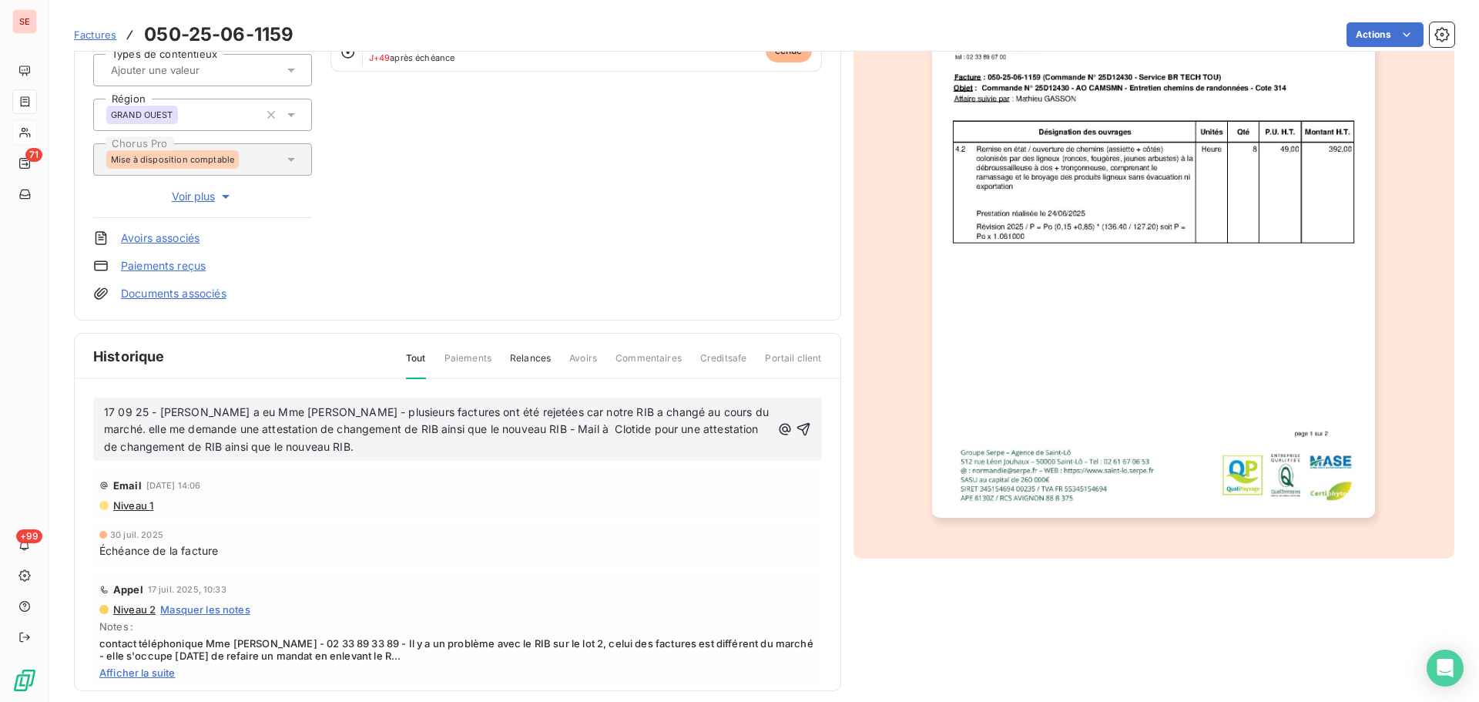
click at [796, 422] on icon "button" at bounding box center [803, 428] width 15 height 15
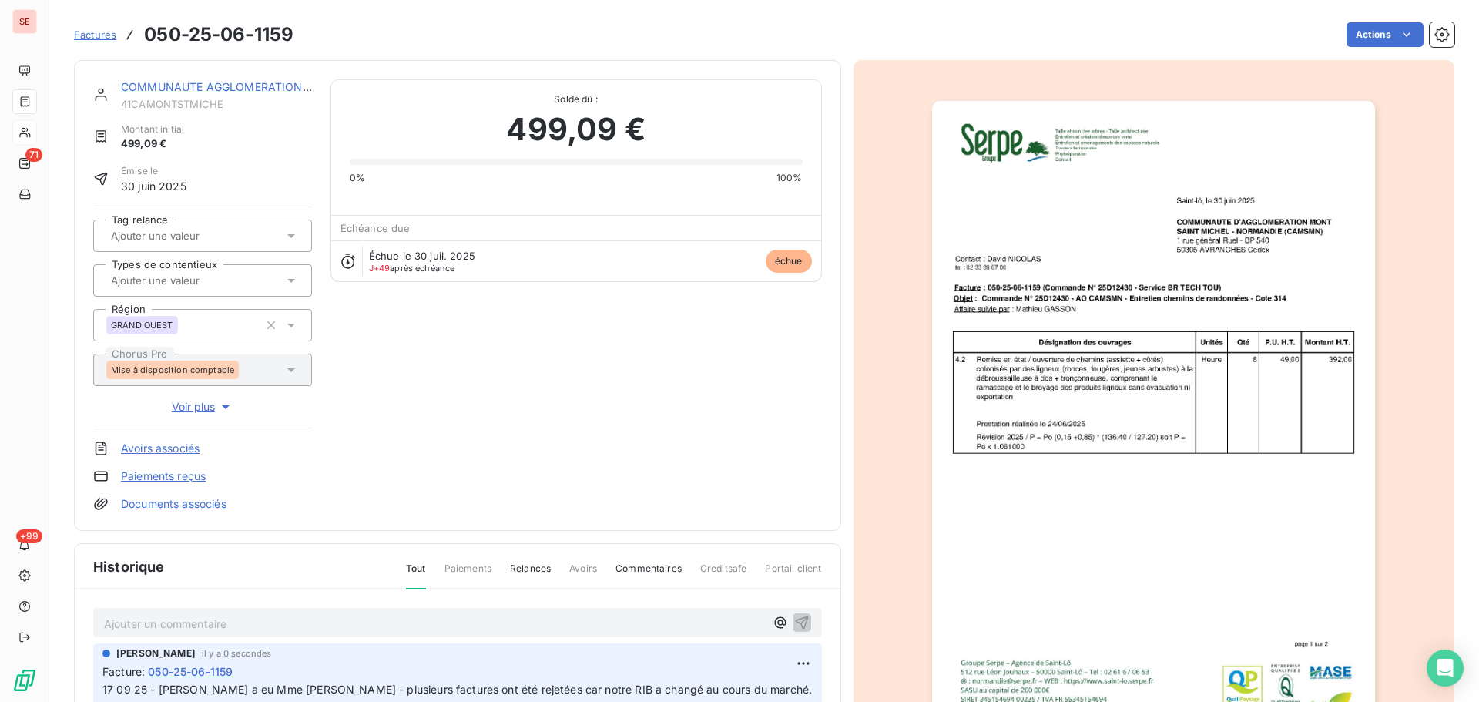
click at [206, 85] on link "COMMUNAUTE AGGLOMERATION [GEOGRAPHIC_DATA]" at bounding box center [269, 86] width 297 height 13
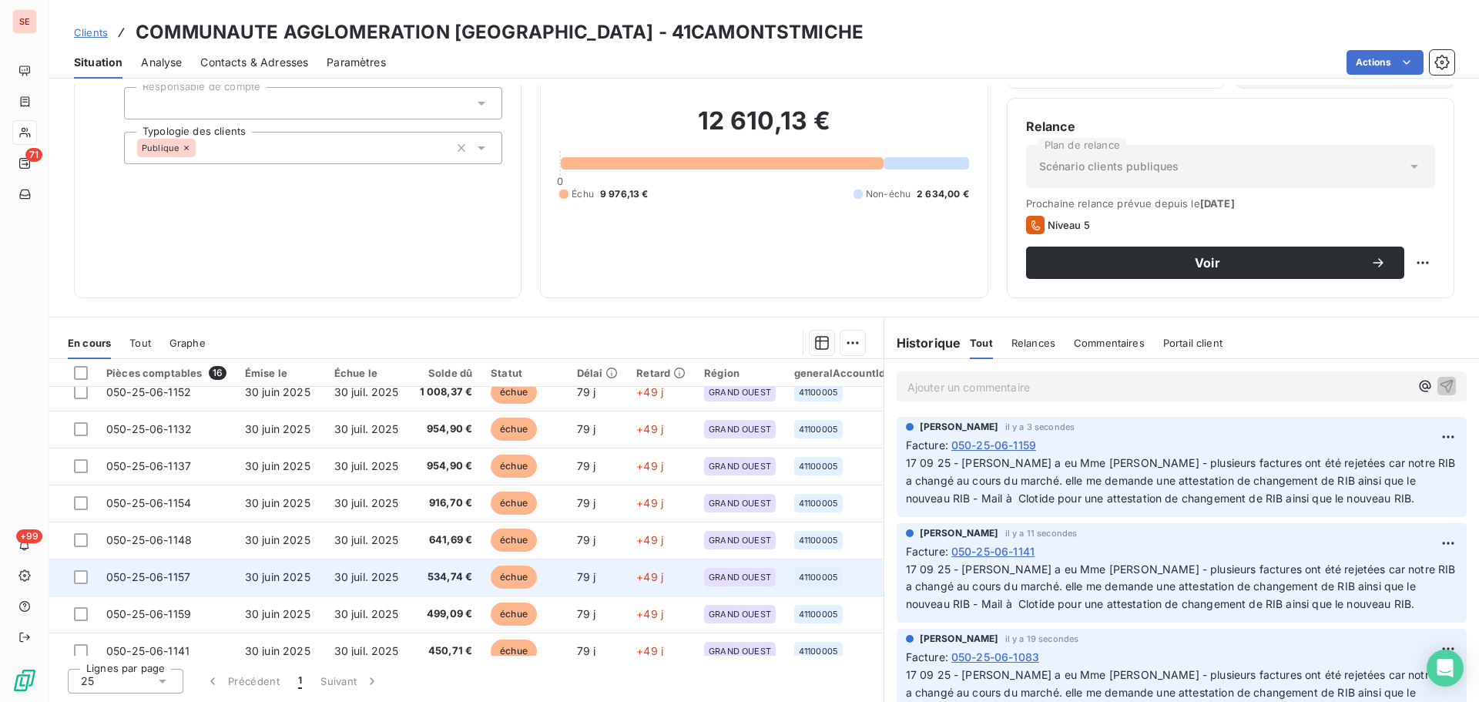
click at [438, 591] on td "534,74 €" at bounding box center [445, 576] width 74 height 37
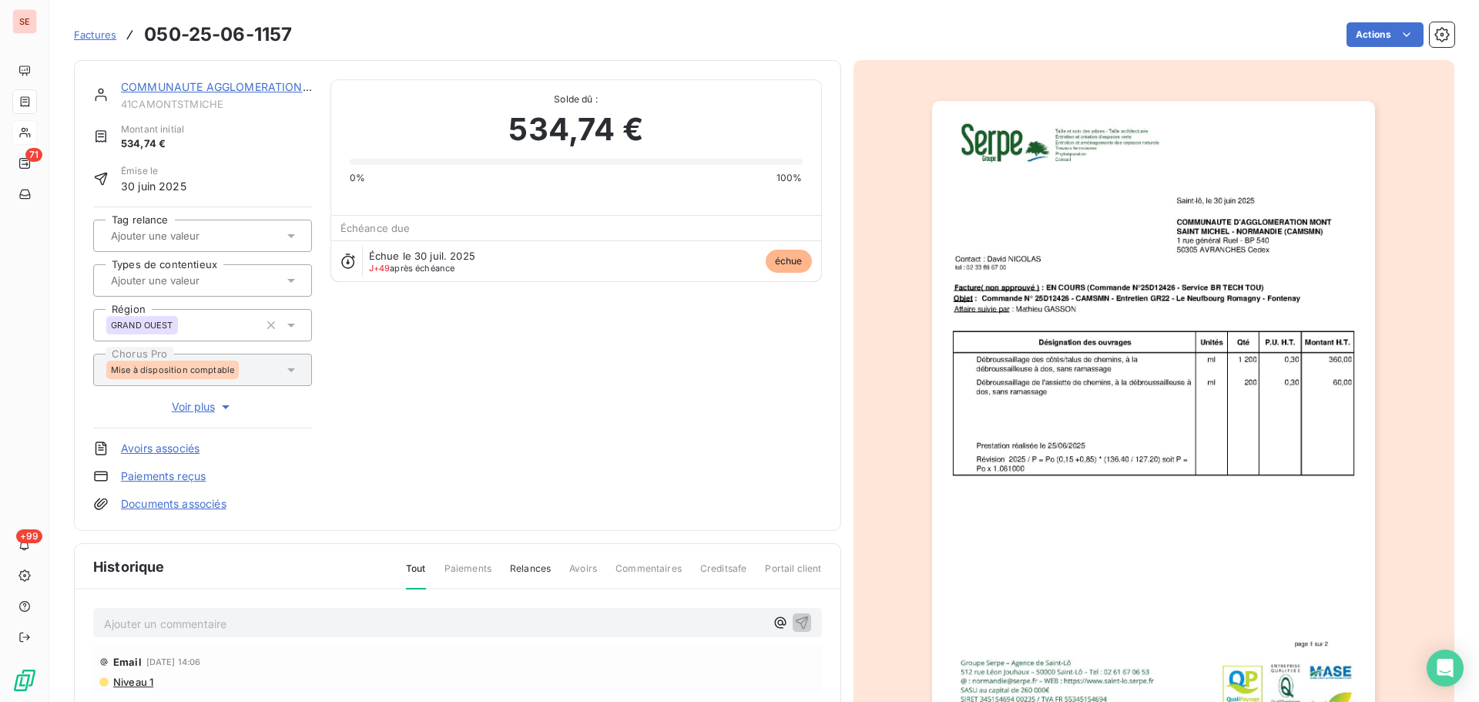
click at [334, 612] on div "Ajouter un commentaire ﻿" at bounding box center [434, 622] width 661 height 21
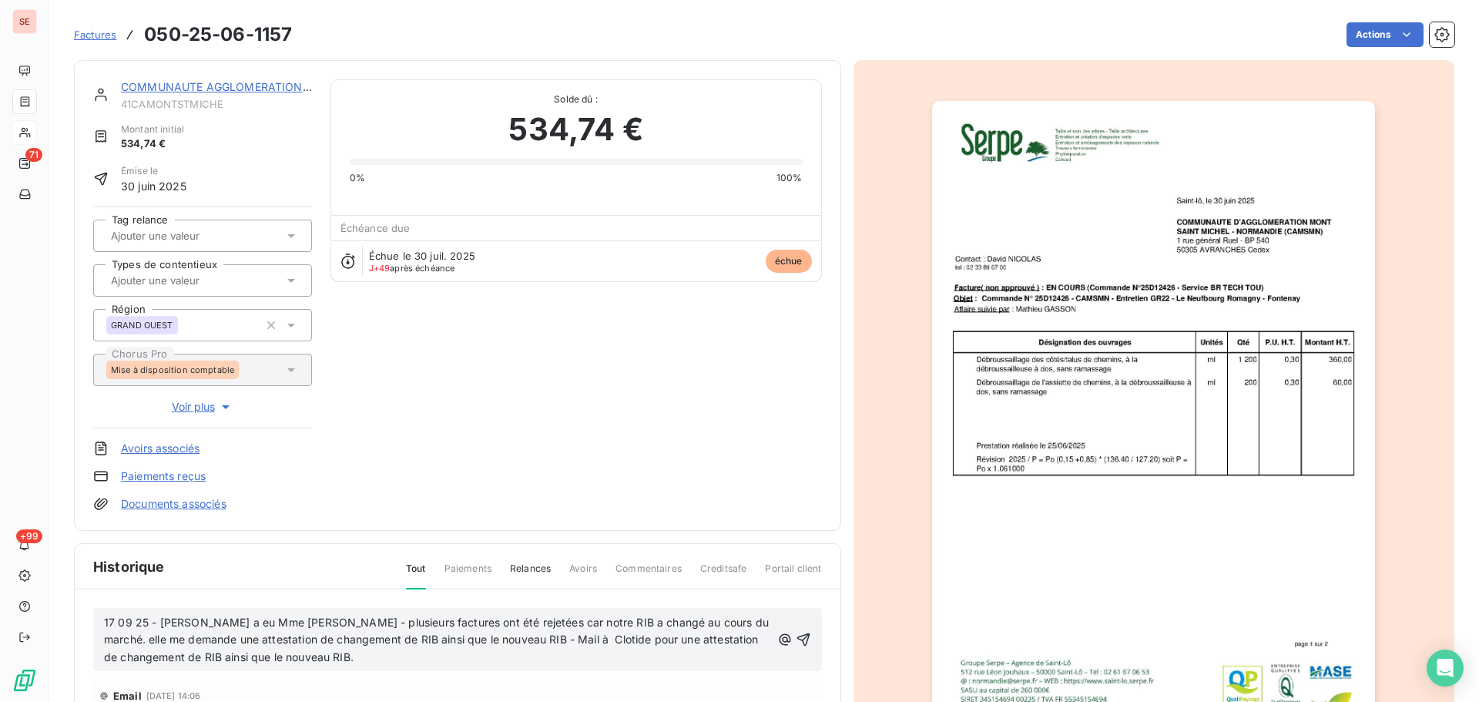
click at [796, 636] on icon "button" at bounding box center [803, 639] width 15 height 15
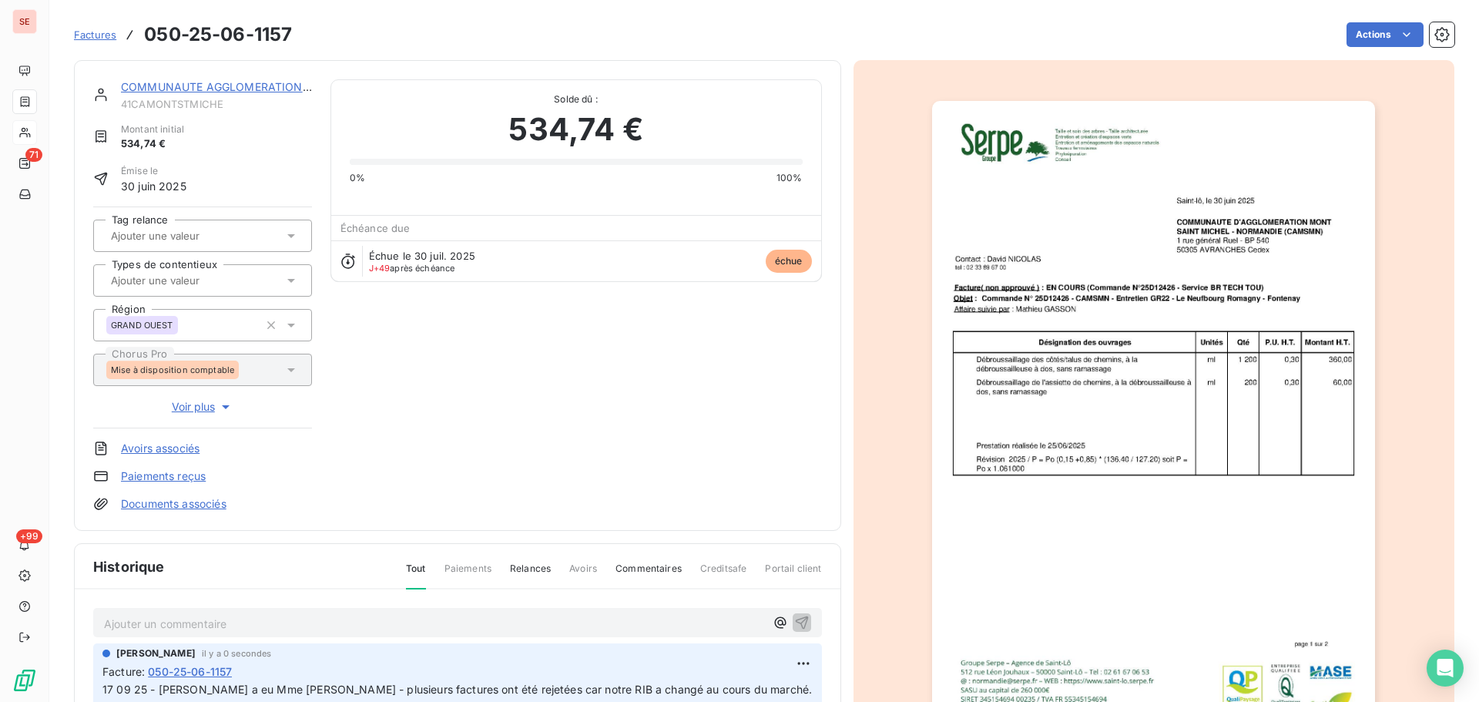
click at [267, 88] on link "COMMUNAUTE AGGLOMERATION [GEOGRAPHIC_DATA]" at bounding box center [269, 86] width 297 height 13
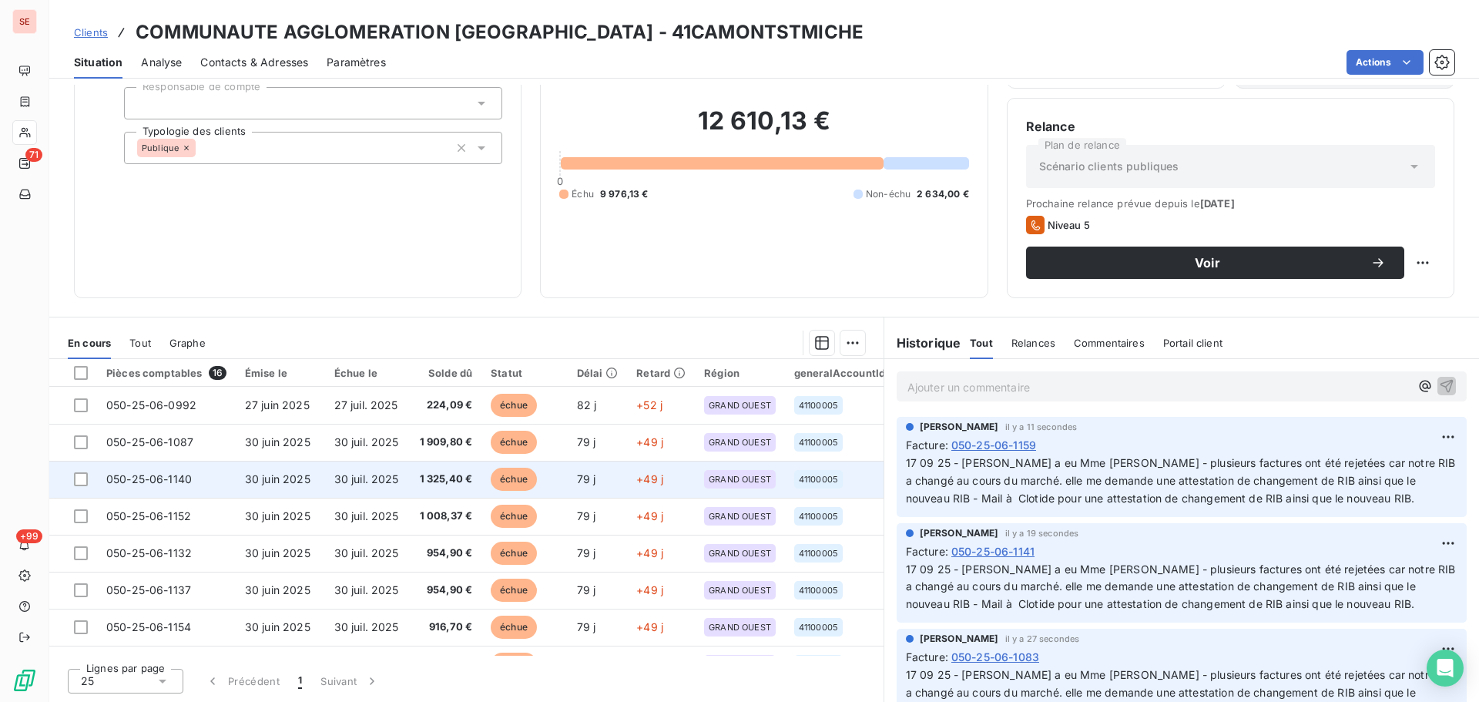
scroll to position [35, 0]
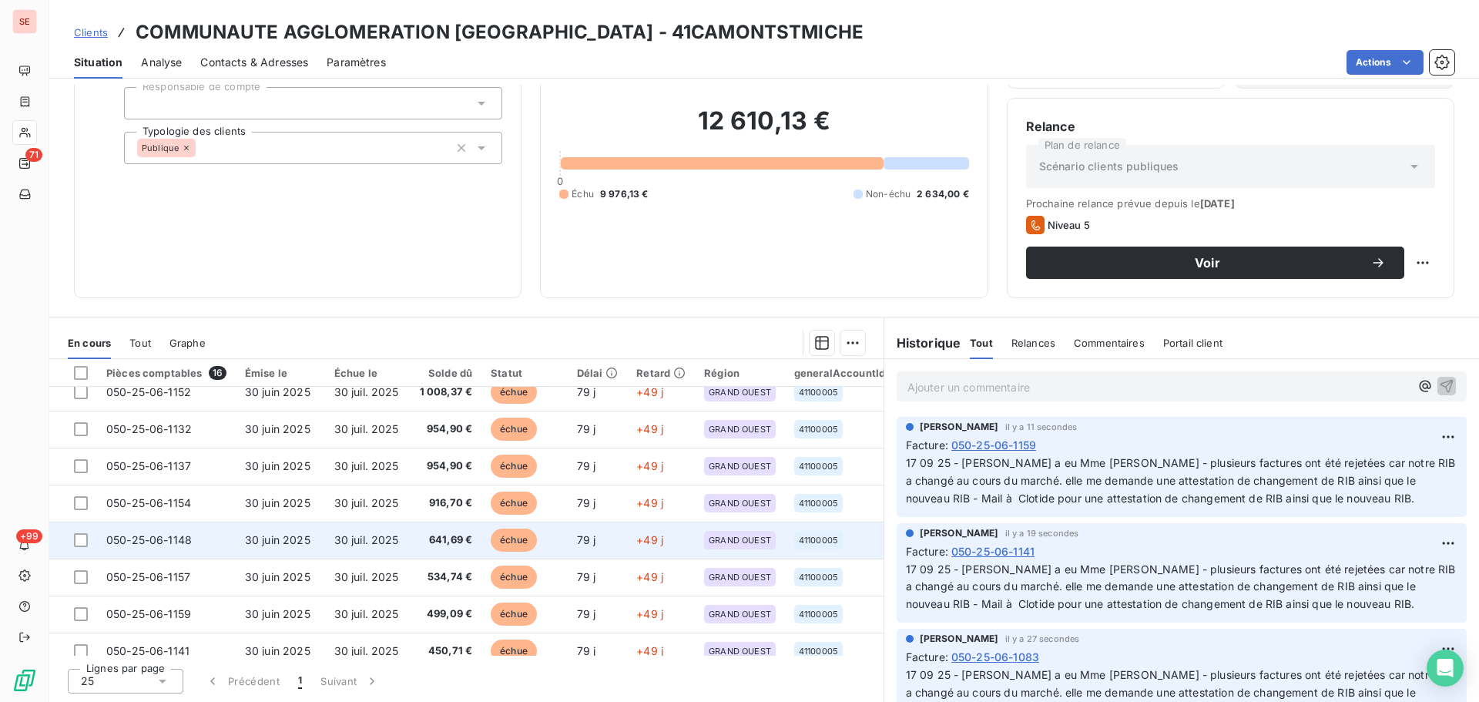
click at [459, 541] on span "641,69 €" at bounding box center [444, 539] width 55 height 15
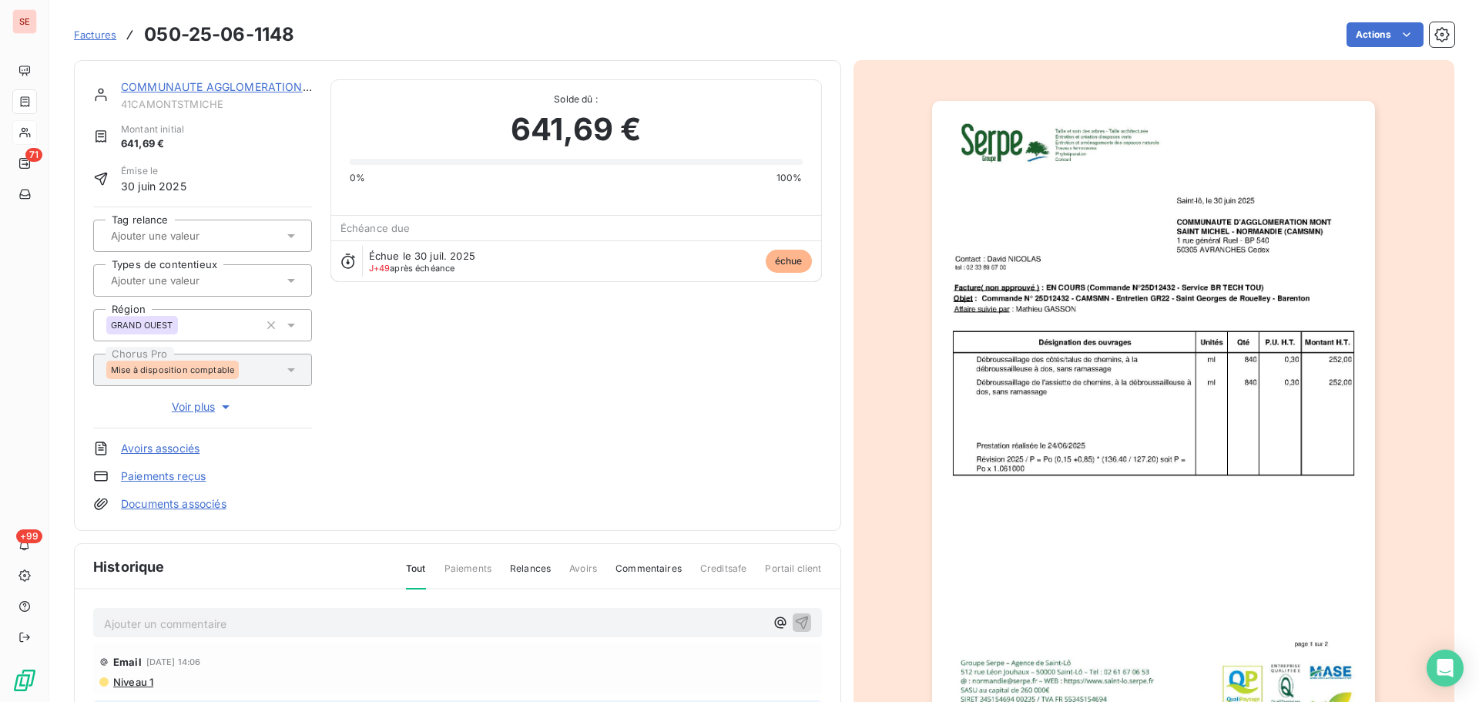
click at [302, 631] on p "Ajouter un commentaire ﻿" at bounding box center [434, 623] width 661 height 19
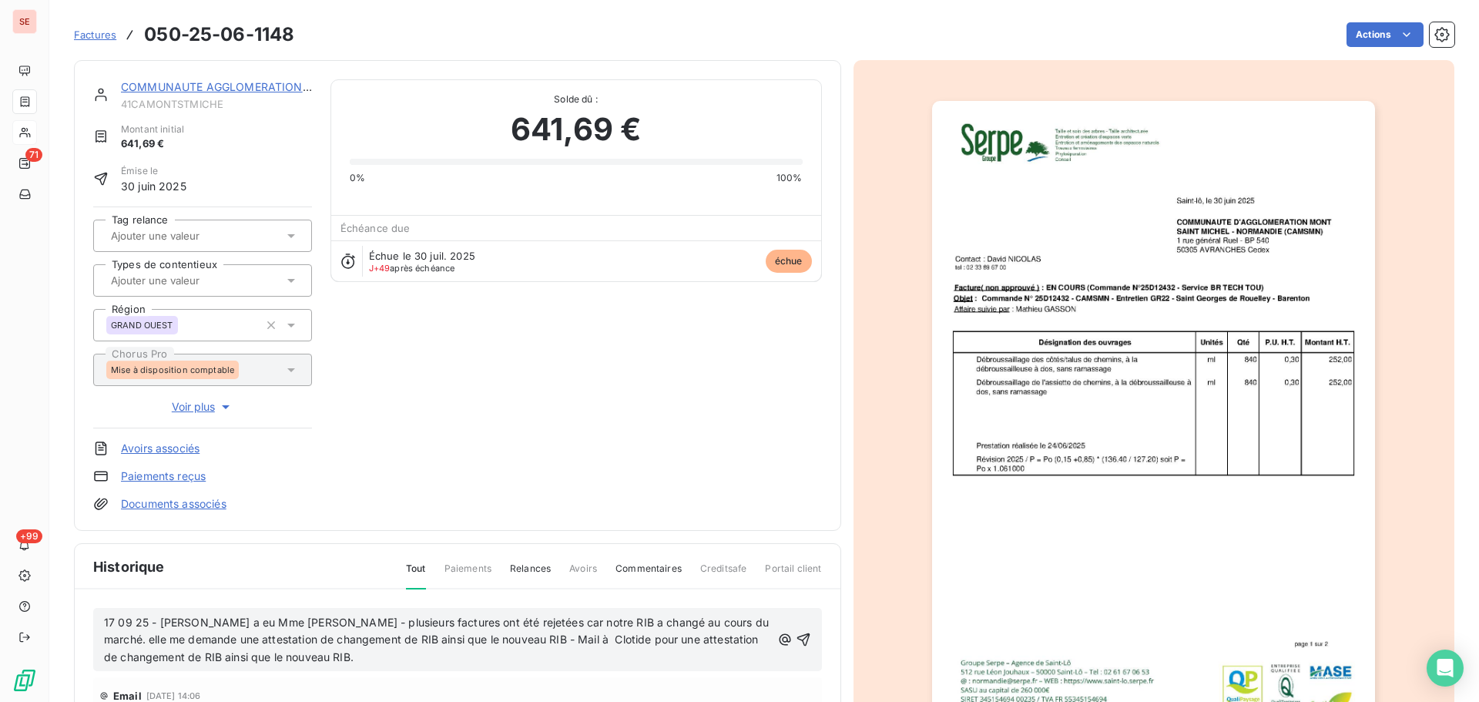
drag, startPoint x: 787, startPoint y: 636, endPoint x: 726, endPoint y: 573, distance: 88.2
click at [796, 635] on icon "button" at bounding box center [803, 639] width 15 height 15
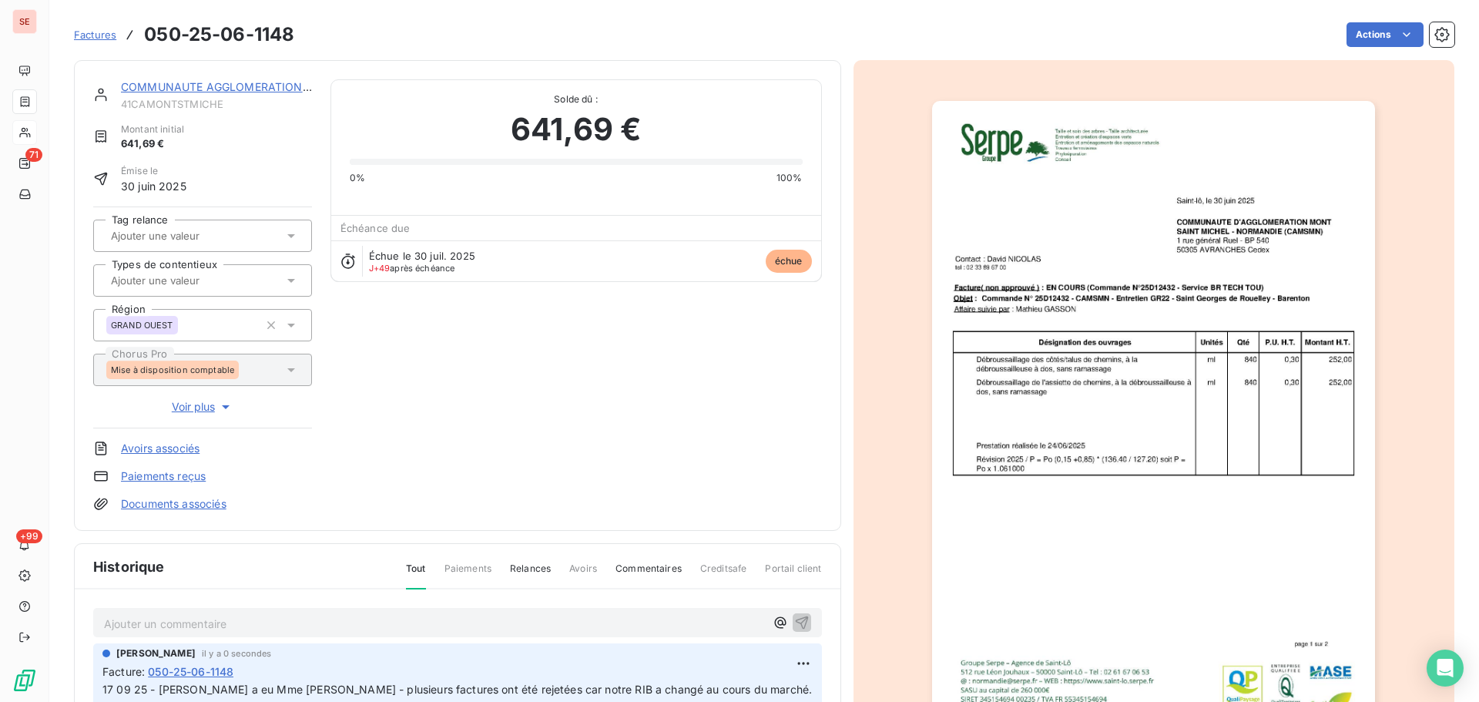
click at [231, 84] on link "COMMUNAUTE AGGLOMERATION [GEOGRAPHIC_DATA]" at bounding box center [269, 86] width 297 height 13
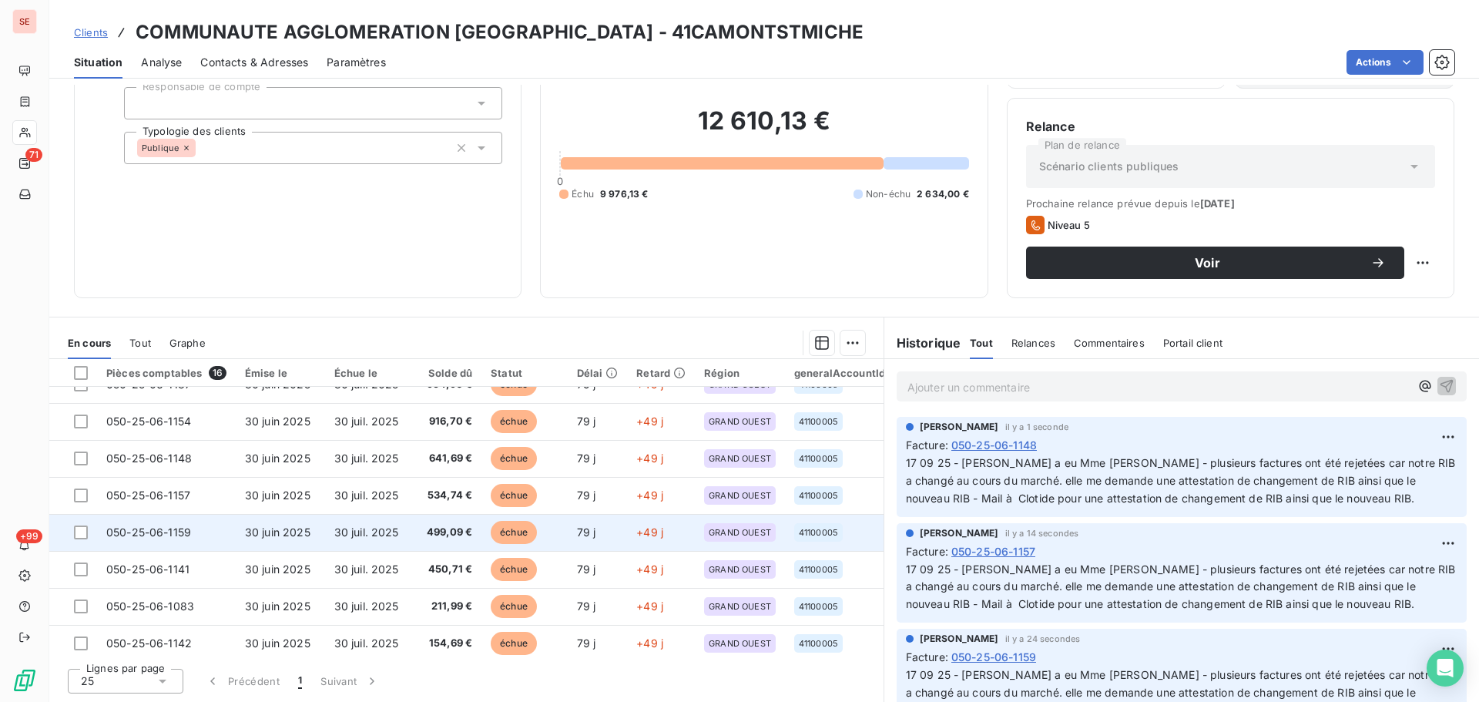
click at [445, 546] on td "499,09 €" at bounding box center [445, 532] width 74 height 37
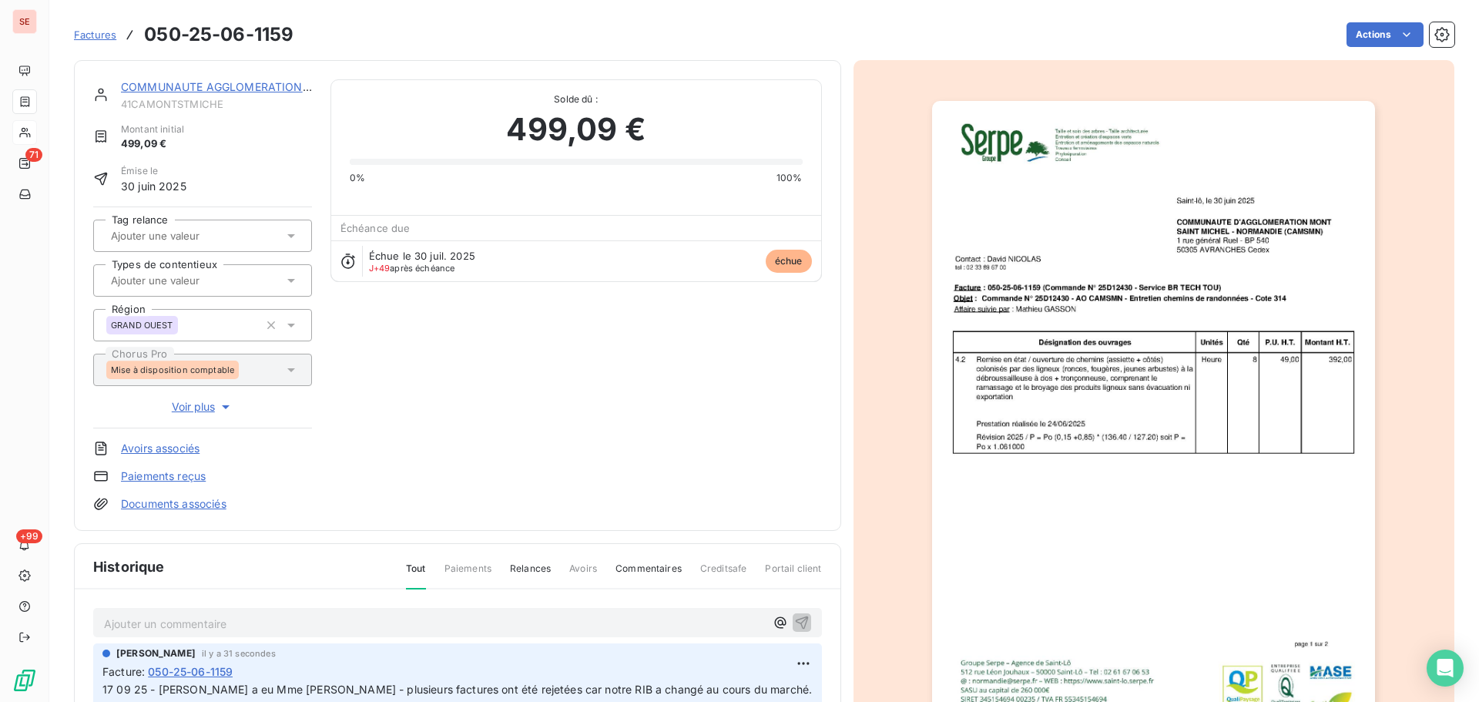
click at [194, 81] on link "COMMUNAUTE AGGLOMERATION [GEOGRAPHIC_DATA]" at bounding box center [269, 86] width 297 height 13
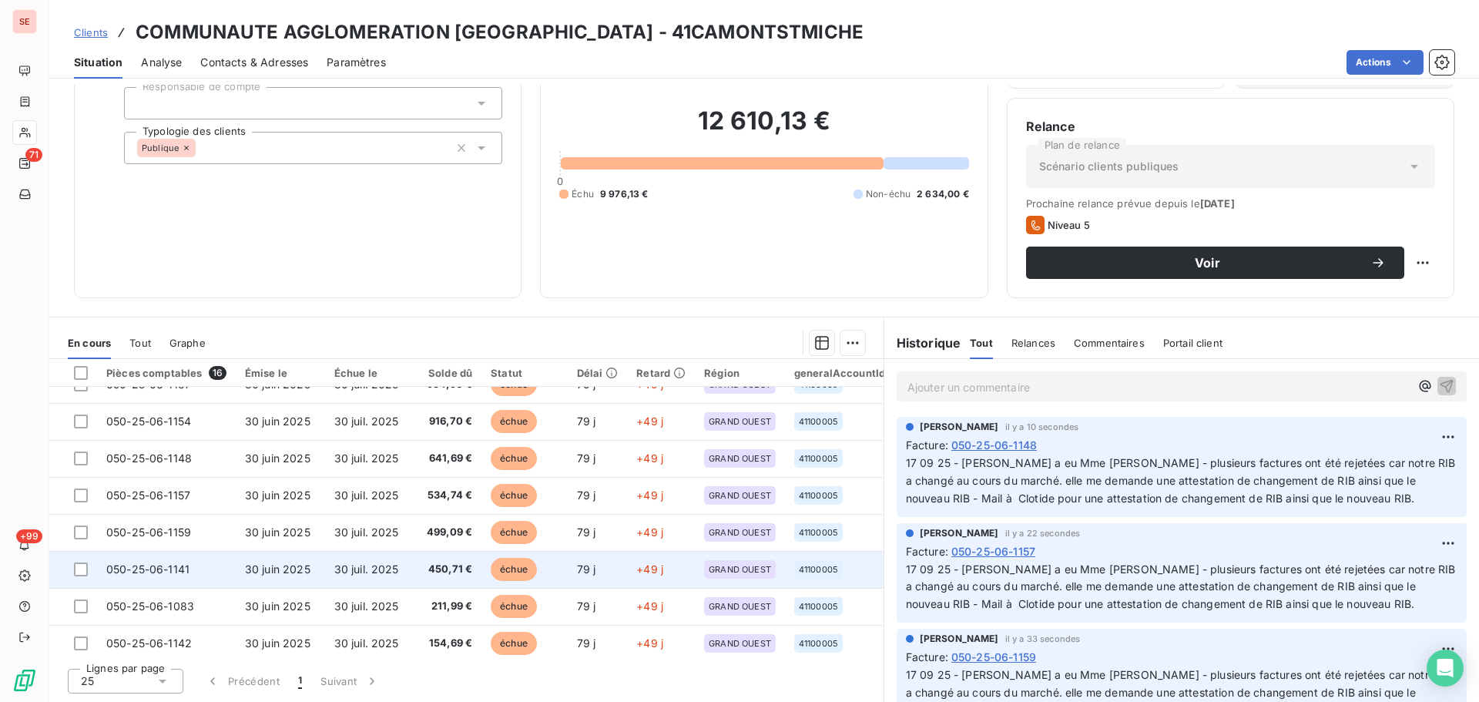
click at [404, 562] on td "30 juil. 2025" at bounding box center [366, 569] width 83 height 37
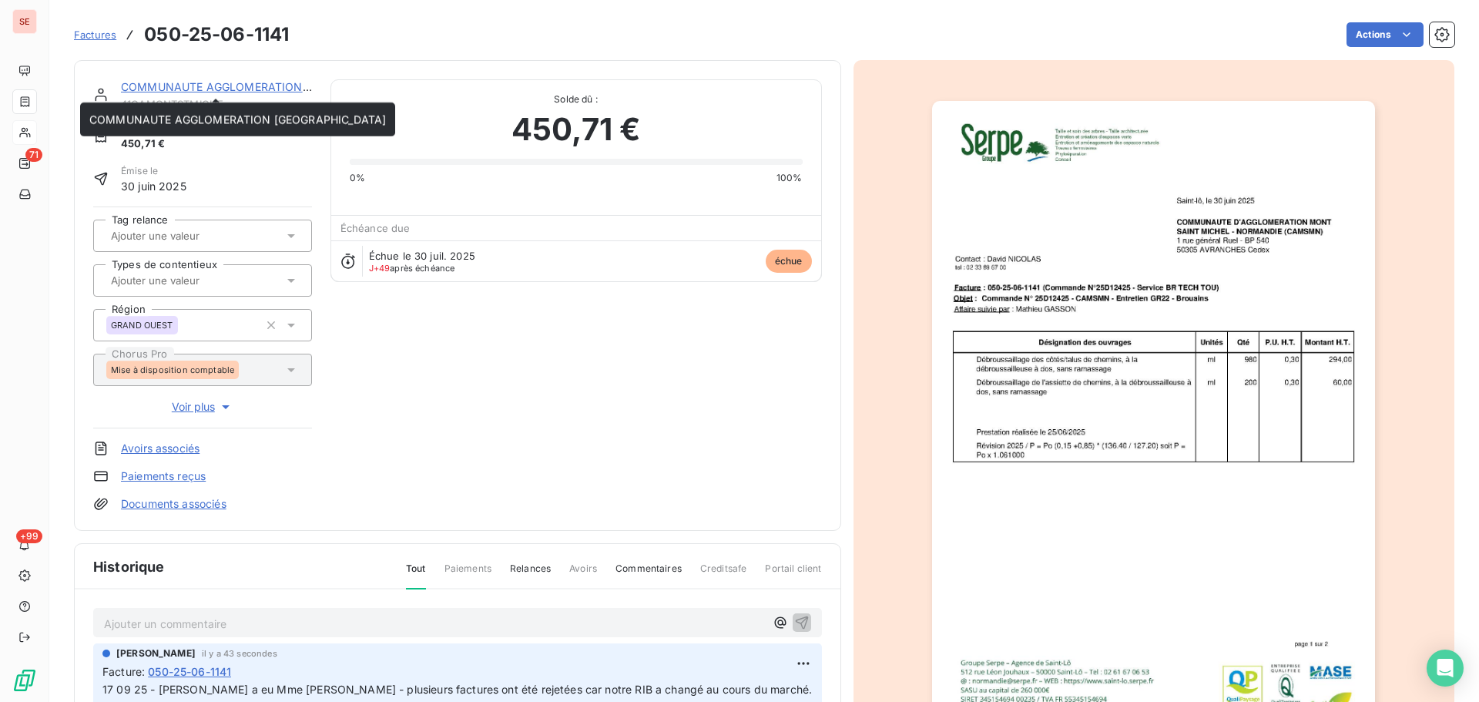
click at [196, 82] on link "COMMUNAUTE AGGLOMERATION [GEOGRAPHIC_DATA]" at bounding box center [269, 86] width 297 height 13
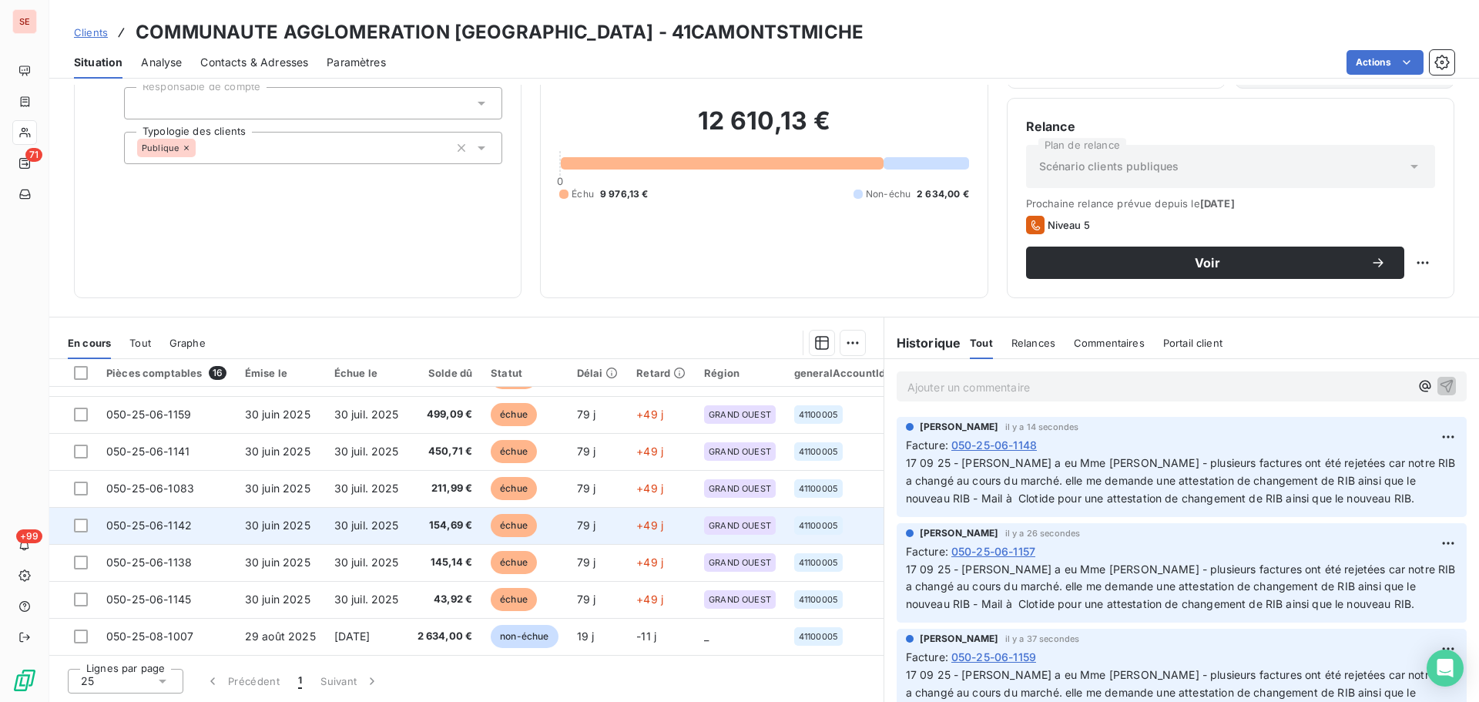
click at [448, 518] on span "154,69 €" at bounding box center [444, 525] width 55 height 15
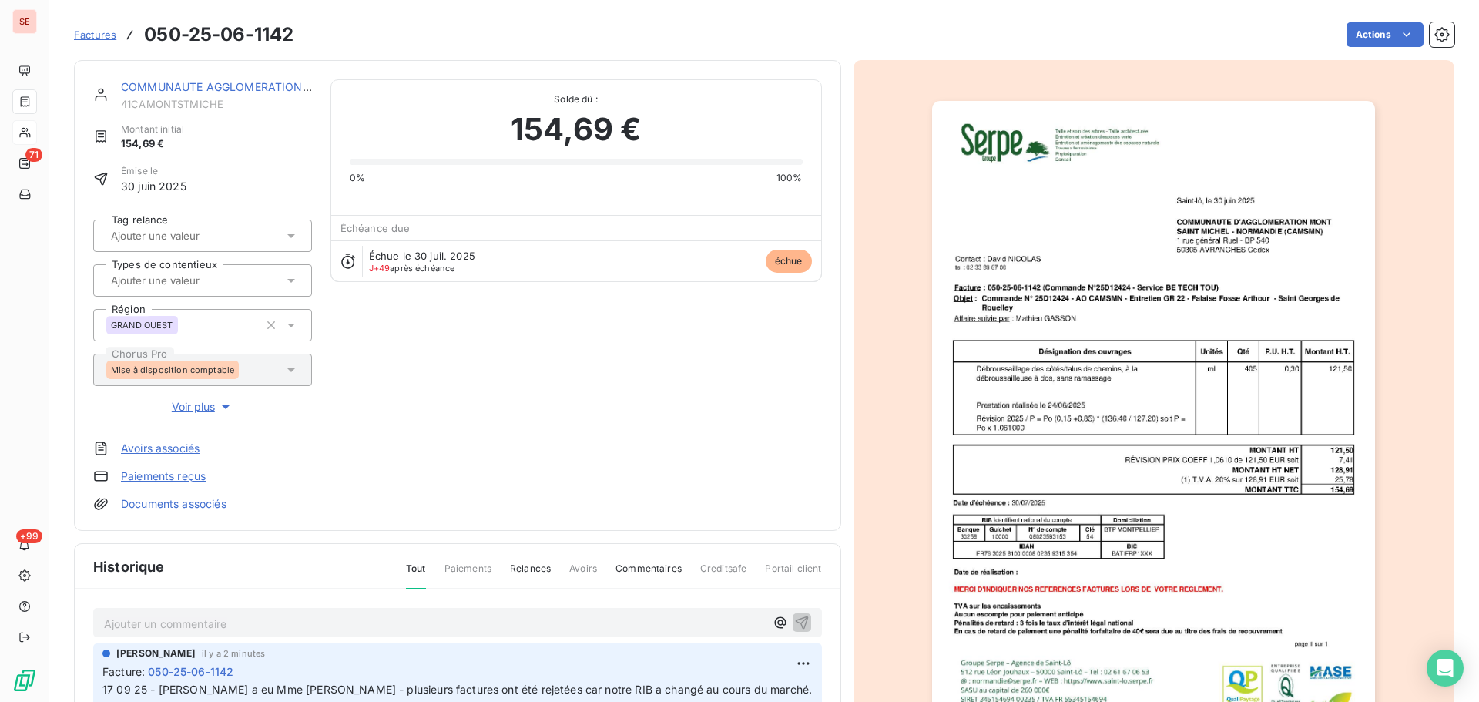
click at [251, 79] on div "COMMUNAUTE AGGLOMERATION [GEOGRAPHIC_DATA]" at bounding box center [216, 86] width 191 height 15
click at [256, 89] on link "COMMUNAUTE AGGLOMERATION [GEOGRAPHIC_DATA]" at bounding box center [269, 86] width 297 height 13
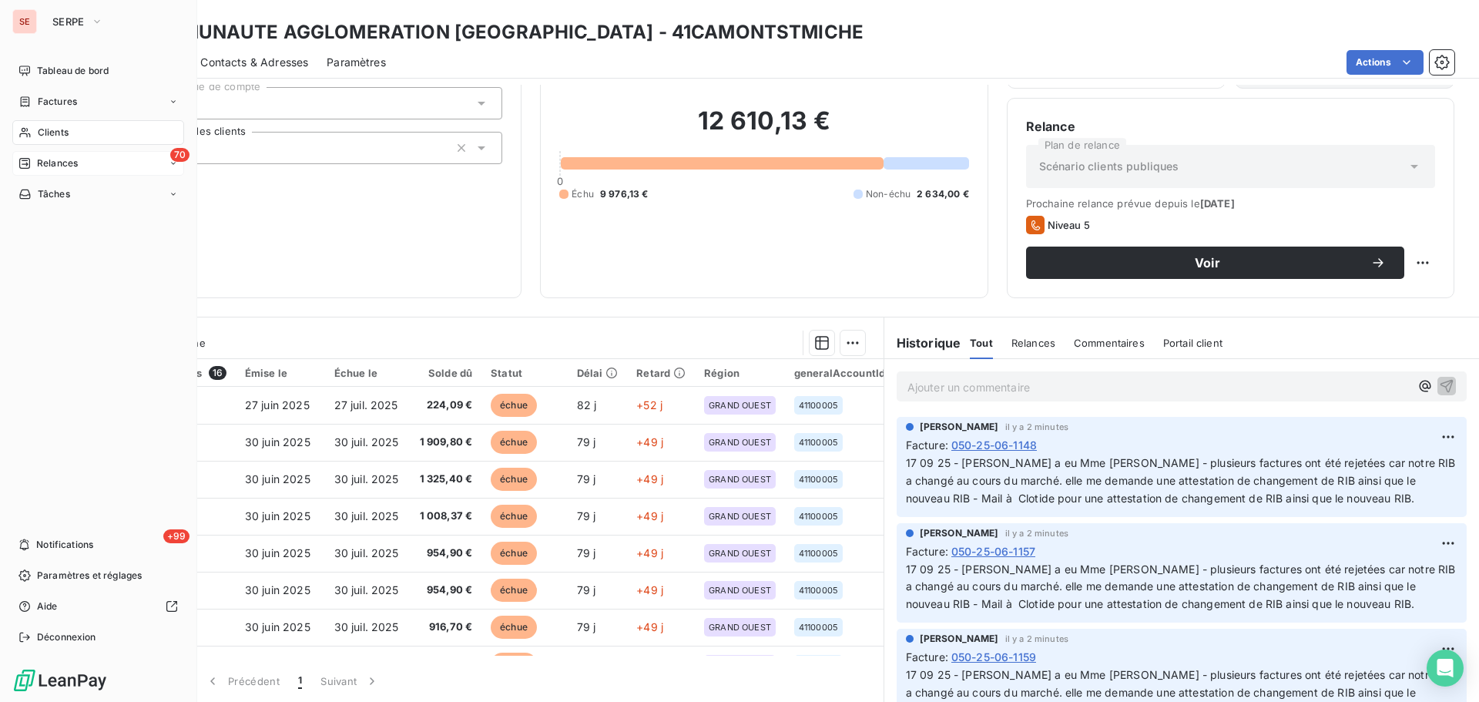
click at [52, 168] on span "Relances" at bounding box center [57, 163] width 41 height 14
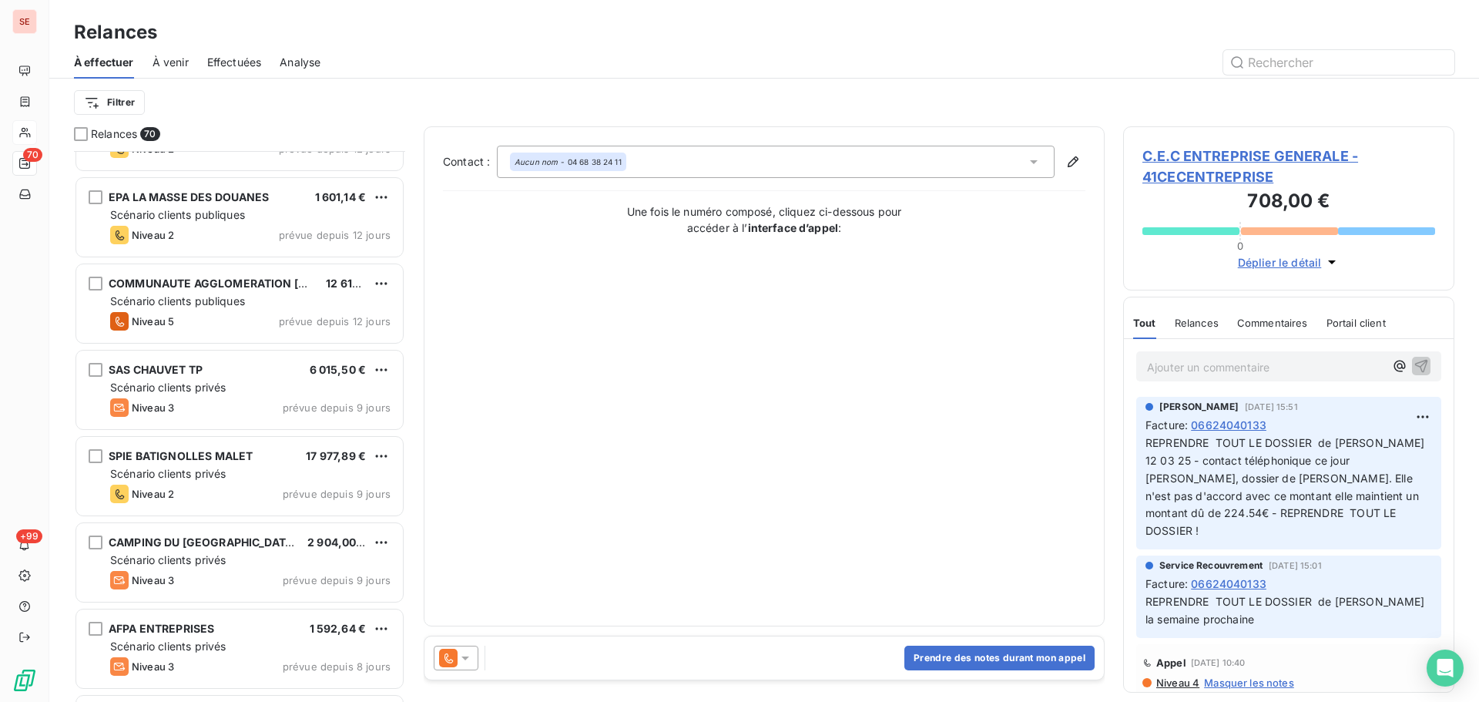
scroll to position [4109, 0]
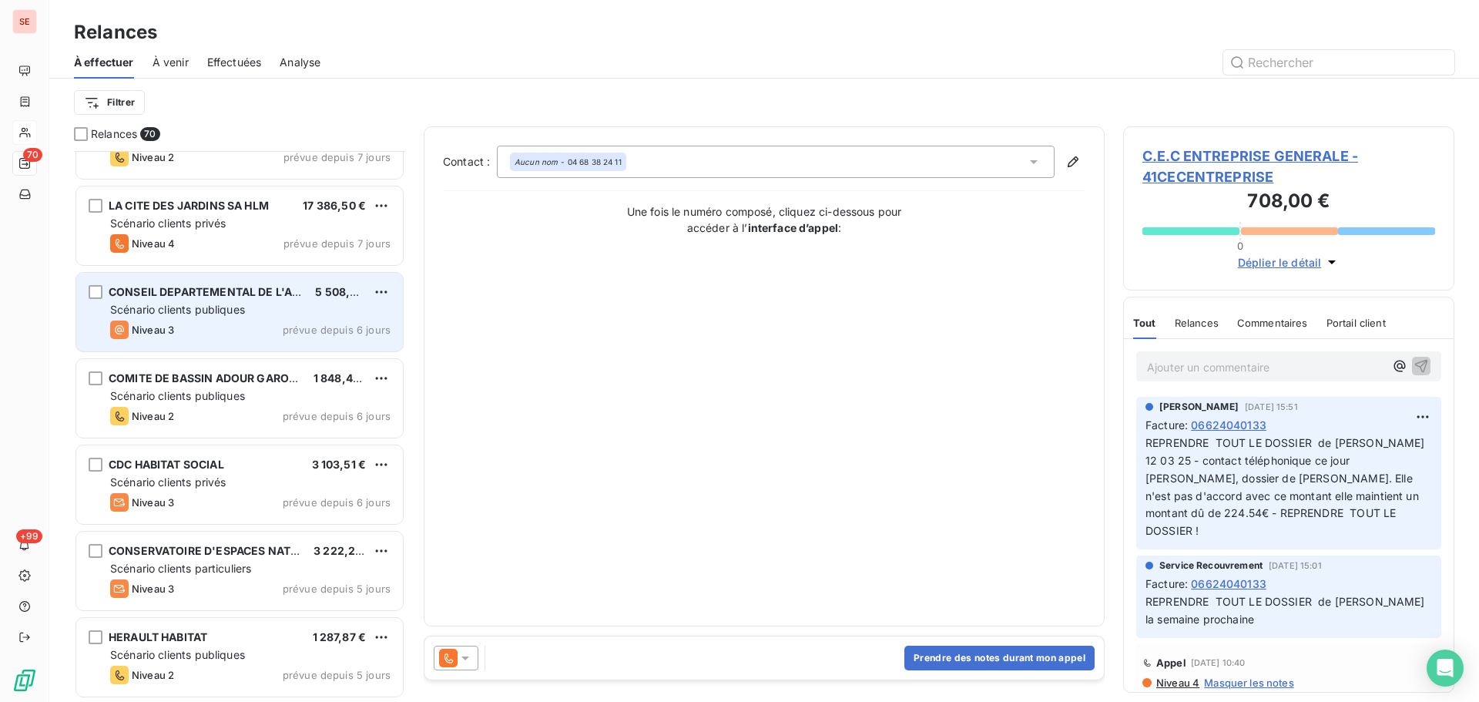
click at [317, 332] on span "prévue depuis 6 jours" at bounding box center [337, 330] width 108 height 12
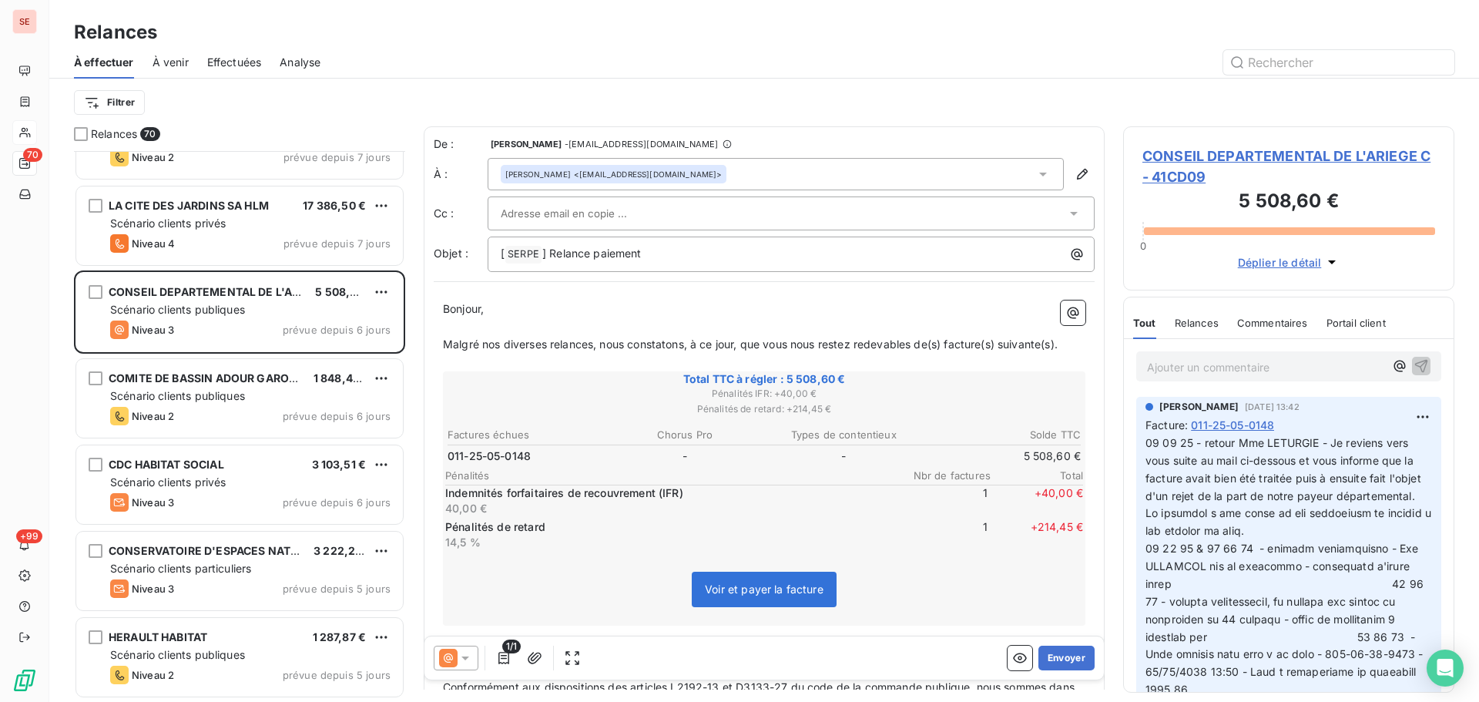
click at [1264, 163] on span "CONSEIL DEPARTEMENTAL DE L'ARIEGE C - 41CD09" at bounding box center [1288, 167] width 293 height 42
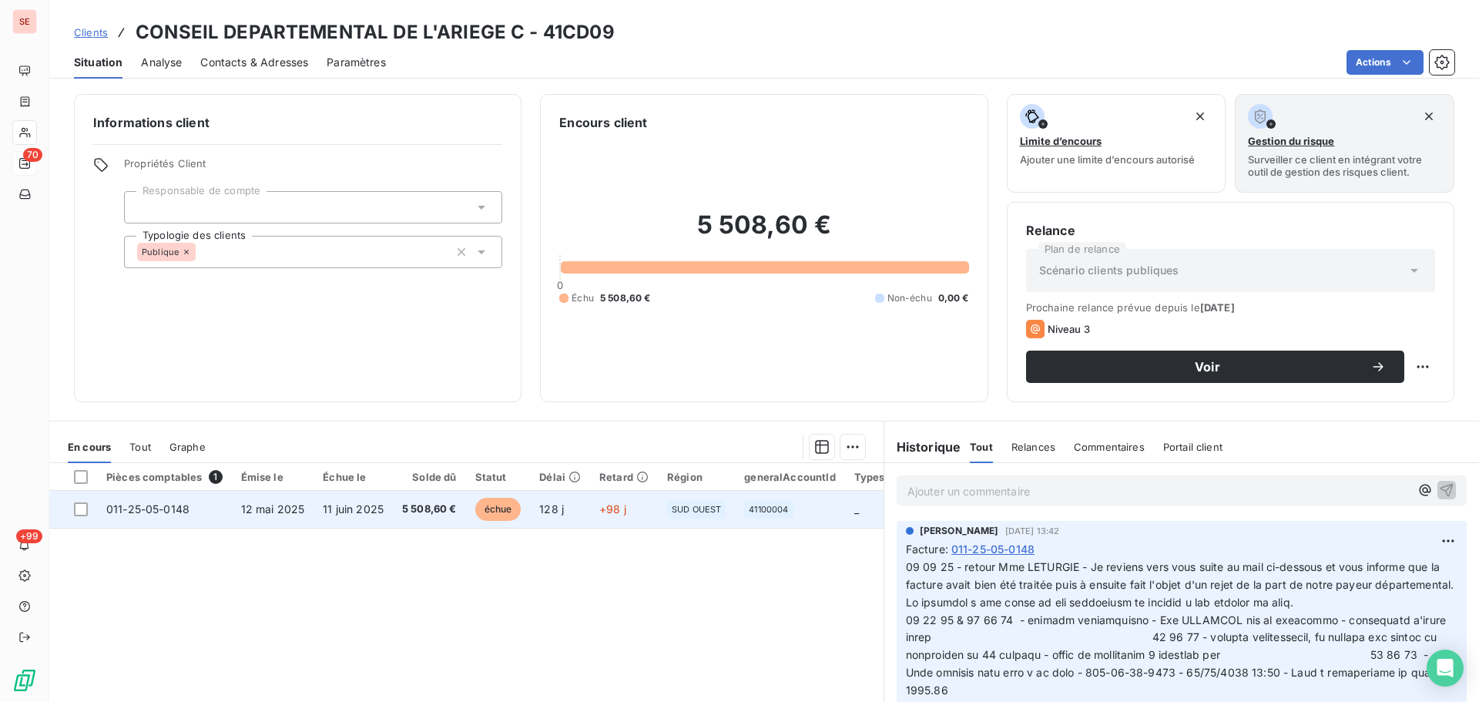
click at [427, 516] on span "5 508,60 €" at bounding box center [429, 508] width 55 height 15
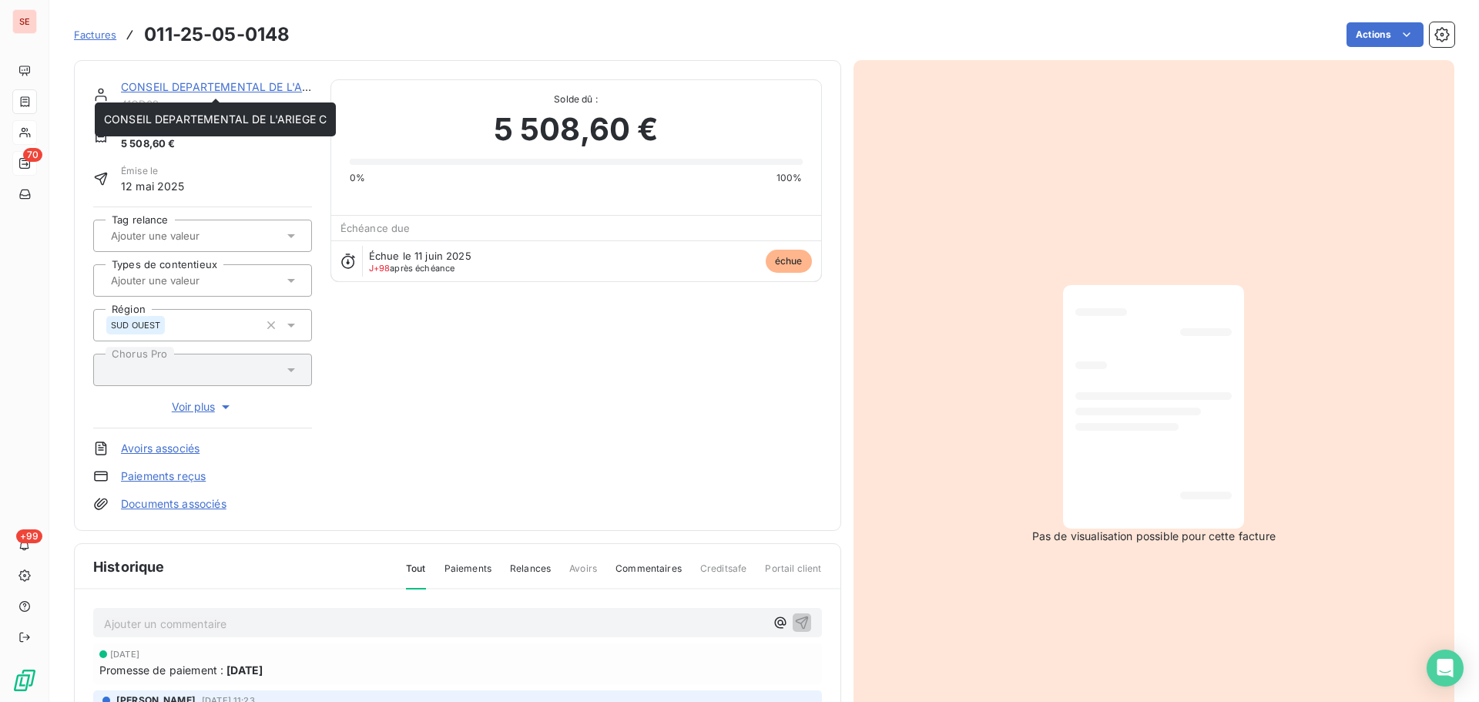
click at [178, 92] on link "CONSEIL DEPARTEMENTAL DE L'ARIEGE C" at bounding box center [232, 86] width 223 height 13
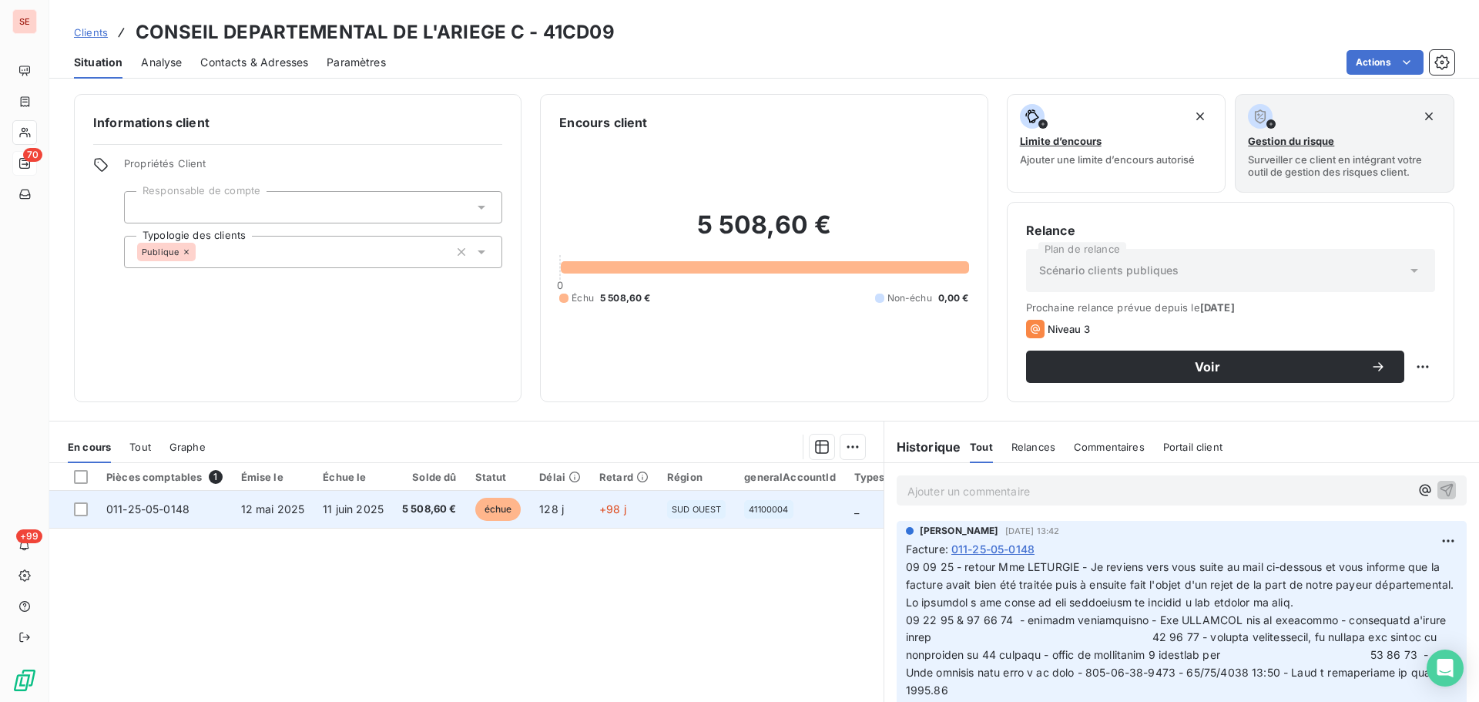
click at [357, 499] on td "11 juin 2025" at bounding box center [352, 509] width 79 height 37
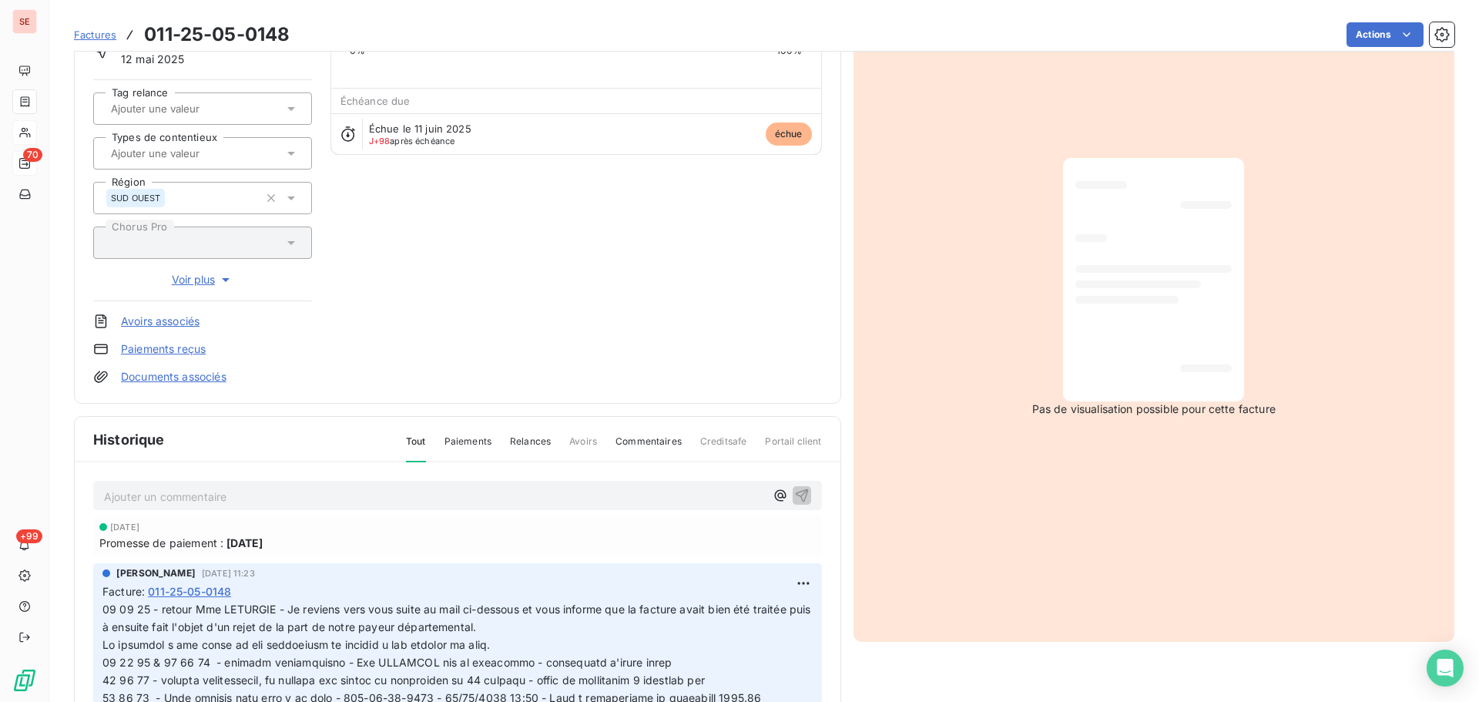
scroll to position [225, 0]
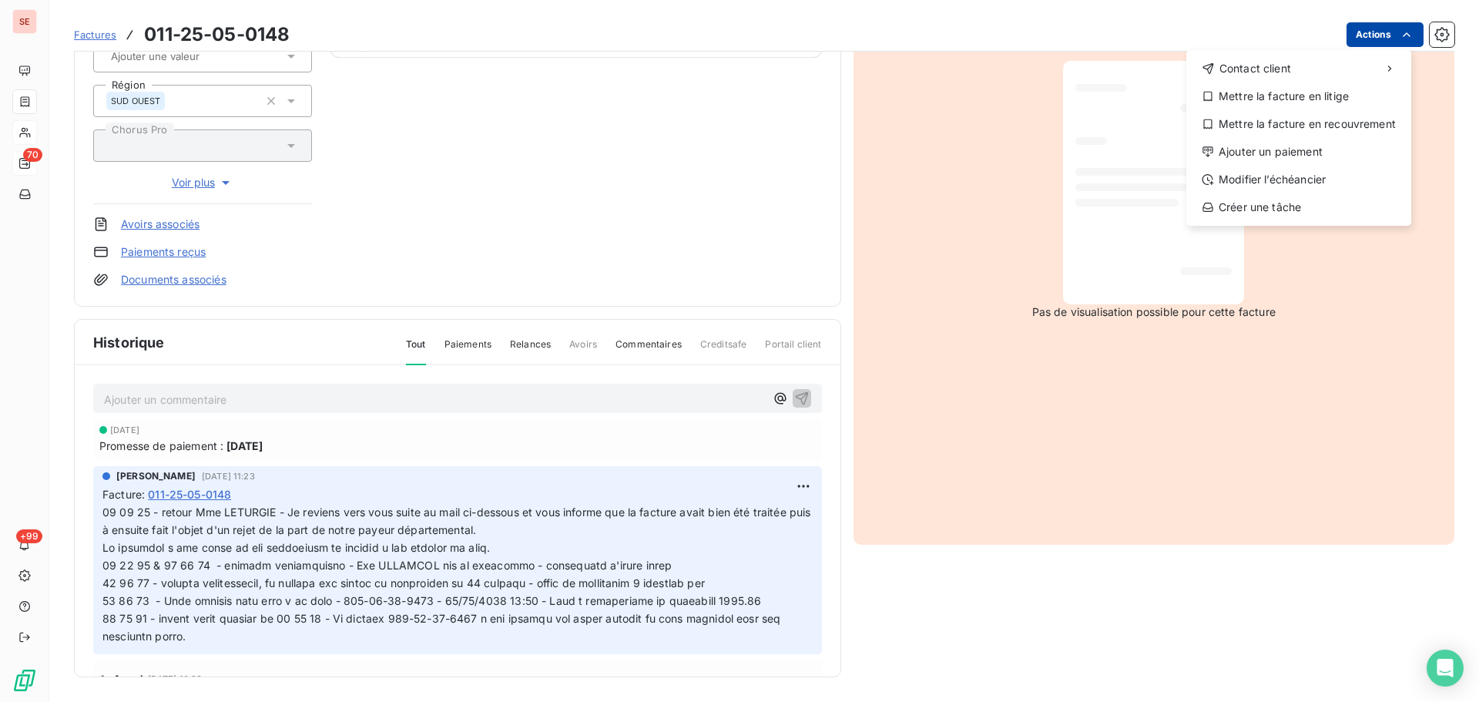
click at [1376, 29] on html "SE 70 +99 Factures [PHONE_NUMBER] Actions Contact client Mettre la facture en l…" at bounding box center [739, 351] width 1479 height 702
click at [1306, 159] on div "Ajouter un paiement" at bounding box center [1298, 151] width 213 height 25
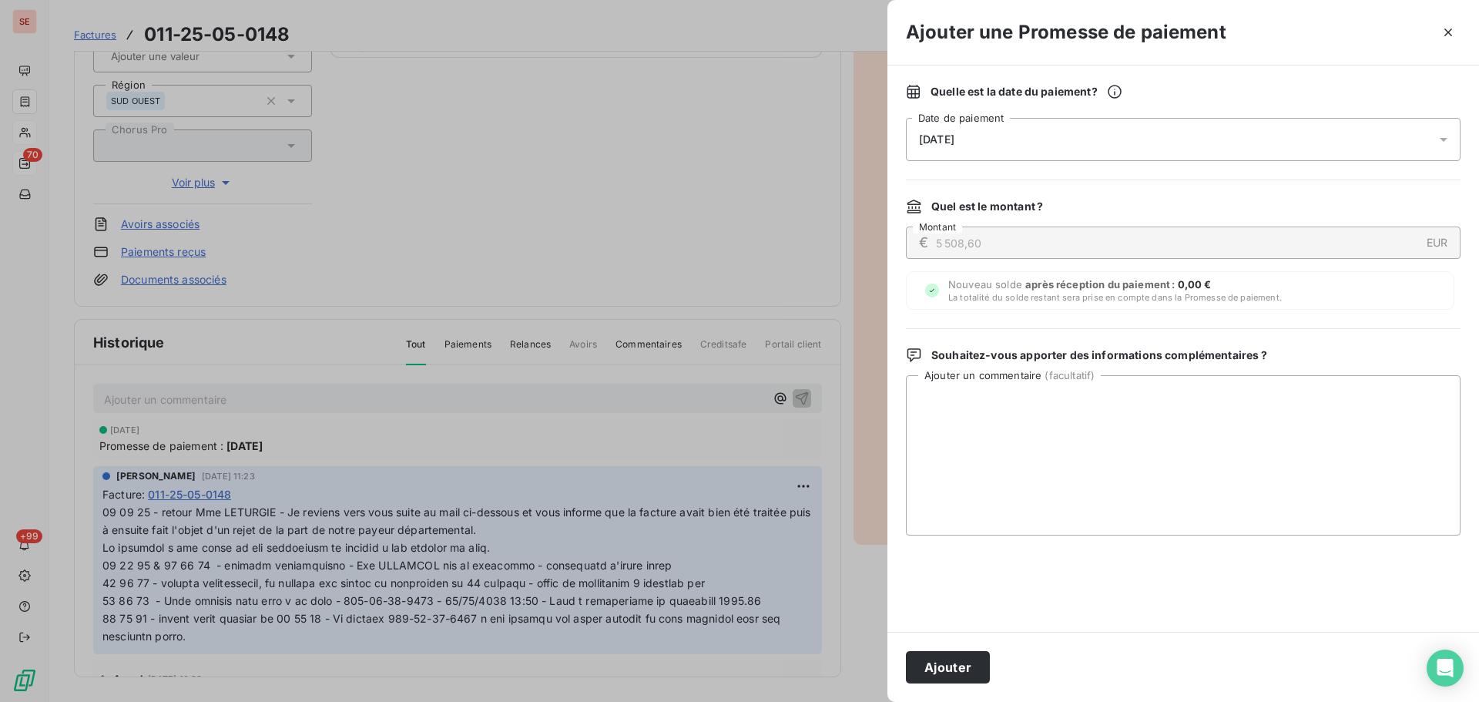
click at [1267, 143] on div "[DATE]" at bounding box center [1183, 139] width 555 height 43
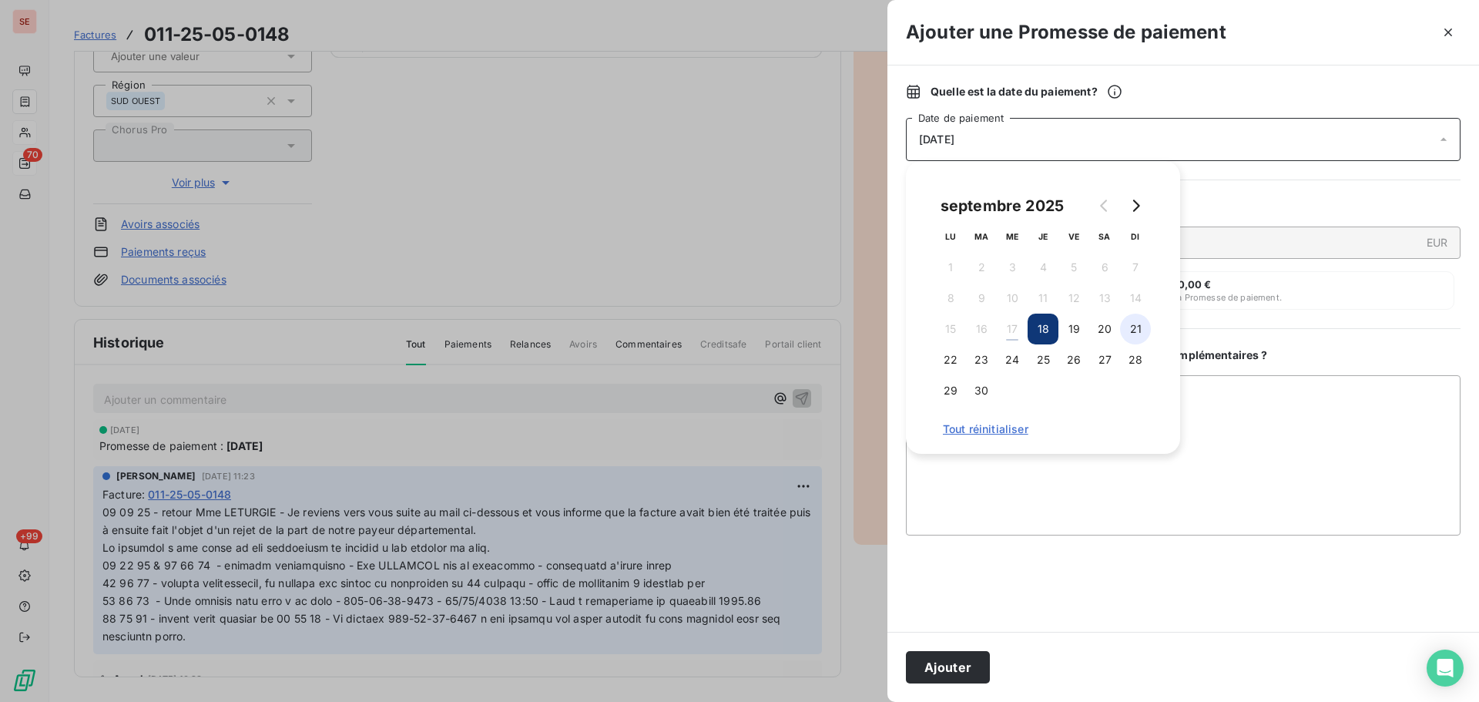
click at [1125, 340] on button "21" at bounding box center [1135, 328] width 31 height 31
click at [924, 671] on button "Ajouter" at bounding box center [948, 667] width 84 height 32
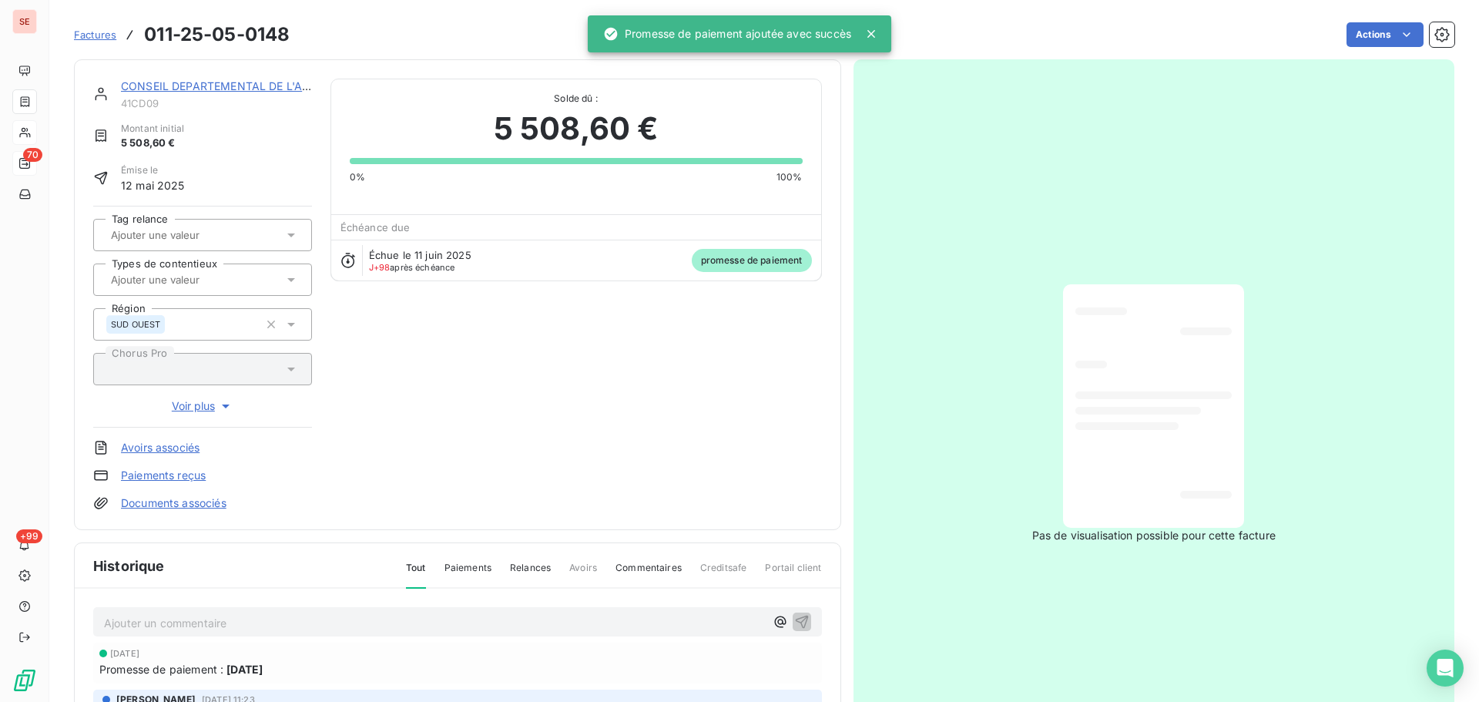
scroll to position [0, 0]
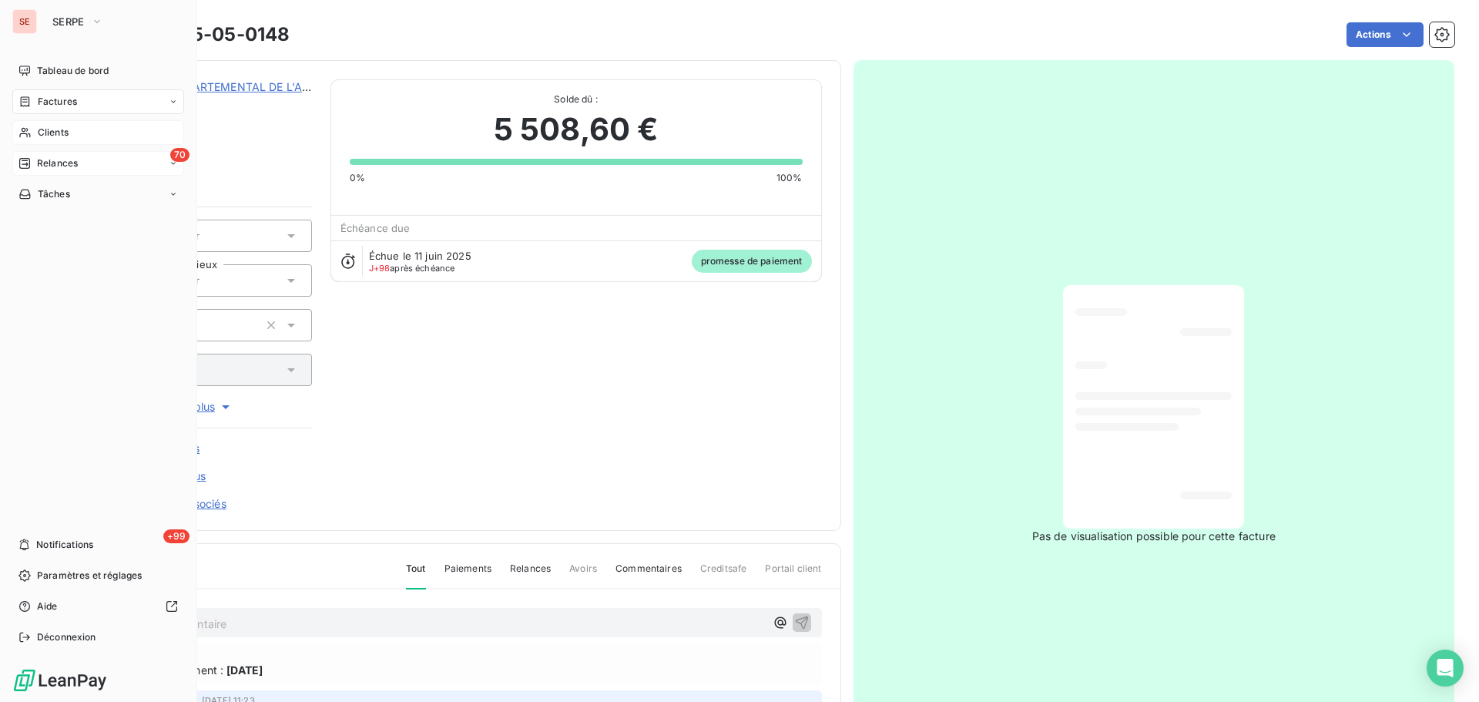
click at [59, 173] on div "70 Relances" at bounding box center [98, 163] width 172 height 25
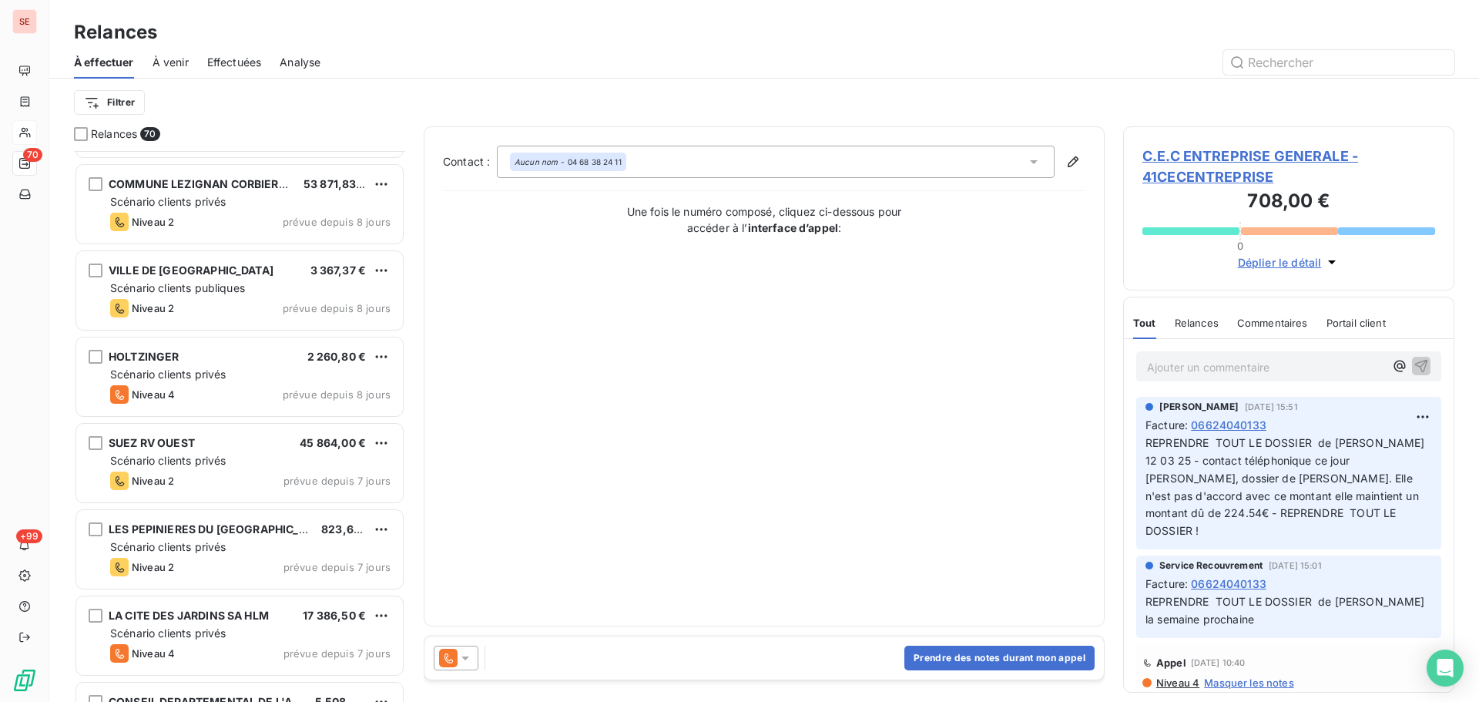
scroll to position [2818, 0]
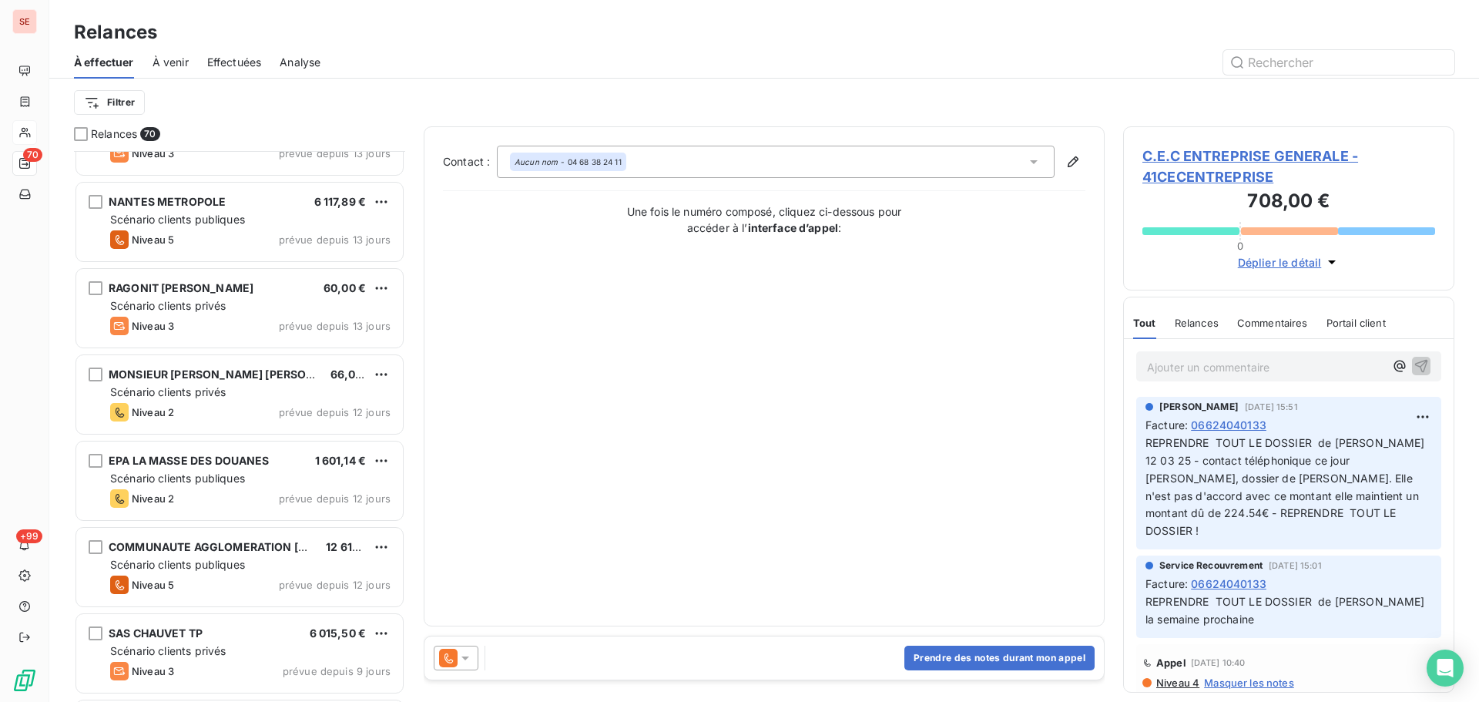
click at [180, 55] on span "À venir" at bounding box center [171, 62] width 36 height 15
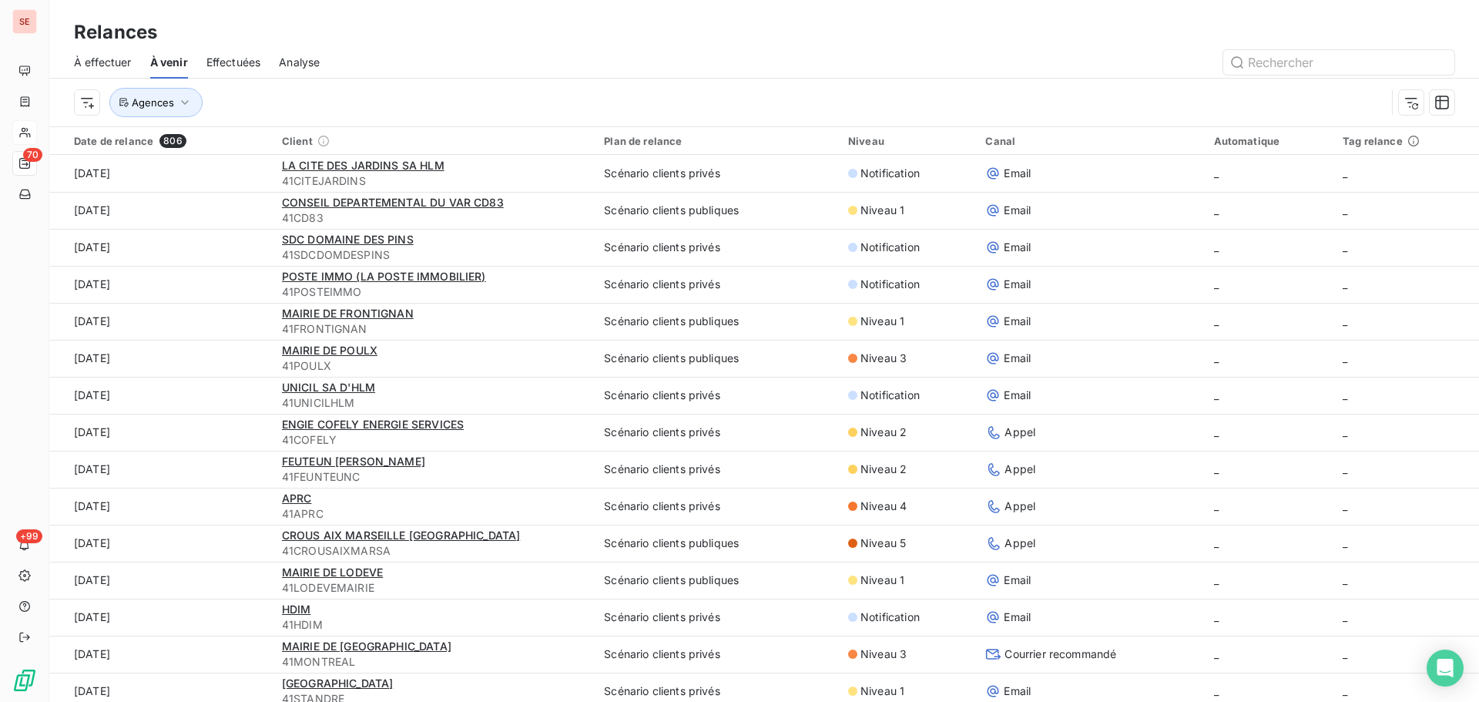
click at [247, 73] on div "Effectuées" at bounding box center [233, 62] width 55 height 32
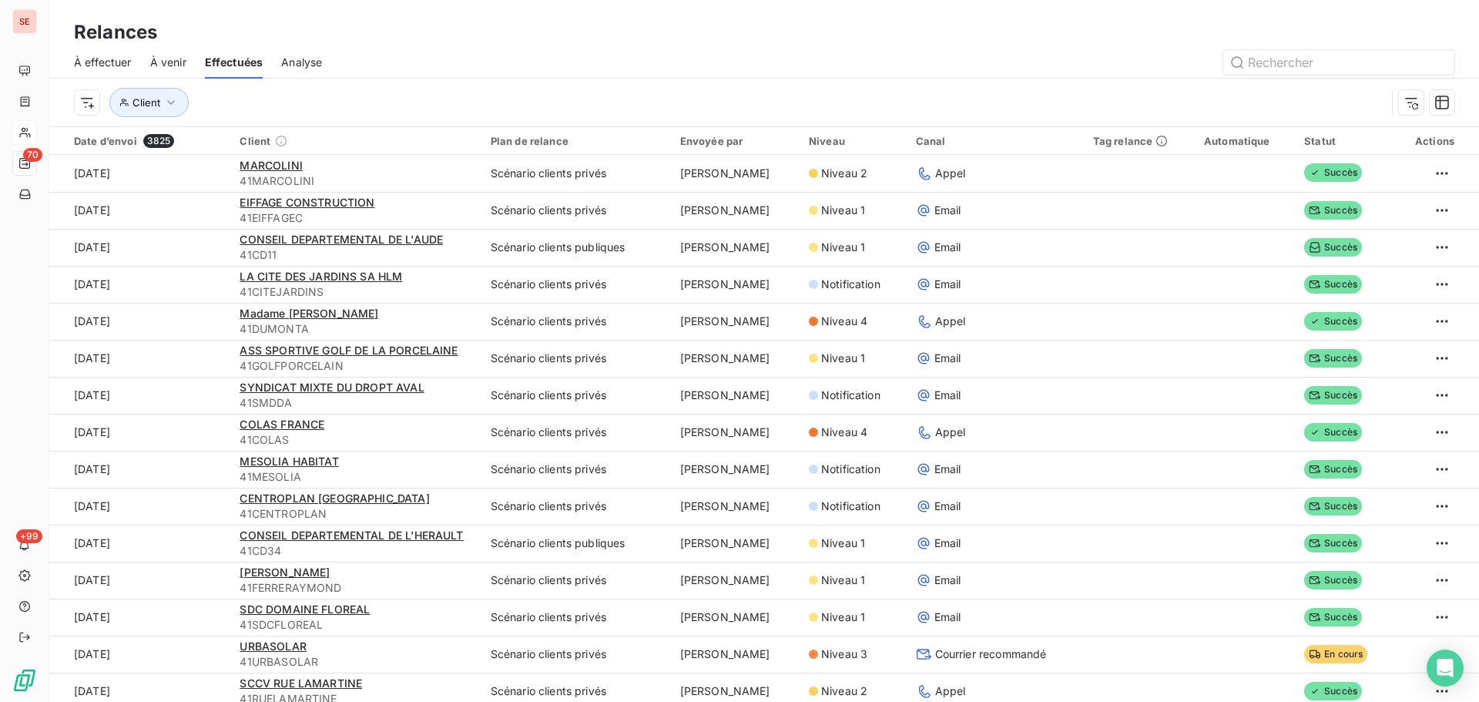
click at [169, 66] on span "À venir" at bounding box center [168, 62] width 36 height 15
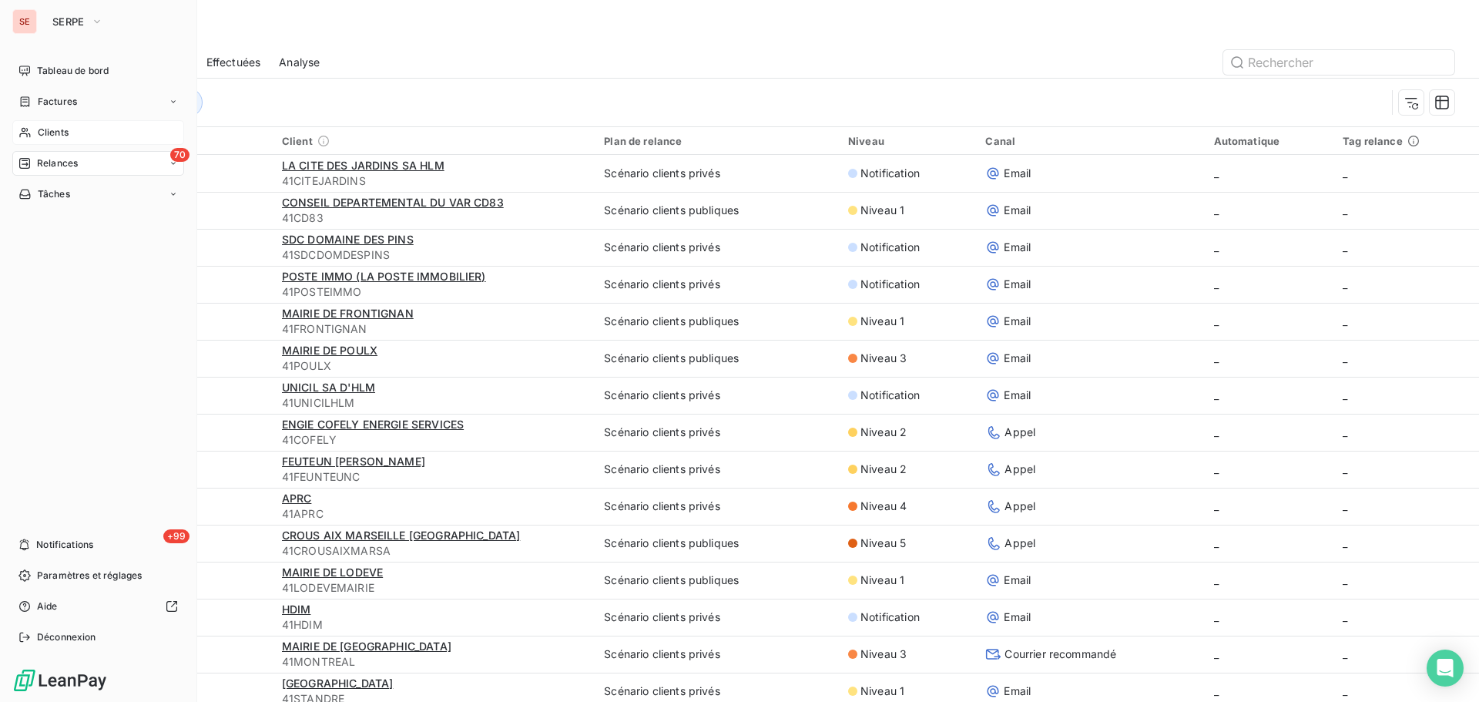
click at [54, 126] on span "Clients" at bounding box center [53, 133] width 31 height 14
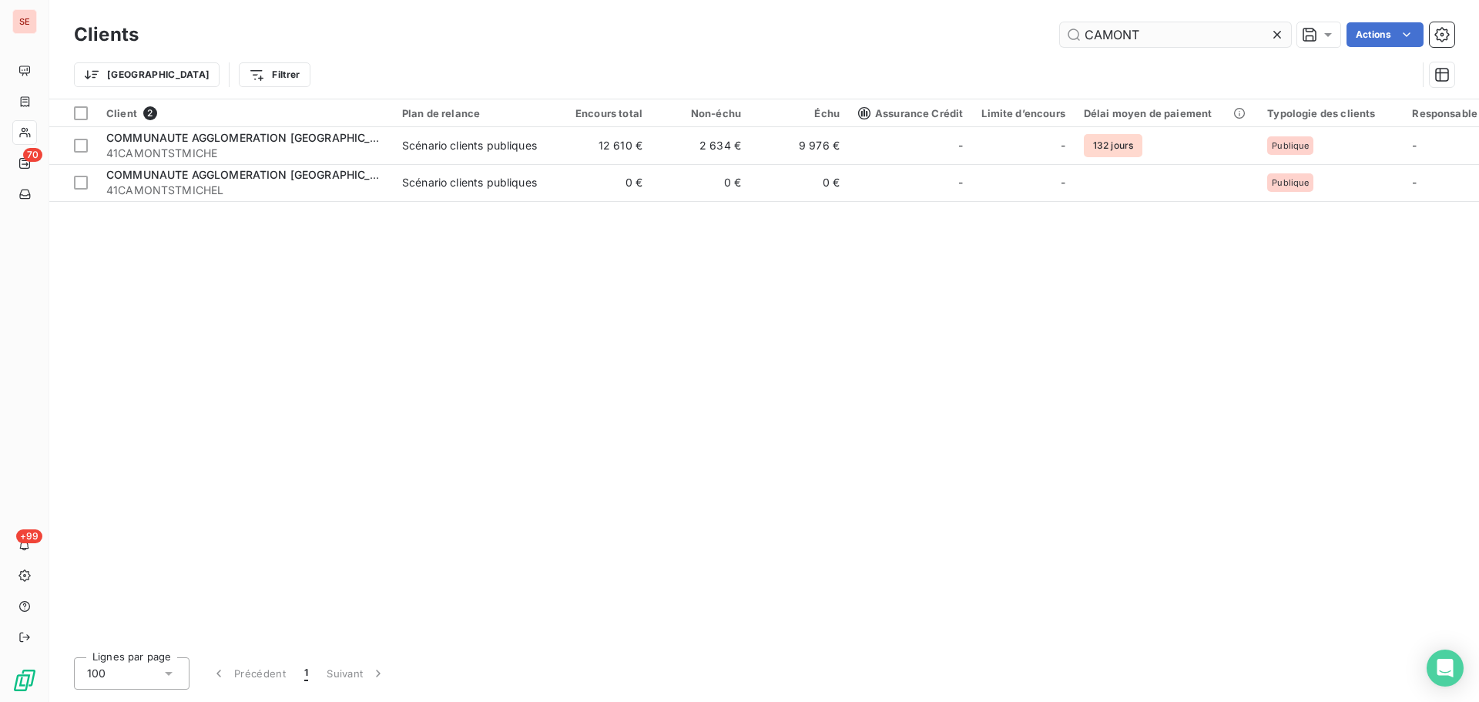
click at [1145, 31] on input "CAMONT" at bounding box center [1175, 34] width 231 height 25
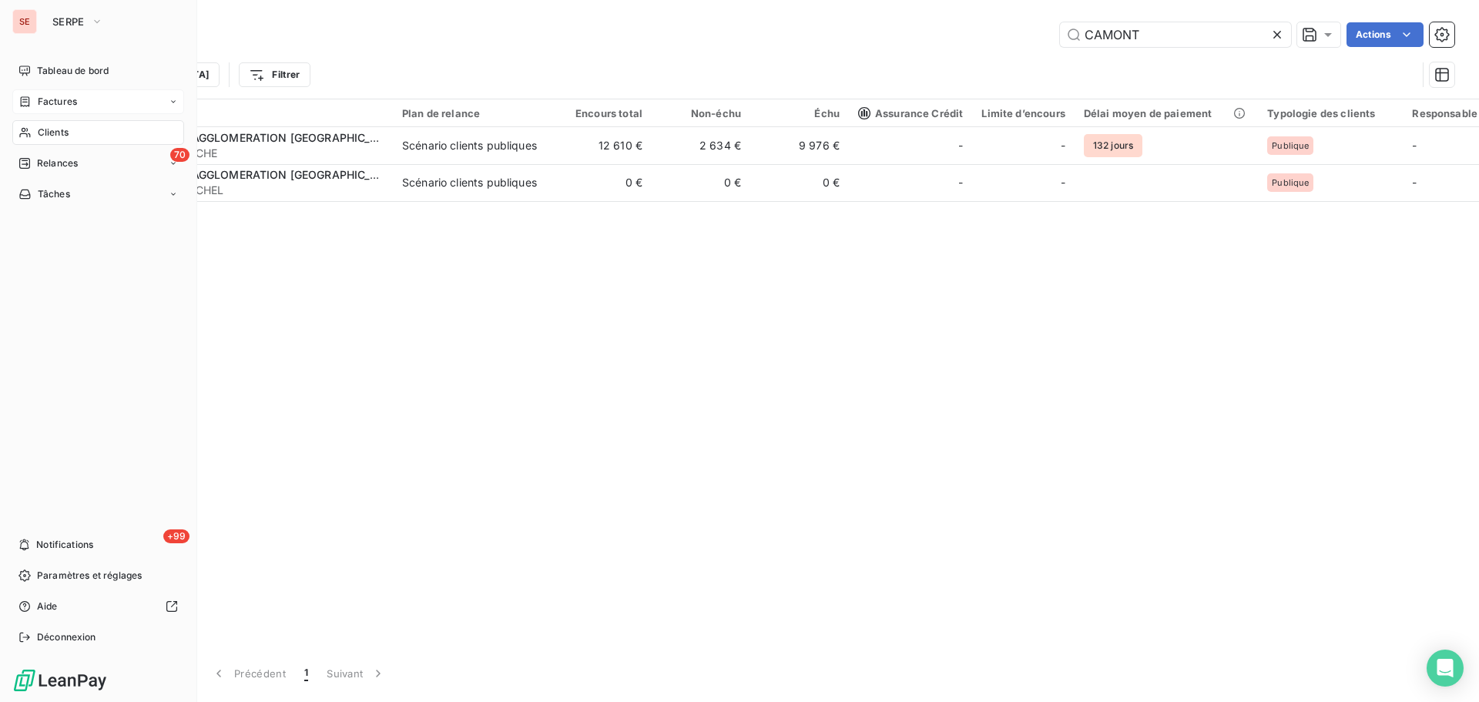
click at [32, 97] on div "Factures" at bounding box center [47, 102] width 59 height 14
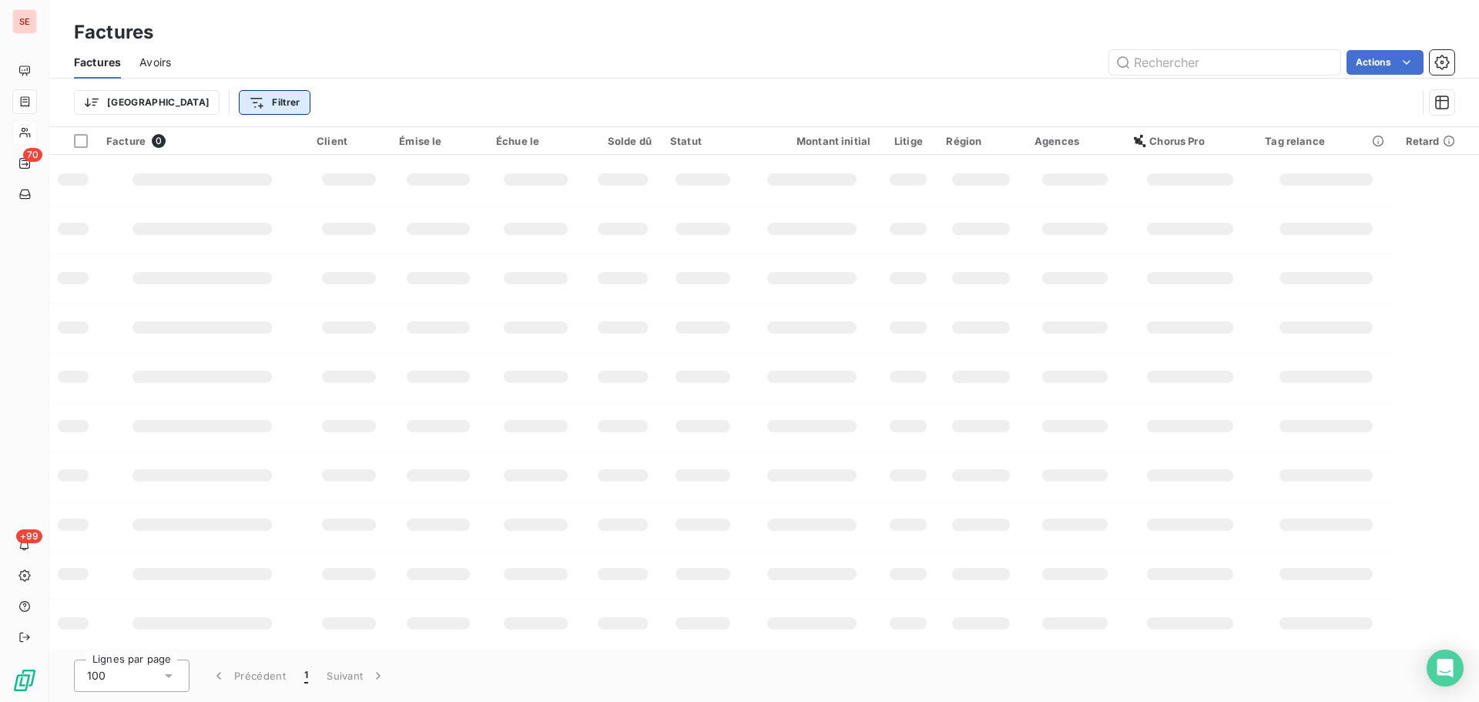
click at [180, 103] on html "SE 70 +99 Factures Factures Avoirs Actions Trier Filtrer Facture 0 Client Émise…" at bounding box center [739, 351] width 1479 height 702
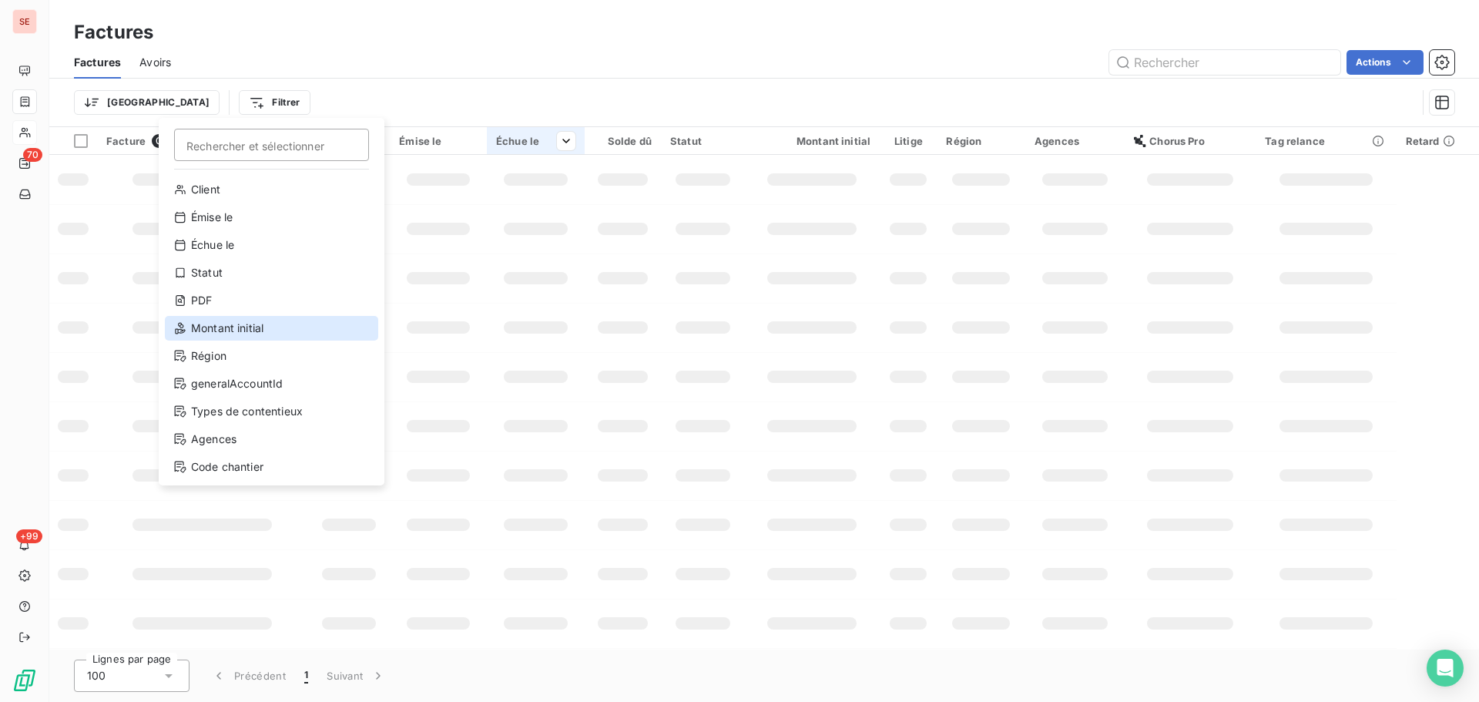
click at [209, 334] on div "Montant initial" at bounding box center [271, 328] width 213 height 25
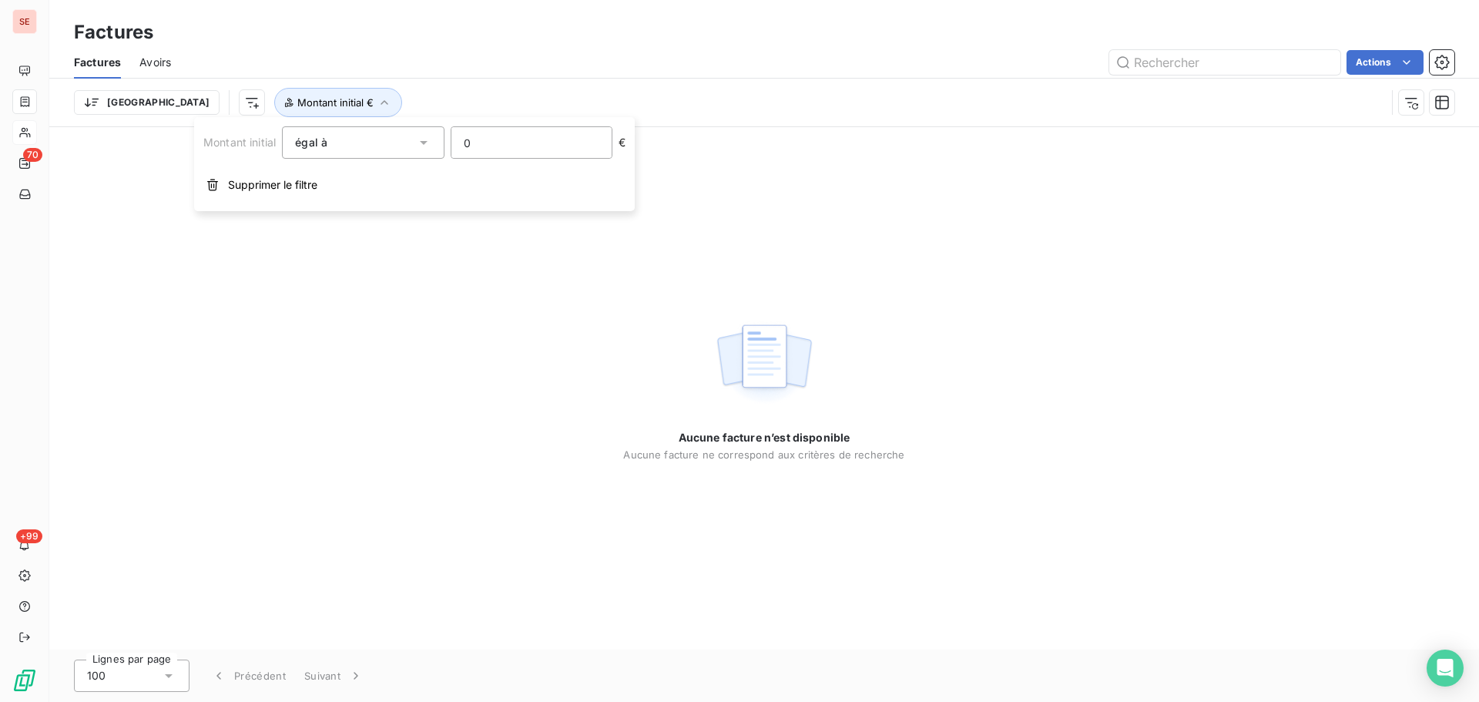
click at [559, 148] on input "0" at bounding box center [531, 142] width 160 height 31
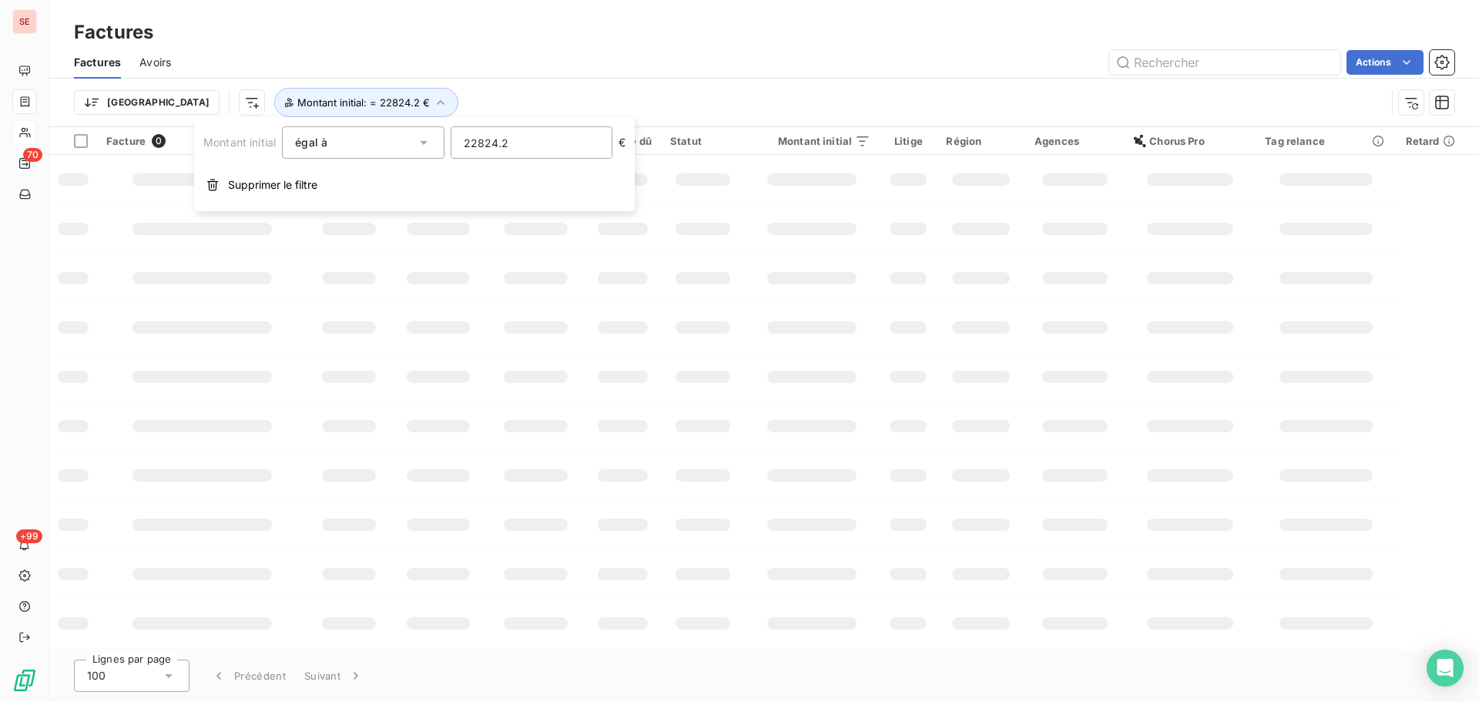
type input "22824.23"
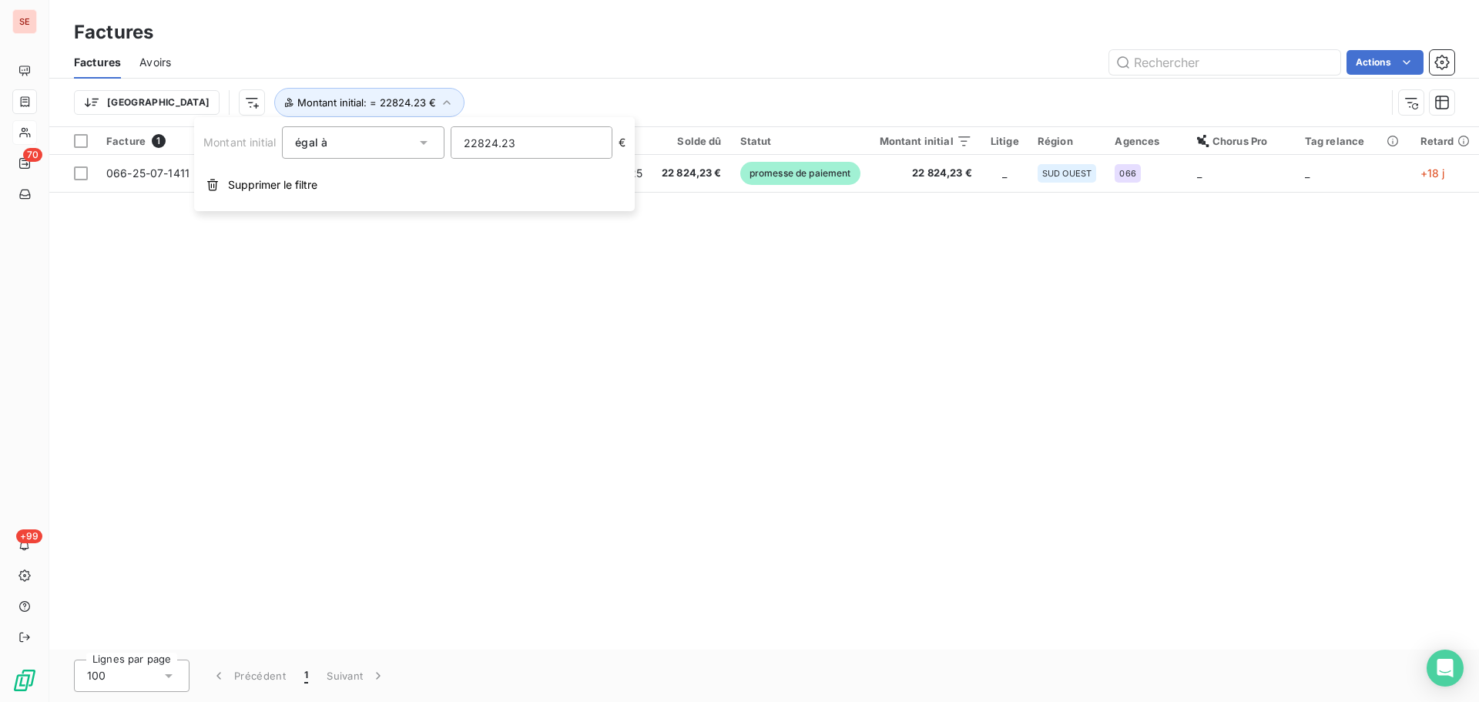
click at [739, 364] on div "Facture 1 Client Émise le Échue le Solde dû Statut Montant initial Litige Régio…" at bounding box center [764, 388] width 1430 height 522
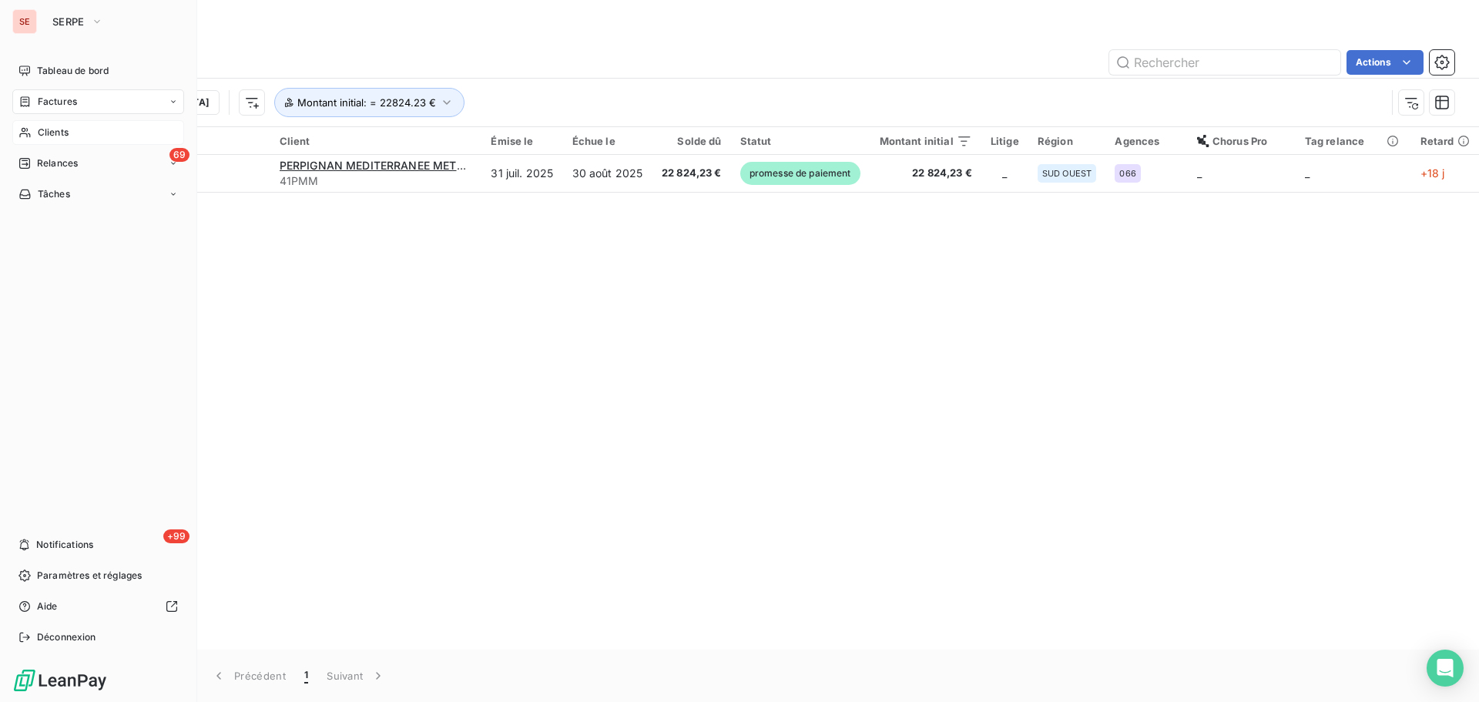
click at [43, 128] on span "Clients" at bounding box center [53, 133] width 31 height 14
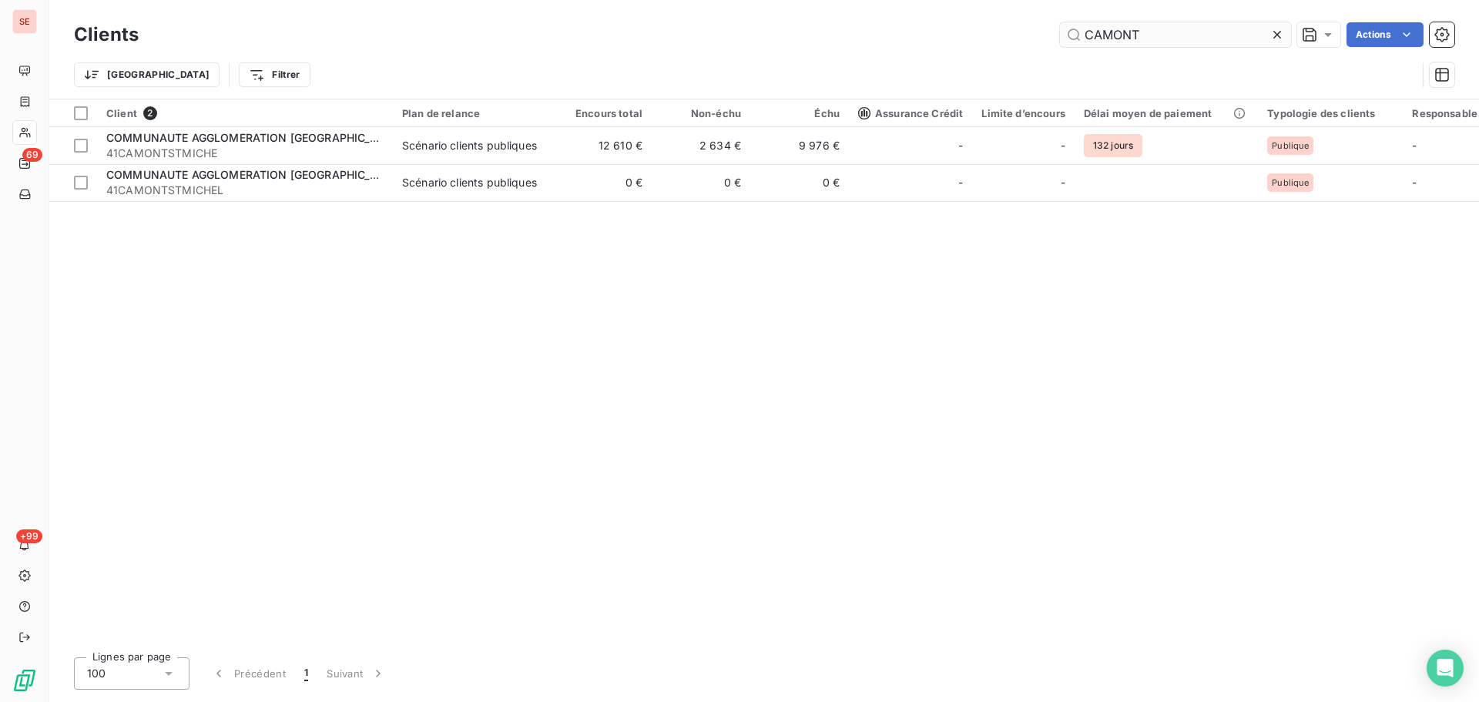
click at [1143, 35] on input "CAMONT" at bounding box center [1175, 34] width 231 height 25
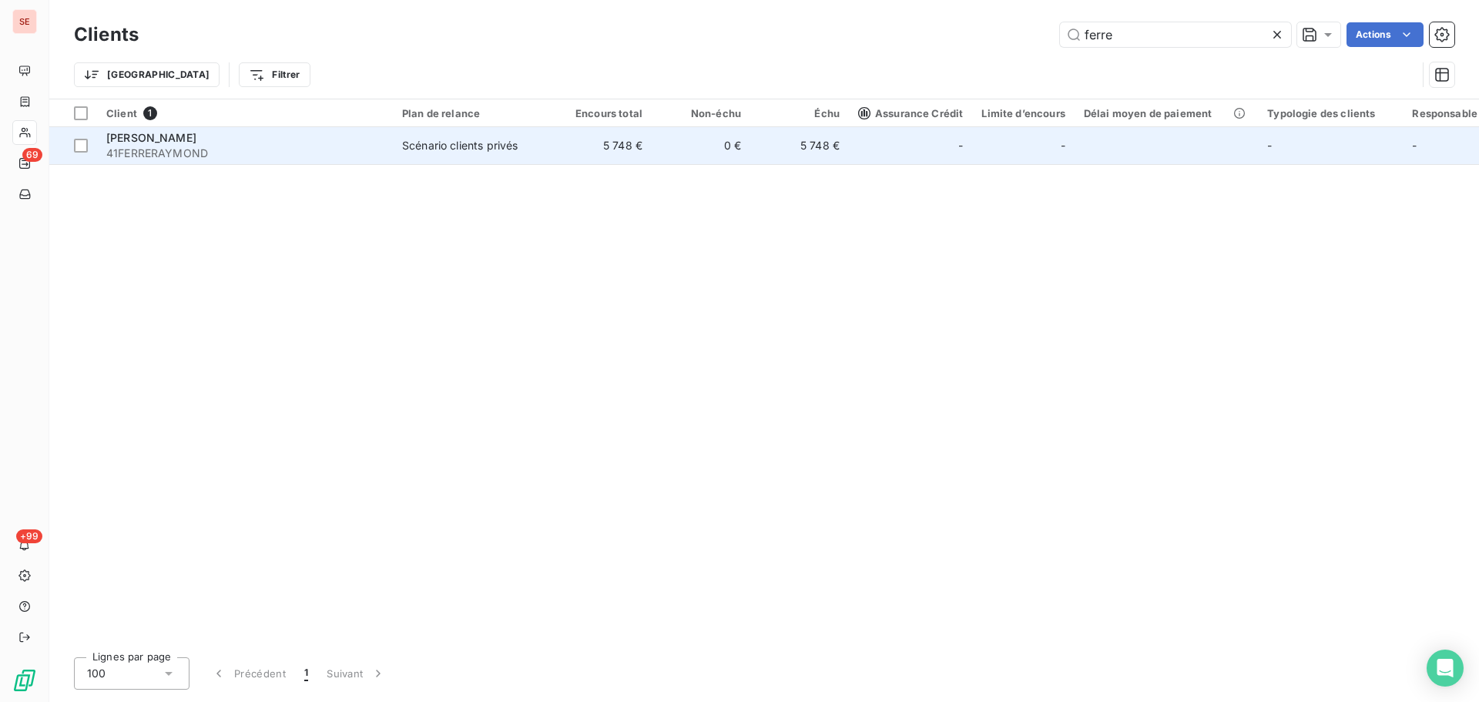
type input "ferre"
click at [450, 149] on div "Scénario clients privés" at bounding box center [460, 145] width 116 height 15
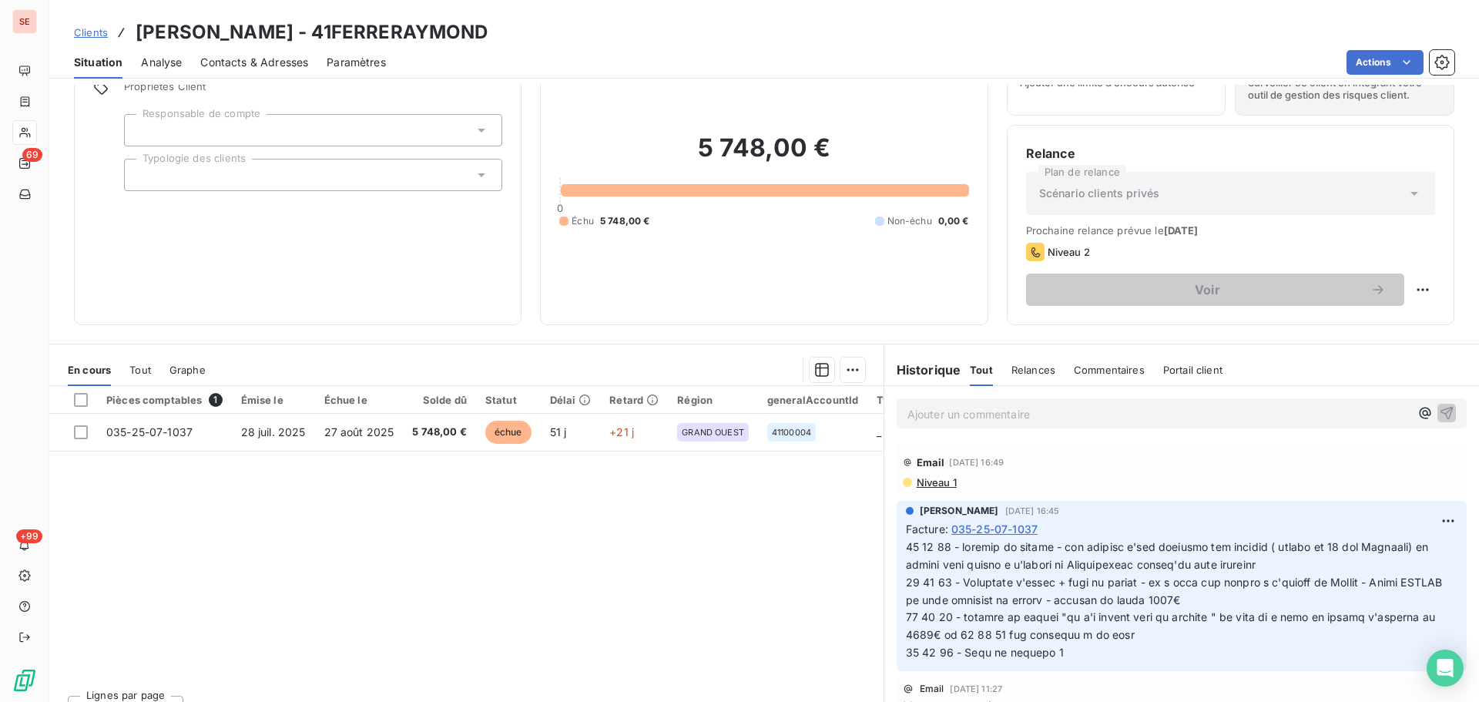
scroll to position [104, 0]
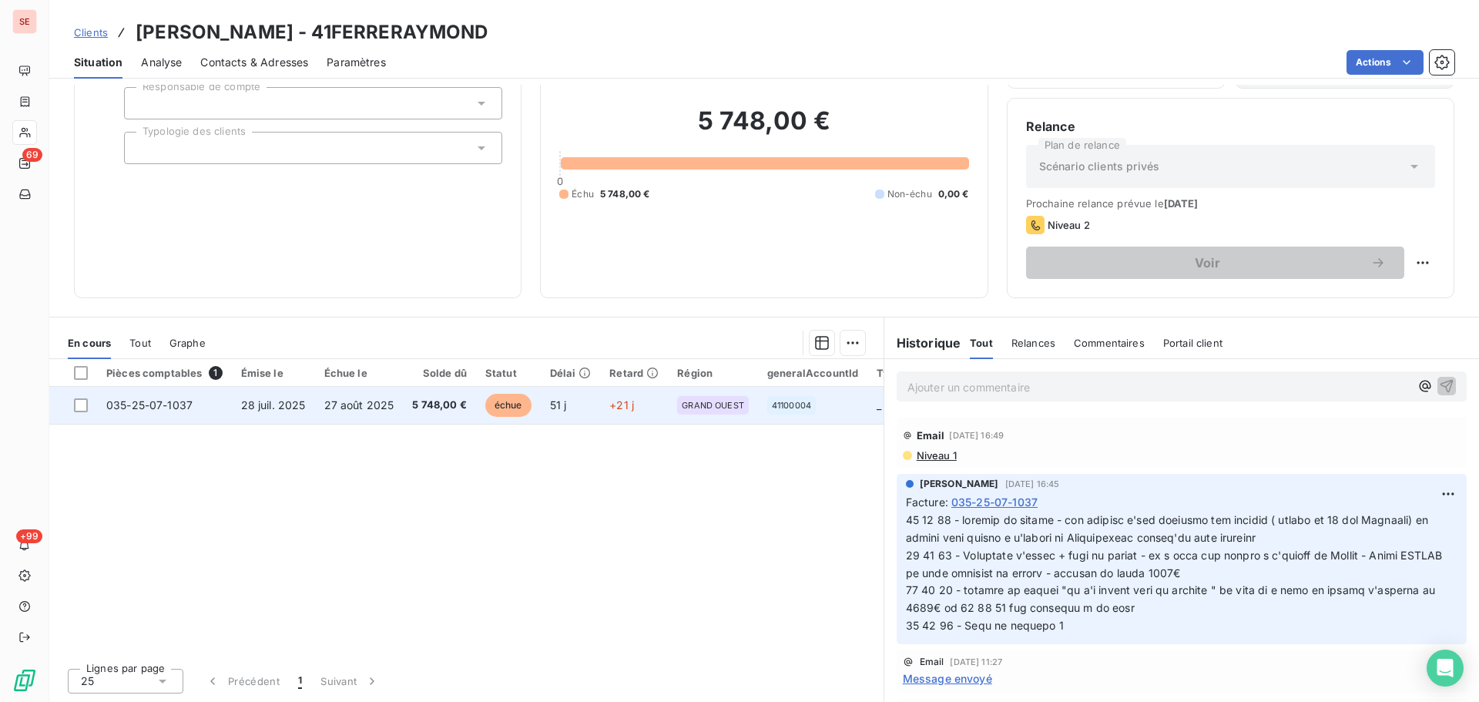
click at [406, 411] on td "5 748,00 €" at bounding box center [439, 405] width 73 height 37
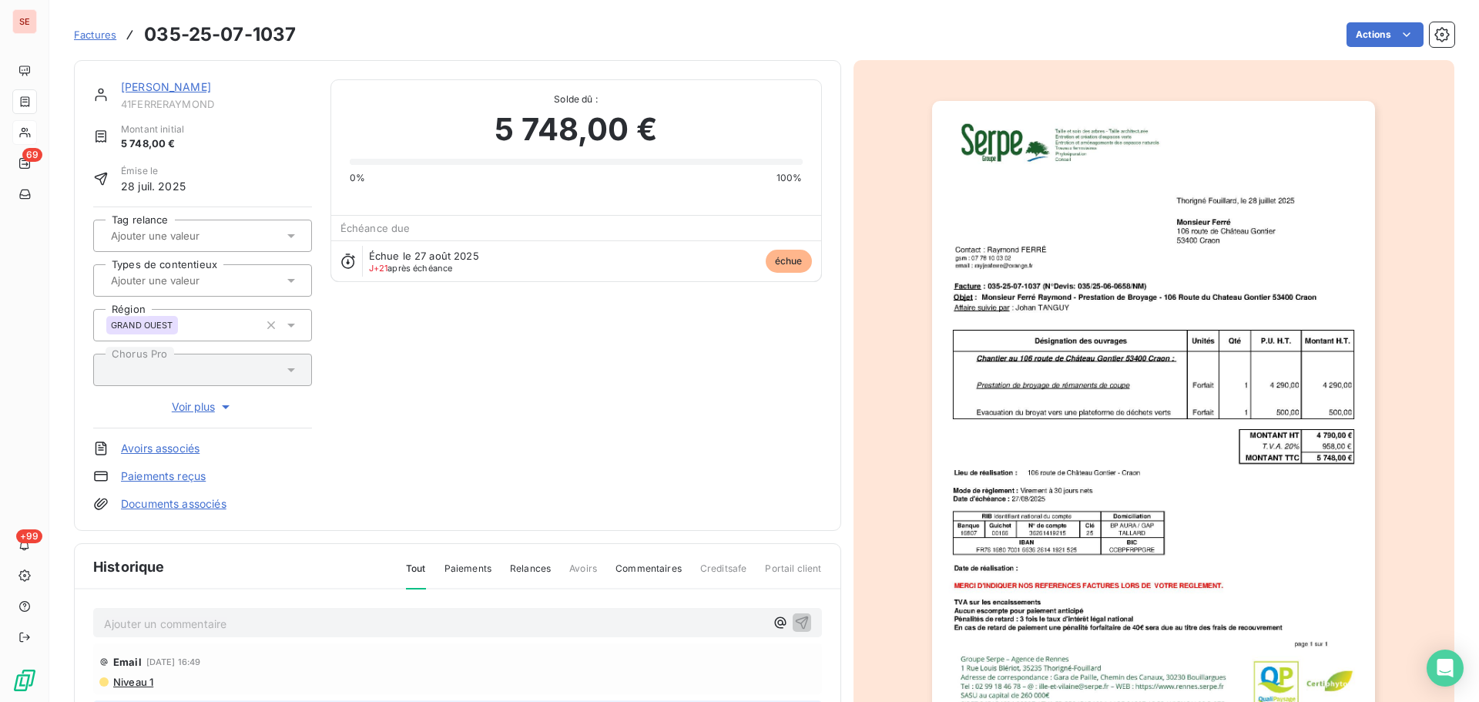
click at [173, 101] on span "41FERRERAYMOND" at bounding box center [216, 104] width 191 height 12
copy div "41FERRERAYMOND"
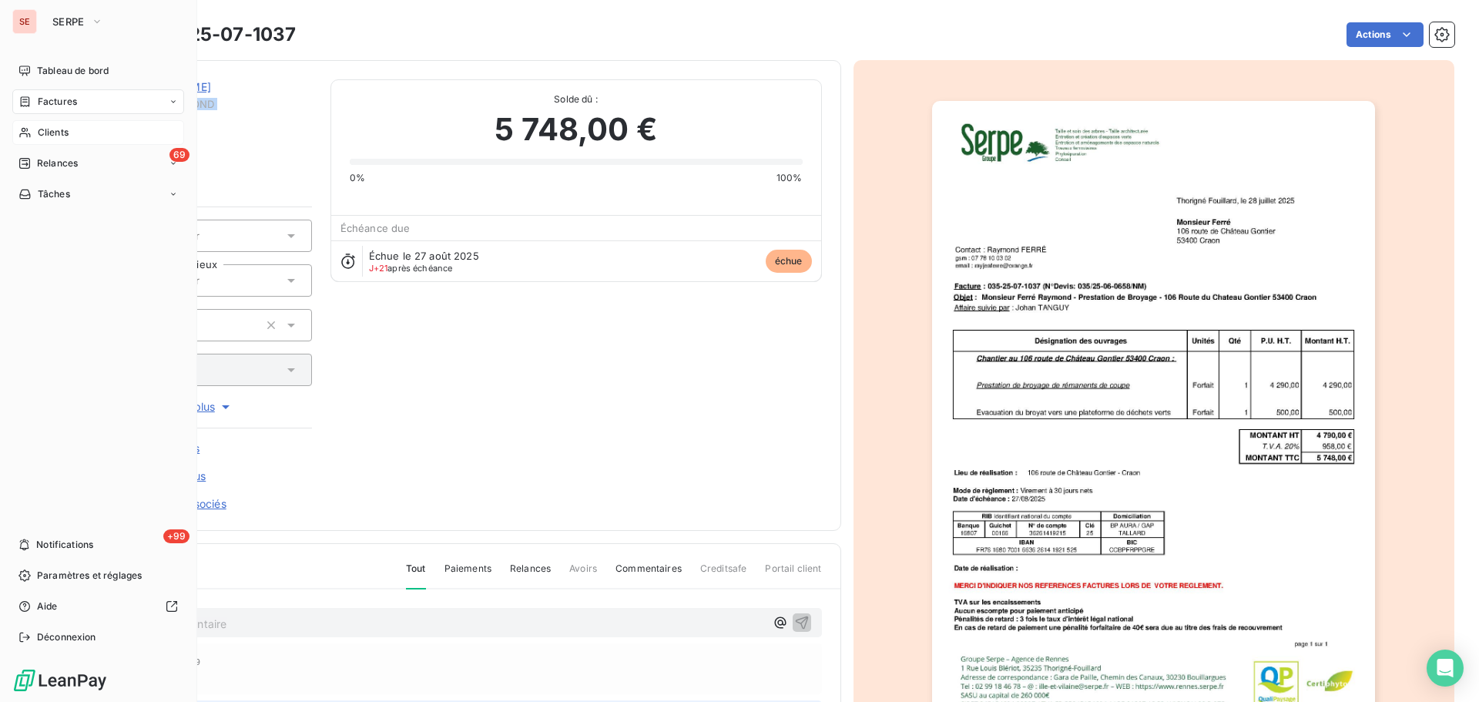
click at [39, 99] on span "Factures" at bounding box center [57, 102] width 39 height 14
click at [50, 139] on span "Clients" at bounding box center [53, 133] width 31 height 14
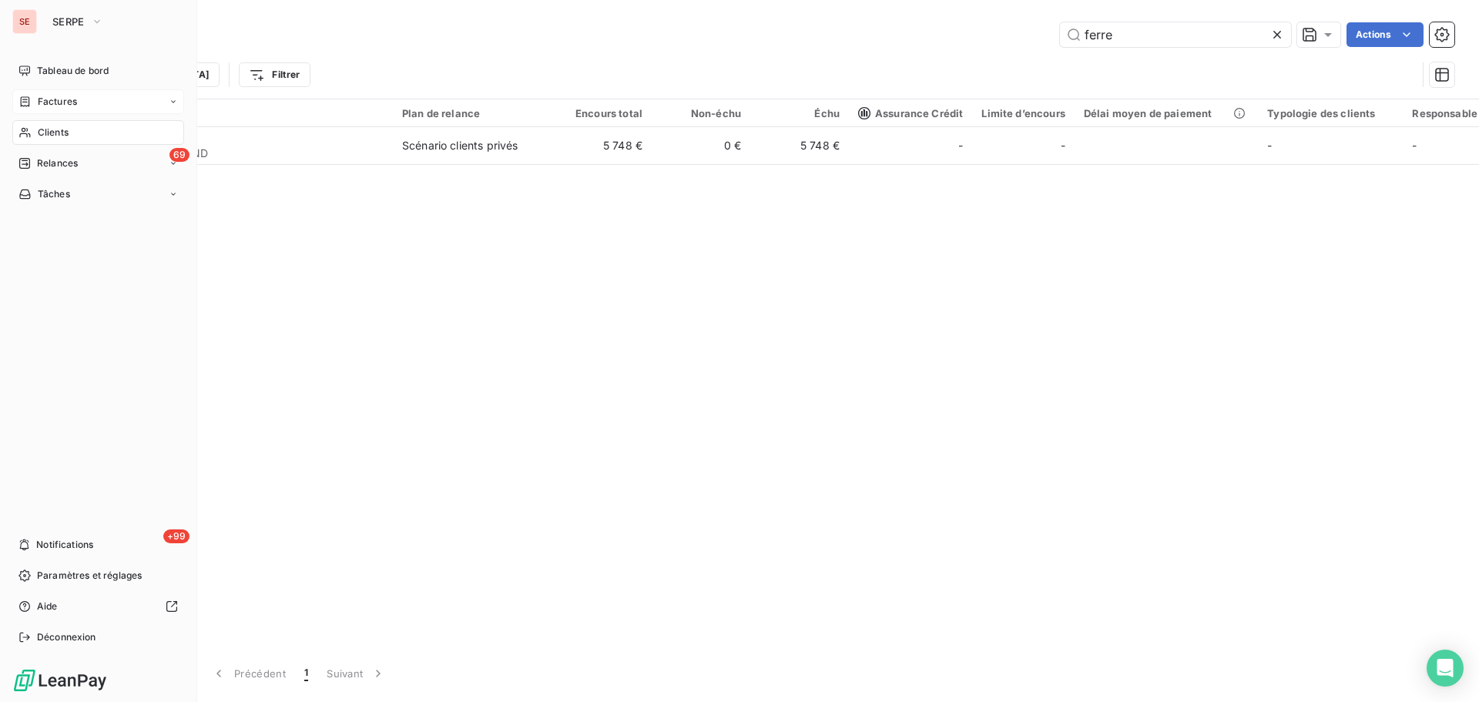
click at [69, 98] on span "Factures" at bounding box center [57, 102] width 39 height 14
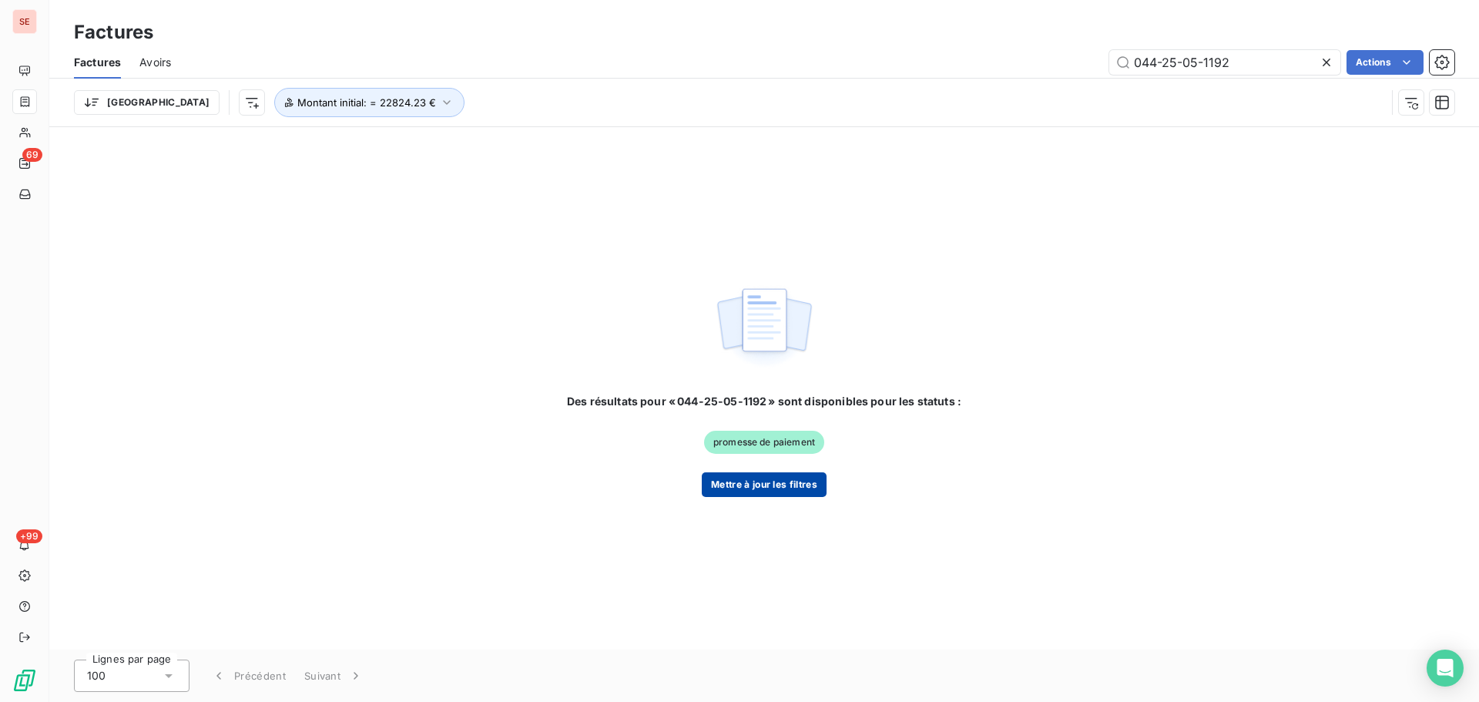
type input "044-25-05-1192"
click at [799, 488] on button "Mettre à jour les filtres" at bounding box center [764, 484] width 125 height 25
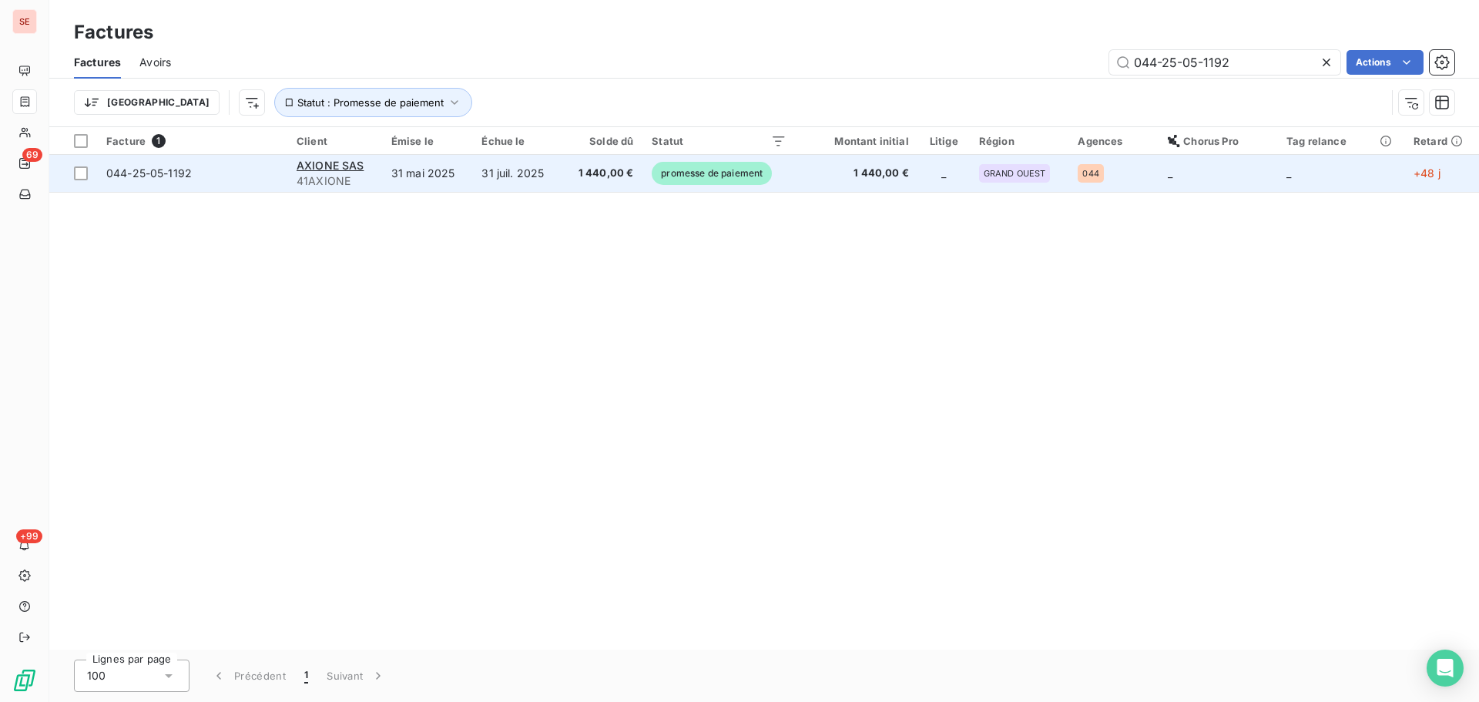
click at [590, 177] on span "1 440,00 €" at bounding box center [602, 173] width 62 height 15
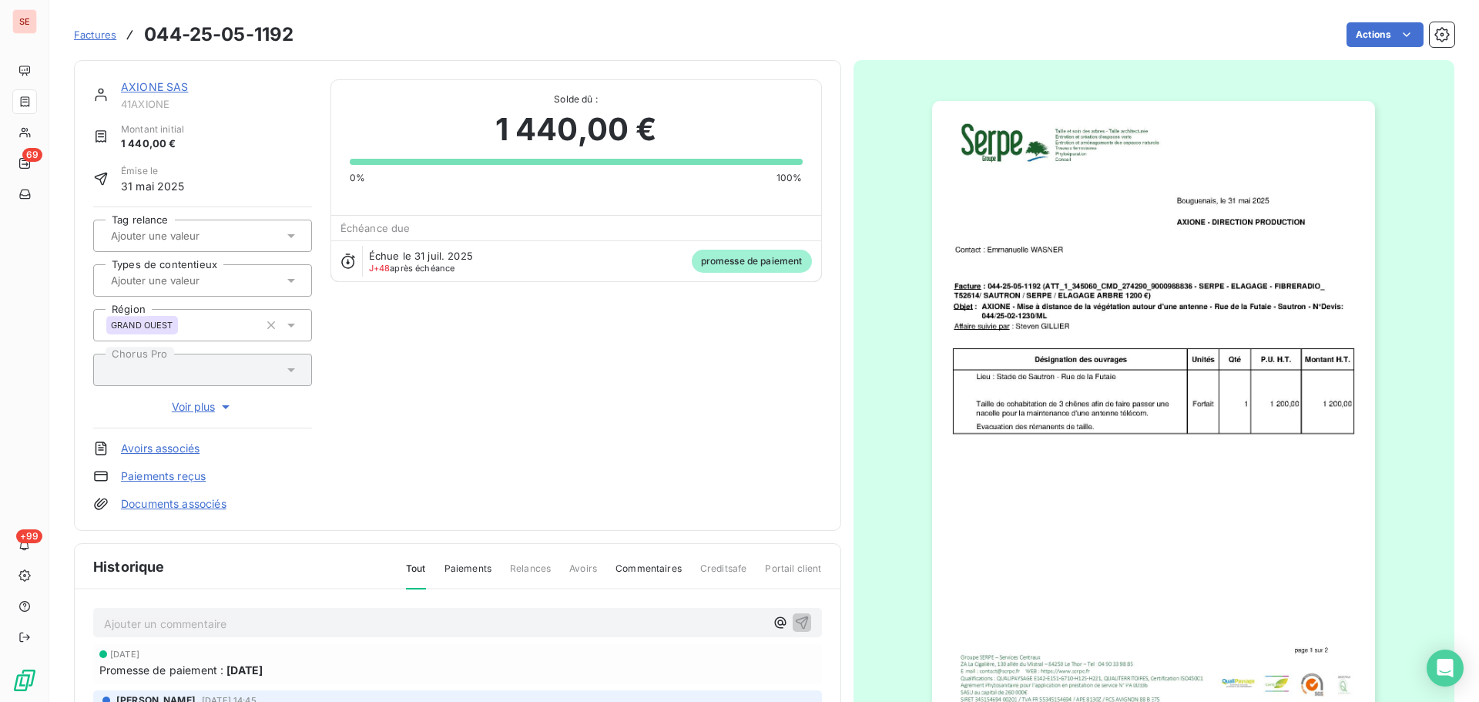
click at [155, 104] on span "41AXIONE" at bounding box center [216, 104] width 191 height 12
copy div "41AXIONE"
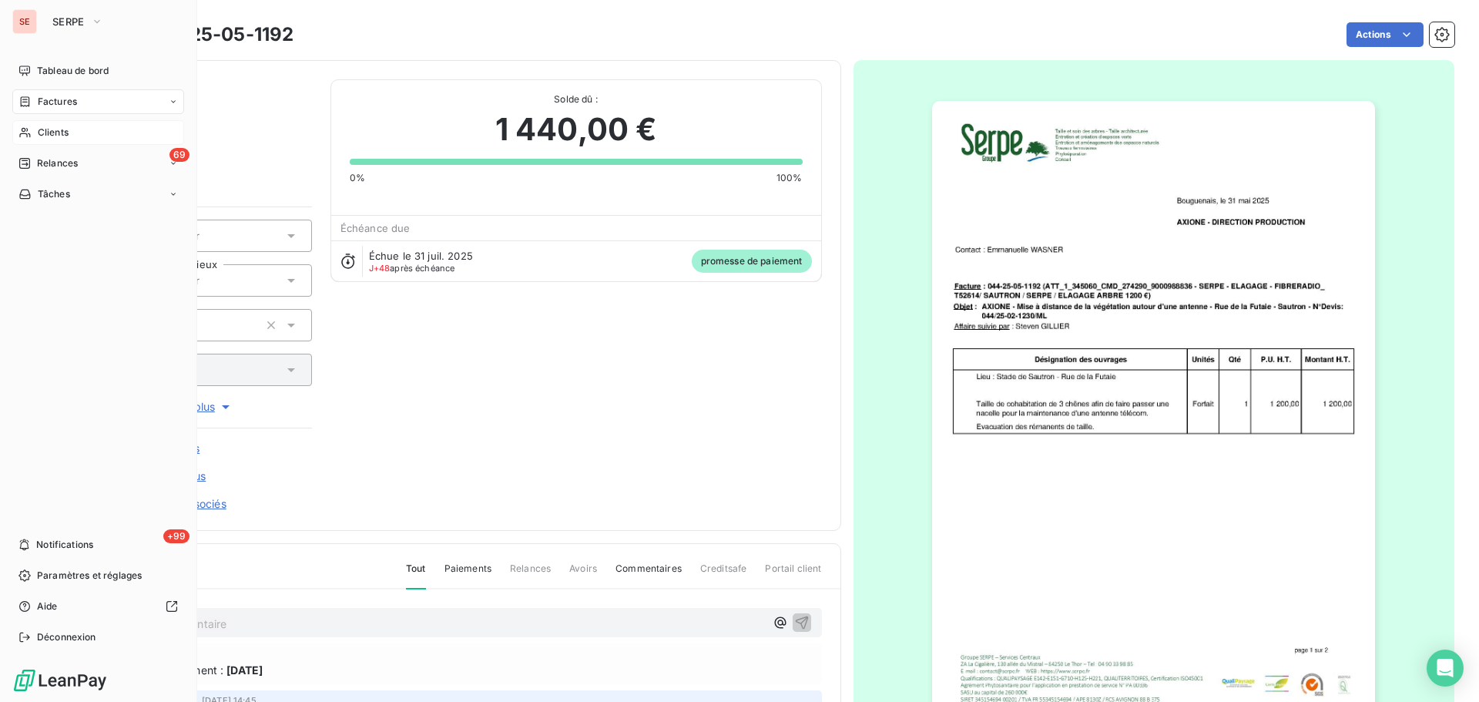
click at [44, 144] on div "Clients" at bounding box center [98, 132] width 172 height 25
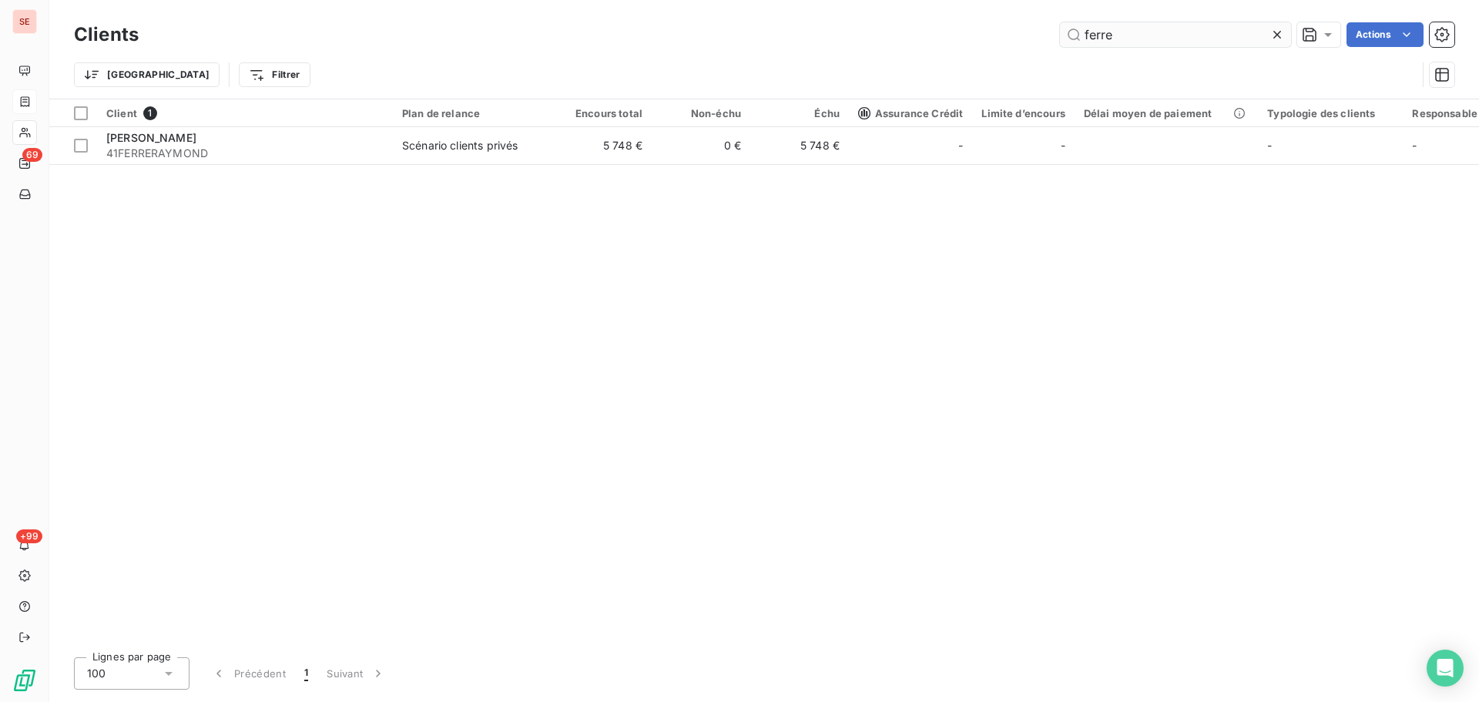
click at [1150, 36] on input "ferre" at bounding box center [1175, 34] width 231 height 25
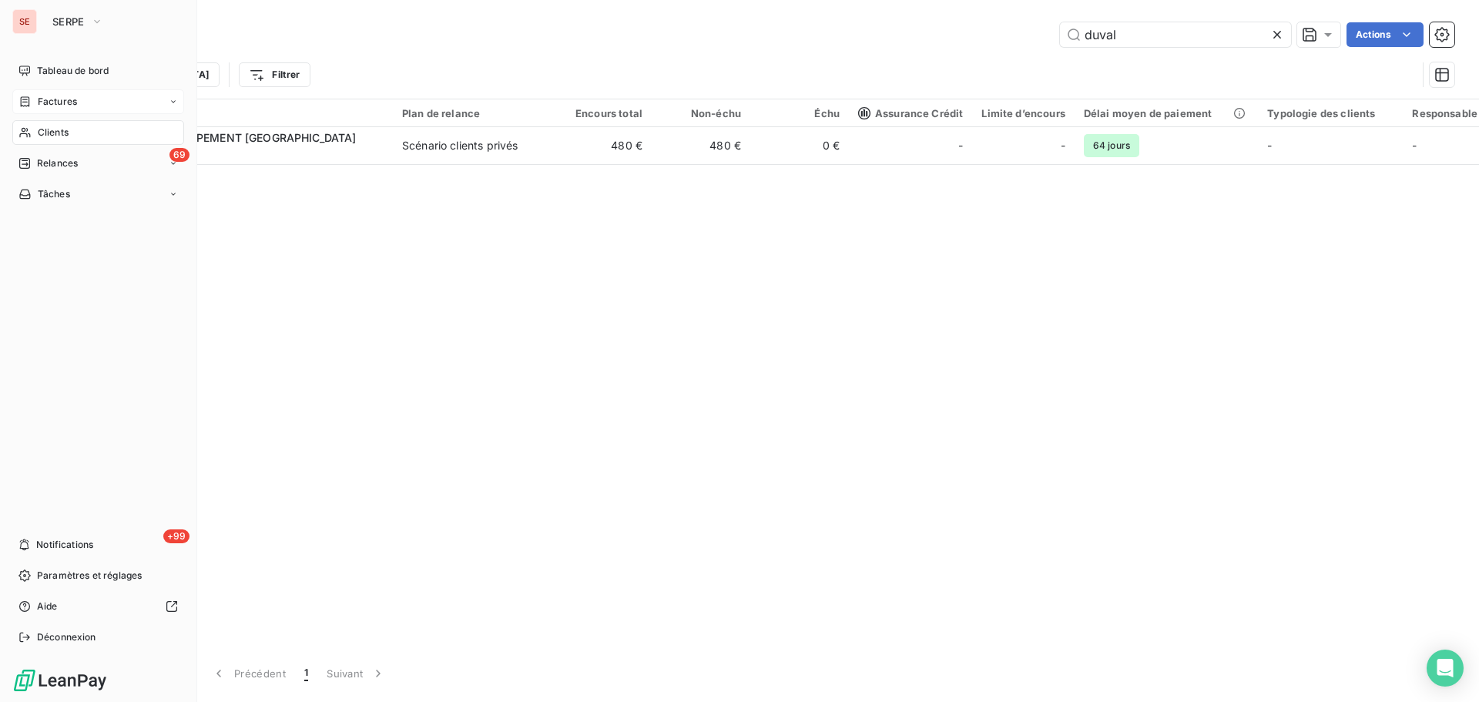
click at [47, 136] on span "Clients" at bounding box center [53, 133] width 31 height 14
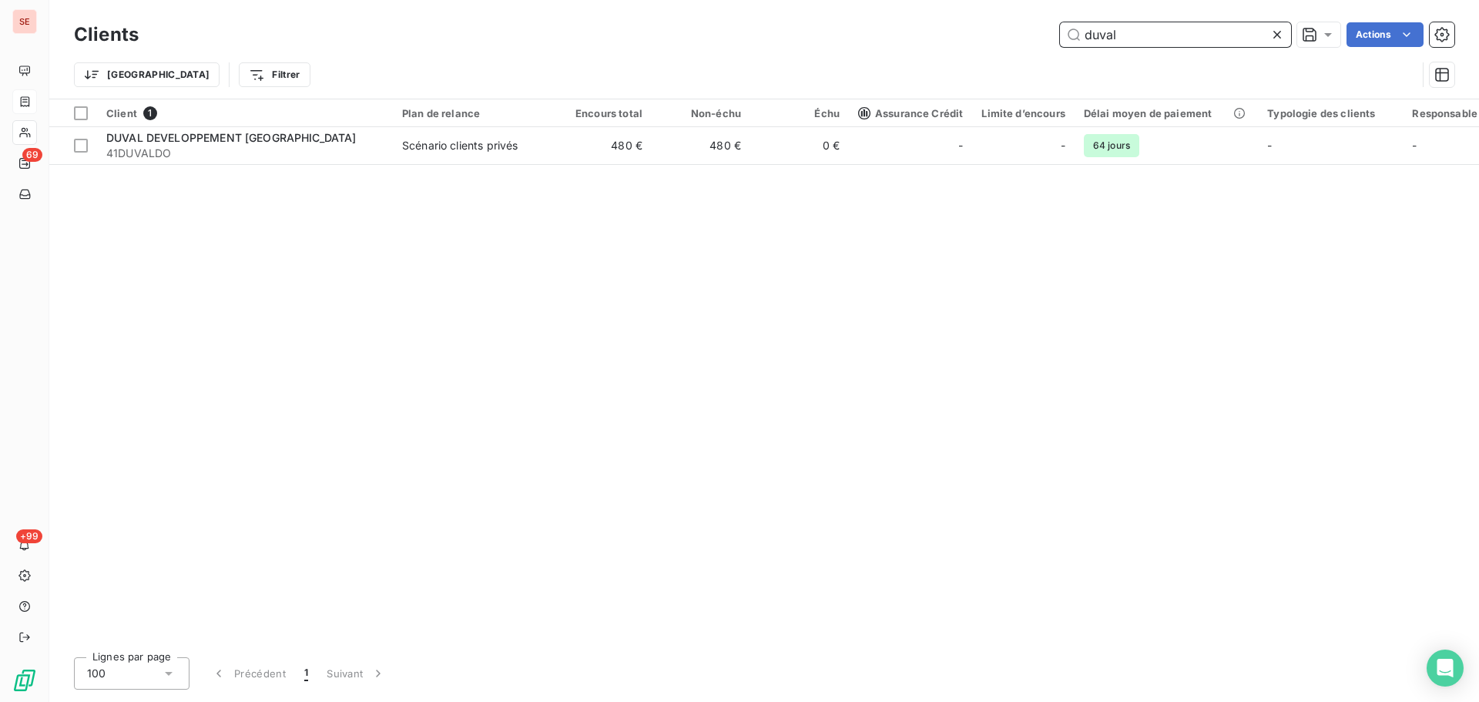
click at [1129, 33] on input "duval" at bounding box center [1175, 34] width 231 height 25
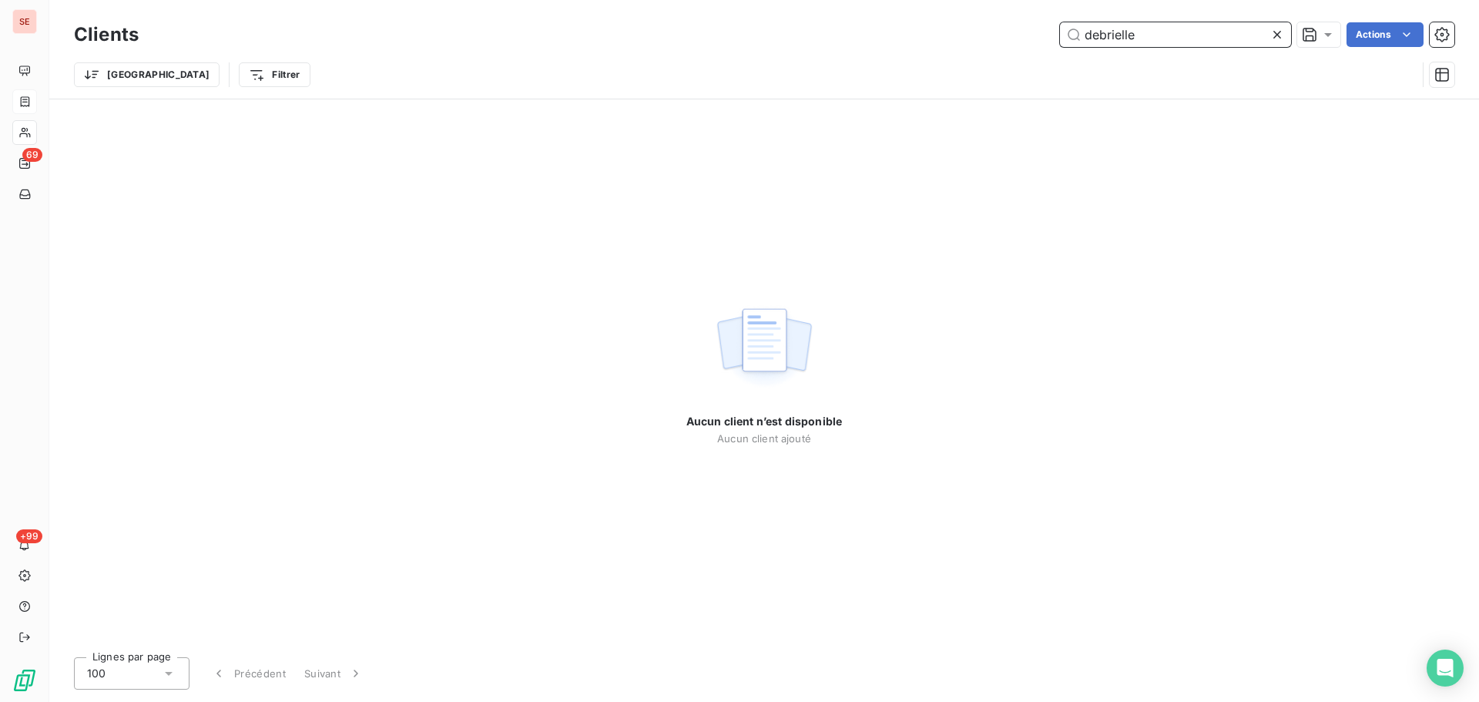
click at [1152, 42] on input "debrielle" at bounding box center [1175, 34] width 231 height 25
type input "laupie"
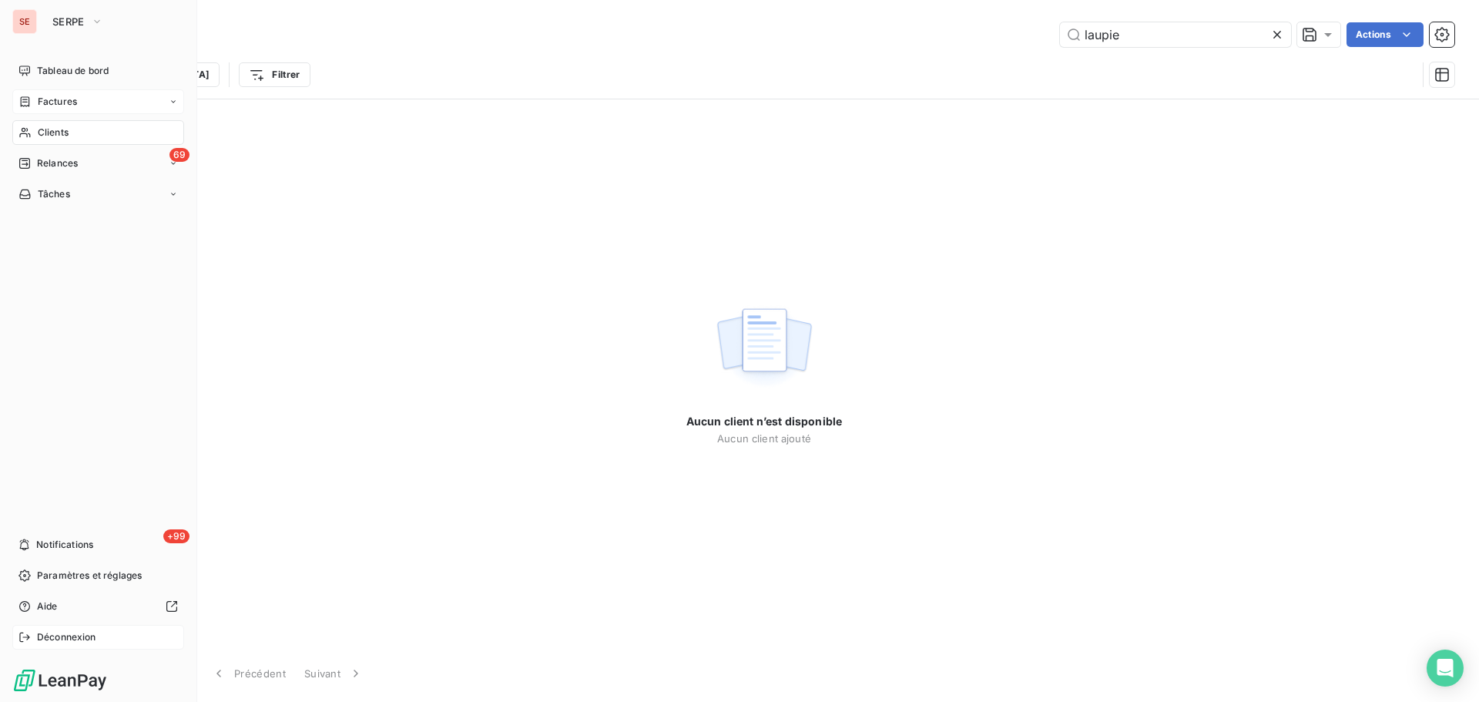
click at [76, 633] on span "Déconnexion" at bounding box center [66, 637] width 59 height 14
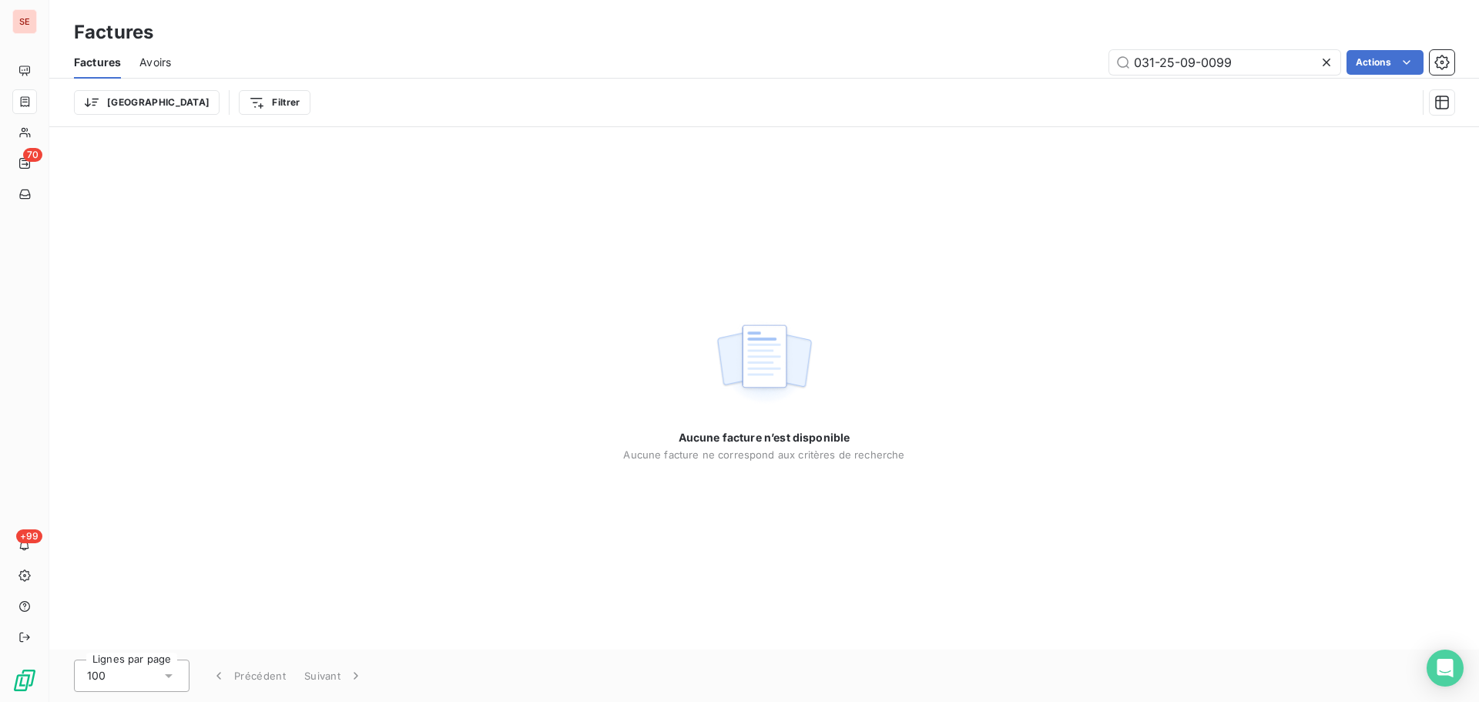
click at [1323, 65] on icon at bounding box center [1327, 63] width 8 height 8
